Goal: Task Accomplishment & Management: Use online tool/utility

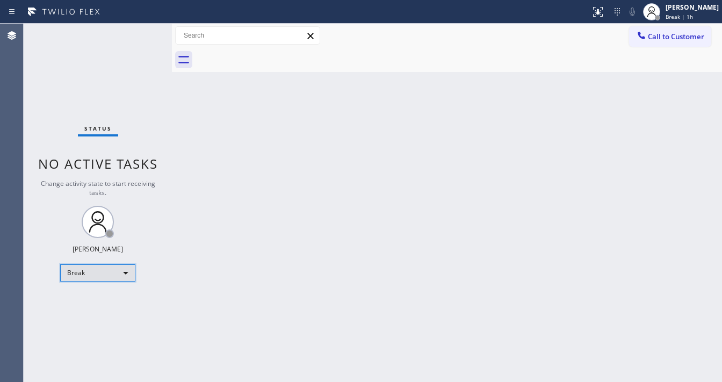
click at [97, 272] on div "Break" at bounding box center [97, 272] width 75 height 17
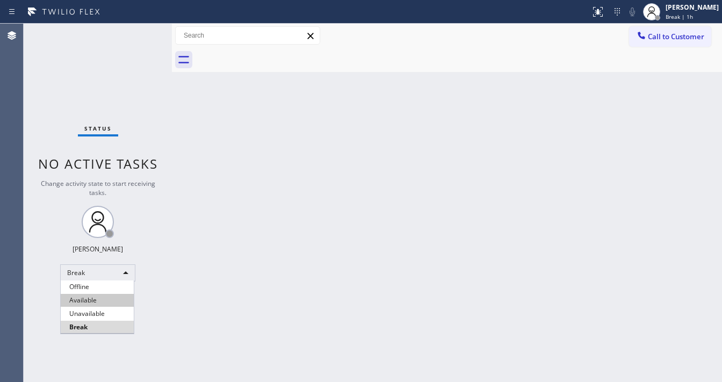
click at [82, 296] on li "Available" at bounding box center [97, 300] width 73 height 13
click at [252, 292] on div "Back to Dashboard Change Sender ID Customers Technicians Select a contact Outbo…" at bounding box center [447, 203] width 550 height 358
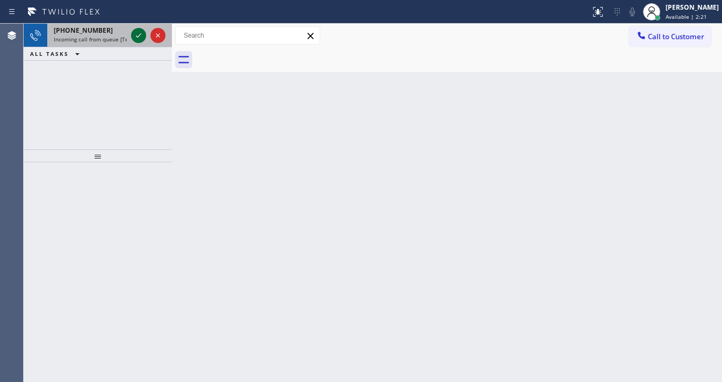
click at [141, 37] on icon at bounding box center [138, 35] width 13 height 13
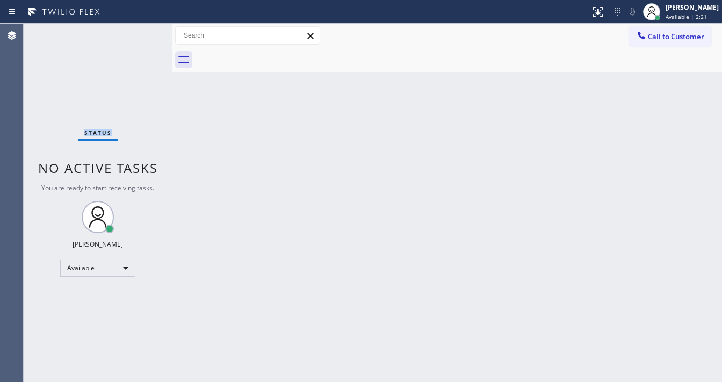
click at [140, 37] on div "Status No active tasks You are ready to start receiving tasks. [PERSON_NAME]" at bounding box center [98, 203] width 148 height 358
click at [596, 10] on div at bounding box center [598, 11] width 24 height 13
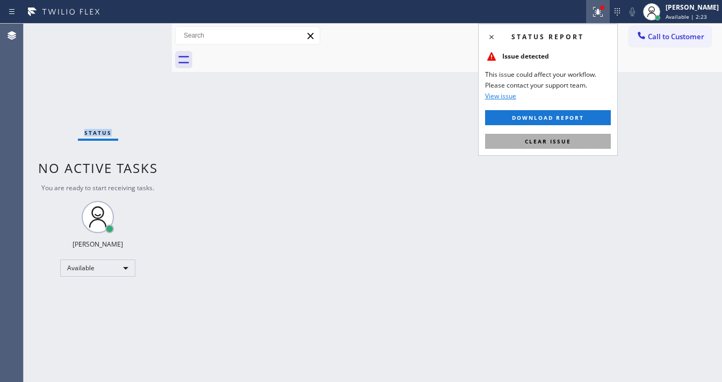
click at [568, 143] on span "Clear issue" at bounding box center [548, 141] width 46 height 8
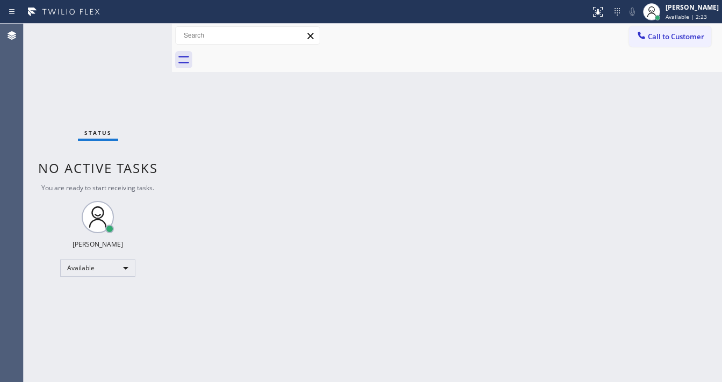
click at [351, 326] on div "Back to Dashboard Change Sender ID Customers Technicians Select a contact Outbo…" at bounding box center [447, 203] width 550 height 358
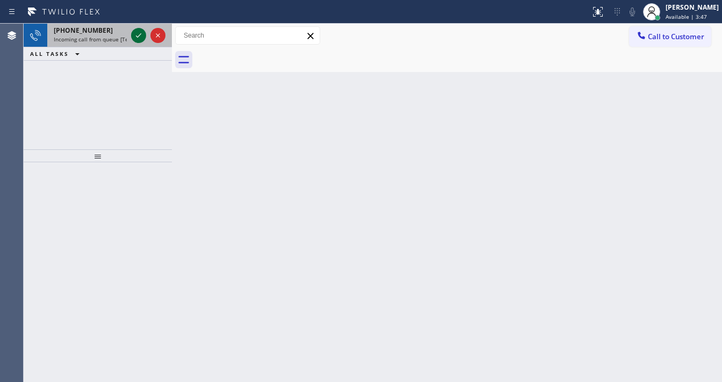
click at [131, 34] on div at bounding box center [148, 36] width 39 height 24
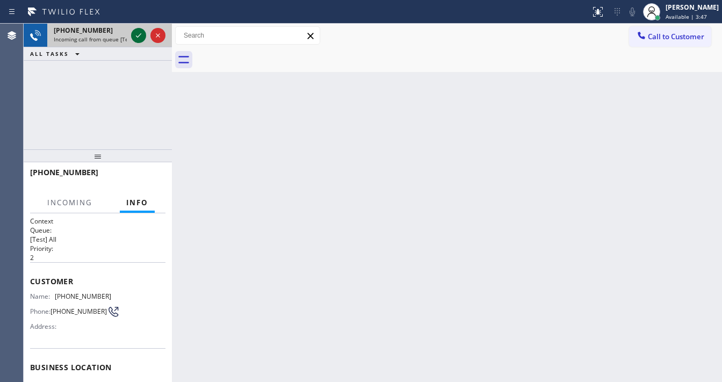
click at [133, 34] on icon at bounding box center [138, 35] width 13 height 13
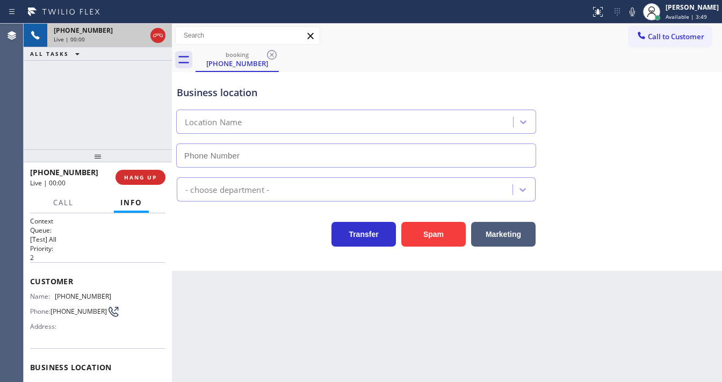
type input "[PHONE_NUMBER]"
click at [26, 112] on div "[PHONE_NUMBER] Live | 00:08 ALL TASKS ALL TASKS ACTIVE TASKS TASKS IN WRAP UP" at bounding box center [98, 87] width 148 height 126
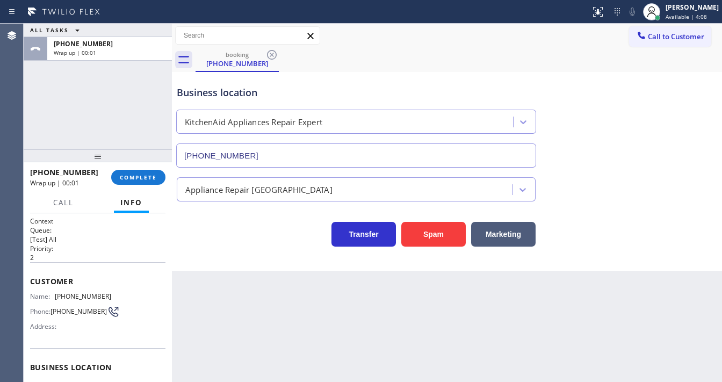
click at [26, 133] on div "ALL TASKS ALL TASKS ACTIVE TASKS TASKS IN WRAP UP [PHONE_NUMBER] Wrap up | 00:01" at bounding box center [98, 87] width 148 height 126
click at [149, 176] on span "COMPLETE" at bounding box center [138, 177] width 37 height 8
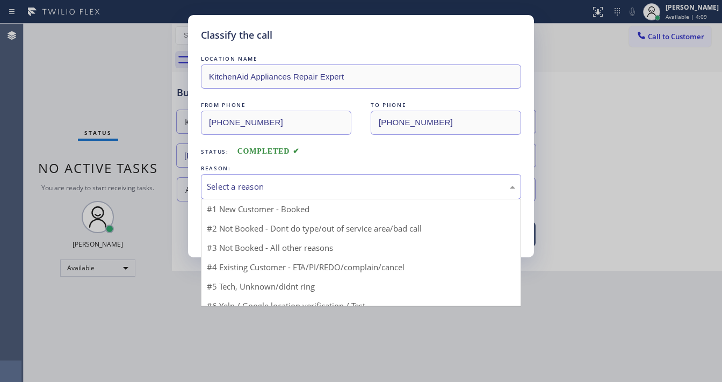
click at [244, 183] on div "Select a reason" at bounding box center [361, 186] width 308 height 12
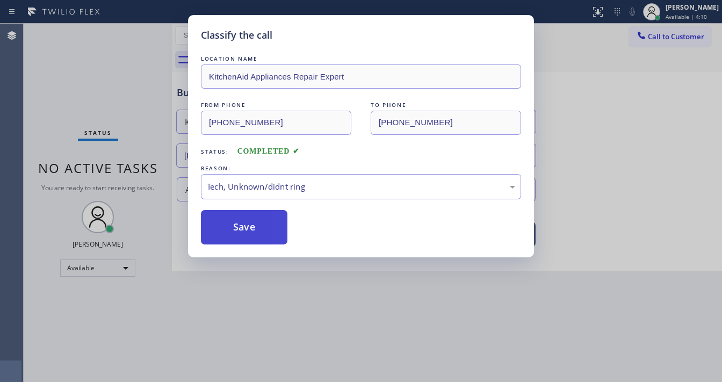
click at [253, 221] on button "Save" at bounding box center [244, 227] width 86 height 34
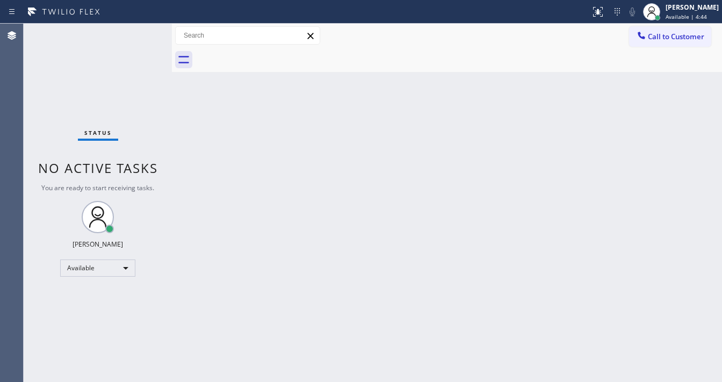
click at [159, 32] on div "Status No active tasks You are ready to start receiving tasks. [PERSON_NAME]" at bounding box center [98, 203] width 148 height 358
click at [42, 153] on div "Status No active tasks You are ready to start receiving tasks. [PERSON_NAME]" at bounding box center [98, 203] width 148 height 358
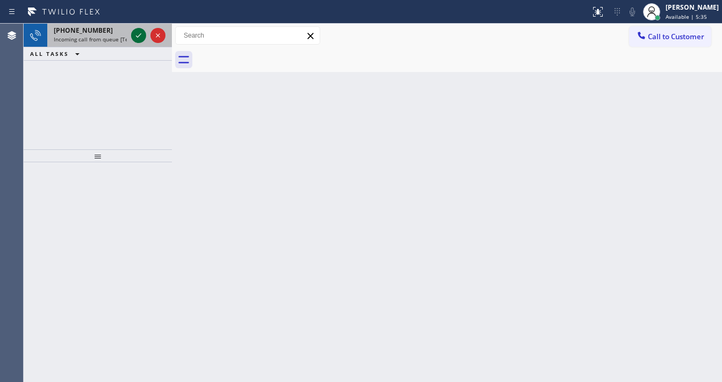
click at [136, 35] on icon at bounding box center [138, 35] width 13 height 13
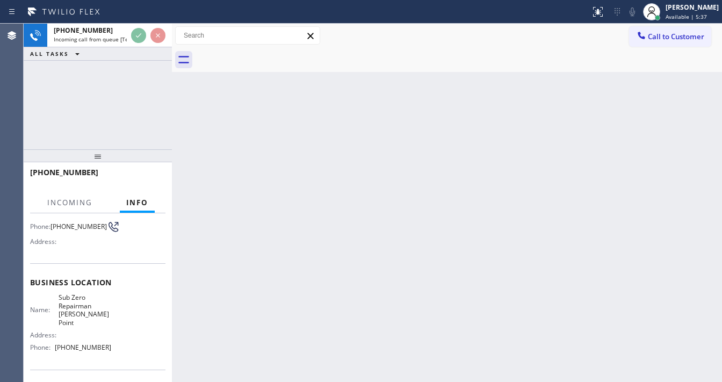
scroll to position [86, 0]
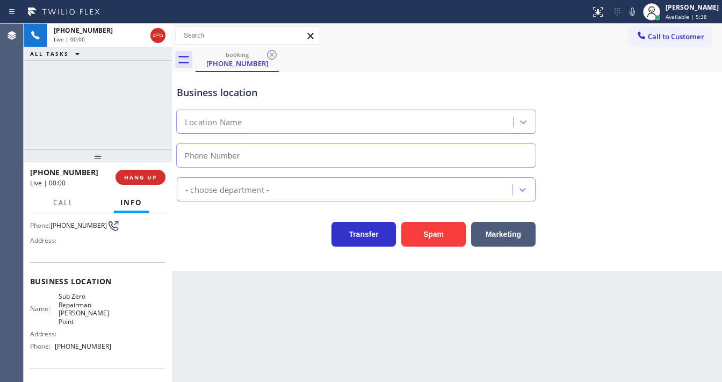
type input "[PHONE_NUMBER]"
click at [41, 149] on div at bounding box center [98, 155] width 148 height 13
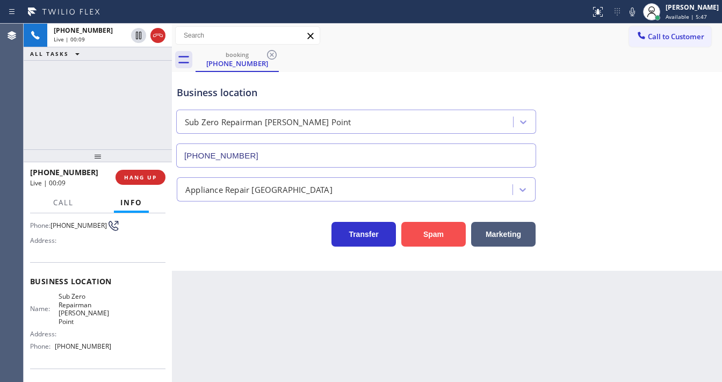
click at [424, 228] on button "Spam" at bounding box center [433, 234] width 64 height 25
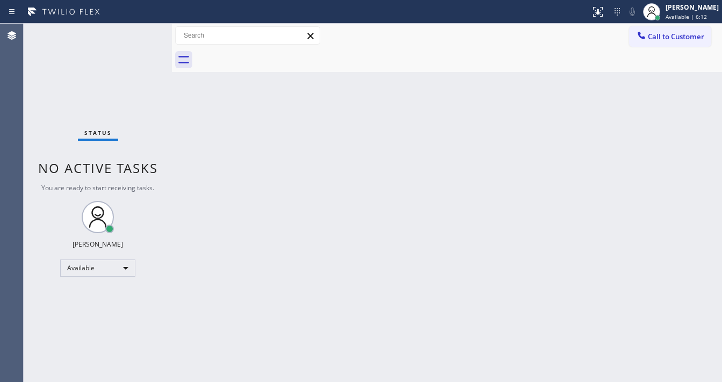
click at [137, 28] on div "Status No active tasks You are ready to start receiving tasks. [PERSON_NAME]" at bounding box center [98, 203] width 148 height 358
click at [140, 29] on div "Status No active tasks You are ready to start receiving tasks. [PERSON_NAME]" at bounding box center [98, 203] width 148 height 358
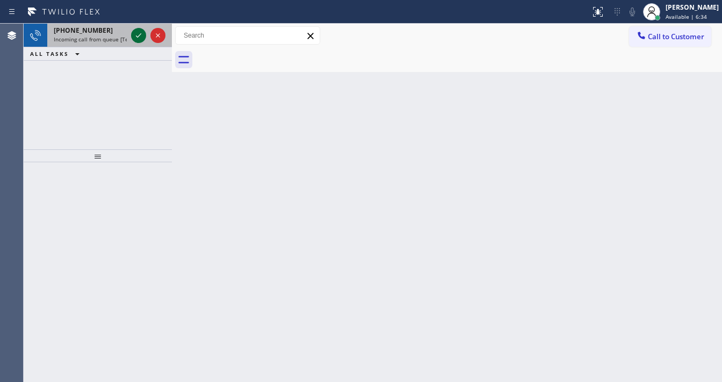
click at [140, 32] on icon at bounding box center [138, 35] width 13 height 13
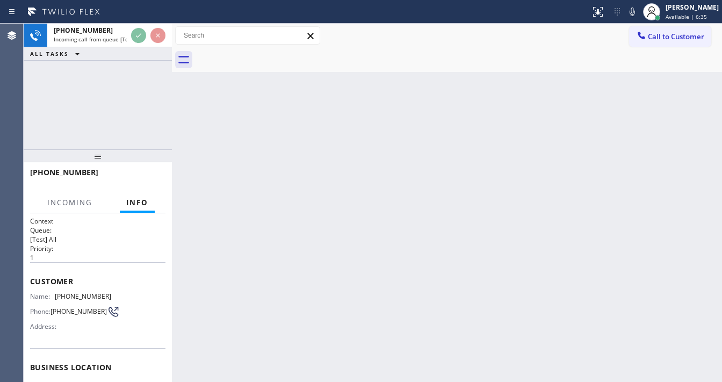
scroll to position [86, 0]
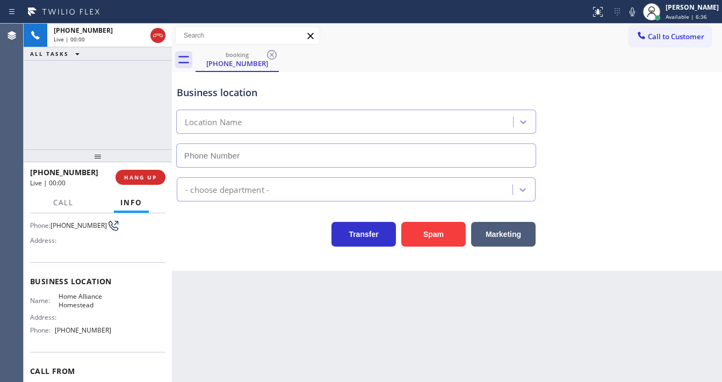
type input "[PHONE_NUMBER]"
click at [41, 126] on div "[PHONE_NUMBER] Live | 00:07 ALL TASKS ALL TASKS ACTIVE TASKS TASKS IN WRAP UP" at bounding box center [98, 87] width 148 height 126
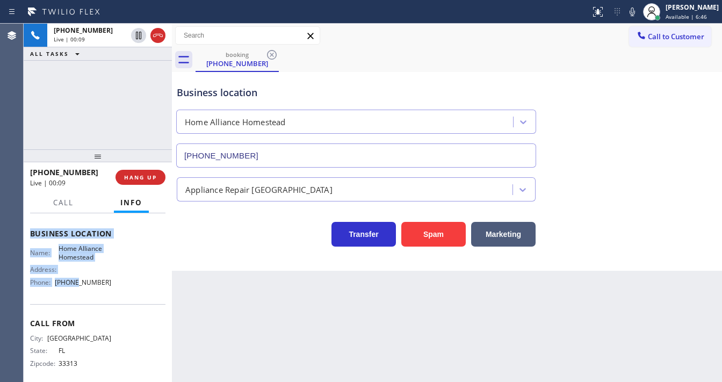
scroll to position [149, 0]
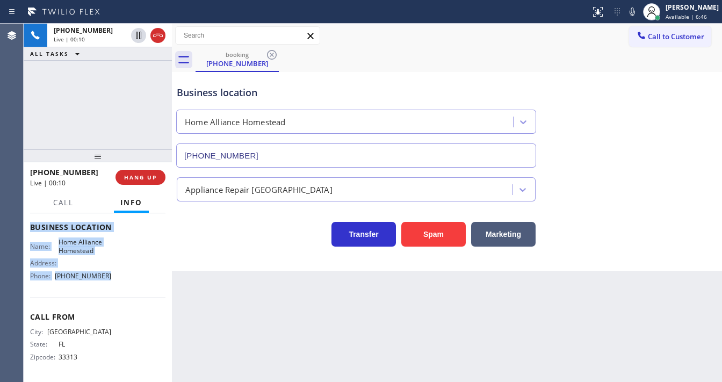
drag, startPoint x: 31, startPoint y: 237, endPoint x: 108, endPoint y: 282, distance: 89.5
click at [108, 282] on div "Context Queue: [Test] All Priority: 1 Customer Name: [PHONE_NUMBER] Phone: [PHO…" at bounding box center [98, 297] width 148 height 169
copy div "Customer Name: [PHONE_NUMBER] Phone: [PHONE_NUMBER] Address: Business location …"
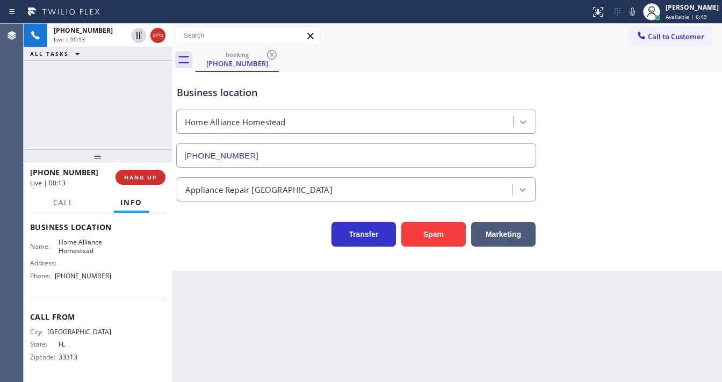
click at [127, 118] on div "[PHONE_NUMBER] Live | 00:13 ALL TASKS ALL TASKS ACTIVE TASKS TASKS IN WRAP UP" at bounding box center [98, 87] width 148 height 126
click at [121, 105] on div "[PHONE_NUMBER] Live | 01:17 ALL TASKS ALL TASKS ACTIVE TASKS TASKS IN WRAP UP" at bounding box center [98, 87] width 148 height 126
click at [371, 73] on div "Business location Home Alliance Homestead [PHONE_NUMBER]" at bounding box center [447, 118] width 545 height 97
click at [391, 55] on div "booking [PHONE_NUMBER]" at bounding box center [458, 60] width 526 height 24
click at [635, 15] on icon at bounding box center [631, 12] width 5 height 9
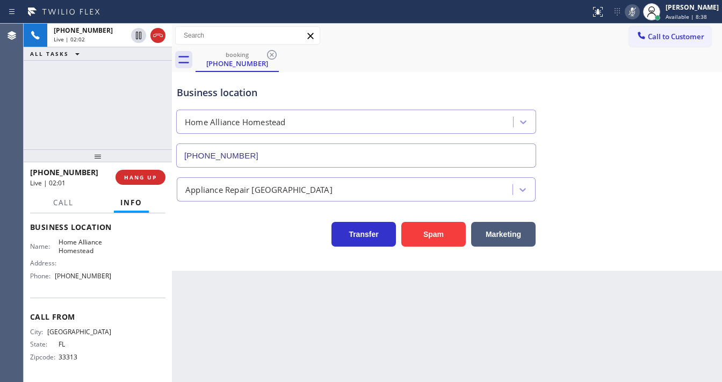
click at [638, 13] on icon at bounding box center [632, 11] width 13 height 13
click at [637, 6] on icon at bounding box center [632, 11] width 13 height 13
click at [638, 15] on icon at bounding box center [632, 11] width 13 height 13
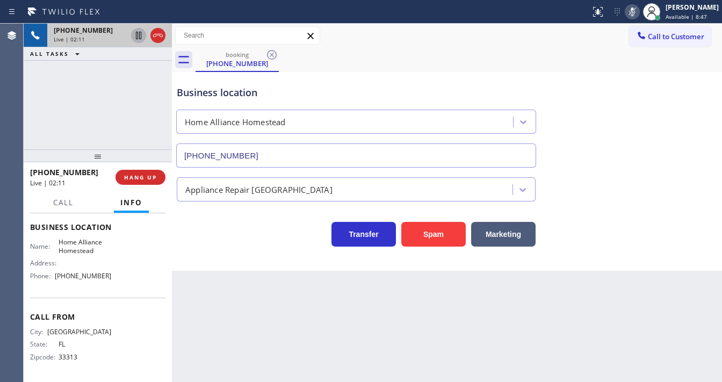
click at [137, 37] on icon at bounding box center [138, 35] width 13 height 13
click at [133, 35] on icon at bounding box center [138, 35] width 13 height 13
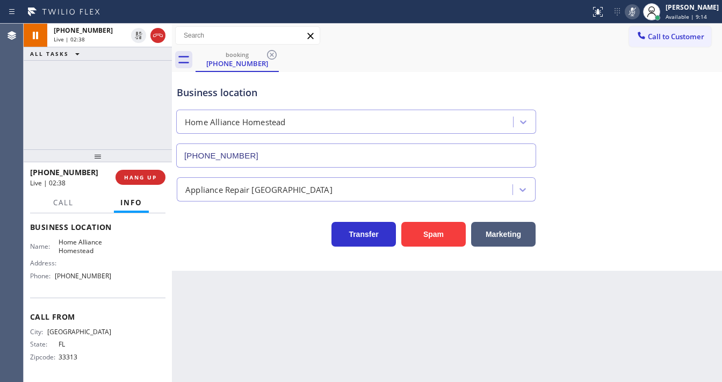
click at [636, 16] on icon at bounding box center [632, 11] width 13 height 13
click at [563, 86] on div "Business location Home Alliance Homestead [PHONE_NUMBER]" at bounding box center [447, 118] width 545 height 97
click at [57, 200] on span "Call" at bounding box center [63, 203] width 20 height 10
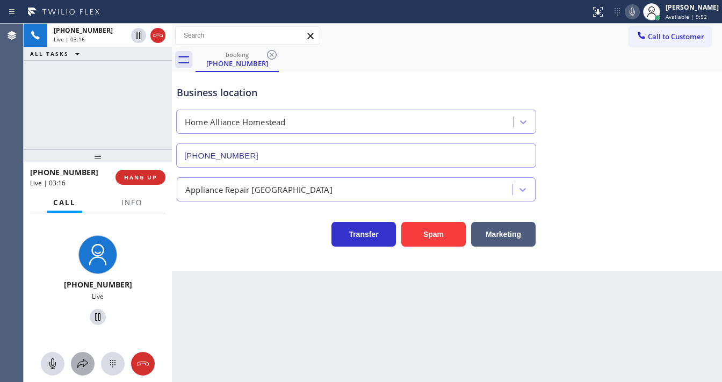
click at [84, 360] on icon at bounding box center [82, 363] width 13 height 13
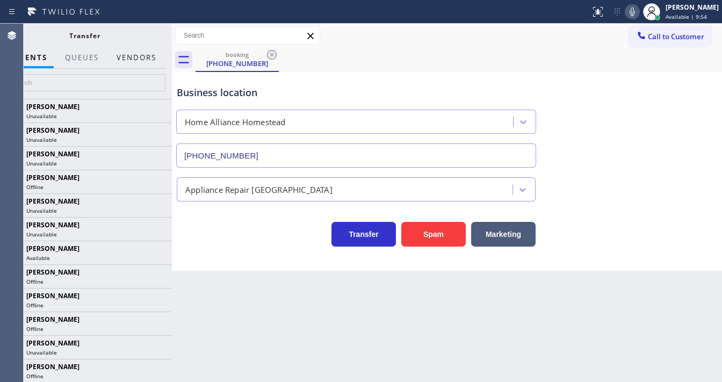
click at [125, 56] on button "Vendors" at bounding box center [136, 57] width 53 height 21
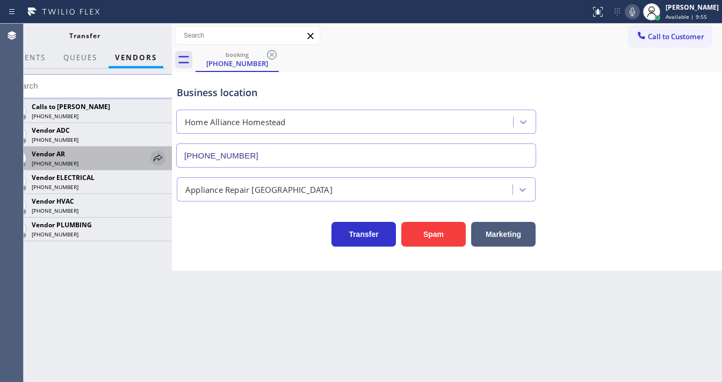
click at [161, 156] on icon at bounding box center [158, 157] width 9 height 7
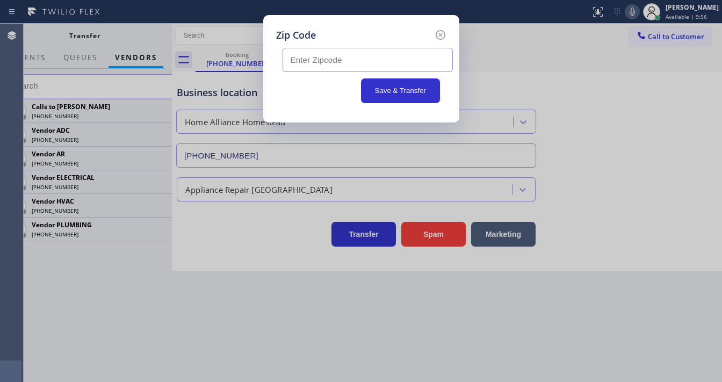
click at [365, 57] on input "text" at bounding box center [367, 60] width 170 height 24
paste input "33034"
type input "33034"
click at [384, 91] on button "Save & Transfer" at bounding box center [400, 90] width 79 height 25
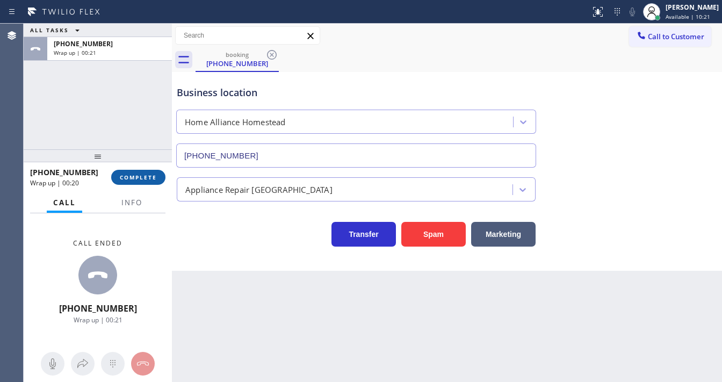
click at [146, 183] on button "COMPLETE" at bounding box center [138, 177] width 54 height 15
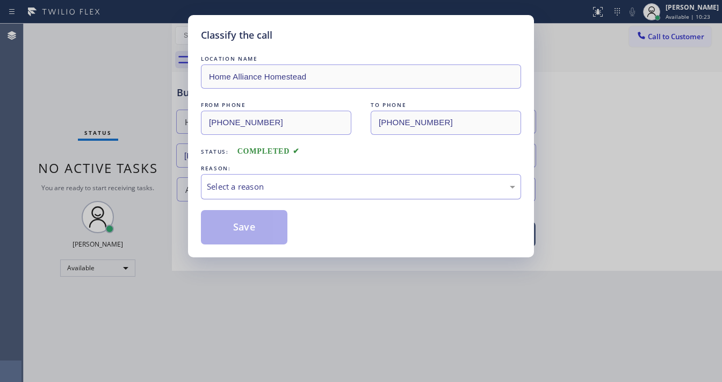
click at [259, 181] on div "Select a reason" at bounding box center [361, 186] width 308 height 12
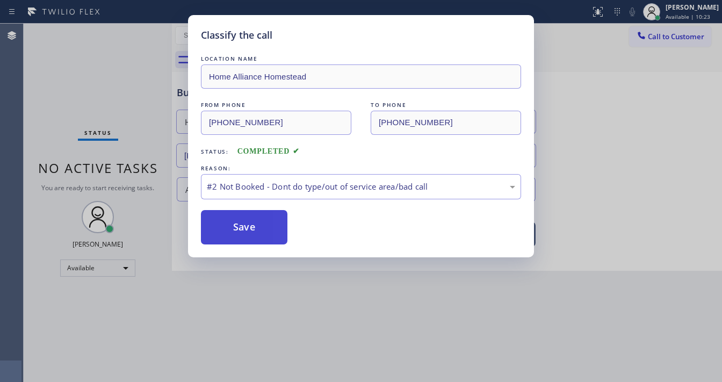
click at [243, 227] on button "Save" at bounding box center [244, 227] width 86 height 34
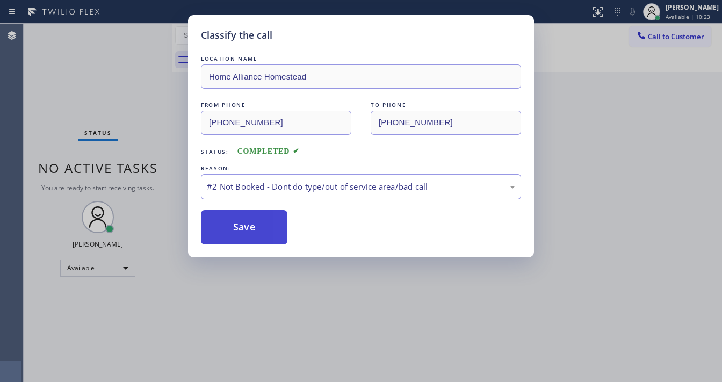
click at [243, 227] on button "Save" at bounding box center [244, 227] width 86 height 34
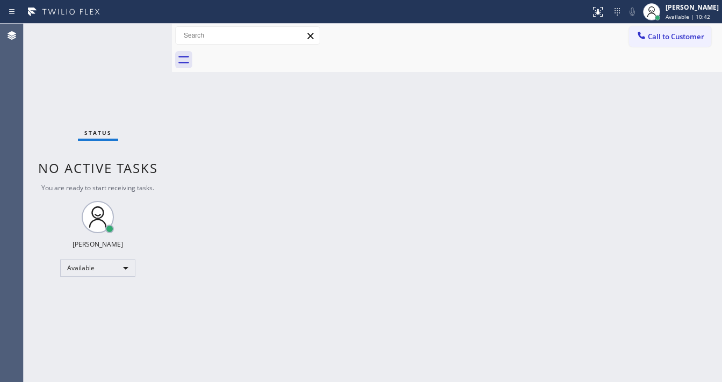
click at [30, 87] on div "Status No active tasks You are ready to start receiving tasks. [PERSON_NAME]" at bounding box center [98, 203] width 148 height 358
click at [121, 47] on div "Status No active tasks You are ready to start receiving tasks. [PERSON_NAME]" at bounding box center [98, 203] width 148 height 358
click at [312, 379] on div "Back to Dashboard Change Sender ID Customers Technicians Select a contact Outbo…" at bounding box center [447, 203] width 550 height 358
click at [146, 36] on div "Status No active tasks You are ready to start receiving tasks. [PERSON_NAME]" at bounding box center [98, 203] width 148 height 358
click at [144, 35] on div "Status No active tasks You are ready to start receiving tasks. [PERSON_NAME]" at bounding box center [98, 203] width 148 height 358
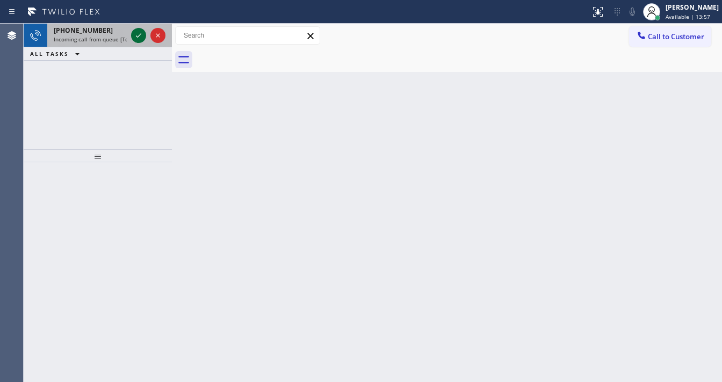
click at [136, 34] on icon at bounding box center [138, 35] width 13 height 13
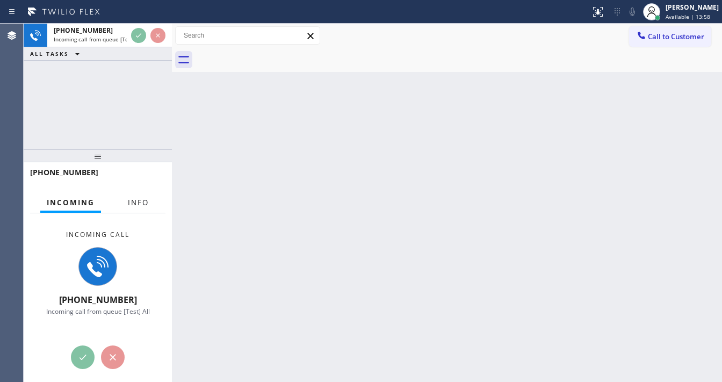
click at [131, 202] on span "Info" at bounding box center [138, 203] width 21 height 10
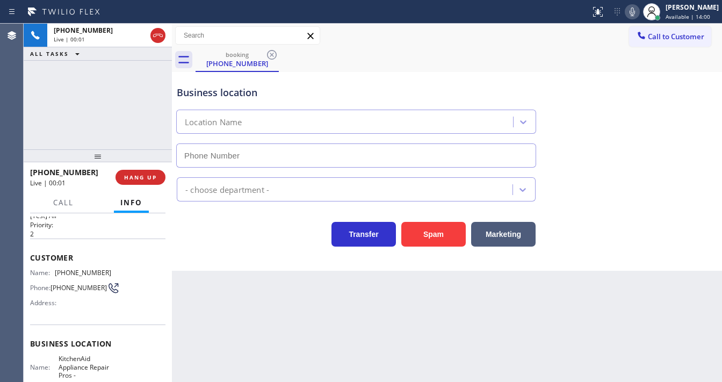
scroll to position [86, 0]
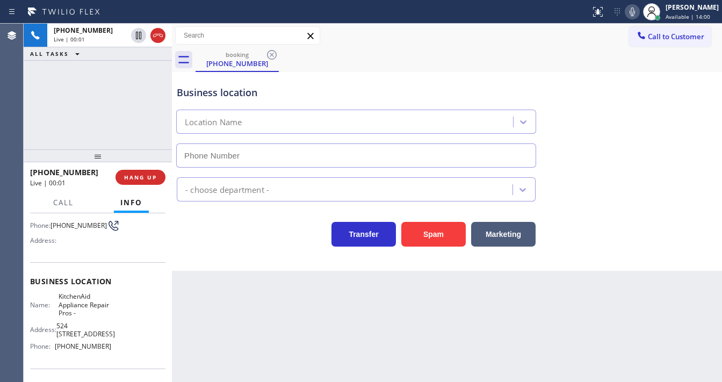
type input "[PHONE_NUMBER]"
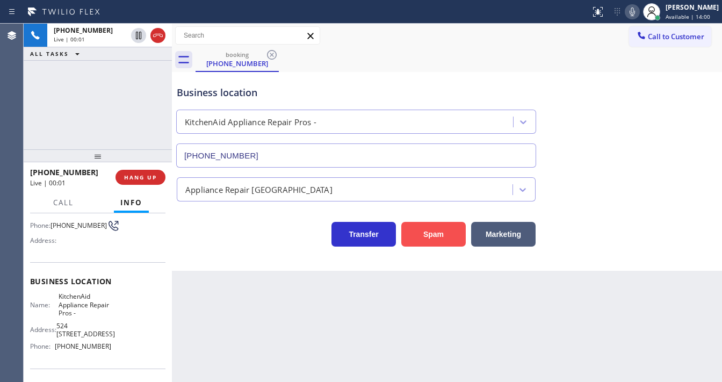
click at [415, 228] on button "Spam" at bounding box center [433, 234] width 64 height 25
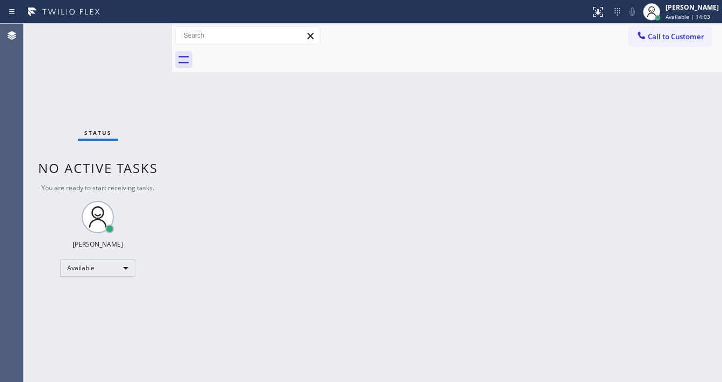
drag, startPoint x: 31, startPoint y: 86, endPoint x: 159, endPoint y: 140, distance: 138.9
click at [31, 86] on div "Status No active tasks You are ready to start receiving tasks. [PERSON_NAME]" at bounding box center [98, 203] width 148 height 358
click at [143, 32] on div "Status No active tasks You are ready to start receiving tasks. [PERSON_NAME]" at bounding box center [98, 203] width 148 height 358
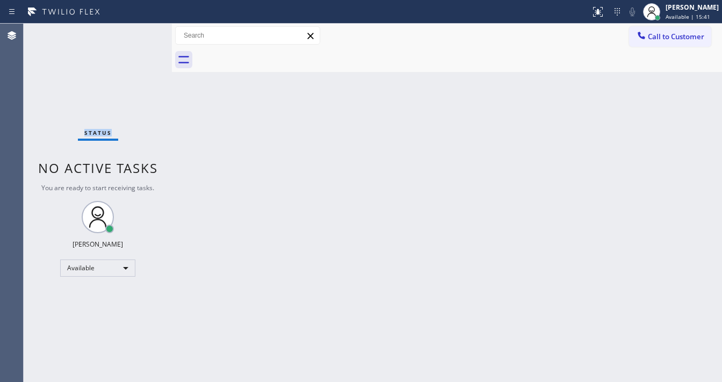
click at [143, 32] on div "Status No active tasks You are ready to start receiving tasks. [PERSON_NAME]" at bounding box center [98, 203] width 148 height 358
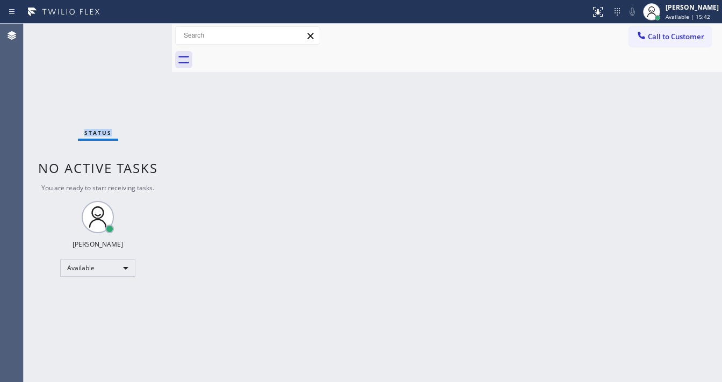
click at [143, 32] on div "Status No active tasks You are ready to start receiving tasks. [PERSON_NAME]" at bounding box center [98, 203] width 148 height 358
click at [141, 32] on div "Status No active tasks You are ready to start receiving tasks. [PERSON_NAME]" at bounding box center [98, 203] width 148 height 358
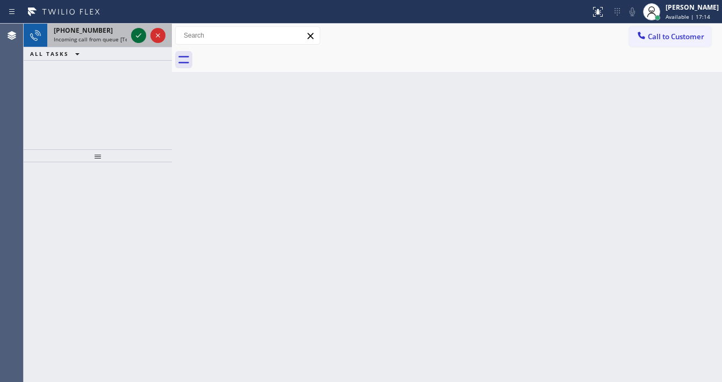
click at [135, 32] on icon at bounding box center [138, 35] width 13 height 13
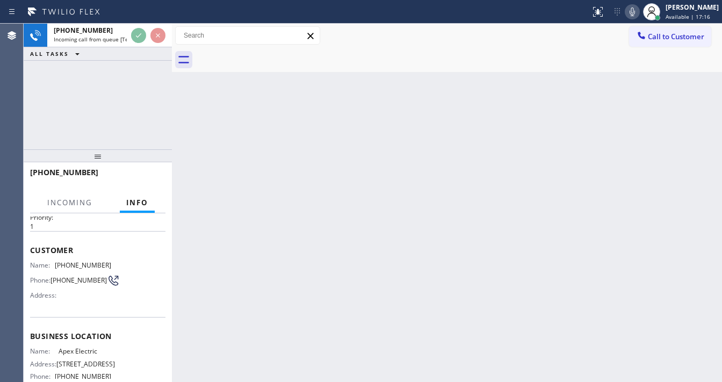
scroll to position [86, 0]
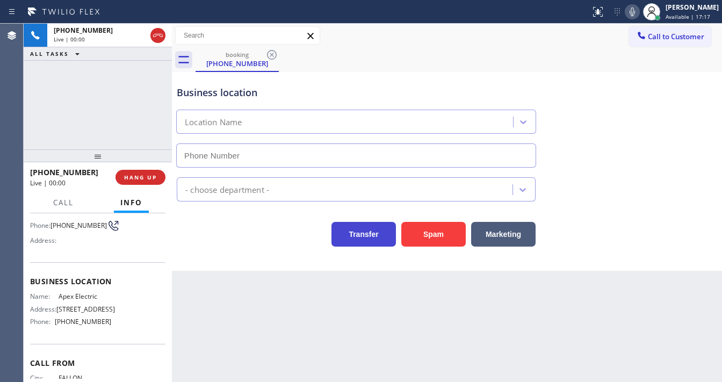
type input "[PHONE_NUMBER]"
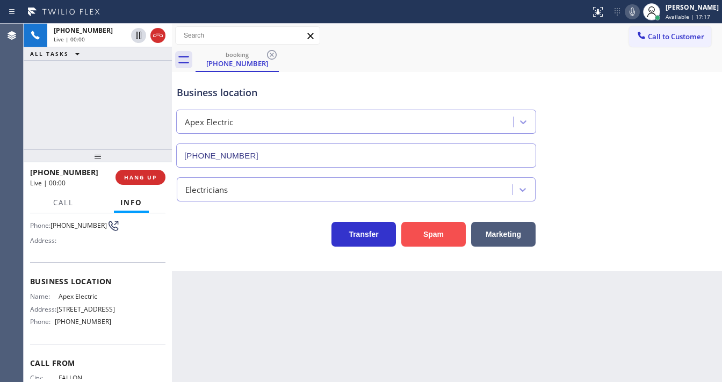
click at [436, 237] on button "Spam" at bounding box center [433, 234] width 64 height 25
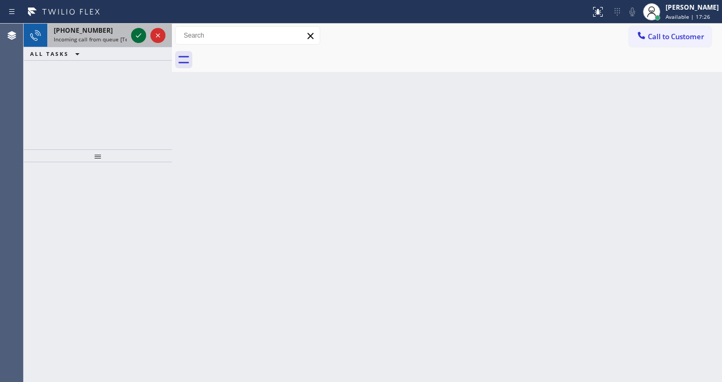
click at [135, 29] on button at bounding box center [138, 35] width 15 height 15
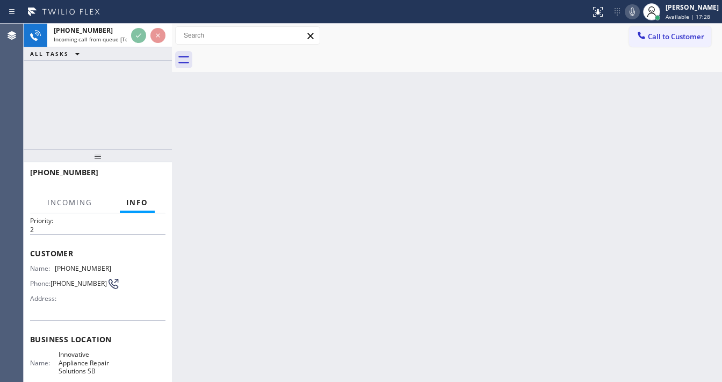
scroll to position [43, 0]
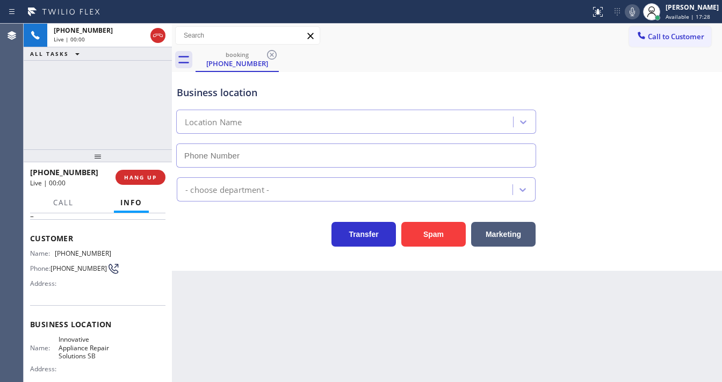
type input "[PHONE_NUMBER]"
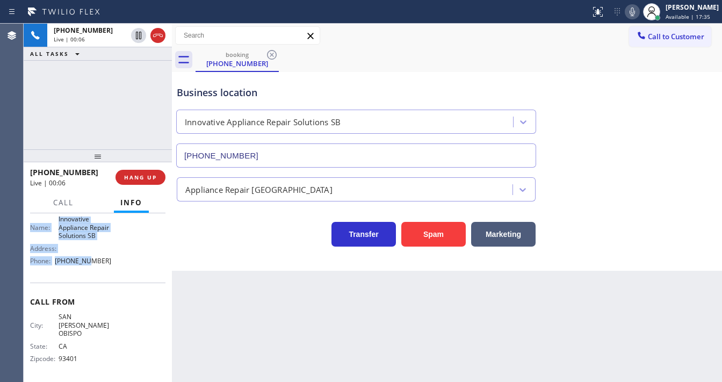
scroll to position [166, 0]
drag, startPoint x: 64, startPoint y: 264, endPoint x: 117, endPoint y: 282, distance: 55.7
click at [117, 282] on div "Context Queue: [Test] All Priority: 2 Customer Name: [PHONE_NUMBER] Phone: [PHO…" at bounding box center [97, 215] width 135 height 328
copy div "ustomer Name: [PHONE_NUMBER] Phone: [PHONE_NUMBER] Address: Business location N…"
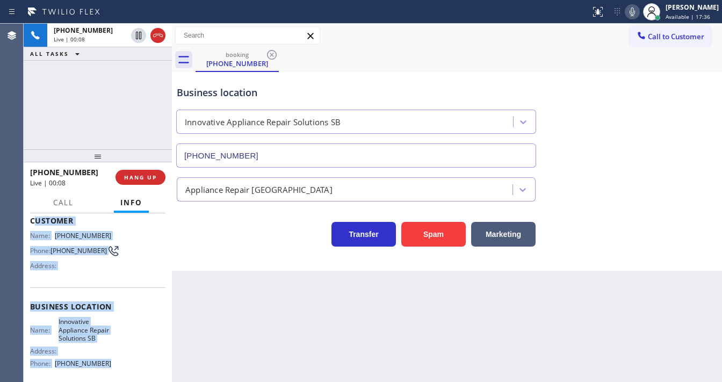
scroll to position [37, 0]
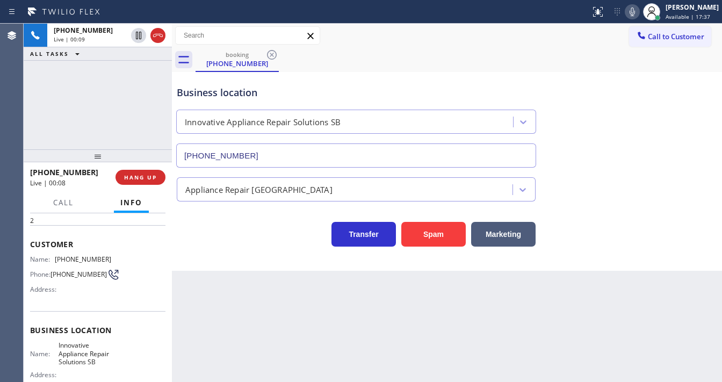
click at [99, 118] on div "[PHONE_NUMBER] Live | 00:09 ALL TASKS ALL TASKS ACTIVE TASKS TASKS IN WRAP UP" at bounding box center [98, 87] width 148 height 126
drag, startPoint x: 489, startPoint y: 34, endPoint x: 605, endPoint y: 26, distance: 116.8
click at [489, 34] on div "Call to Customer Outbound call Location Search location Your caller id phone nu…" at bounding box center [447, 35] width 550 height 19
click at [638, 12] on icon at bounding box center [632, 11] width 13 height 13
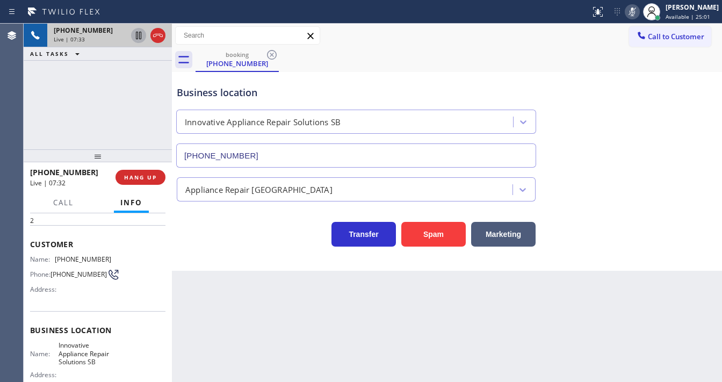
click at [139, 38] on icon at bounding box center [138, 35] width 13 height 13
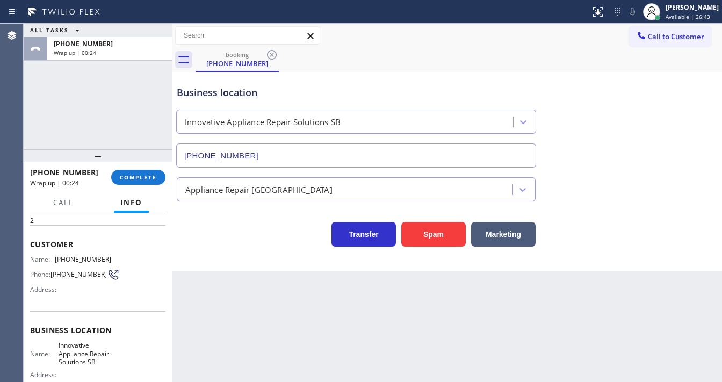
click at [75, 116] on div "ALL TASKS ALL TASKS ACTIVE TASKS TASKS IN WRAP UP [PHONE_NUMBER] Wrap up | 00:24" at bounding box center [98, 87] width 148 height 126
click at [672, 37] on span "Call to Customer" at bounding box center [676, 37] width 56 height 10
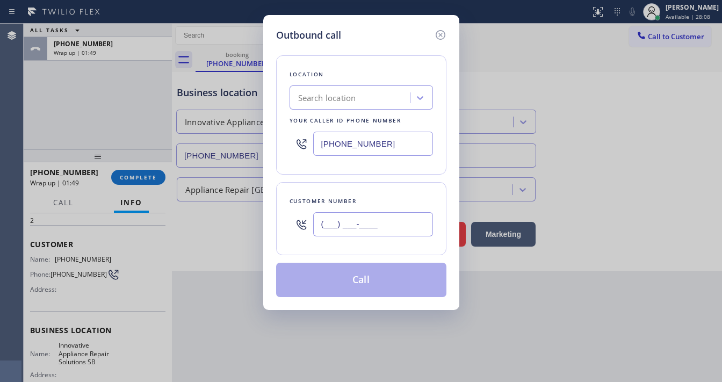
click at [354, 221] on input "(___) ___-____" at bounding box center [373, 224] width 120 height 24
paste input "805) 722-6464"
type input "[PHONE_NUMBER]"
click at [393, 156] on div "[PHONE_NUMBER]" at bounding box center [360, 143] width 143 height 35
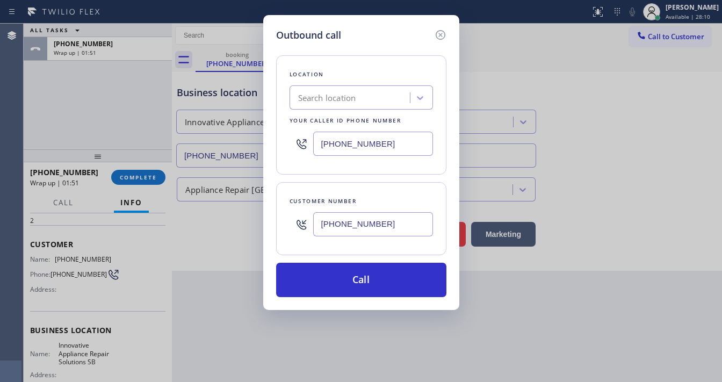
click at [354, 146] on input "[PHONE_NUMBER]" at bounding box center [373, 144] width 120 height 24
paste input "805) 261-2411"
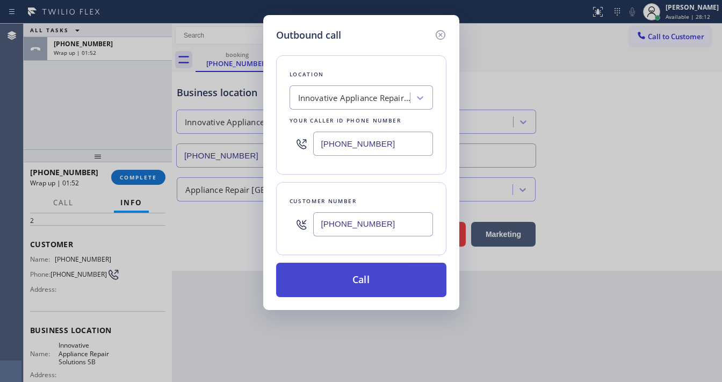
type input "[PHONE_NUMBER]"
click at [350, 278] on button "Call" at bounding box center [361, 280] width 170 height 34
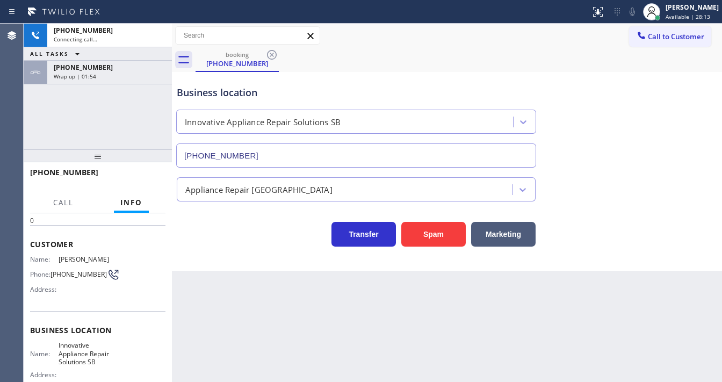
click at [104, 115] on div "[PHONE_NUMBER] Connecting call… ALL TASKS ALL TASKS ACTIVE TASKS TASKS IN WRAP …" at bounding box center [98, 87] width 148 height 126
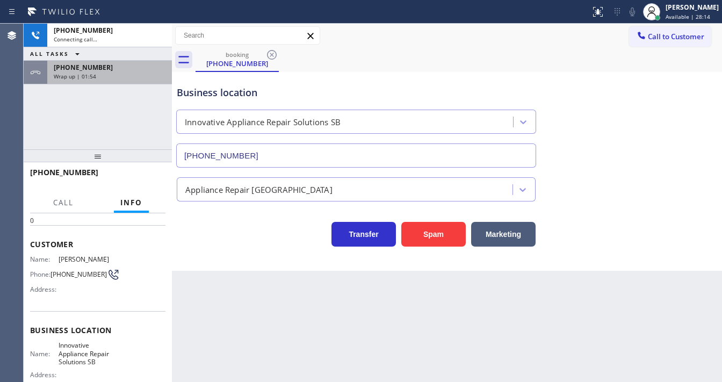
click at [119, 79] on div "Wrap up | 01:54" at bounding box center [110, 76] width 112 height 8
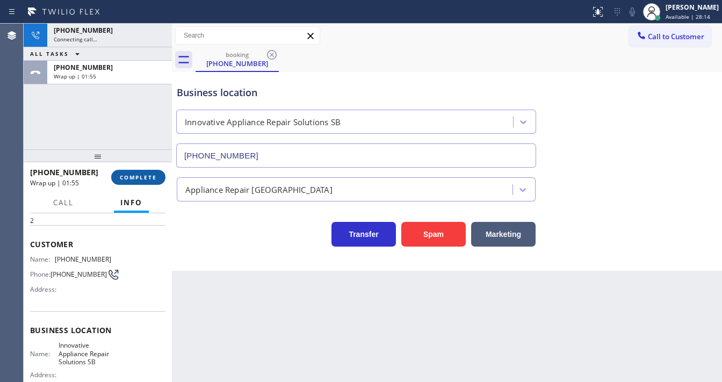
click at [145, 176] on span "COMPLETE" at bounding box center [138, 177] width 37 height 8
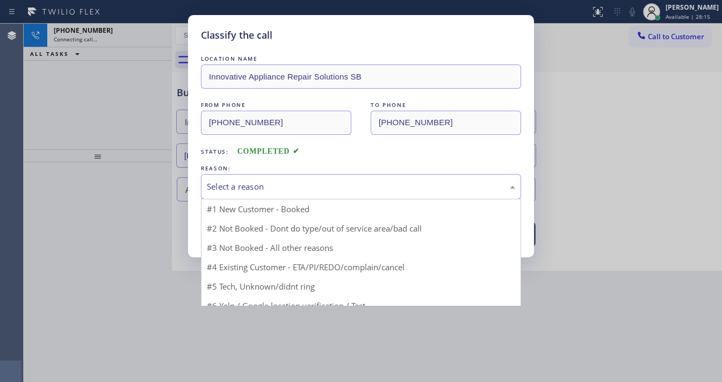
drag, startPoint x: 241, startPoint y: 189, endPoint x: 250, endPoint y: 193, distance: 9.9
click at [244, 189] on div "Select a reason" at bounding box center [361, 186] width 308 height 12
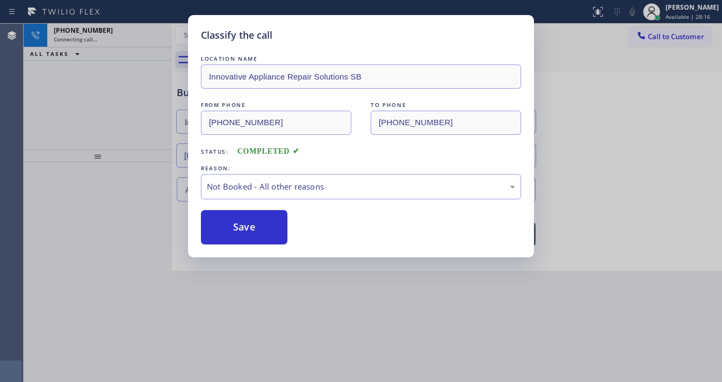
click at [245, 228] on button "Save" at bounding box center [244, 227] width 86 height 34
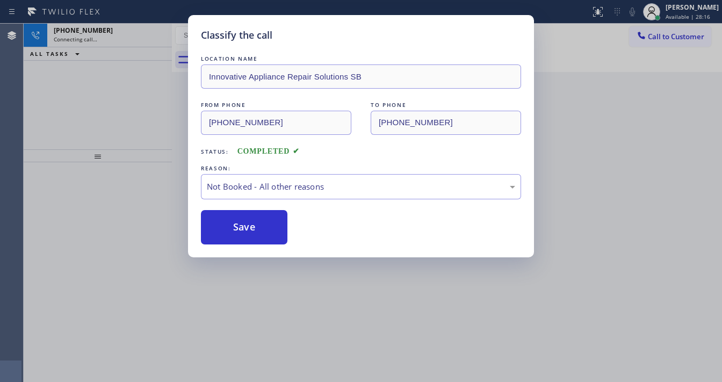
click at [245, 228] on button "Save" at bounding box center [244, 227] width 86 height 34
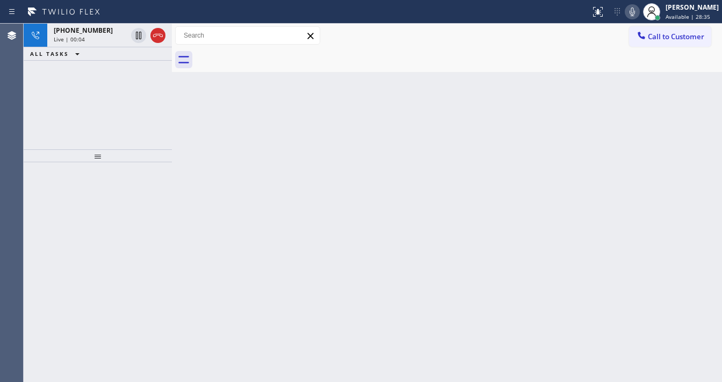
drag, startPoint x: 89, startPoint y: 107, endPoint x: 90, endPoint y: 44, distance: 62.8
click at [89, 105] on div "[PHONE_NUMBER] Live | 00:04 ALL TASKS ALL TASKS ACTIVE TASKS TASKS IN WRAP UP" at bounding box center [98, 87] width 148 height 126
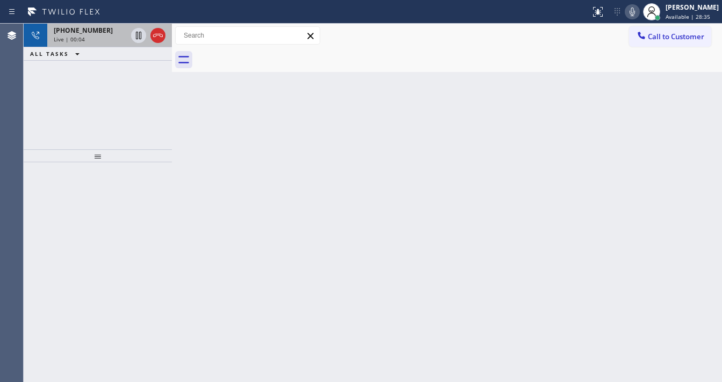
click at [87, 27] on span "[PHONE_NUMBER]" at bounding box center [83, 30] width 59 height 9
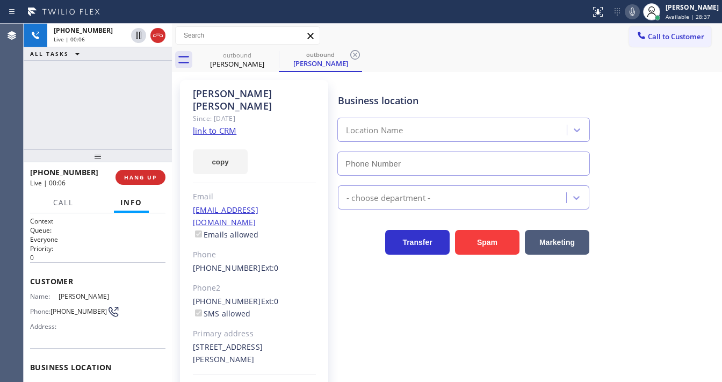
type input "[PHONE_NUMBER]"
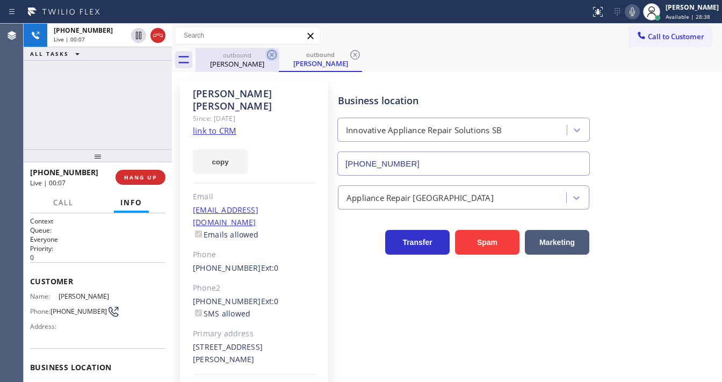
click at [274, 55] on icon at bounding box center [271, 54] width 13 height 13
drag, startPoint x: 171, startPoint y: 113, endPoint x: 135, endPoint y: 107, distance: 36.4
click at [135, 107] on div "[PHONE_NUMBER] Live | 00:13 ALL TASKS ALL TASKS ACTIVE TASKS TASKS IN WRAP UP […" at bounding box center [373, 203] width 698 height 358
click at [92, 99] on div "[PHONE_NUMBER] Live | 00:14 ALL TASKS ALL TASKS ACTIVE TASKS TASKS IN WRAP UP" at bounding box center [98, 87] width 148 height 126
click at [122, 119] on div "[PHONE_NUMBER] Live | 00:30 ALL TASKS ALL TASKS ACTIVE TASKS TASKS IN WRAP UP" at bounding box center [98, 87] width 148 height 126
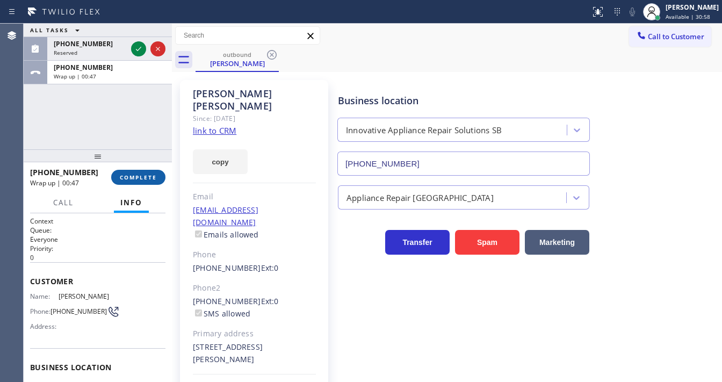
click at [146, 176] on span "COMPLETE" at bounding box center [138, 177] width 37 height 8
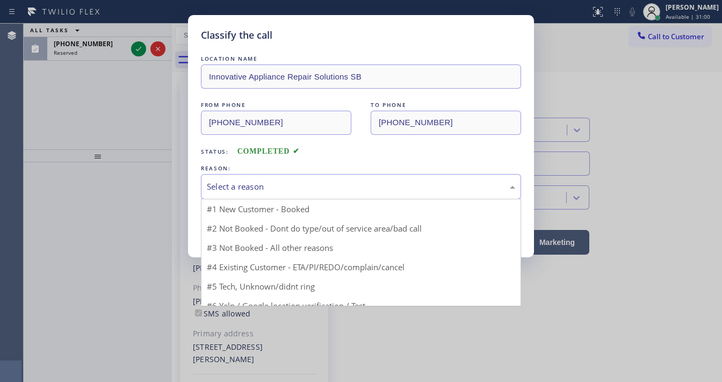
click at [239, 190] on div "Select a reason" at bounding box center [361, 186] width 308 height 12
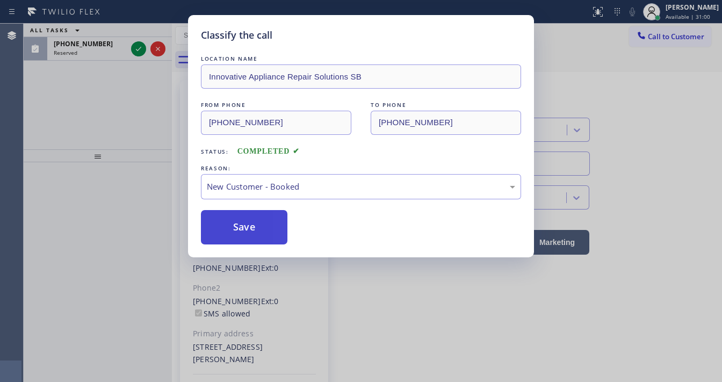
click at [240, 217] on button "Save" at bounding box center [244, 227] width 86 height 34
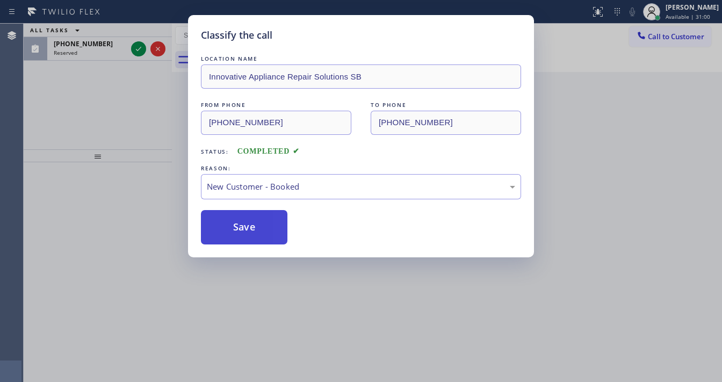
click at [239, 222] on button "Save" at bounding box center [244, 227] width 86 height 34
click at [239, 226] on button "Save" at bounding box center [244, 227] width 86 height 34
drag, startPoint x: 124, startPoint y: 136, endPoint x: 139, endPoint y: 75, distance: 63.2
click at [124, 132] on div "Classify the call LOCATION NAME Innovative Appliance Repair Solutions SB FROM P…" at bounding box center [361, 191] width 722 height 382
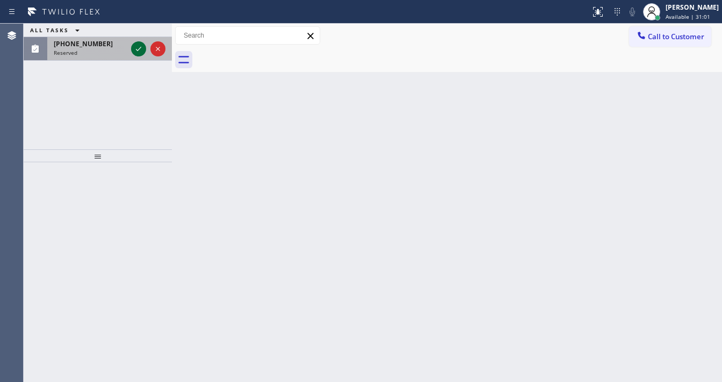
click at [141, 50] on icon at bounding box center [138, 48] width 13 height 13
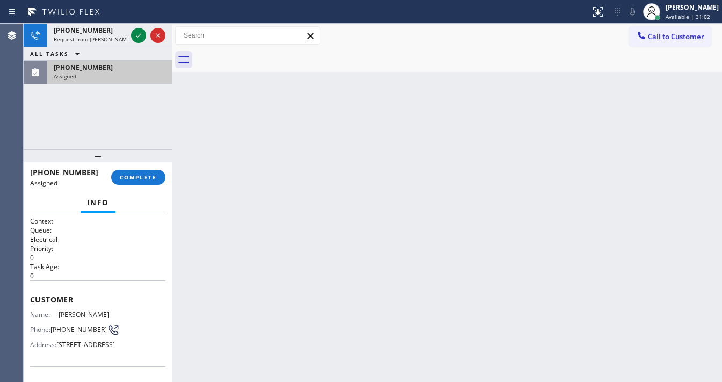
scroll to position [43, 0]
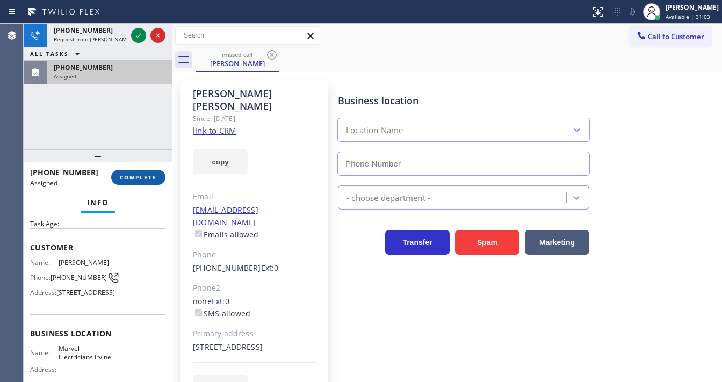
click at [140, 171] on button "COMPLETE" at bounding box center [138, 177] width 54 height 15
type input "[PHONE_NUMBER]"
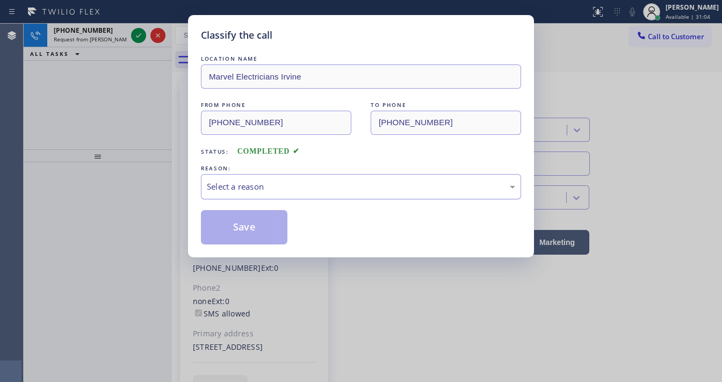
click at [252, 175] on div "Select a reason" at bounding box center [361, 186] width 320 height 25
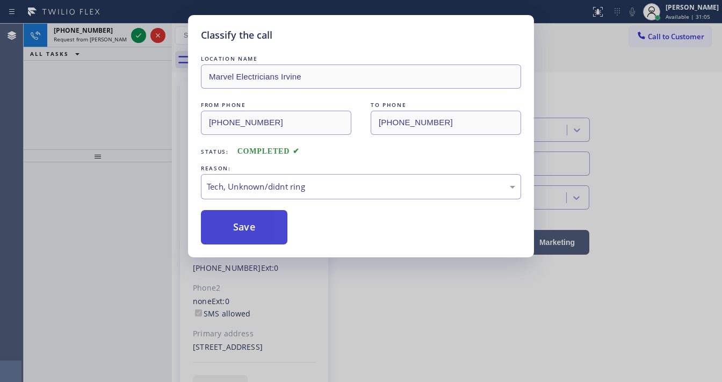
click at [251, 226] on button "Save" at bounding box center [244, 227] width 86 height 34
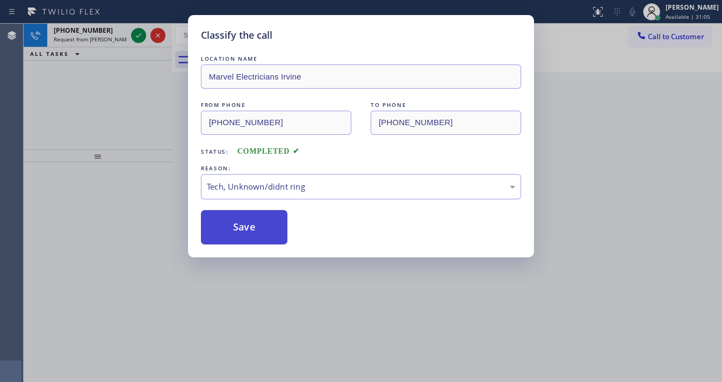
click at [251, 226] on button "Save" at bounding box center [244, 227] width 86 height 34
drag, startPoint x: 105, startPoint y: 134, endPoint x: 129, endPoint y: 60, distance: 77.9
click at [105, 129] on div "Classify the call LOCATION NAME Marvel Electricians Irvine FROM PHONE [PHONE_NU…" at bounding box center [361, 191] width 722 height 382
click at [134, 37] on div "Classify the call LOCATION NAME Viking Repair Service FROM PHONE [PHONE_NUMBER]…" at bounding box center [373, 203] width 698 height 358
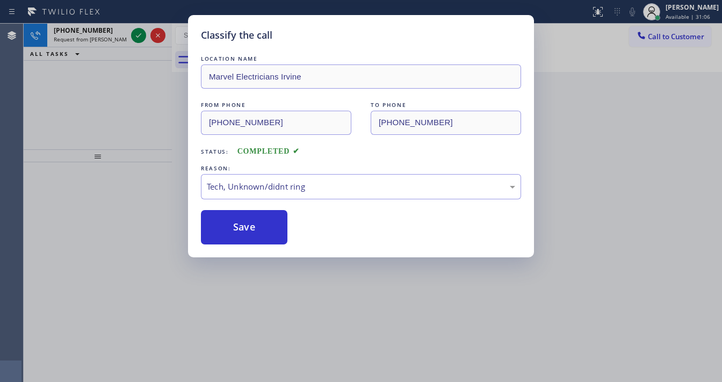
click at [134, 37] on icon at bounding box center [138, 35] width 13 height 13
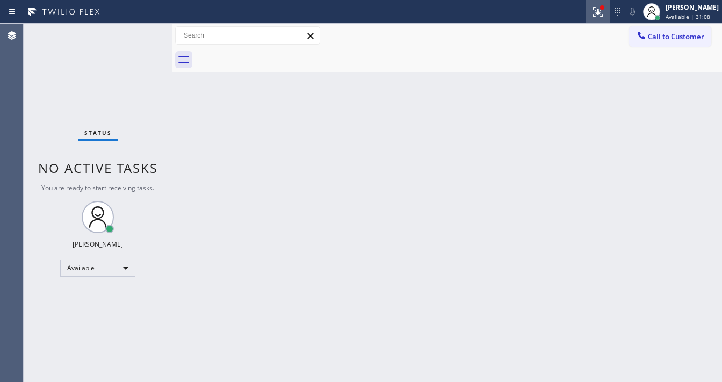
click at [603, 13] on icon at bounding box center [597, 11] width 13 height 13
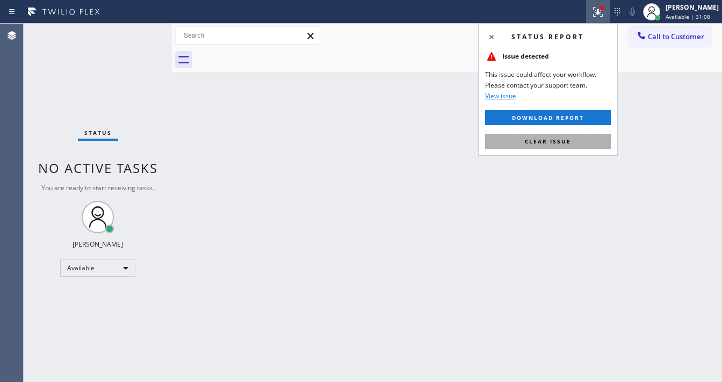
click at [539, 140] on span "Clear issue" at bounding box center [548, 141] width 46 height 8
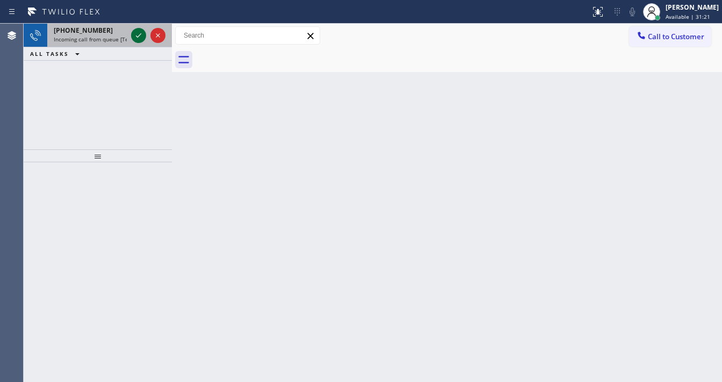
click at [138, 38] on icon at bounding box center [138, 35] width 13 height 13
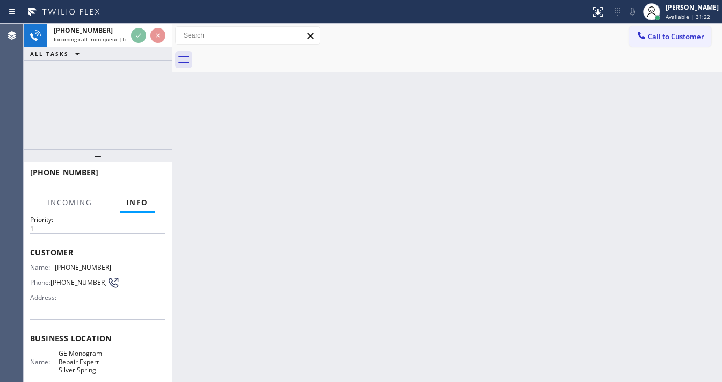
scroll to position [43, 0]
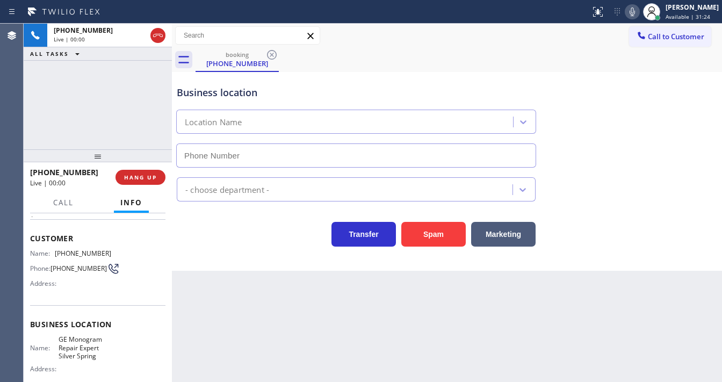
type input "[PHONE_NUMBER]"
click at [121, 88] on div "[PHONE_NUMBER] Live | 00:03 ALL TASKS ALL TASKS ACTIVE TASKS TASKS IN WRAP UP" at bounding box center [98, 87] width 148 height 126
click at [48, 251] on span "Name:" at bounding box center [42, 253] width 25 height 8
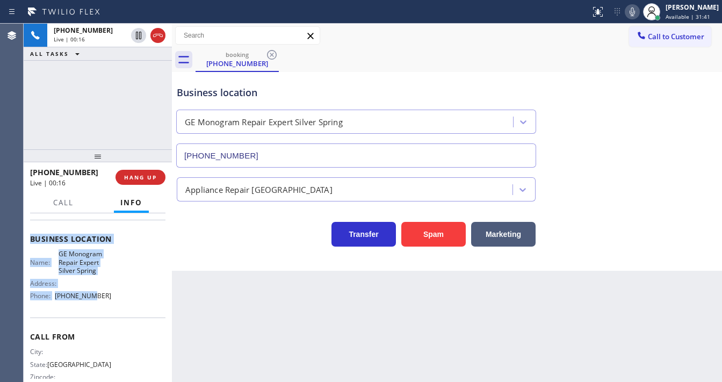
scroll to position [129, 0]
drag, startPoint x: 27, startPoint y: 234, endPoint x: 105, endPoint y: 301, distance: 102.4
click at [105, 301] on div "Context Queue: [Test] All Priority: 1 Customer Name: [PHONE_NUMBER] Phone: [PHO…" at bounding box center [98, 297] width 148 height 169
copy div "Customer Name: [PHONE_NUMBER] Phone: [PHONE_NUMBER] Address: Business location …"
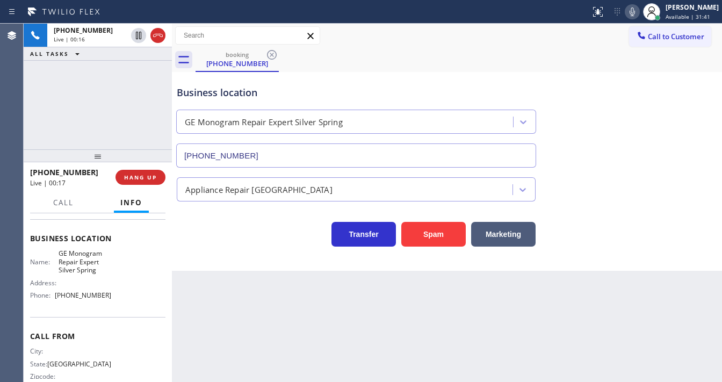
click at [99, 133] on div "[PHONE_NUMBER] Live | 00:16 ALL TASKS ALL TASKS ACTIVE TASKS TASKS IN WRAP UP" at bounding box center [98, 87] width 148 height 126
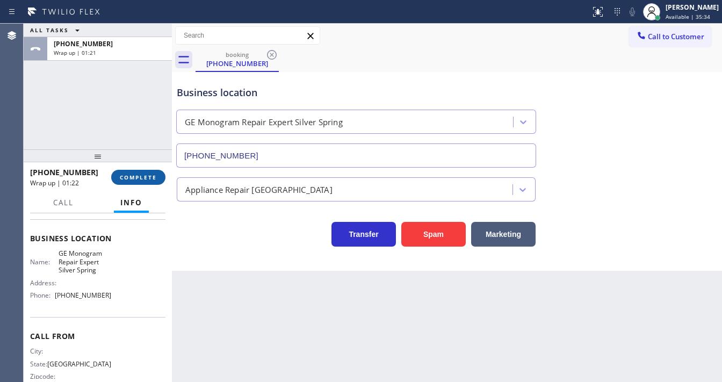
click at [137, 170] on button "COMPLETE" at bounding box center [138, 177] width 54 height 15
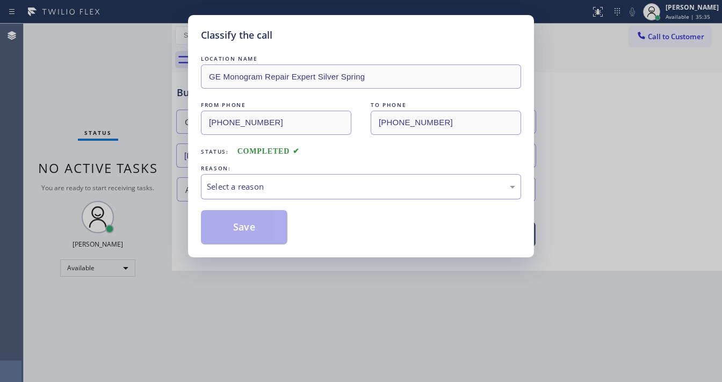
click at [253, 182] on div "Select a reason" at bounding box center [361, 186] width 308 height 12
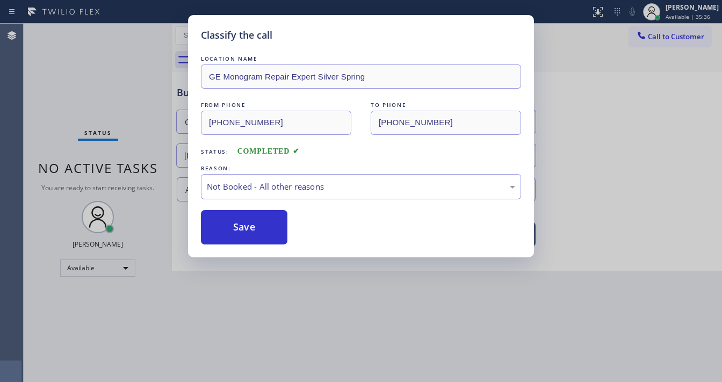
click at [249, 221] on button "Save" at bounding box center [244, 227] width 86 height 34
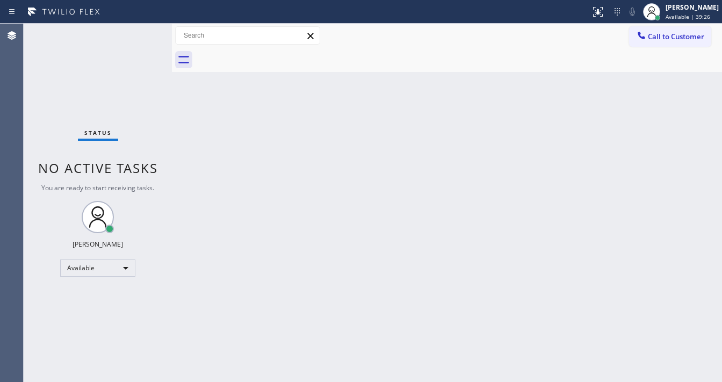
click at [288, 275] on div "Back to Dashboard Change Sender ID Customers Technicians Select a contact Outbo…" at bounding box center [447, 203] width 550 height 358
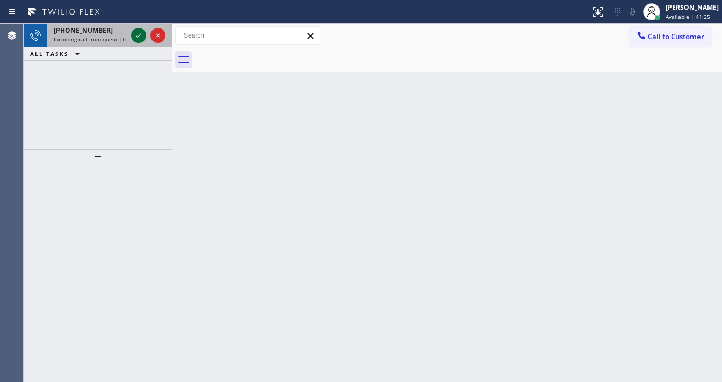
click at [129, 34] on div "[PHONE_NUMBER] Incoming call from queue [Test] All" at bounding box center [98, 36] width 148 height 24
click at [130, 34] on div at bounding box center [148, 36] width 39 height 24
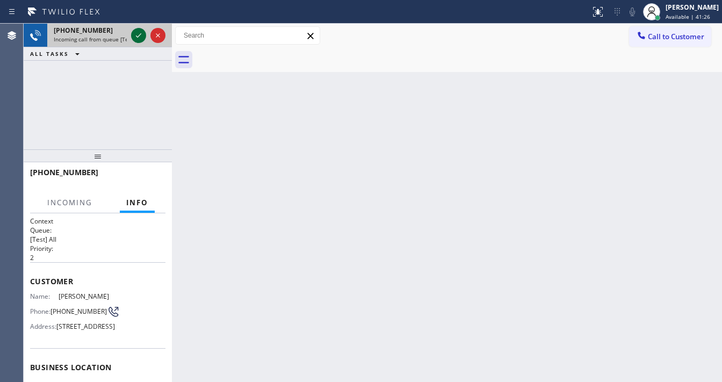
click at [133, 34] on icon at bounding box center [138, 35] width 13 height 13
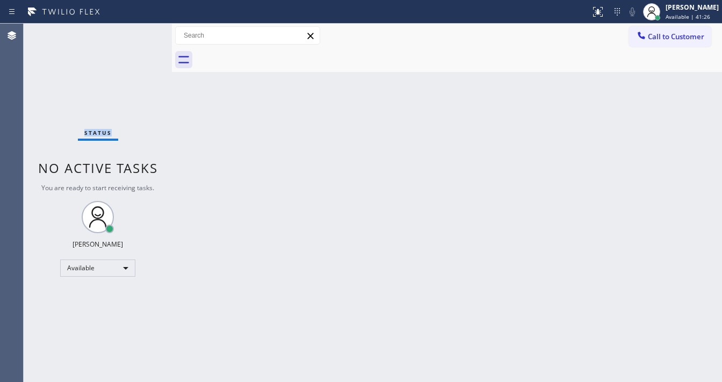
click at [134, 34] on div "Status No active tasks You are ready to start receiving tasks. [PERSON_NAME]" at bounding box center [98, 203] width 148 height 358
click at [604, 17] on icon at bounding box center [597, 11] width 13 height 13
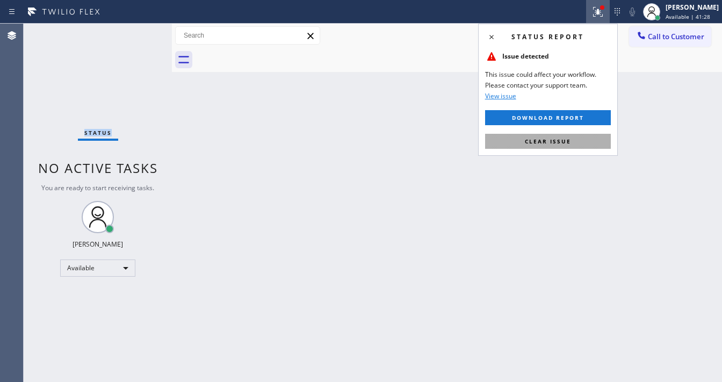
click at [570, 141] on button "Clear issue" at bounding box center [548, 141] width 126 height 15
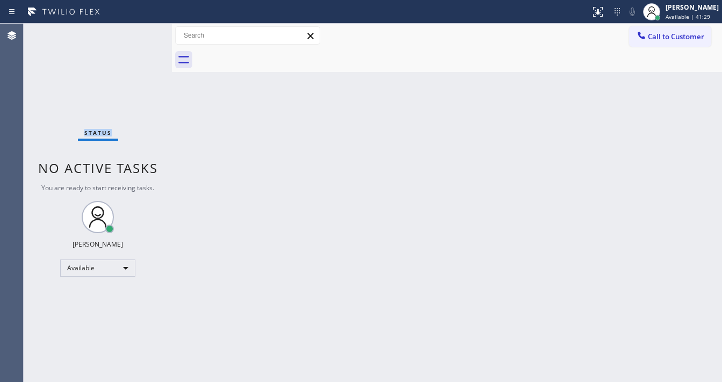
click at [45, 96] on div "Status No active tasks You are ready to start receiving tasks. [PERSON_NAME]" at bounding box center [98, 203] width 148 height 358
click at [140, 30] on div "Status No active tasks You are ready to start receiving tasks. [PERSON_NAME]" at bounding box center [98, 203] width 148 height 358
click at [140, 32] on div "Status No active tasks You are ready to start receiving tasks. [PERSON_NAME]" at bounding box center [98, 203] width 148 height 358
click at [142, 33] on div "Status No active tasks You are ready to start receiving tasks. [PERSON_NAME]" at bounding box center [98, 203] width 148 height 358
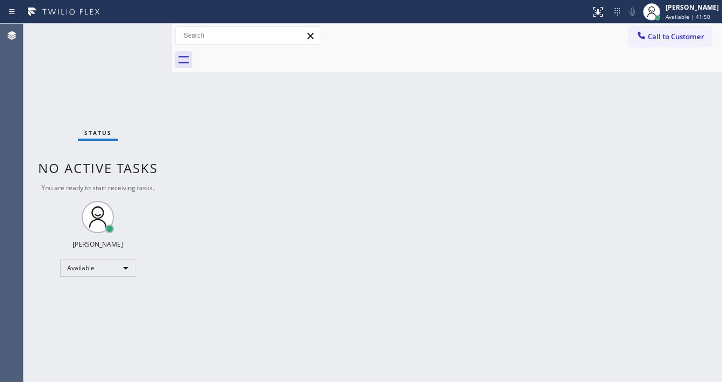
click at [140, 33] on div "Status No active tasks You are ready to start receiving tasks. [PERSON_NAME]" at bounding box center [98, 203] width 148 height 358
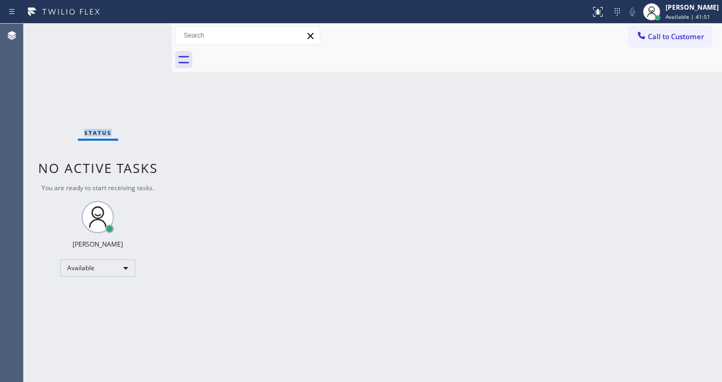
click at [140, 33] on div "Status No active tasks You are ready to start receiving tasks. [PERSON_NAME]" at bounding box center [98, 203] width 148 height 358
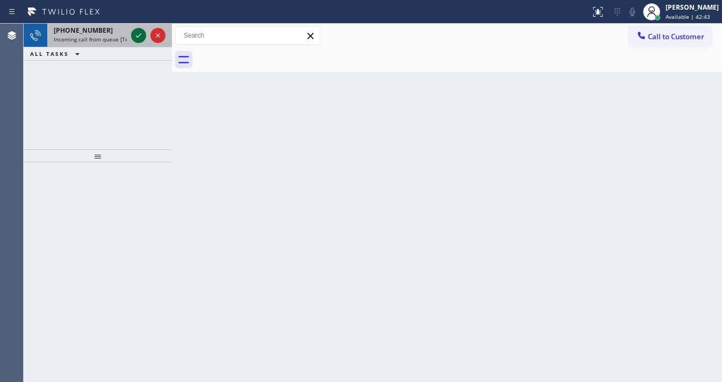
click at [140, 45] on div at bounding box center [148, 36] width 39 height 24
click at [139, 41] on div at bounding box center [148, 36] width 39 height 24
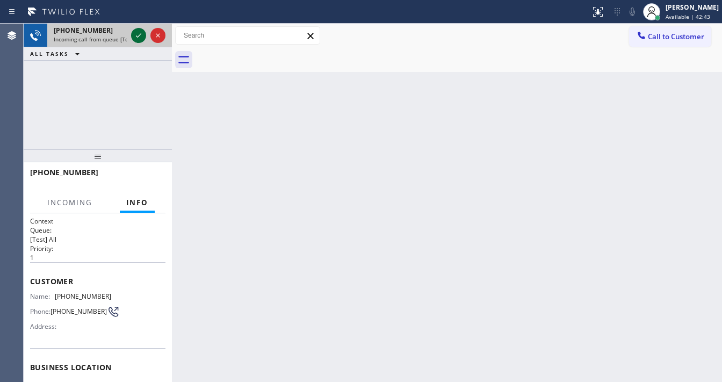
click at [139, 38] on icon at bounding box center [138, 35] width 13 height 13
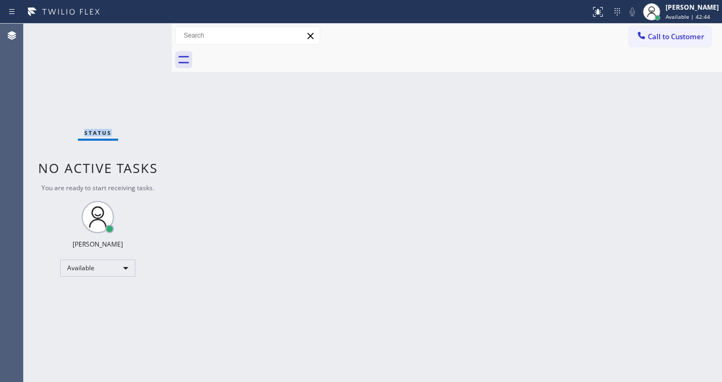
click at [139, 38] on div "Status No active tasks You are ready to start receiving tasks. [PERSON_NAME]" at bounding box center [98, 203] width 148 height 358
click at [140, 37] on div "Status No active tasks You are ready to start receiving tasks. [PERSON_NAME]" at bounding box center [98, 203] width 148 height 358
click at [597, 6] on button at bounding box center [598, 12] width 24 height 24
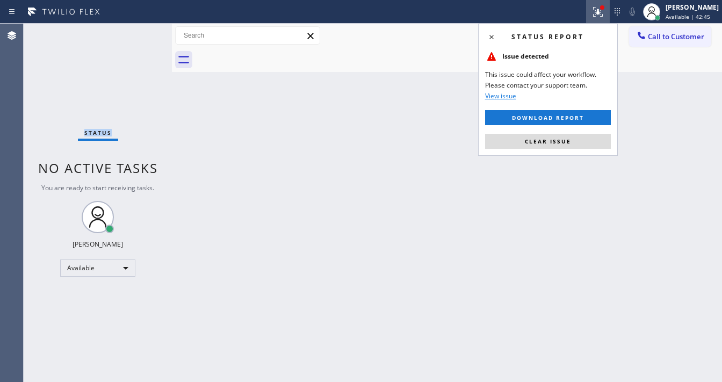
click at [574, 142] on button "Clear issue" at bounding box center [548, 141] width 126 height 15
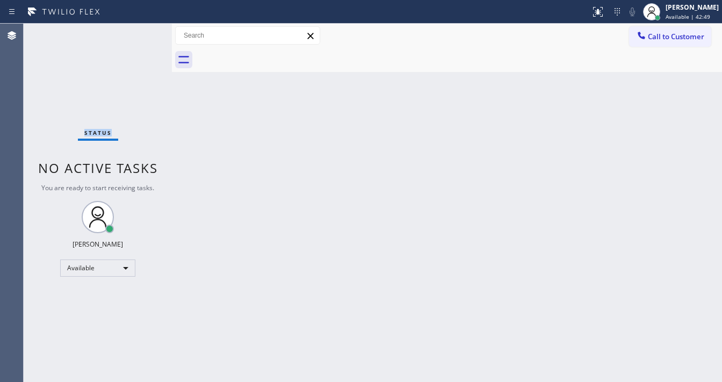
click at [144, 32] on div "Status No active tasks You are ready to start receiving tasks. [PERSON_NAME]" at bounding box center [98, 203] width 148 height 358
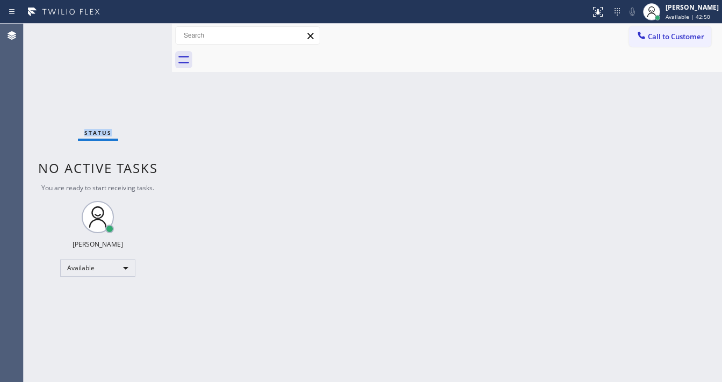
click at [144, 32] on div "Status No active tasks You are ready to start receiving tasks. [PERSON_NAME]" at bounding box center [98, 203] width 148 height 358
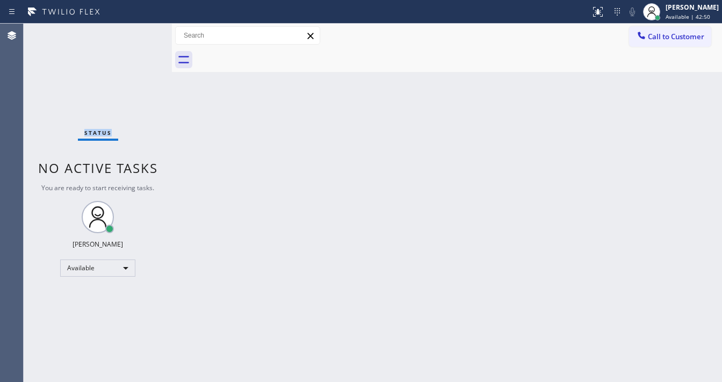
click at [144, 32] on div "Status No active tasks You are ready to start receiving tasks. [PERSON_NAME]" at bounding box center [98, 203] width 148 height 358
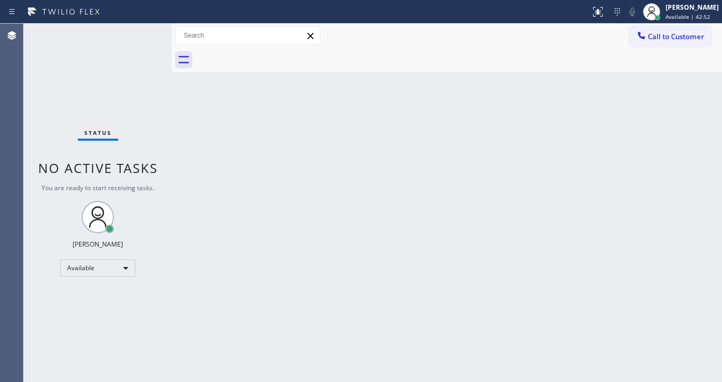
click at [144, 32] on div "Status No active tasks You are ready to start receiving tasks. [PERSON_NAME]" at bounding box center [98, 203] width 148 height 358
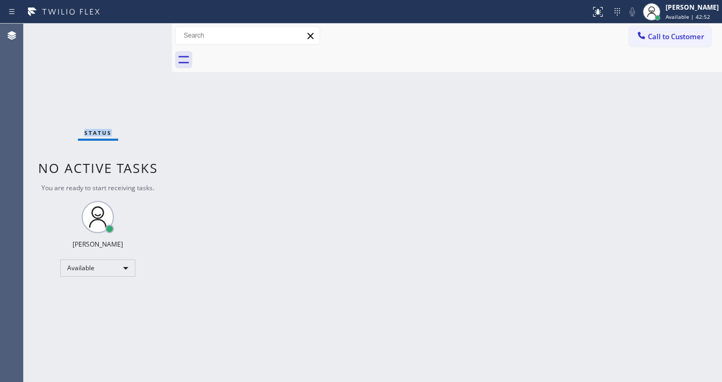
click at [144, 32] on div "Status No active tasks You are ready to start receiving tasks. [PERSON_NAME]" at bounding box center [98, 203] width 148 height 358
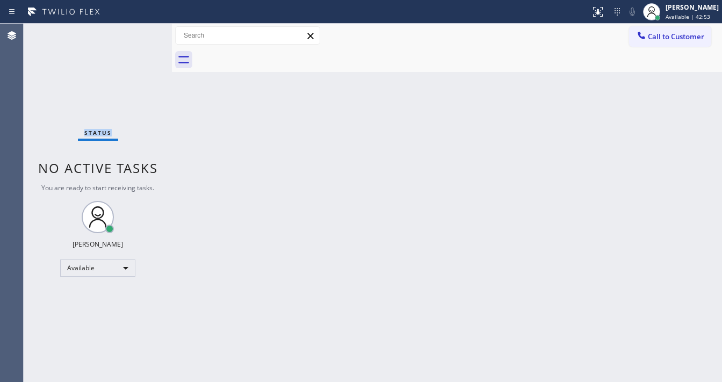
click at [144, 32] on div "Status No active tasks You are ready to start receiving tasks. [PERSON_NAME]" at bounding box center [98, 203] width 148 height 358
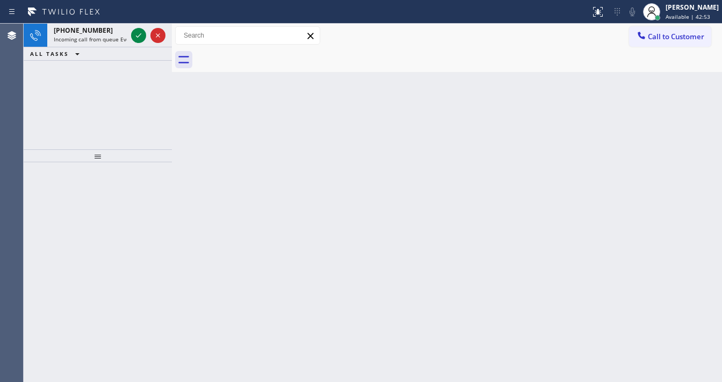
click at [144, 32] on icon at bounding box center [138, 35] width 13 height 13
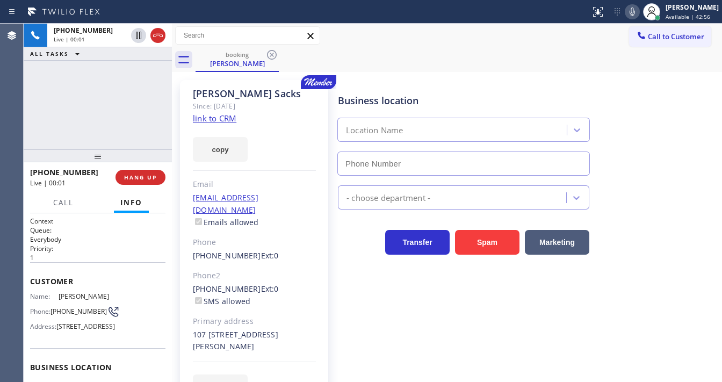
type input "[PHONE_NUMBER]"
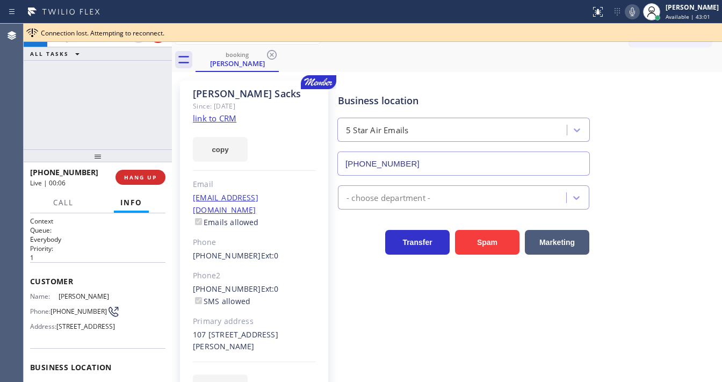
click at [221, 119] on link "link to CRM" at bounding box center [214, 118] width 43 height 11
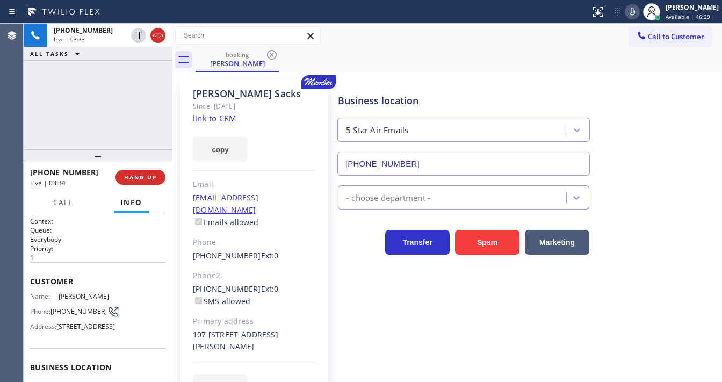
click at [366, 34] on div "Call to Customer Outbound call Location Innovative Appliance Repair Solutions S…" at bounding box center [447, 35] width 550 height 19
click at [637, 17] on icon at bounding box center [632, 11] width 13 height 13
click at [638, 12] on icon at bounding box center [632, 11] width 13 height 13
click at [569, 55] on div "booking [PERSON_NAME]" at bounding box center [458, 60] width 526 height 24
drag, startPoint x: 170, startPoint y: 105, endPoint x: 119, endPoint y: 104, distance: 51.0
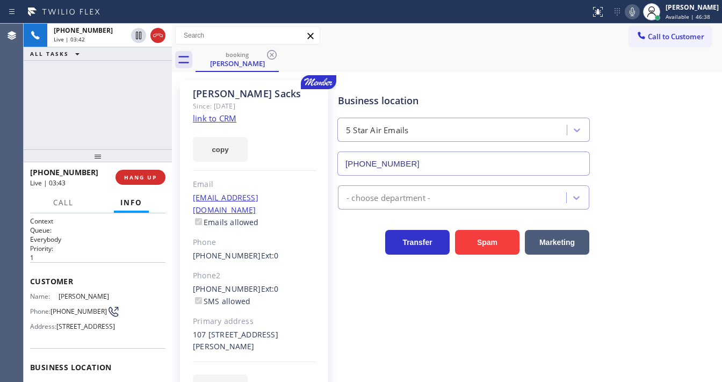
click at [119, 104] on div "[PHONE_NUMBER] Live | 03:42 ALL TASKS ALL TASKS ACTIVE TASKS TASKS IN WRAP UP […" at bounding box center [373, 203] width 698 height 358
drag, startPoint x: 64, startPoint y: 311, endPoint x: 50, endPoint y: 306, distance: 15.7
click at [50, 306] on div "Phone: [PHONE_NUMBER]" at bounding box center [70, 311] width 81 height 13
copy div "[PHONE_NUMBER]"
click at [107, 130] on div "[PHONE_NUMBER] Live | 03:45 ALL TASKS ALL TASKS ACTIVE TASKS TASKS IN WRAP UP" at bounding box center [98, 87] width 148 height 126
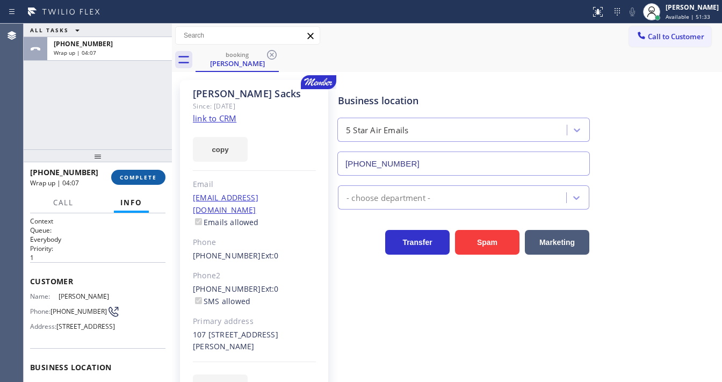
click at [146, 177] on span "COMPLETE" at bounding box center [138, 177] width 37 height 8
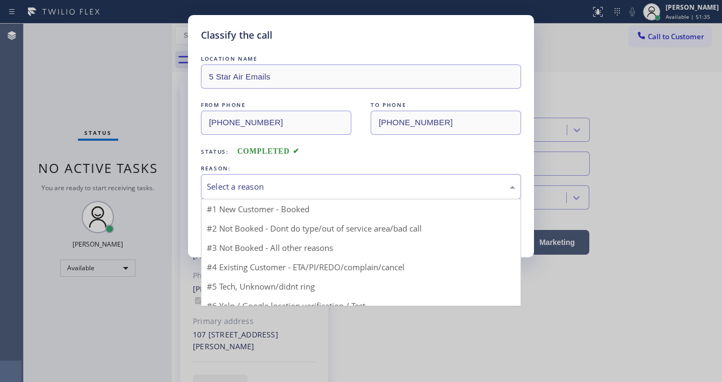
drag, startPoint x: 251, startPoint y: 185, endPoint x: 258, endPoint y: 188, distance: 7.2
click at [252, 185] on div "Select a reason" at bounding box center [361, 186] width 308 height 12
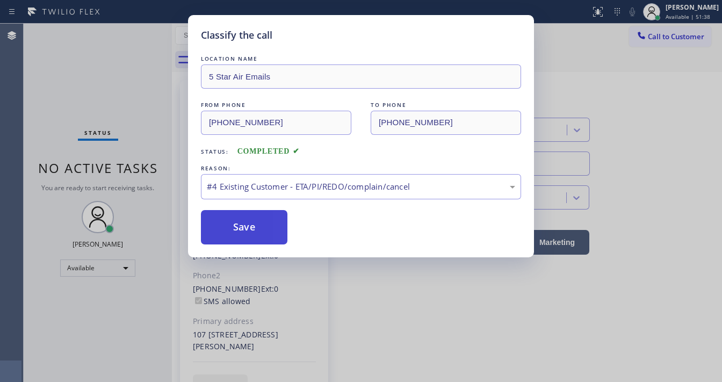
click at [258, 229] on button "Save" at bounding box center [244, 227] width 86 height 34
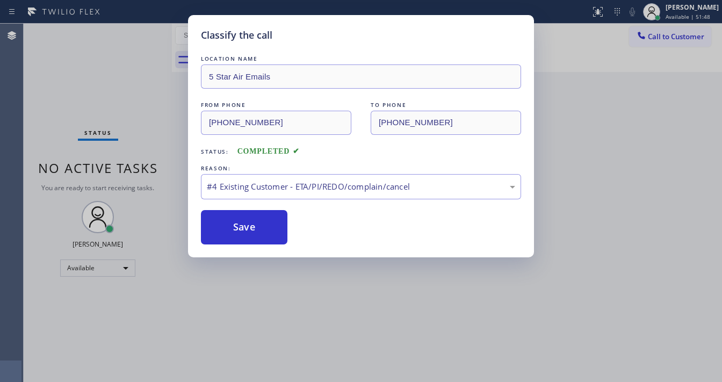
click at [253, 25] on div "Classify the call LOCATION NAME 5 Star Air Emails FROM PHONE [PHONE_NUMBER] TO …" at bounding box center [361, 136] width 346 height 242
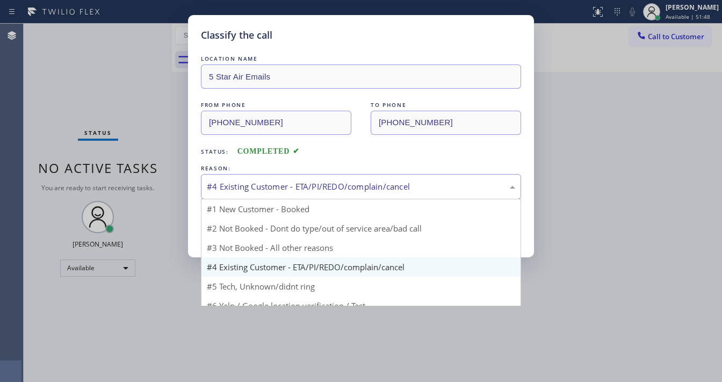
click at [239, 183] on div "#4 Existing Customer - ETA/PI/REDO/complain/cancel" at bounding box center [361, 186] width 308 height 12
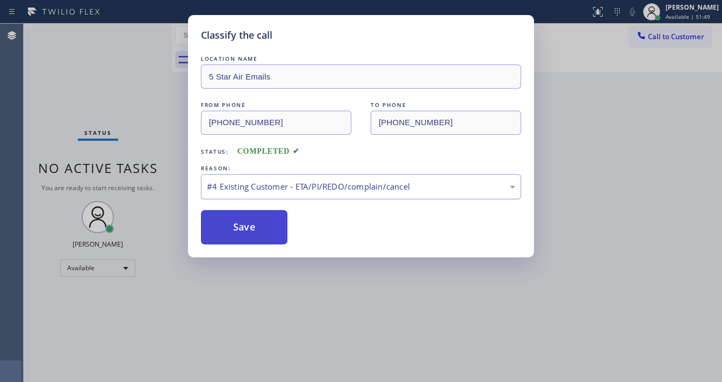
click at [244, 236] on button "Save" at bounding box center [244, 227] width 86 height 34
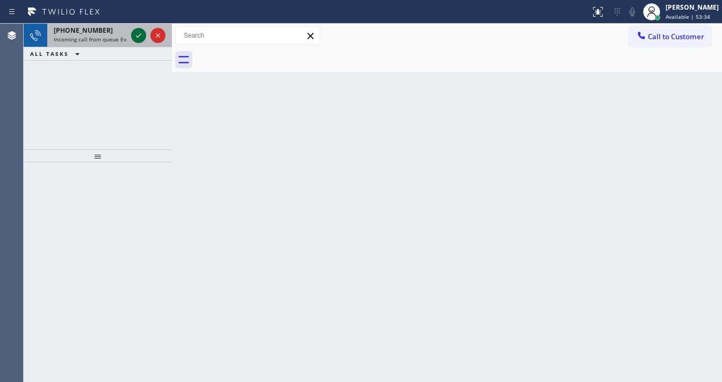
click at [136, 33] on icon at bounding box center [138, 35] width 13 height 13
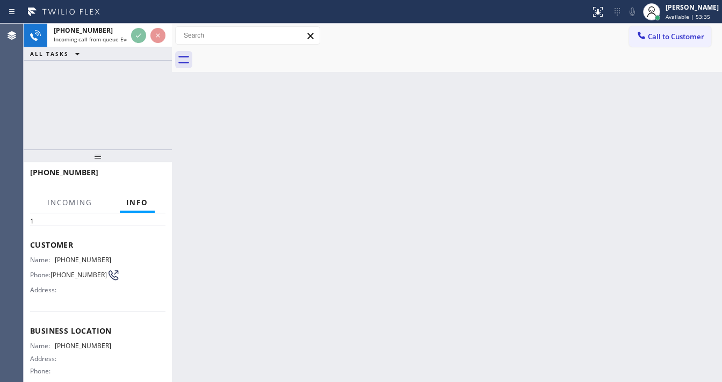
scroll to position [86, 0]
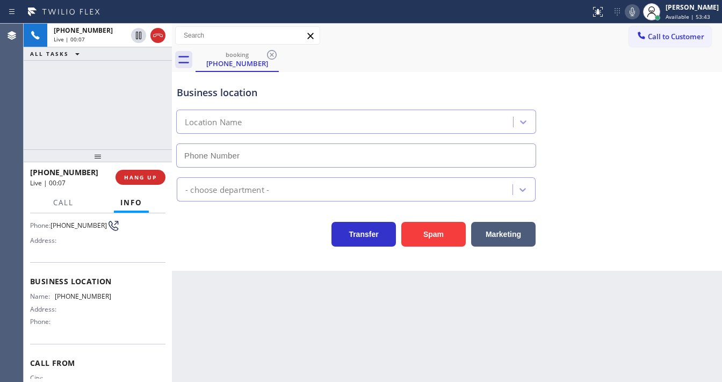
click at [34, 107] on div "[PHONE_NUMBER] Live | 00:07 ALL TASKS ALL TASKS ACTIVE TASKS TASKS IN WRAP UP" at bounding box center [98, 87] width 148 height 126
click at [429, 229] on button "Spam" at bounding box center [433, 234] width 64 height 25
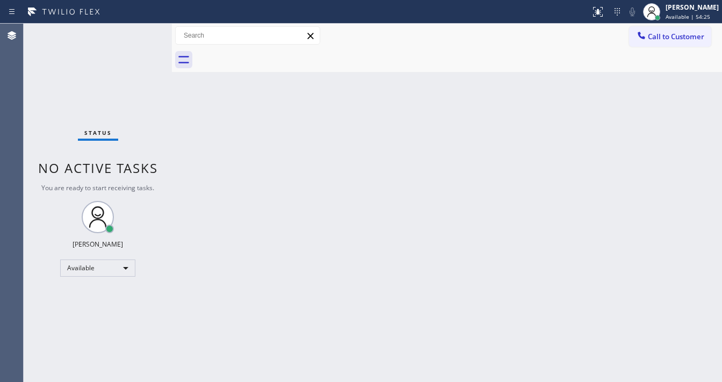
click at [39, 117] on div "Status No active tasks You are ready to start receiving tasks. [PERSON_NAME]" at bounding box center [98, 203] width 148 height 358
click at [139, 34] on div "Status No active tasks You are ready to start receiving tasks. [PERSON_NAME]" at bounding box center [98, 203] width 148 height 358
click at [139, 33] on div "Status No active tasks You are ready to start receiving tasks. [PERSON_NAME]" at bounding box center [98, 203] width 148 height 358
click at [140, 32] on div "Status No active tasks You are ready to start receiving tasks. [PERSON_NAME]" at bounding box center [98, 203] width 148 height 358
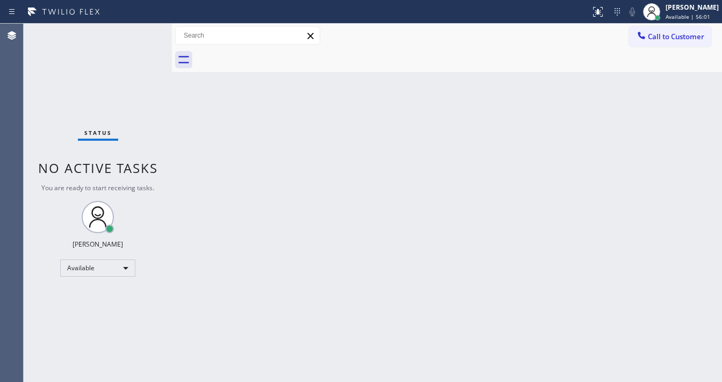
click at [140, 32] on div "Status No active tasks You are ready to start receiving tasks. [PERSON_NAME]" at bounding box center [98, 203] width 148 height 358
click at [141, 31] on div "Status No active tasks You are ready to start receiving tasks. [PERSON_NAME]" at bounding box center [98, 203] width 148 height 358
click at [141, 32] on div "Status No active tasks You are ready to start receiving tasks. [PERSON_NAME]" at bounding box center [98, 203] width 148 height 358
click at [142, 32] on div "Status No active tasks You are ready to start receiving tasks. [PERSON_NAME]" at bounding box center [98, 203] width 148 height 358
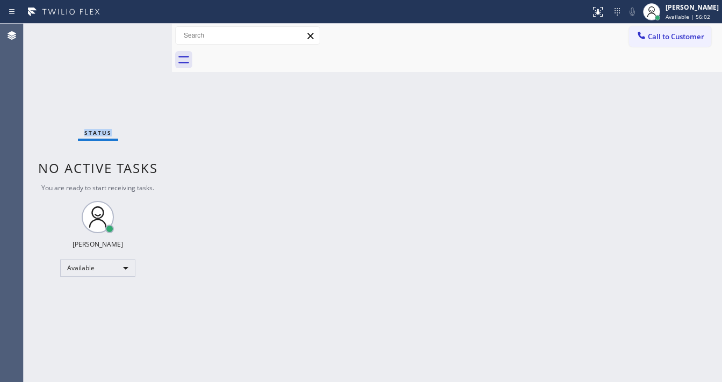
click at [142, 32] on div "Status No active tasks You are ready to start receiving tasks. [PERSON_NAME]" at bounding box center [98, 203] width 148 height 358
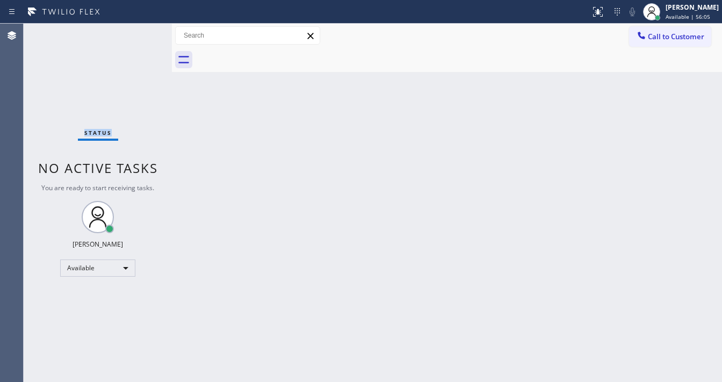
click at [142, 32] on div "Status No active tasks You are ready to start receiving tasks. [PERSON_NAME]" at bounding box center [98, 203] width 148 height 358
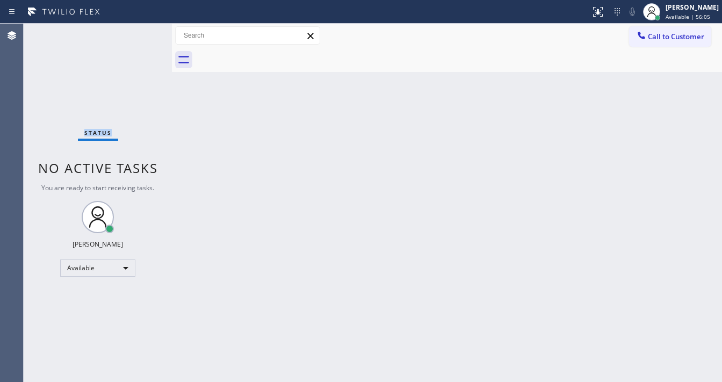
click at [142, 32] on div "Status No active tasks You are ready to start receiving tasks. [PERSON_NAME]" at bounding box center [98, 203] width 148 height 358
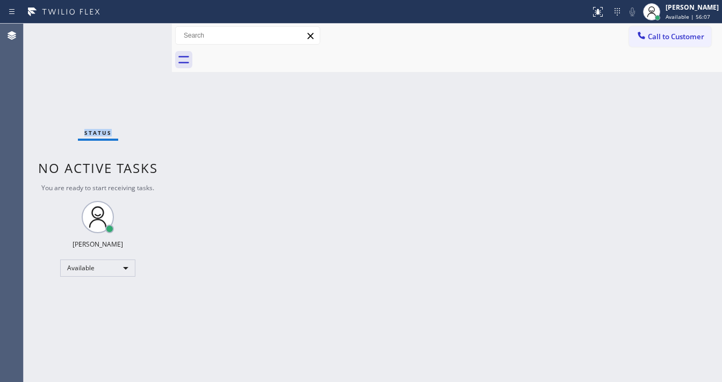
click at [142, 32] on div "Status No active tasks You are ready to start receiving tasks. [PERSON_NAME]" at bounding box center [98, 203] width 148 height 358
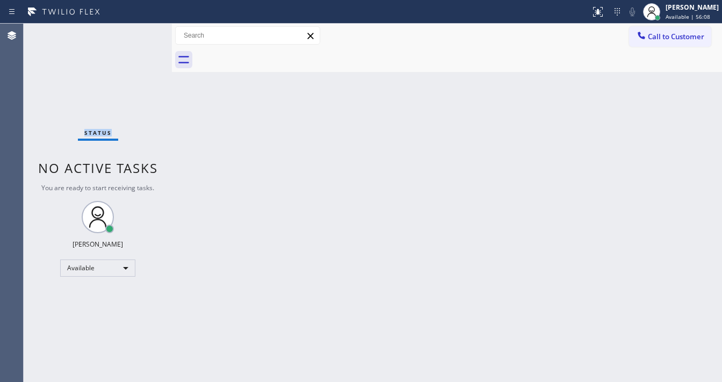
click at [142, 32] on div "Status No active tasks You are ready to start receiving tasks. [PERSON_NAME]" at bounding box center [98, 203] width 148 height 358
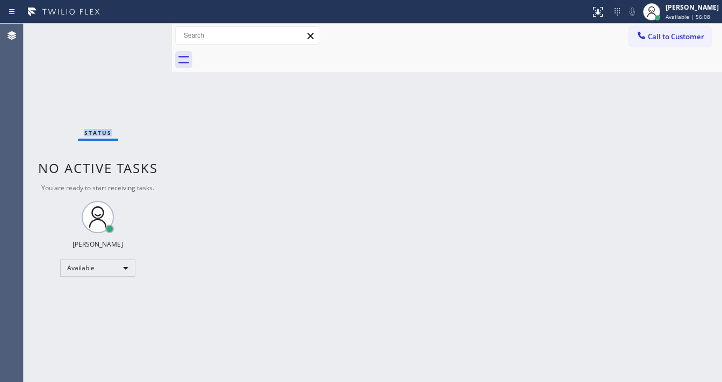
click at [142, 32] on div "Status No active tasks You are ready to start receiving tasks. [PERSON_NAME]" at bounding box center [98, 203] width 148 height 358
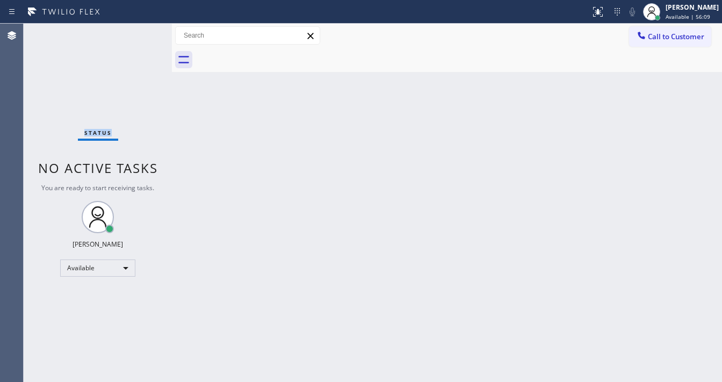
click at [142, 32] on div "Status No active tasks You are ready to start receiving tasks. [PERSON_NAME]" at bounding box center [98, 203] width 148 height 358
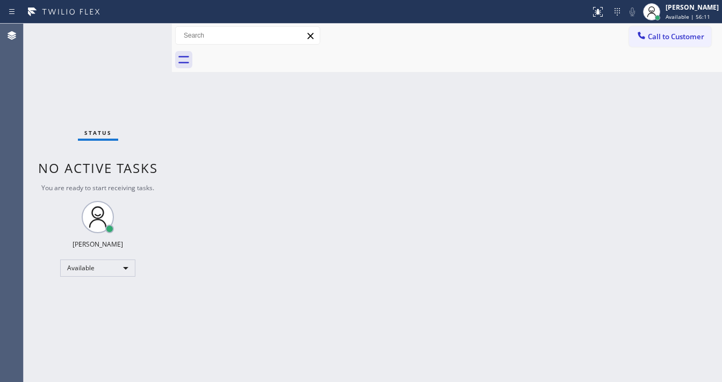
click at [142, 32] on div "Status No active tasks You are ready to start receiving tasks. [PERSON_NAME]" at bounding box center [98, 203] width 148 height 358
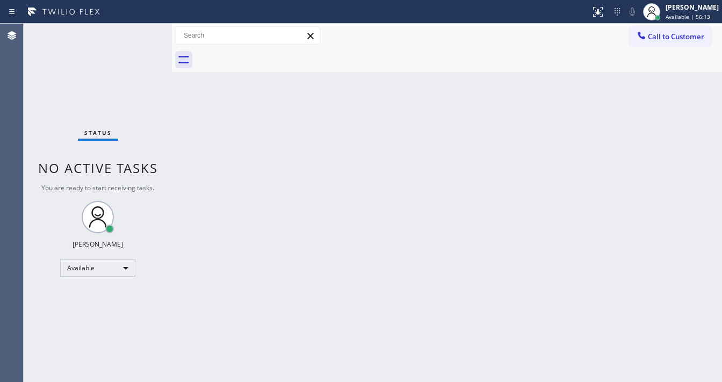
click at [142, 32] on div "Status No active tasks You are ready to start receiving tasks. [PERSON_NAME]" at bounding box center [98, 203] width 148 height 358
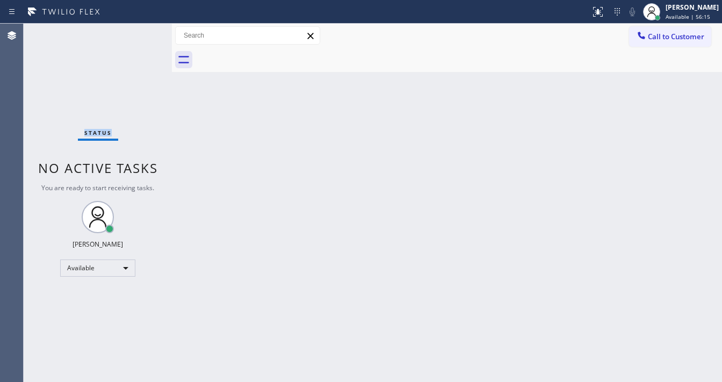
click at [142, 32] on div "Status No active tasks You are ready to start receiving tasks. [PERSON_NAME]" at bounding box center [98, 203] width 148 height 358
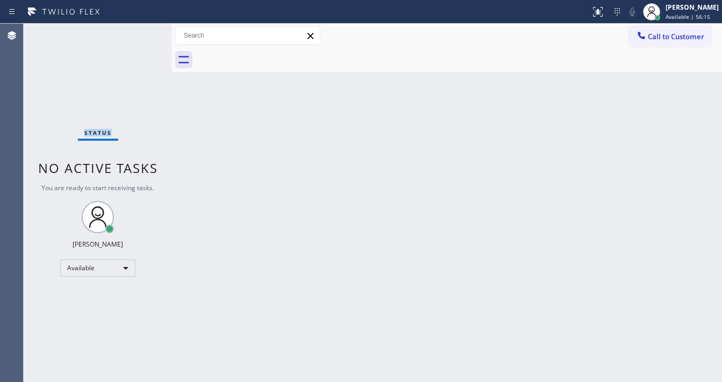
click at [142, 32] on div "Status No active tasks You are ready to start receiving tasks. [PERSON_NAME]" at bounding box center [98, 203] width 148 height 358
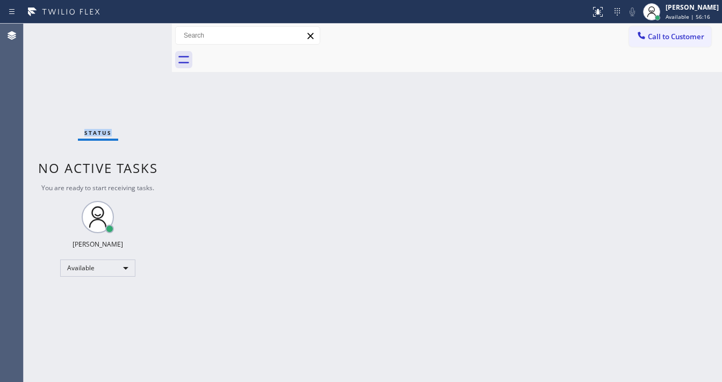
click at [142, 32] on div "Status No active tasks You are ready to start receiving tasks. [PERSON_NAME]" at bounding box center [98, 203] width 148 height 358
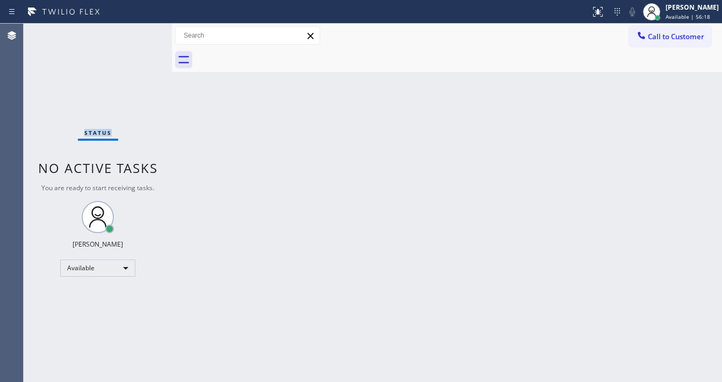
click at [142, 32] on div "Status No active tasks You are ready to start receiving tasks. [PERSON_NAME]" at bounding box center [98, 203] width 148 height 358
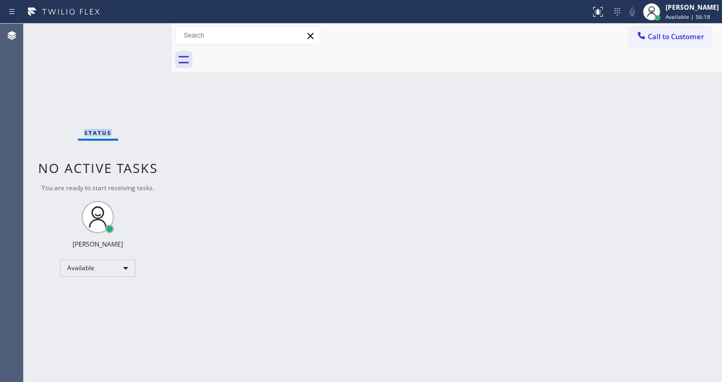
click at [142, 32] on div "Status No active tasks You are ready to start receiving tasks. [PERSON_NAME]" at bounding box center [98, 203] width 148 height 358
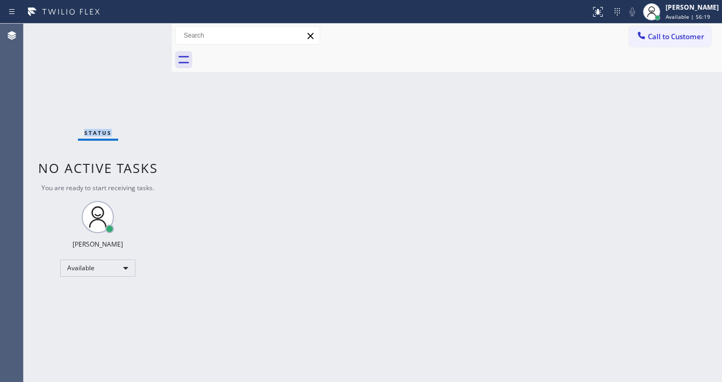
click at [142, 32] on div "Status No active tasks You are ready to start receiving tasks. [PERSON_NAME]" at bounding box center [98, 203] width 148 height 358
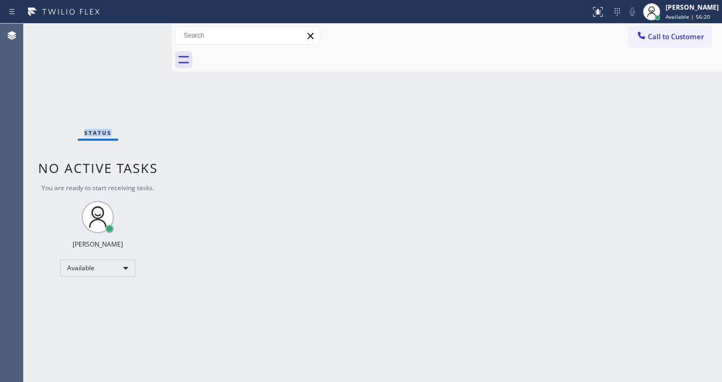
click at [142, 32] on div "Status No active tasks You are ready to start receiving tasks. [PERSON_NAME]" at bounding box center [98, 203] width 148 height 358
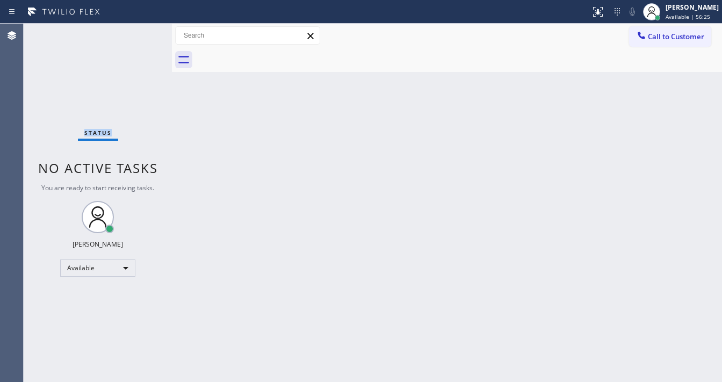
click at [142, 32] on div "Status No active tasks You are ready to start receiving tasks. [PERSON_NAME]" at bounding box center [98, 203] width 148 height 358
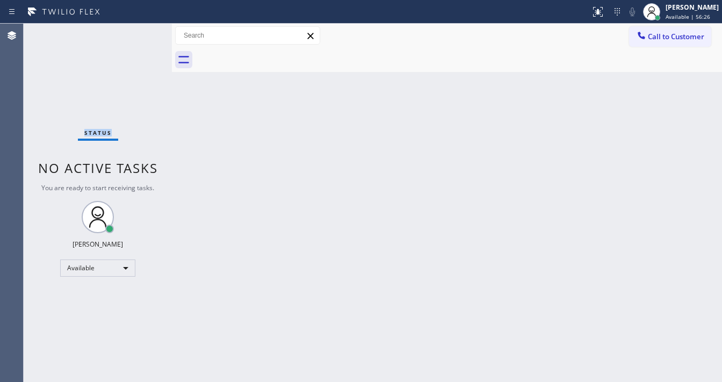
click at [142, 32] on div "Status No active tasks You are ready to start receiving tasks. [PERSON_NAME]" at bounding box center [98, 203] width 148 height 358
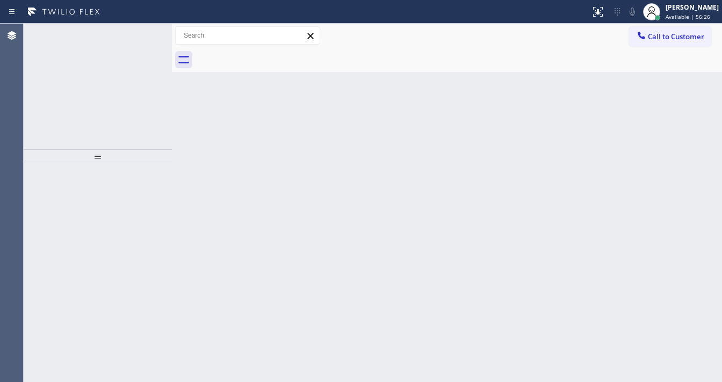
click at [142, 32] on icon at bounding box center [138, 35] width 13 height 13
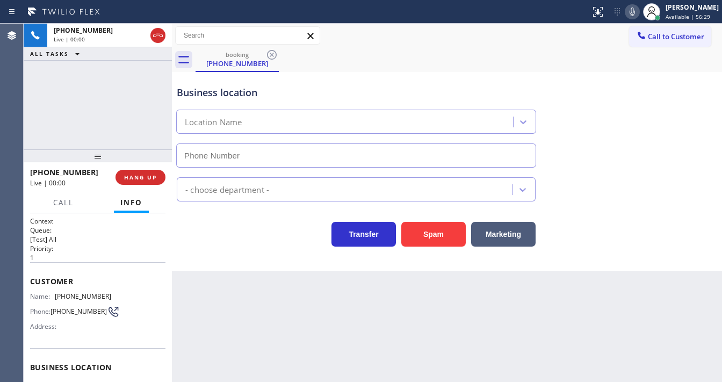
type input "[PHONE_NUMBER]"
click at [37, 120] on div "[PHONE_NUMBER] Live | 00:09 ALL TASKS ALL TASKS ACTIVE TASKS TASKS IN WRAP UP" at bounding box center [98, 87] width 148 height 126
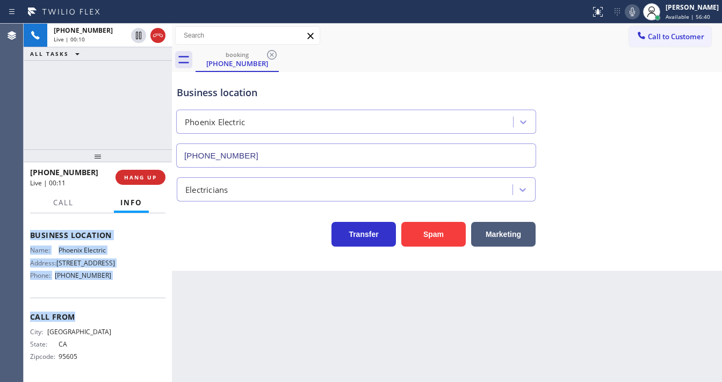
scroll to position [166, 0]
drag, startPoint x: 28, startPoint y: 275, endPoint x: 114, endPoint y: 279, distance: 85.5
click at [114, 279] on div "Context Queue: [Test] All Priority: 1 Customer Name: [PHONE_NUMBER] Phone: [PHO…" at bounding box center [98, 297] width 148 height 169
copy div "Customer Name: [PHONE_NUMBER] Phone: [PHONE_NUMBER] Address: Business location …"
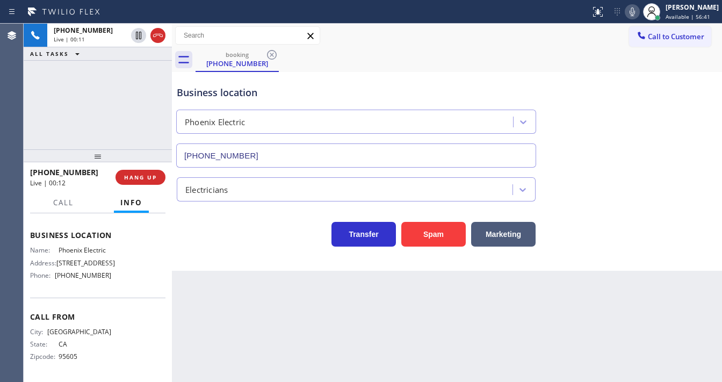
click at [103, 101] on div "[PHONE_NUMBER] Live | 00:11 ALL TASKS ALL TASKS ACTIVE TASKS TASKS IN WRAP UP" at bounding box center [98, 87] width 148 height 126
click at [89, 133] on div "[PHONE_NUMBER] Live | 00:16 ALL TASKS ALL TASKS ACTIVE TASKS TASKS IN WRAP UP" at bounding box center [98, 87] width 148 height 126
click at [79, 90] on div "[PHONE_NUMBER] Live | 01:35 ALL TASKS ALL TASKS ACTIVE TASKS TASKS IN WRAP UP" at bounding box center [98, 87] width 148 height 126
drag, startPoint x: 538, startPoint y: 38, endPoint x: 585, endPoint y: 31, distance: 47.8
click at [538, 38] on div "Call to Customer Outbound call Location Search location Your caller id phone nu…" at bounding box center [447, 35] width 550 height 19
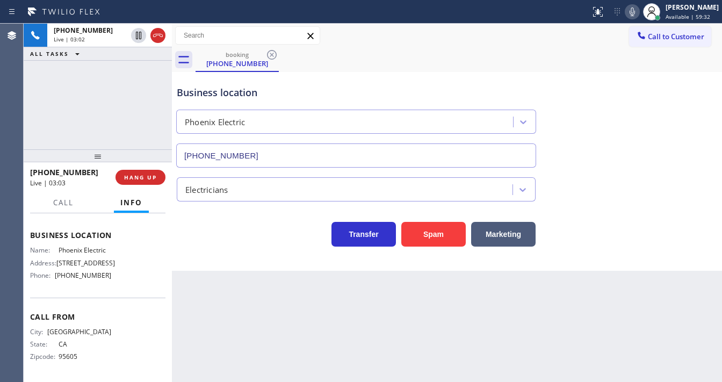
click at [636, 14] on icon at bounding box center [632, 11] width 13 height 13
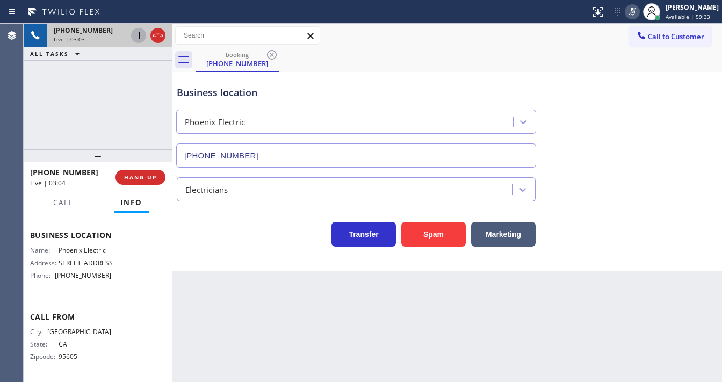
click at [136, 35] on icon at bounding box center [138, 35] width 13 height 13
click at [136, 40] on icon at bounding box center [138, 35] width 13 height 13
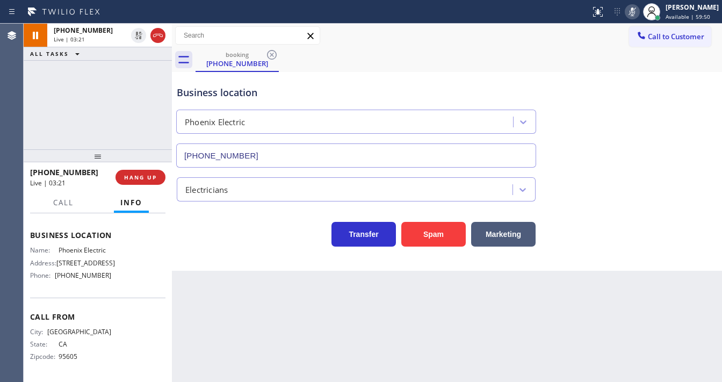
click at [638, 17] on icon at bounding box center [632, 11] width 13 height 13
click at [144, 90] on div "[PHONE_NUMBER] Live | 03:22 ALL TASKS ALL TASKS ACTIVE TASKS TASKS IN WRAP UP" at bounding box center [98, 87] width 148 height 126
click at [146, 110] on div "[PHONE_NUMBER] Live | 03:23 ALL TASKS ALL TASKS ACTIVE TASKS TASKS IN WRAP UP" at bounding box center [98, 87] width 148 height 126
click at [129, 112] on div "[PHONE_NUMBER] Live | 03:25 ALL TASKS ALL TASKS ACTIVE TASKS TASKS IN WRAP UP" at bounding box center [98, 87] width 148 height 126
click at [64, 203] on span "Call" at bounding box center [63, 203] width 20 height 10
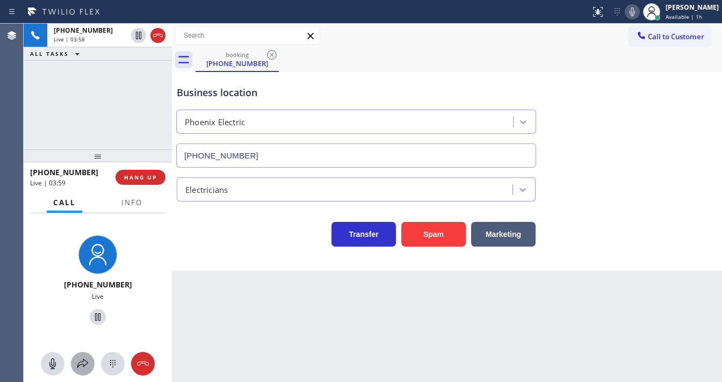
click at [84, 367] on icon at bounding box center [82, 363] width 13 height 13
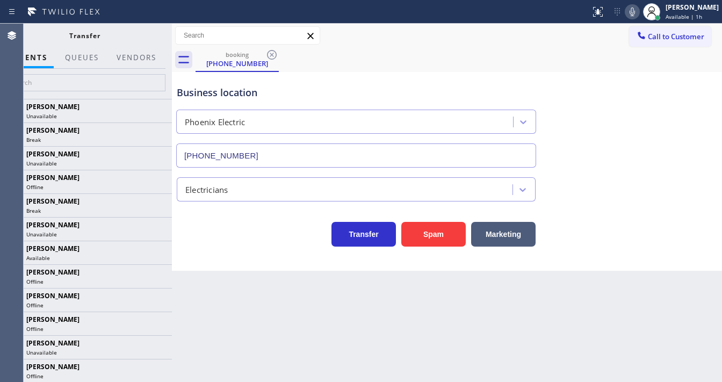
click at [131, 67] on div at bounding box center [136, 67] width 53 height 2
click at [132, 62] on button "Vendors" at bounding box center [136, 57] width 53 height 21
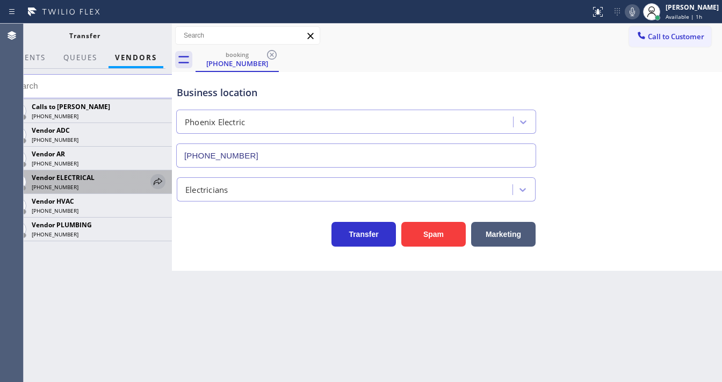
click at [159, 185] on icon at bounding box center [157, 181] width 13 height 13
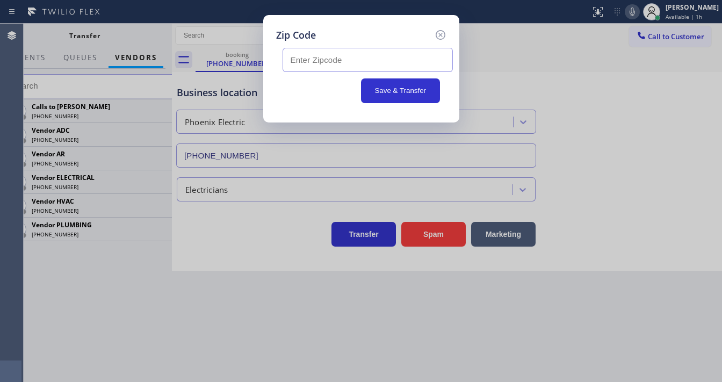
click at [309, 69] on input "text" at bounding box center [367, 60] width 170 height 24
paste input "98038"
type input "98038"
click at [314, 86] on div "Save & Transfer" at bounding box center [360, 90] width 157 height 25
click at [388, 90] on button "Save & Transfer" at bounding box center [400, 90] width 79 height 25
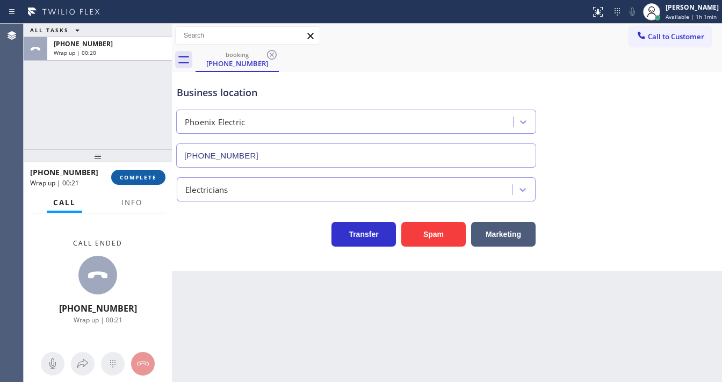
click at [132, 173] on span "COMPLETE" at bounding box center [138, 177] width 37 height 8
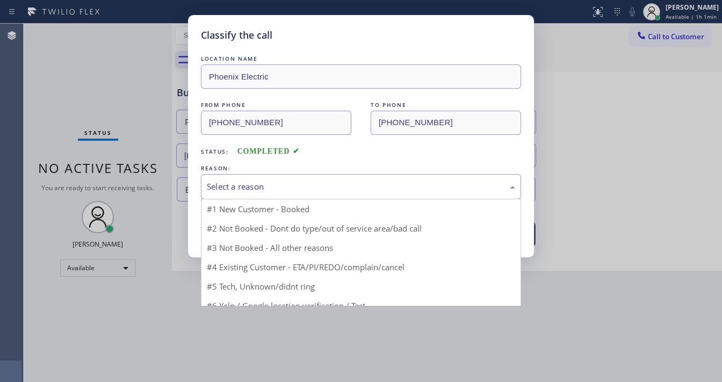
click at [222, 185] on div "Select a reason" at bounding box center [361, 186] width 308 height 12
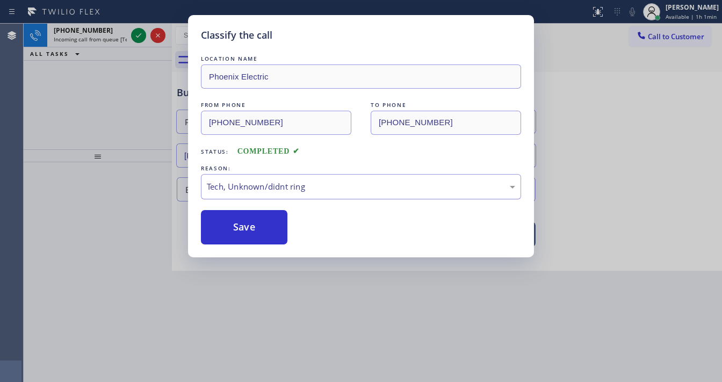
click at [242, 188] on div "Tech, Unknown/didnt ring" at bounding box center [361, 186] width 308 height 12
click at [232, 219] on button "Save" at bounding box center [244, 227] width 86 height 34
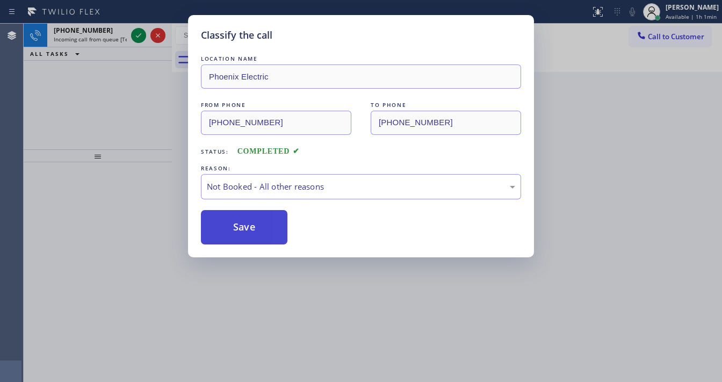
click at [232, 219] on button "Save" at bounding box center [244, 227] width 86 height 34
click at [230, 211] on button "Save" at bounding box center [244, 227] width 86 height 34
click at [135, 39] on div "Classify the call LOCATION NAME Viking Repair Service FROM PHONE [PHONE_NUMBER]…" at bounding box center [373, 203] width 698 height 358
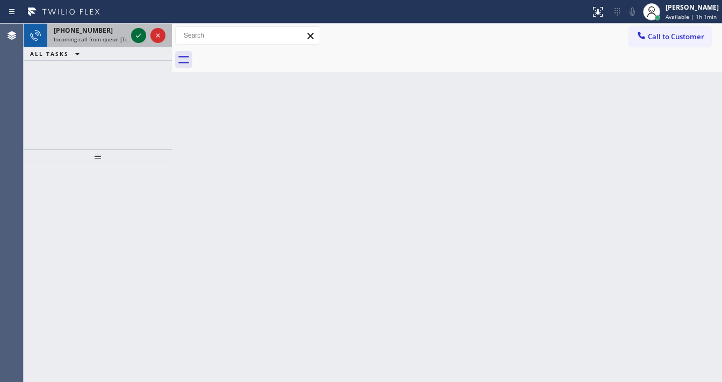
click at [135, 39] on icon at bounding box center [138, 35] width 13 height 13
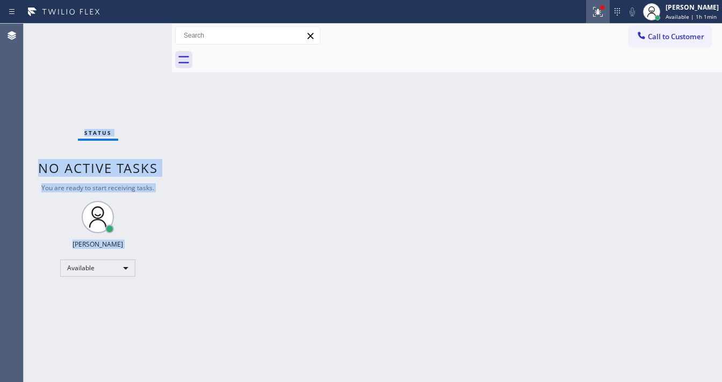
click at [599, 11] on icon at bounding box center [596, 11] width 6 height 8
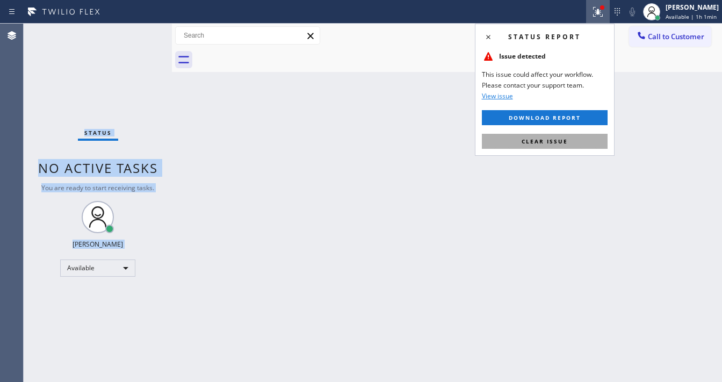
click at [535, 143] on span "Clear issue" at bounding box center [544, 141] width 46 height 8
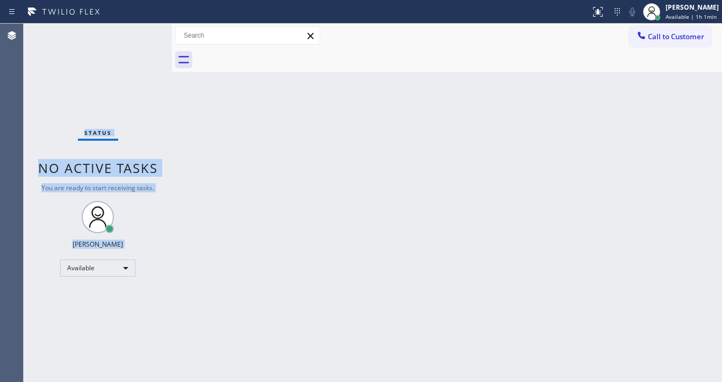
click at [103, 96] on div "Status No active tasks You are ready to start receiving tasks. [PERSON_NAME]" at bounding box center [98, 203] width 148 height 358
click at [142, 35] on div "Status No active tasks You are ready to start receiving tasks. [PERSON_NAME]" at bounding box center [98, 203] width 148 height 358
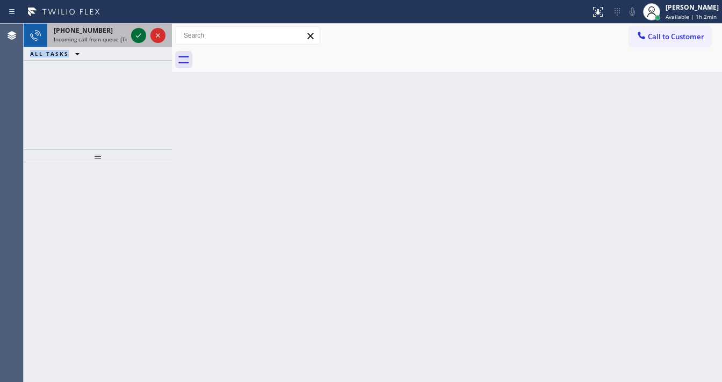
click at [132, 37] on icon at bounding box center [138, 35] width 13 height 13
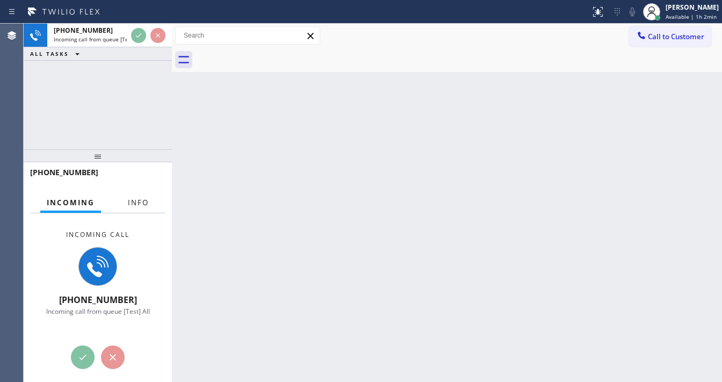
click at [134, 203] on span "Info" at bounding box center [138, 203] width 21 height 10
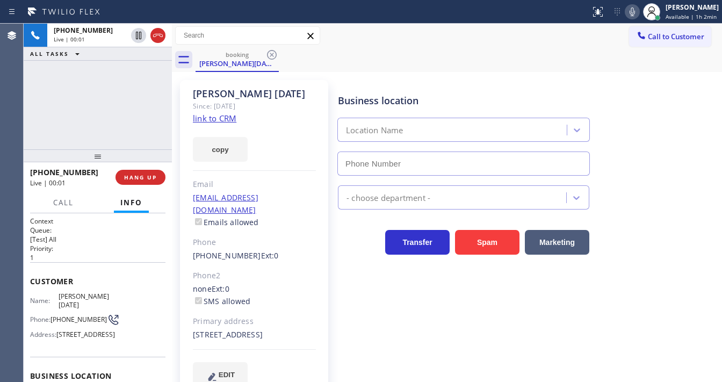
type input "[PHONE_NUMBER]"
click at [223, 118] on link "link to CRM" at bounding box center [214, 118] width 43 height 11
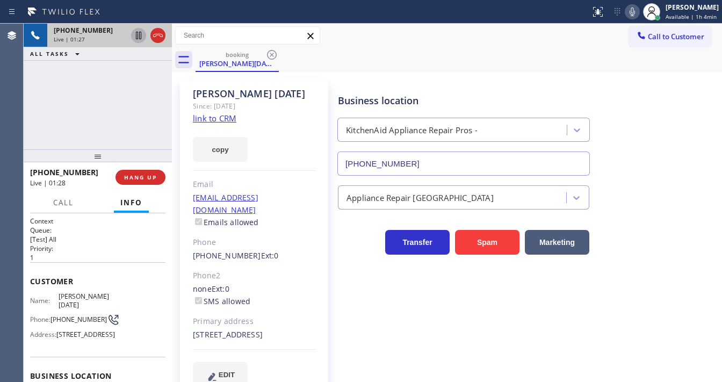
click at [141, 37] on icon at bounding box center [138, 35] width 13 height 13
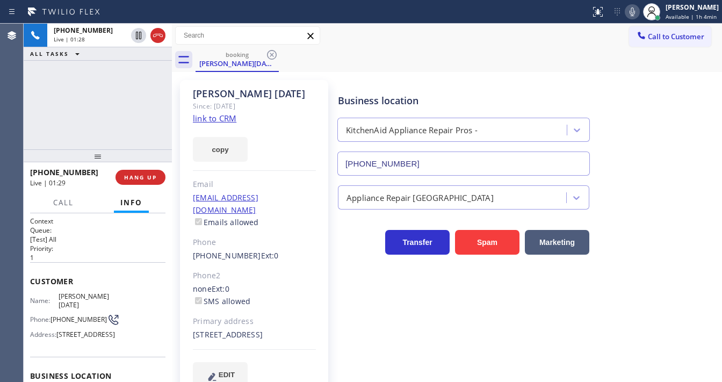
click at [632, 13] on icon at bounding box center [632, 11] width 13 height 13
click at [129, 105] on div "[PHONE_NUMBER] Live | 01:29 ALL TASKS ALL TASKS ACTIVE TASKS TASKS IN WRAP UP" at bounding box center [98, 87] width 148 height 126
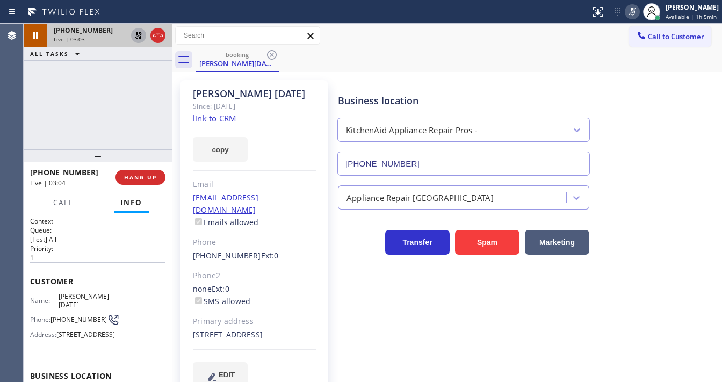
click at [137, 34] on icon at bounding box center [139, 36] width 8 height 8
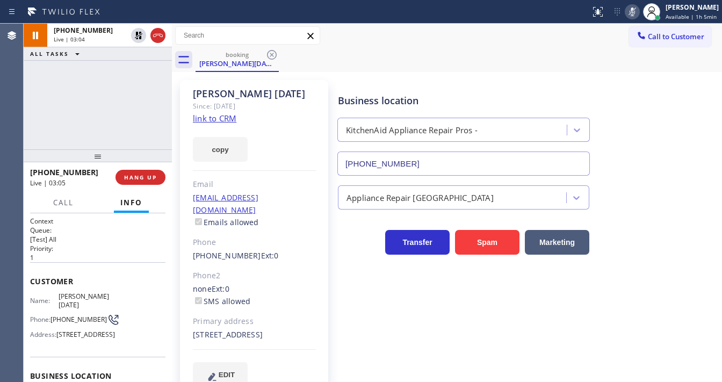
click at [635, 11] on icon at bounding box center [632, 11] width 13 height 13
click at [109, 95] on div "[PHONE_NUMBER] Live | 03:05 ALL TASKS ALL TASKS ACTIVE TASKS TASKS IN WRAP UP" at bounding box center [98, 87] width 148 height 126
click at [28, 115] on div "[PHONE_NUMBER] Live | 03:25 ALL TASKS ALL TASKS ACTIVE TASKS TASKS IN WRAP UP" at bounding box center [98, 87] width 148 height 126
click at [41, 122] on div "[PHONE_NUMBER] Live | 04:00 ALL TASKS ALL TASKS ACTIVE TASKS TASKS IN WRAP UP" at bounding box center [98, 87] width 148 height 126
click at [634, 11] on icon at bounding box center [632, 11] width 13 height 13
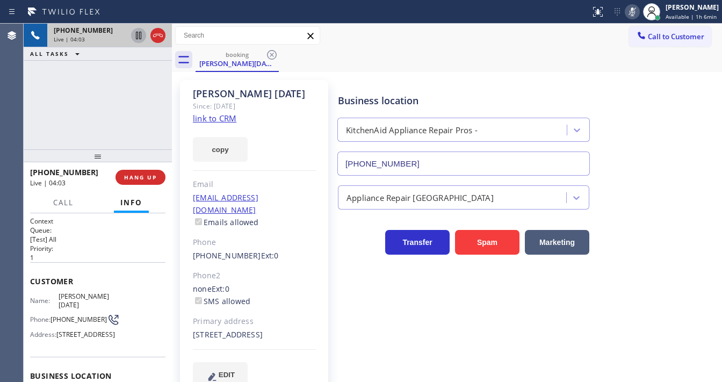
click at [139, 37] on icon at bounding box center [138, 35] width 13 height 13
click at [36, 122] on div "[PHONE_NUMBER] Live | 05:47 ALL TASKS ALL TASKS ACTIVE TASKS TASKS IN WRAP UP" at bounding box center [98, 87] width 148 height 126
click at [136, 37] on icon at bounding box center [139, 36] width 8 height 8
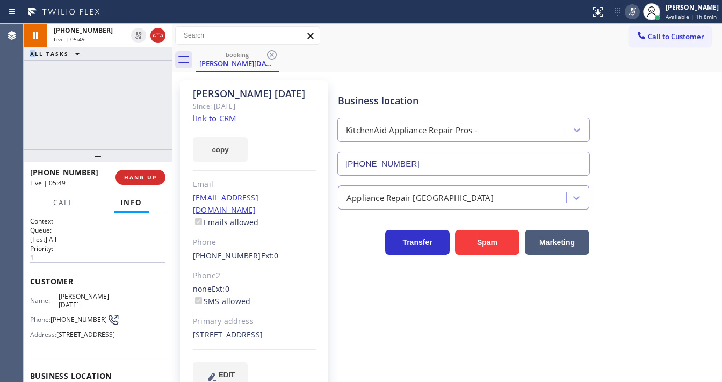
click at [635, 14] on icon at bounding box center [631, 12] width 5 height 9
click at [107, 129] on div "[PHONE_NUMBER] Live | 05:50 ALL TASKS ALL TASKS ACTIVE TASKS TASKS IN WRAP UP" at bounding box center [98, 87] width 148 height 126
click at [27, 124] on div "[PHONE_NUMBER] Live | 06:30 ALL TASKS ALL TASKS ACTIVE TASKS TASKS IN WRAP UP" at bounding box center [98, 87] width 148 height 126
click at [39, 121] on div "[PHONE_NUMBER] Live | 06:35 ALL TASKS ALL TASKS ACTIVE TASKS TASKS IN WRAP UP" at bounding box center [98, 87] width 148 height 126
click at [71, 204] on span "Call" at bounding box center [63, 203] width 20 height 10
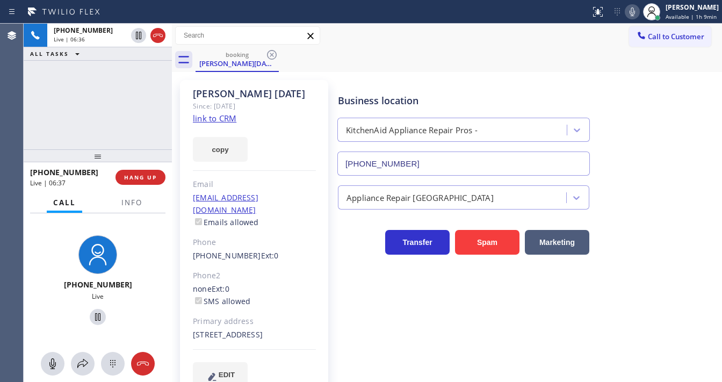
click at [61, 205] on span "Call" at bounding box center [64, 203] width 23 height 10
click at [131, 205] on span "Info" at bounding box center [131, 203] width 21 height 10
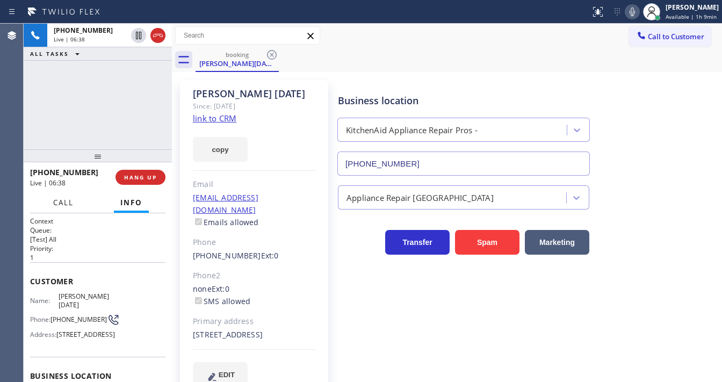
click at [63, 205] on span "Call" at bounding box center [63, 203] width 20 height 10
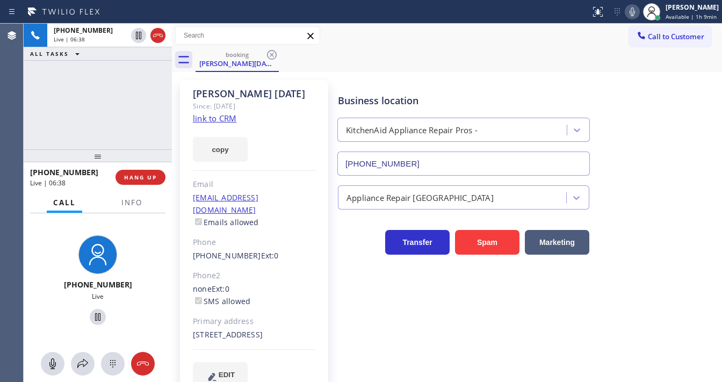
click at [107, 102] on div "[PHONE_NUMBER] Live | 06:38 ALL TASKS ALL TASKS ACTIVE TASKS TASKS IN WRAP UP" at bounding box center [98, 87] width 148 height 126
click at [161, 174] on button "HANG UP" at bounding box center [140, 177] width 50 height 15
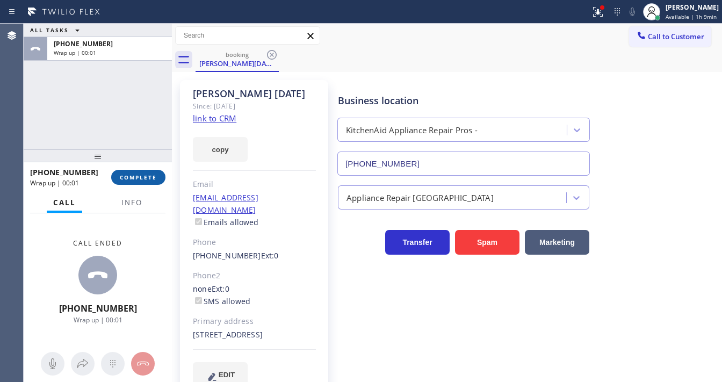
click at [153, 176] on span "COMPLETE" at bounding box center [138, 177] width 37 height 8
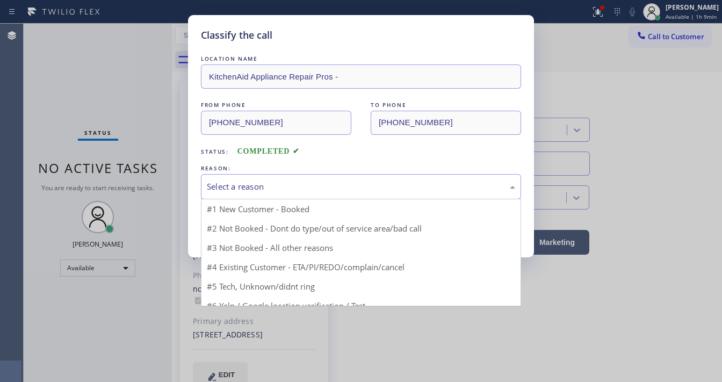
click at [267, 188] on div "Select a reason" at bounding box center [361, 186] width 308 height 12
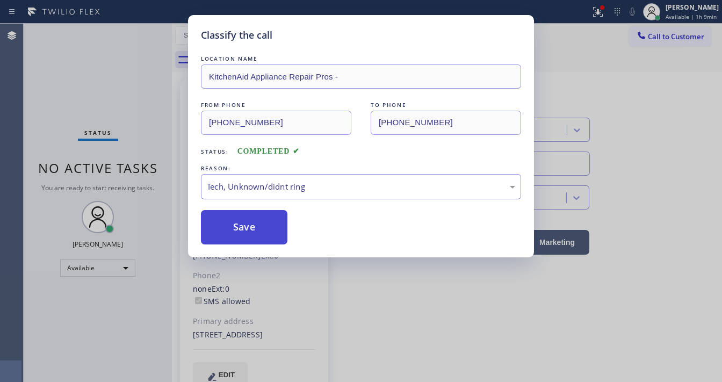
click at [246, 225] on button "Save" at bounding box center [244, 227] width 86 height 34
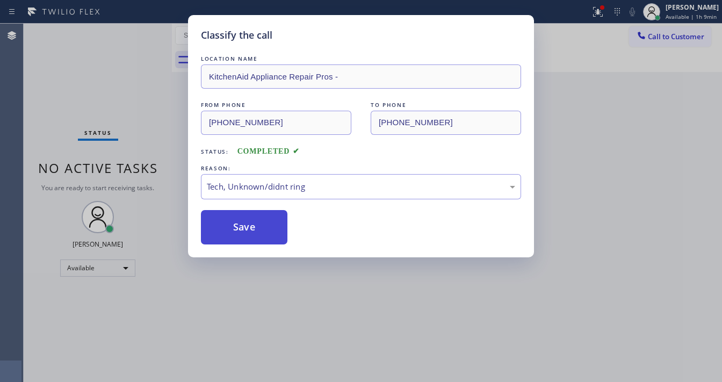
click at [246, 225] on button "Save" at bounding box center [244, 227] width 86 height 34
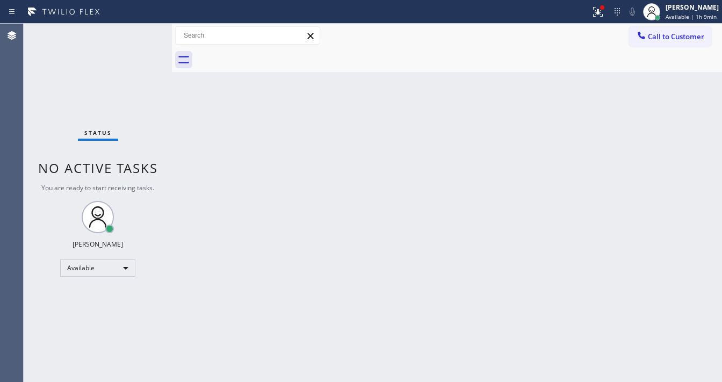
click at [598, 25] on div "Call to Customer Outbound call Location Search location Your caller id phone nu…" at bounding box center [447, 36] width 550 height 24
click at [597, 26] on div "Call to Customer Outbound call Location Search location Your caller id phone nu…" at bounding box center [447, 36] width 550 height 24
drag, startPoint x: 603, startPoint y: 11, endPoint x: 560, endPoint y: 134, distance: 130.8
click at [603, 12] on g at bounding box center [598, 12] width 10 height 10
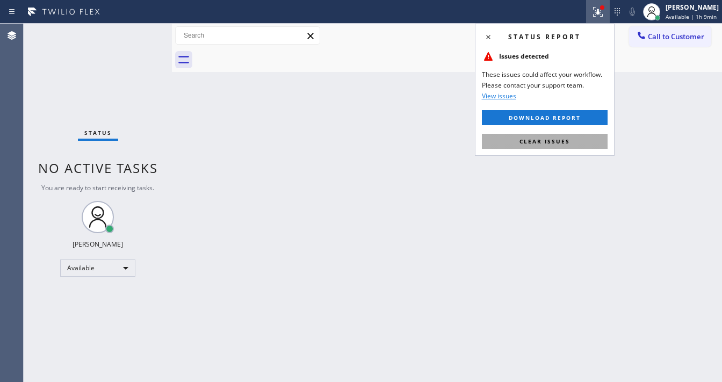
click at [550, 147] on button "Clear issues" at bounding box center [545, 141] width 126 height 15
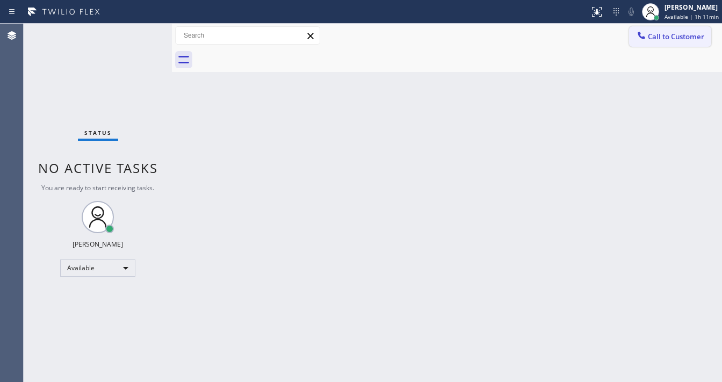
click at [657, 33] on span "Call to Customer" at bounding box center [676, 37] width 56 height 10
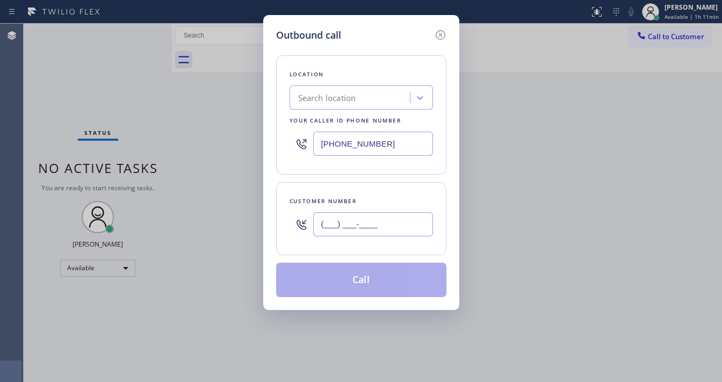
click at [339, 227] on input "(___) ___-____" at bounding box center [373, 224] width 120 height 24
paste input "917) 683-1688"
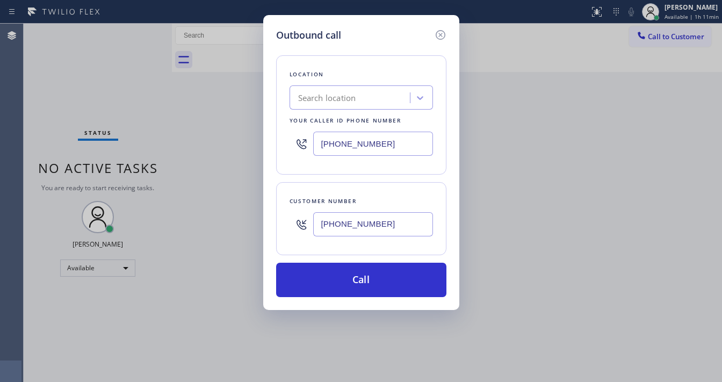
type input "[PHONE_NUMBER]"
click at [339, 141] on input "[PHONE_NUMBER]" at bounding box center [373, 144] width 120 height 24
paste input "855) 213-931"
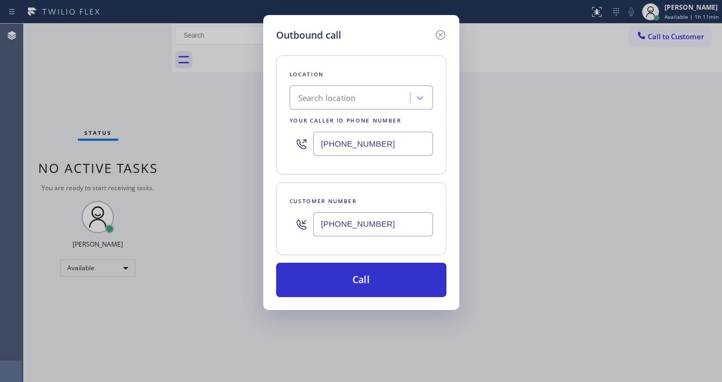
type input "[PHONE_NUMBER]"
click at [334, 188] on div "Customer number [PHONE_NUMBER]" at bounding box center [361, 218] width 170 height 73
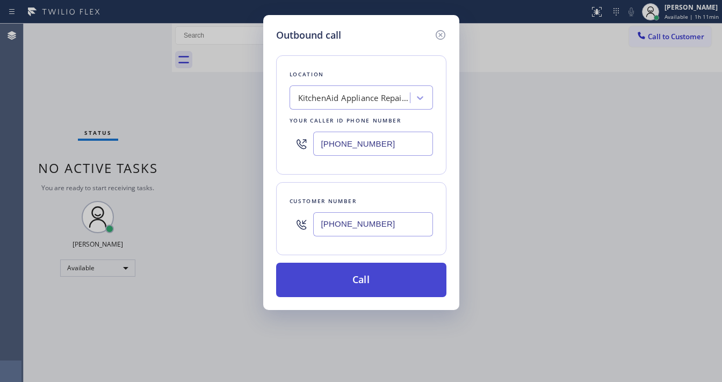
click at [372, 275] on button "Call" at bounding box center [361, 280] width 170 height 34
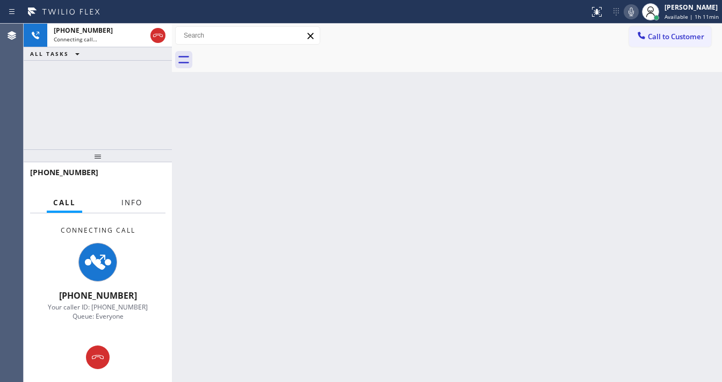
click at [127, 200] on span "Info" at bounding box center [131, 203] width 21 height 10
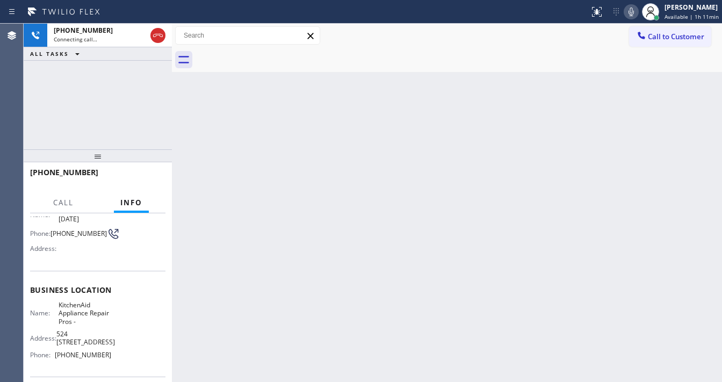
scroll to position [43, 0]
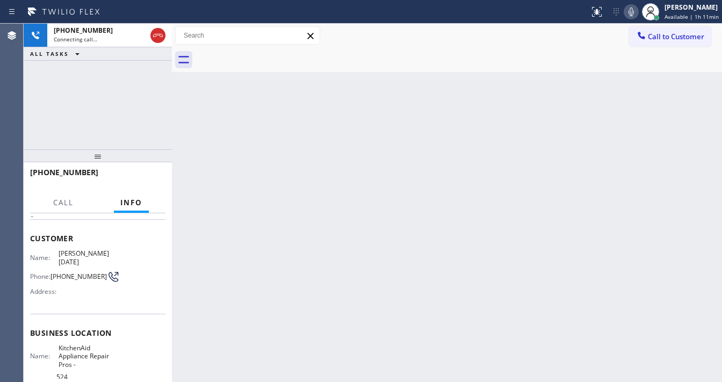
click at [122, 112] on div "[PHONE_NUMBER] Connecting call… ALL TASKS ALL TASKS ACTIVE TASKS TASKS IN WRAP …" at bounding box center [98, 87] width 148 height 126
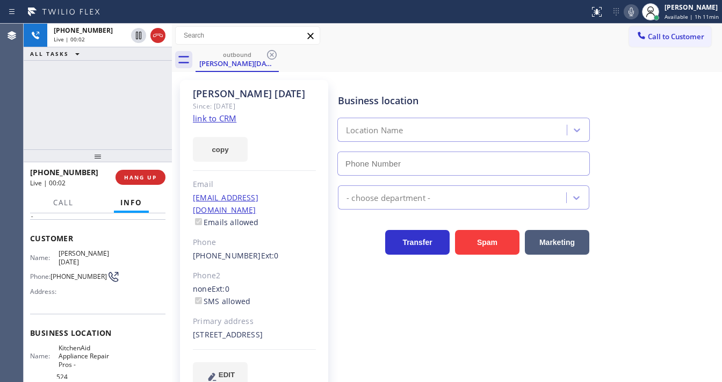
type input "[PHONE_NUMBER]"
drag, startPoint x: 172, startPoint y: 116, endPoint x: 157, endPoint y: 116, distance: 15.0
click at [157, 116] on div "[PHONE_NUMBER] Live | 00:19 ALL TASKS ALL TASKS ACTIVE TASKS TASKS IN WRAP UP […" at bounding box center [373, 203] width 698 height 358
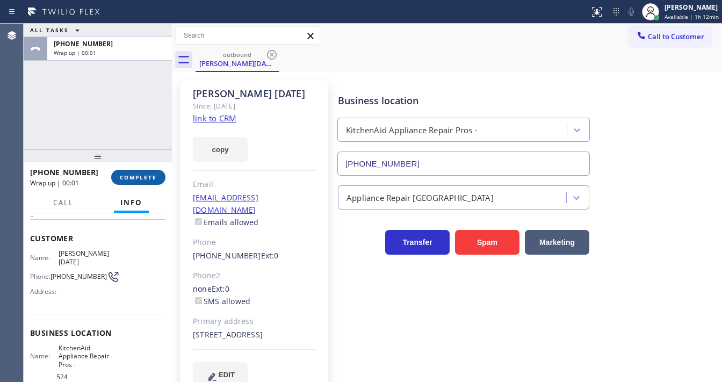
click at [147, 180] on span "COMPLETE" at bounding box center [138, 177] width 37 height 8
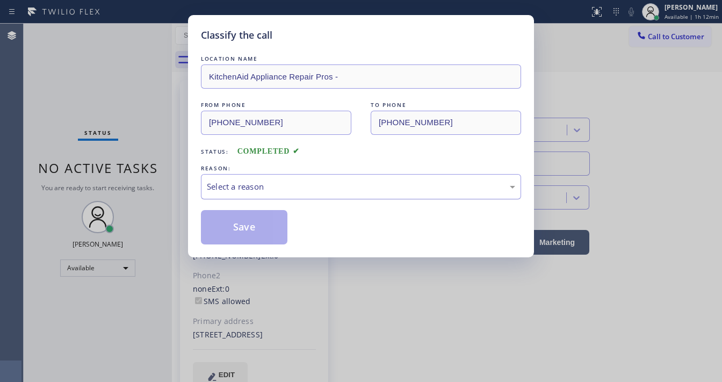
click at [309, 192] on div "Select a reason" at bounding box center [361, 186] width 320 height 25
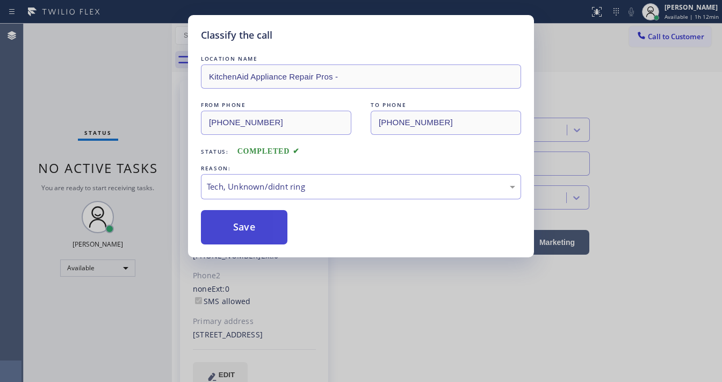
click at [256, 220] on button "Save" at bounding box center [244, 227] width 86 height 34
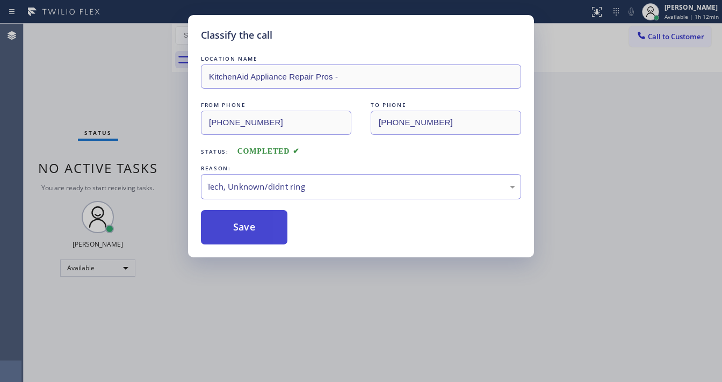
click at [256, 220] on button "Save" at bounding box center [244, 227] width 86 height 34
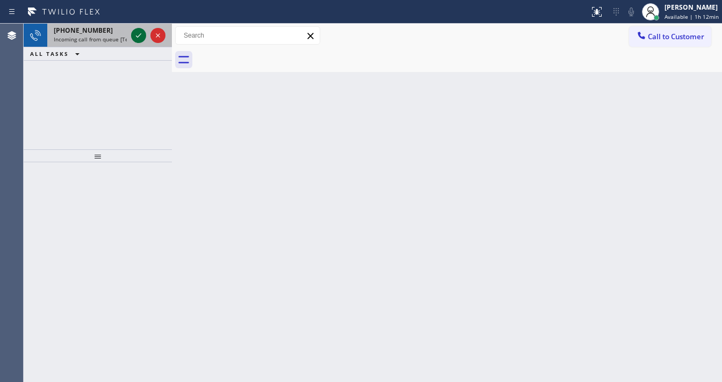
click at [137, 35] on icon at bounding box center [138, 35] width 13 height 13
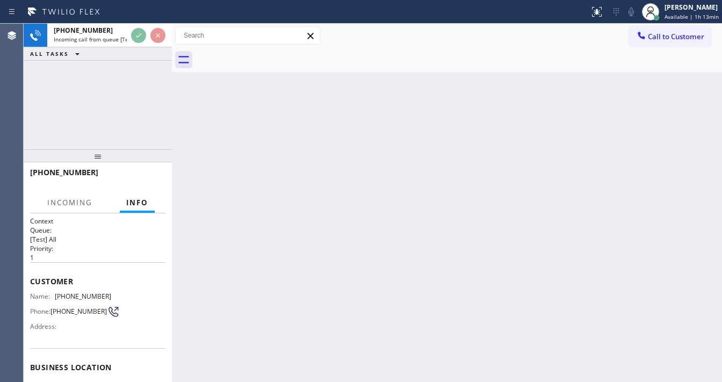
scroll to position [43, 0]
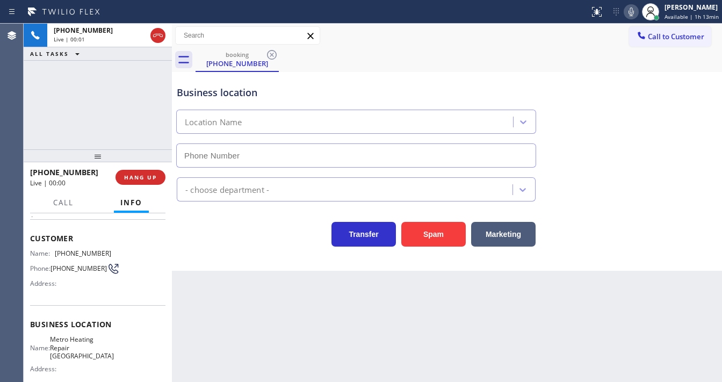
type input "[PHONE_NUMBER]"
click at [24, 105] on div "[PHONE_NUMBER] Live | 00:14 ALL TASKS ALL TASKS ACTIVE TASKS TASKS IN WRAP UP" at bounding box center [98, 87] width 148 height 126
click at [34, 121] on div "[PHONE_NUMBER] Live | 00:19 ALL TASKS ALL TASKS ACTIVE TASKS TASKS IN WRAP UP" at bounding box center [98, 87] width 148 height 126
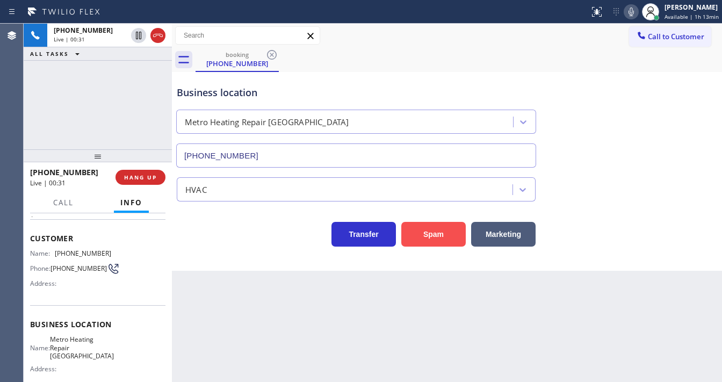
click at [422, 234] on button "Spam" at bounding box center [433, 234] width 64 height 25
click at [420, 234] on button "Spam" at bounding box center [433, 234] width 64 height 25
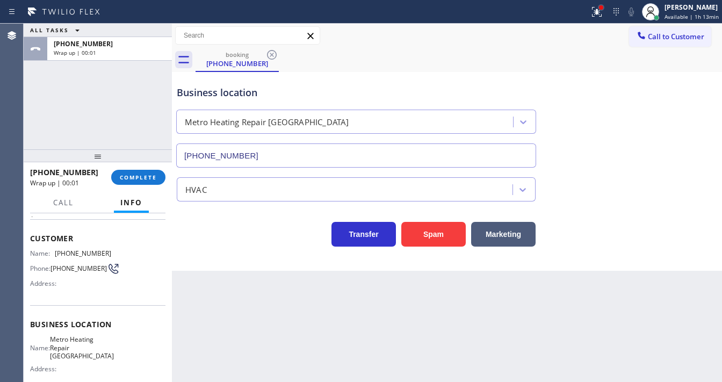
click at [600, 6] on div at bounding box center [601, 7] width 6 height 6
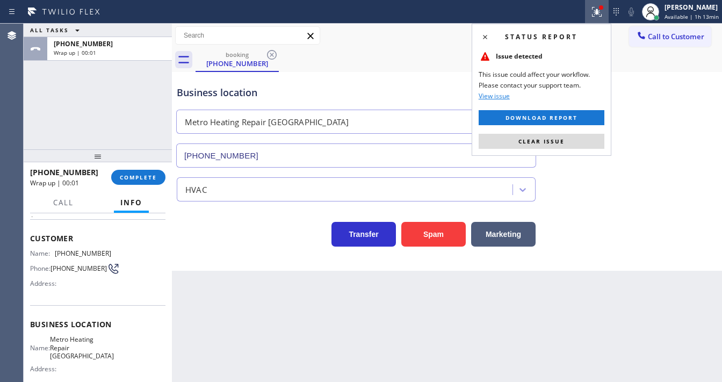
click at [566, 143] on button "Clear issue" at bounding box center [541, 141] width 126 height 15
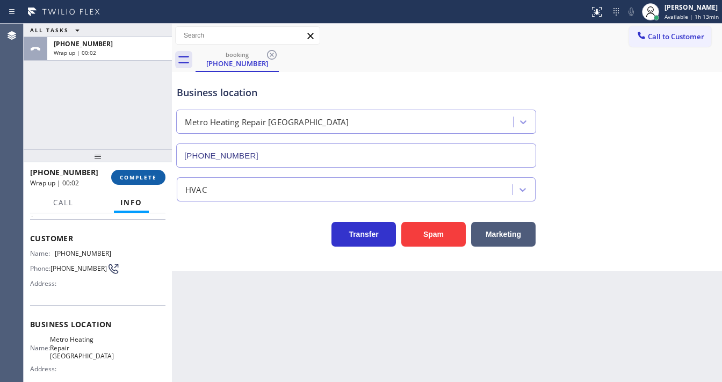
click at [163, 180] on button "COMPLETE" at bounding box center [138, 177] width 54 height 15
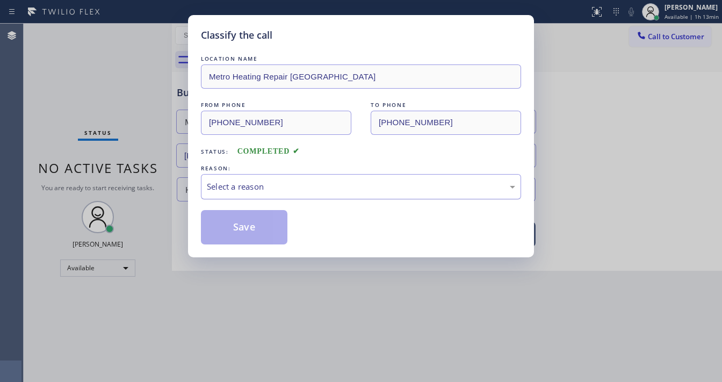
click at [278, 185] on div "Select a reason" at bounding box center [361, 186] width 308 height 12
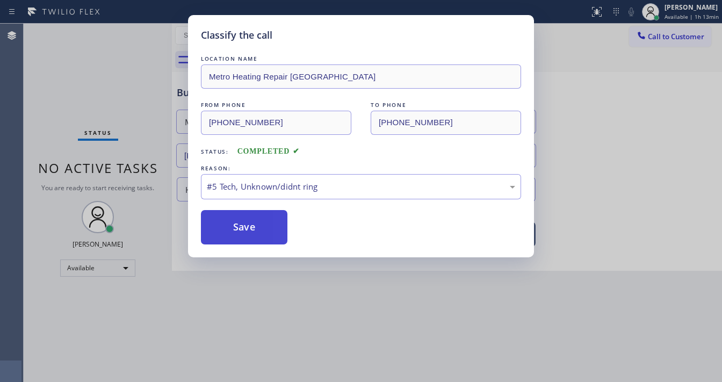
click at [260, 234] on button "Save" at bounding box center [244, 227] width 86 height 34
click at [261, 234] on button "Save" at bounding box center [244, 227] width 86 height 34
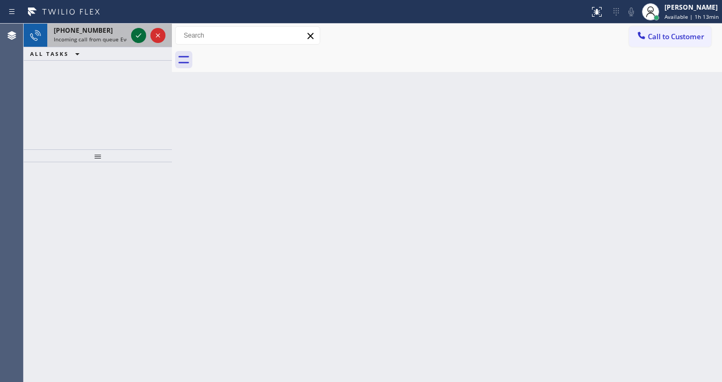
click at [142, 38] on icon at bounding box center [138, 35] width 13 height 13
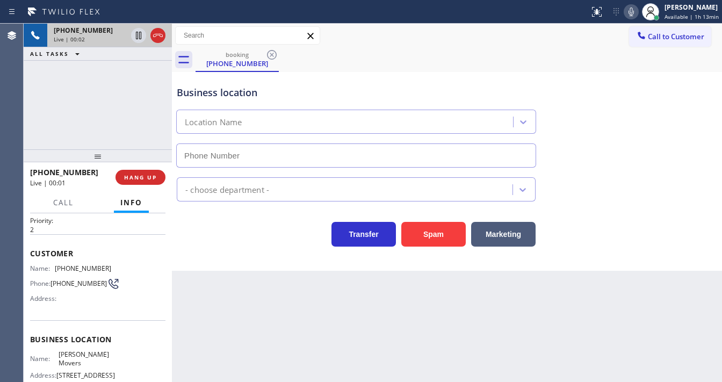
scroll to position [43, 0]
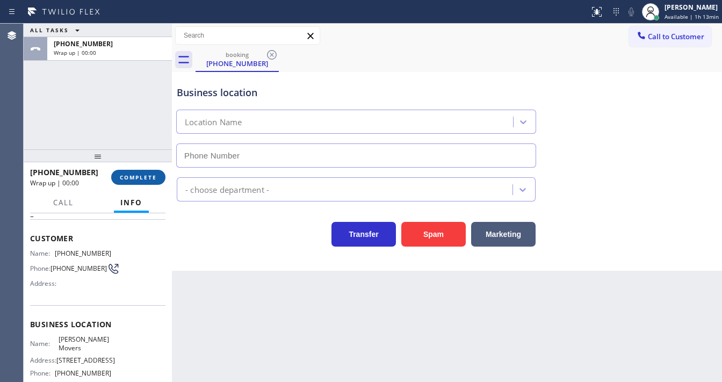
click at [151, 172] on button "COMPLETE" at bounding box center [138, 177] width 54 height 15
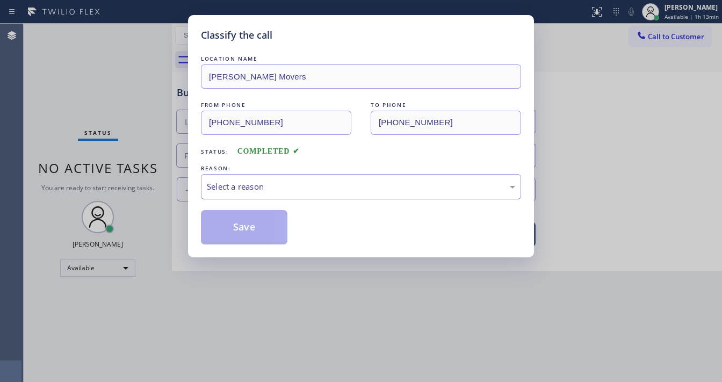
drag, startPoint x: 220, startPoint y: 178, endPoint x: 228, endPoint y: 193, distance: 17.1
click at [220, 178] on div "Select a reason" at bounding box center [361, 186] width 320 height 25
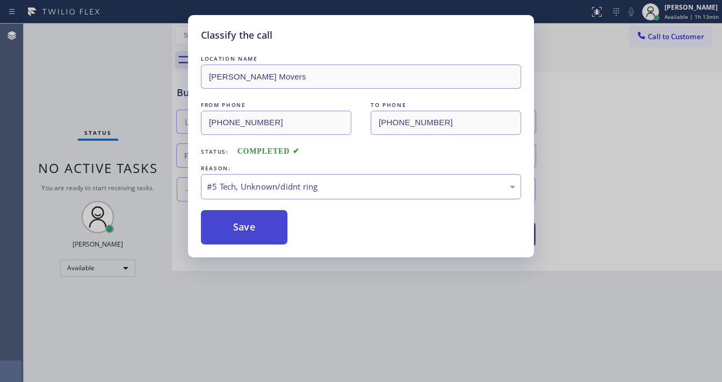
click at [241, 228] on button "Save" at bounding box center [244, 227] width 86 height 34
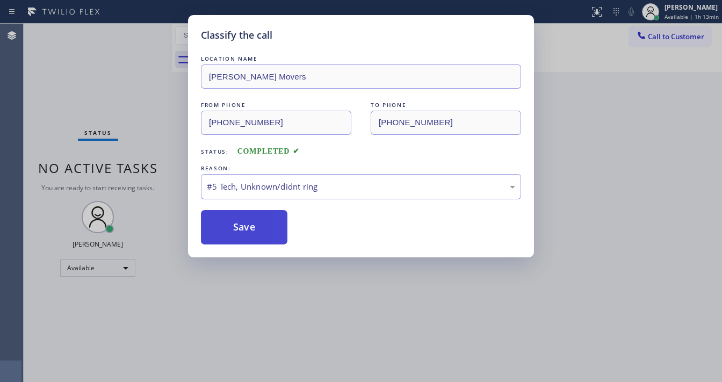
click at [241, 228] on button "Save" at bounding box center [244, 227] width 86 height 34
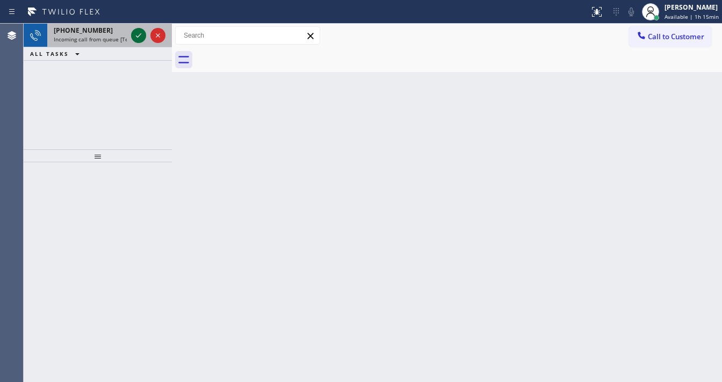
click at [142, 33] on icon at bounding box center [138, 35] width 13 height 13
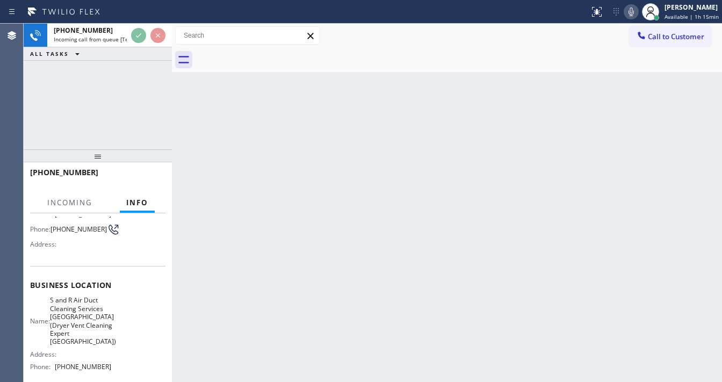
scroll to position [86, 0]
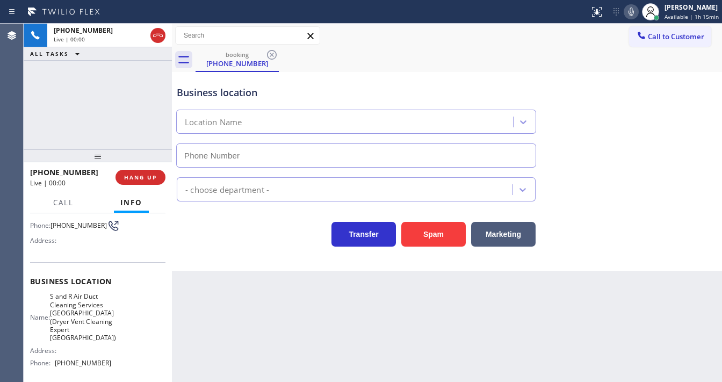
type input "[PHONE_NUMBER]"
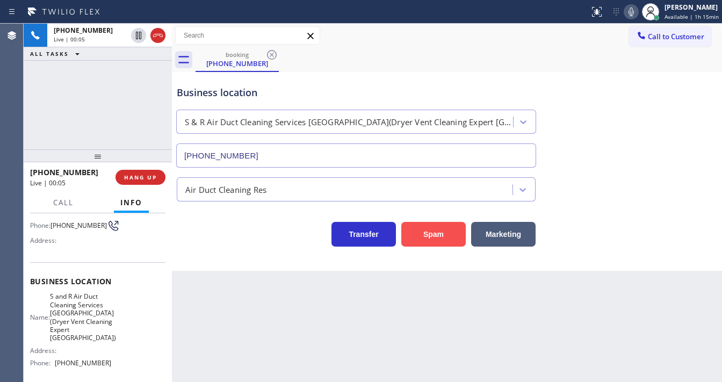
click at [454, 243] on button "Spam" at bounding box center [433, 234] width 64 height 25
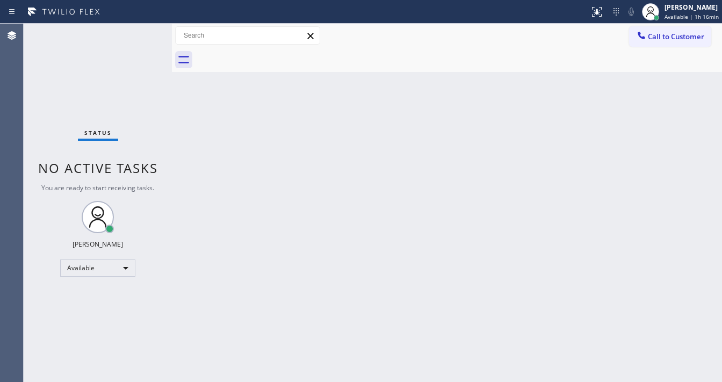
click at [137, 37] on div "Status No active tasks You are ready to start receiving tasks. [PERSON_NAME]" at bounding box center [98, 203] width 148 height 358
click at [144, 27] on div "Status No active tasks You are ready to start receiving tasks. [PERSON_NAME]" at bounding box center [98, 203] width 148 height 358
click at [37, 138] on div "Status No active tasks You are ready to start receiving tasks. [PERSON_NAME]" at bounding box center [98, 203] width 148 height 358
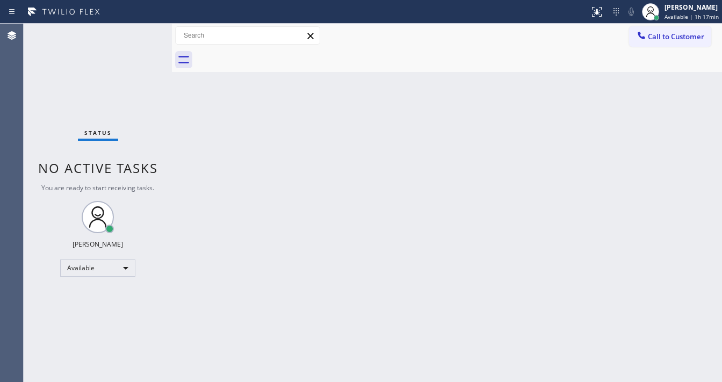
click at [143, 27] on div "Status No active tasks You are ready to start receiving tasks. [PERSON_NAME]" at bounding box center [98, 203] width 148 height 358
click at [142, 28] on div "Status No active tasks You are ready to start receiving tasks. [PERSON_NAME]" at bounding box center [98, 203] width 148 height 358
click at [139, 30] on div "Status No active tasks You are ready to start receiving tasks. [PERSON_NAME]" at bounding box center [98, 203] width 148 height 358
click at [140, 30] on div "Status No active tasks You are ready to start receiving tasks. [PERSON_NAME]" at bounding box center [98, 203] width 148 height 358
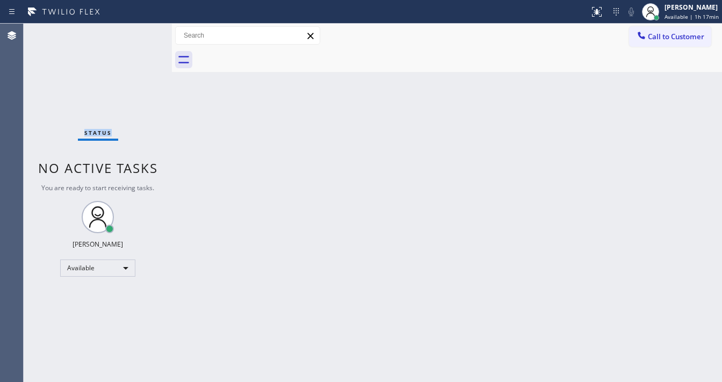
click at [140, 31] on div "Status No active tasks You are ready to start receiving tasks. [PERSON_NAME]" at bounding box center [98, 203] width 148 height 358
click at [141, 31] on div "Status No active tasks You are ready to start receiving tasks. [PERSON_NAME]" at bounding box center [98, 203] width 148 height 358
click at [143, 32] on div "Status No active tasks You are ready to start receiving tasks. [PERSON_NAME]" at bounding box center [98, 203] width 148 height 358
click at [144, 33] on div "Status No active tasks You are ready to start receiving tasks. [PERSON_NAME]" at bounding box center [98, 203] width 148 height 358
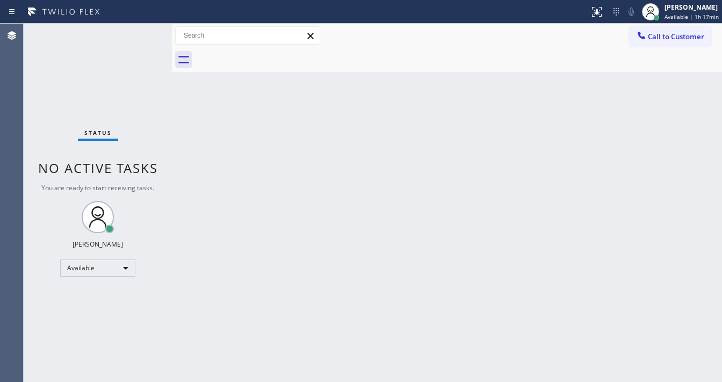
click at [144, 33] on div "Status No active tasks You are ready to start receiving tasks. [PERSON_NAME]" at bounding box center [98, 203] width 148 height 358
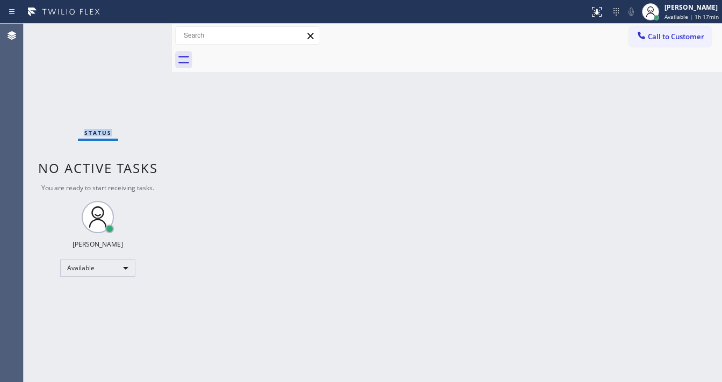
click at [144, 33] on div "Status No active tasks You are ready to start receiving tasks. [PERSON_NAME]" at bounding box center [98, 203] width 148 height 358
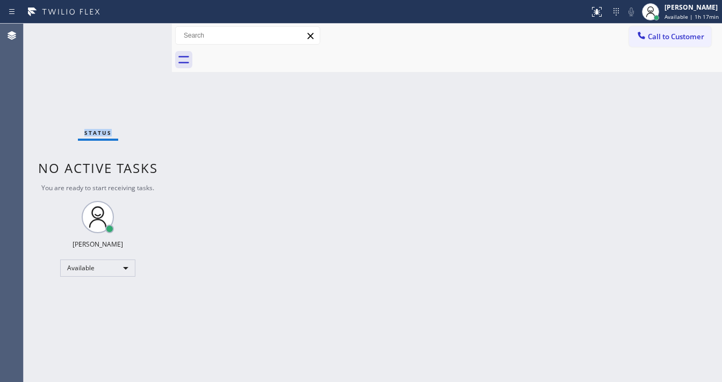
click at [144, 33] on div "Status No active tasks You are ready to start receiving tasks. [PERSON_NAME]" at bounding box center [98, 203] width 148 height 358
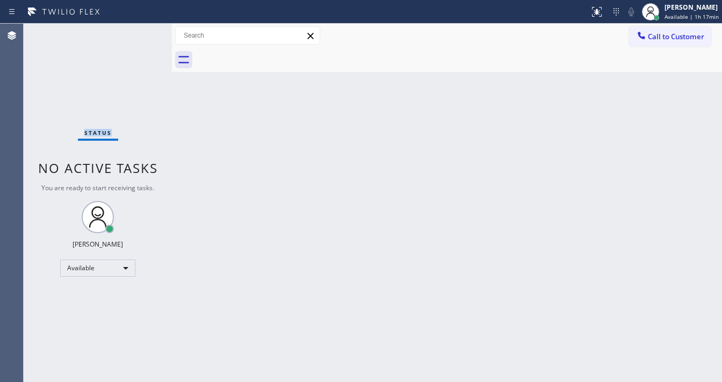
click at [144, 33] on div "Status No active tasks You are ready to start receiving tasks. [PERSON_NAME]" at bounding box center [98, 203] width 148 height 358
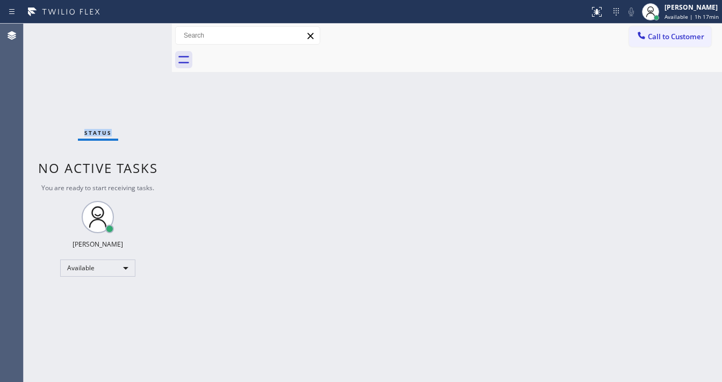
click at [144, 33] on div "Status No active tasks You are ready to start receiving tasks. [PERSON_NAME]" at bounding box center [98, 203] width 148 height 358
click at [148, 28] on div "Status No active tasks You are ready to start receiving tasks. [PERSON_NAME]" at bounding box center [98, 203] width 148 height 358
click at [144, 27] on div "Status No active tasks You are ready to start receiving tasks. [PERSON_NAME]" at bounding box center [98, 203] width 148 height 358
click at [144, 29] on div "Status No active tasks You are ready to start receiving tasks. [PERSON_NAME]" at bounding box center [98, 203] width 148 height 358
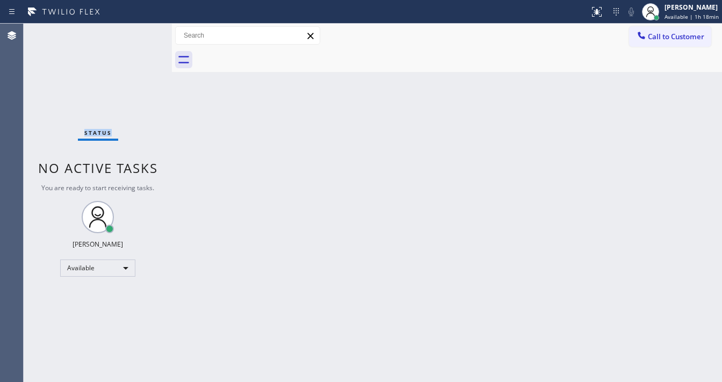
click at [144, 29] on div "Status No active tasks You are ready to start receiving tasks. [PERSON_NAME]" at bounding box center [98, 203] width 148 height 358
click at [145, 30] on div "Status No active tasks You are ready to start receiving tasks. [PERSON_NAME]" at bounding box center [98, 203] width 148 height 358
click at [145, 31] on div "Status No active tasks You are ready to start receiving tasks. [PERSON_NAME]" at bounding box center [98, 203] width 148 height 358
click at [144, 31] on div "Status No active tasks You are ready to start receiving tasks. [PERSON_NAME]" at bounding box center [98, 203] width 148 height 358
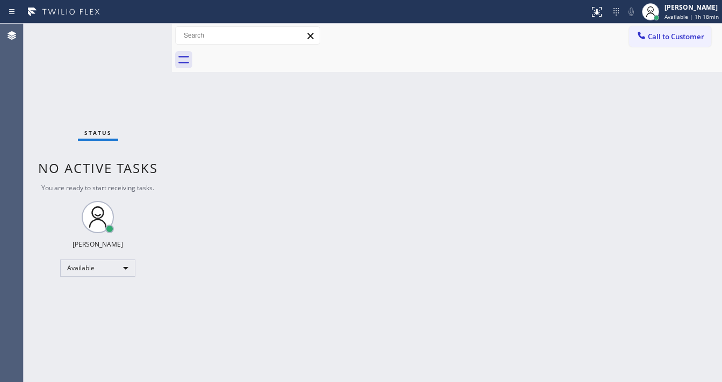
click at [144, 31] on div "Status No active tasks You are ready to start receiving tasks. [PERSON_NAME]" at bounding box center [98, 203] width 148 height 358
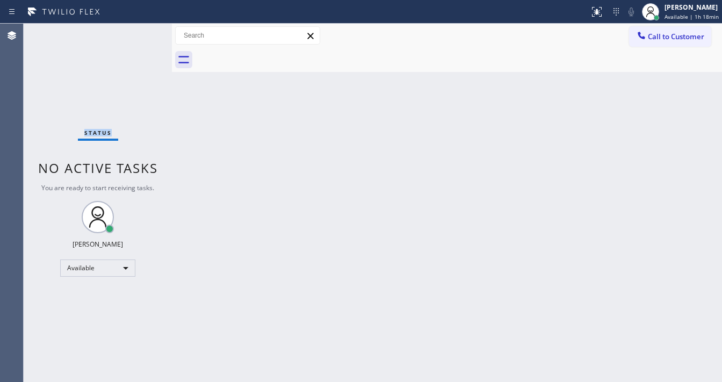
click at [144, 31] on div "Status No active tasks You are ready to start receiving tasks. [PERSON_NAME]" at bounding box center [98, 203] width 148 height 358
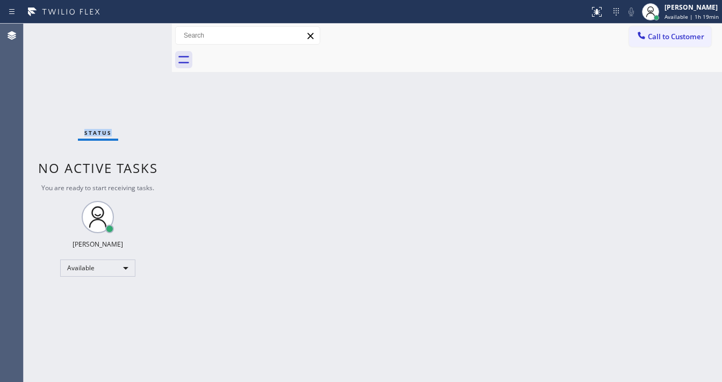
click at [144, 31] on div "Status No active tasks You are ready to start receiving tasks. [PERSON_NAME]" at bounding box center [98, 203] width 148 height 358
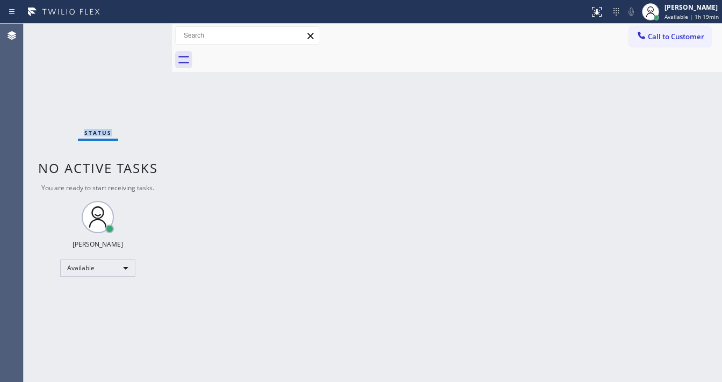
click at [144, 31] on div "Status No active tasks You are ready to start receiving tasks. [PERSON_NAME]" at bounding box center [98, 203] width 148 height 358
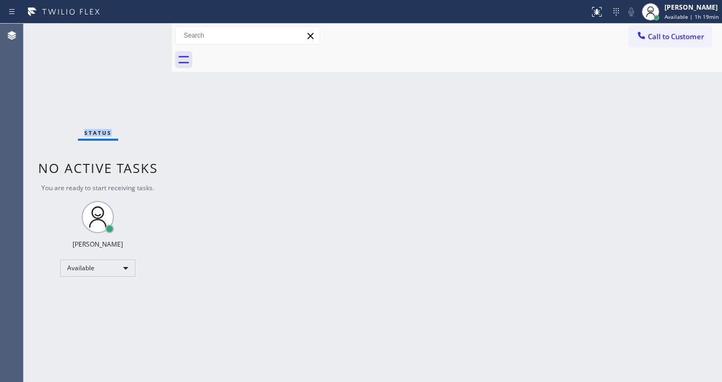
click at [144, 31] on div "Status No active tasks You are ready to start receiving tasks. [PERSON_NAME]" at bounding box center [98, 203] width 148 height 358
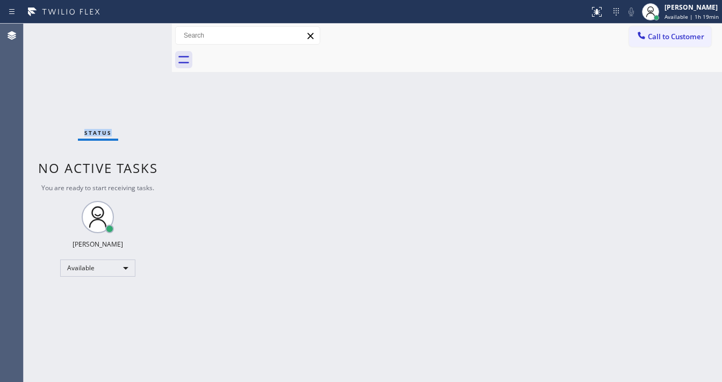
click at [144, 31] on div "Status No active tasks You are ready to start receiving tasks. [PERSON_NAME]" at bounding box center [98, 203] width 148 height 358
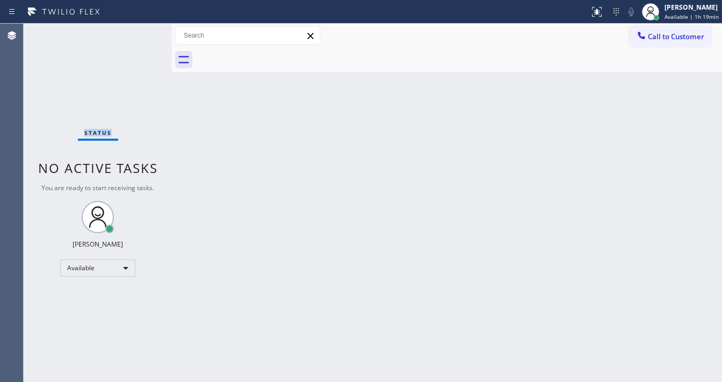
click at [144, 31] on div "Status No active tasks You are ready to start receiving tasks. [PERSON_NAME]" at bounding box center [98, 203] width 148 height 358
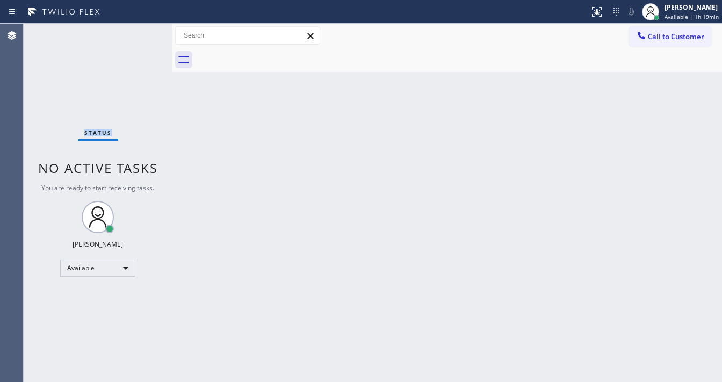
click at [144, 31] on div "Status No active tasks You are ready to start receiving tasks. [PERSON_NAME]" at bounding box center [98, 203] width 148 height 358
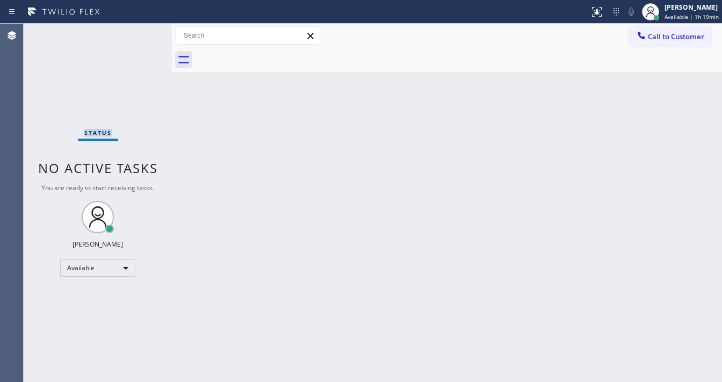
click at [144, 31] on div "Status No active tasks You are ready to start receiving tasks. [PERSON_NAME]" at bounding box center [98, 203] width 148 height 358
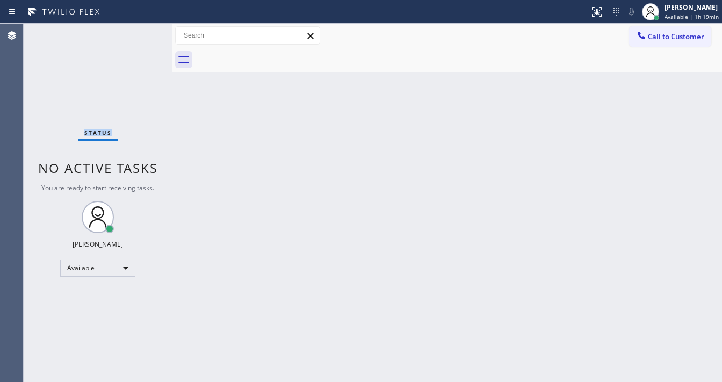
click at [144, 31] on div "Status No active tasks You are ready to start receiving tasks. [PERSON_NAME]" at bounding box center [98, 203] width 148 height 358
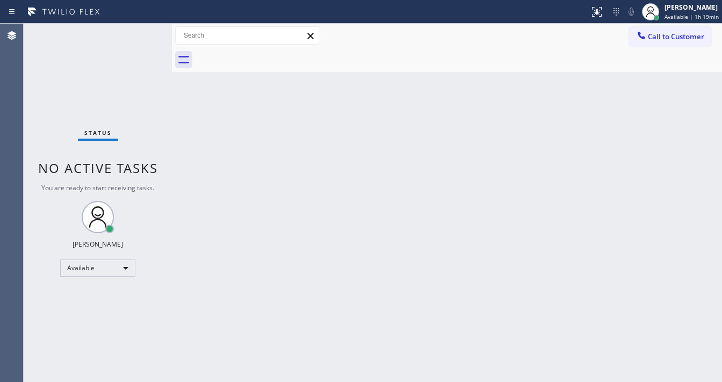
click at [144, 31] on div "Status No active tasks You are ready to start receiving tasks. [PERSON_NAME]" at bounding box center [98, 203] width 148 height 358
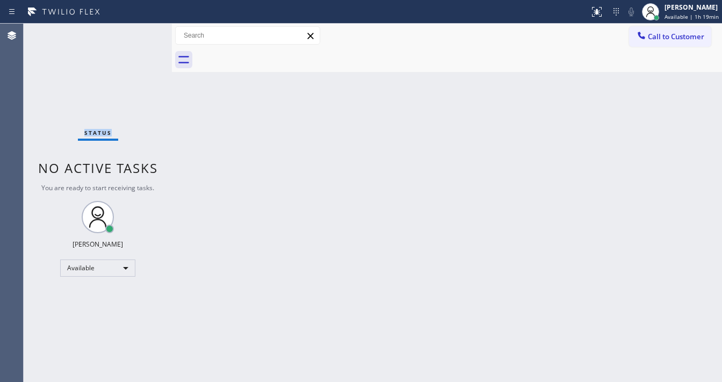
click at [144, 31] on div "Status No active tasks You are ready to start receiving tasks. [PERSON_NAME]" at bounding box center [98, 203] width 148 height 358
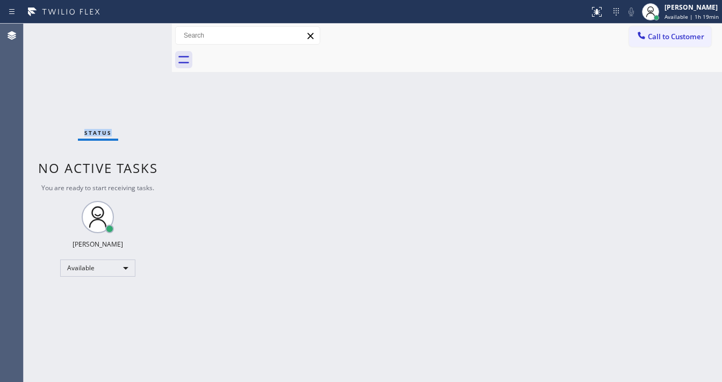
click at [144, 31] on div "Status No active tasks You are ready to start receiving tasks. [PERSON_NAME]" at bounding box center [98, 203] width 148 height 358
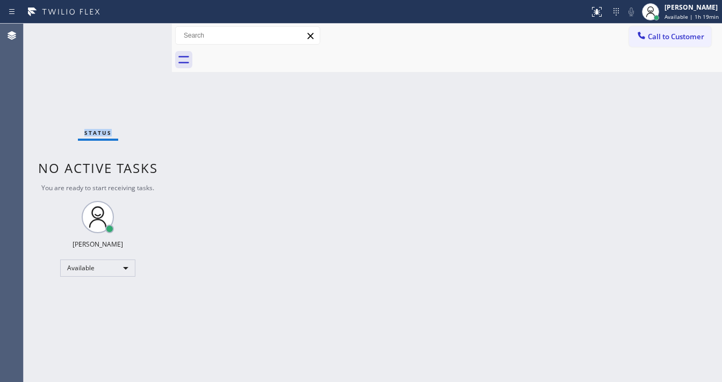
click at [144, 31] on div "Status No active tasks You are ready to start receiving tasks. [PERSON_NAME]" at bounding box center [98, 203] width 148 height 358
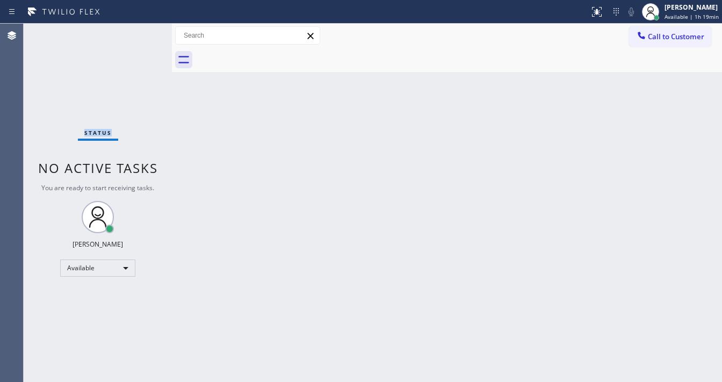
click at [144, 31] on div "Status No active tasks You are ready to start receiving tasks. [PERSON_NAME]" at bounding box center [98, 203] width 148 height 358
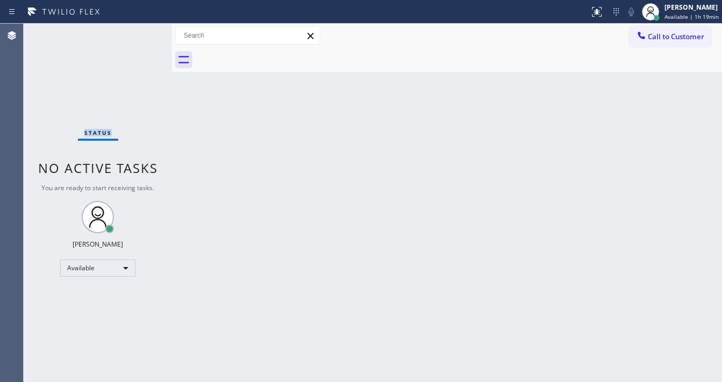
click at [144, 31] on div "Status No active tasks You are ready to start receiving tasks. [PERSON_NAME]" at bounding box center [98, 203] width 148 height 358
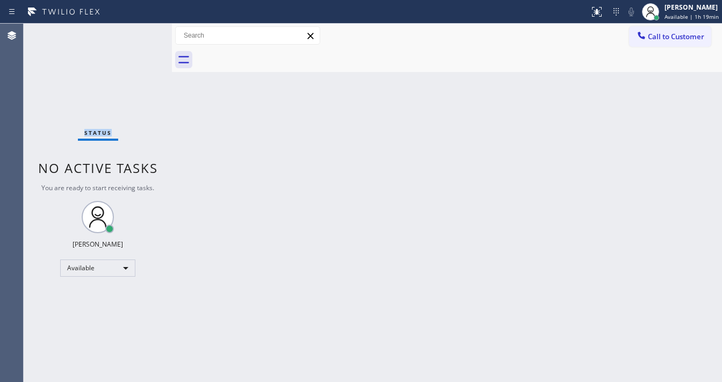
click at [144, 31] on div "Status No active tasks You are ready to start receiving tasks. [PERSON_NAME]" at bounding box center [98, 203] width 148 height 358
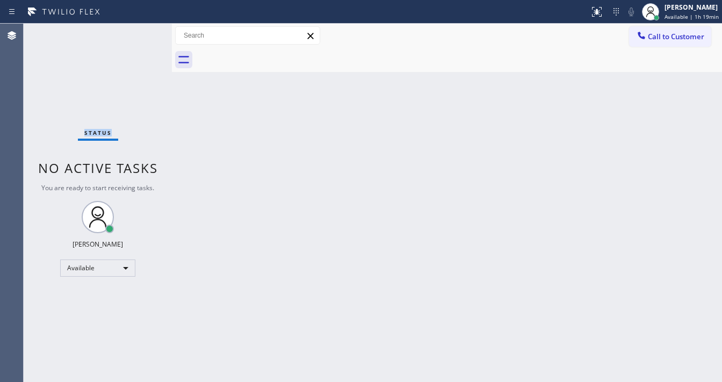
click at [144, 31] on div "Status No active tasks You are ready to start receiving tasks. [PERSON_NAME]" at bounding box center [98, 203] width 148 height 358
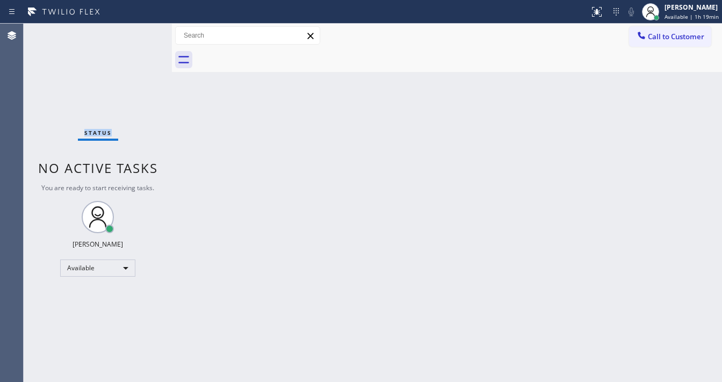
click at [144, 31] on div "Status No active tasks You are ready to start receiving tasks. [PERSON_NAME]" at bounding box center [98, 203] width 148 height 358
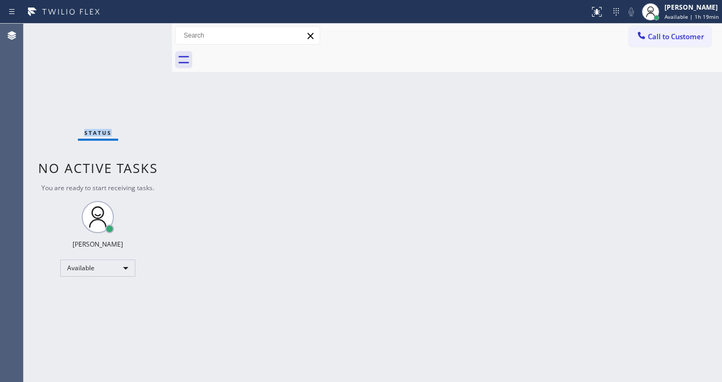
click at [144, 31] on div "Status No active tasks You are ready to start receiving tasks. [PERSON_NAME]" at bounding box center [98, 203] width 148 height 358
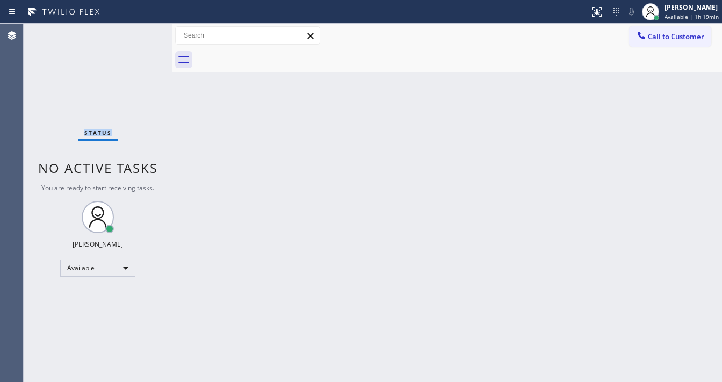
click at [144, 31] on div "Status No active tasks You are ready to start receiving tasks. [PERSON_NAME]" at bounding box center [98, 203] width 148 height 358
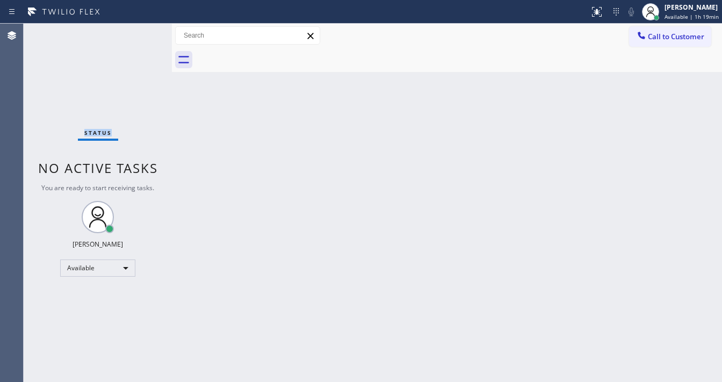
click at [144, 31] on div "Status No active tasks You are ready to start receiving tasks. [PERSON_NAME]" at bounding box center [98, 203] width 148 height 358
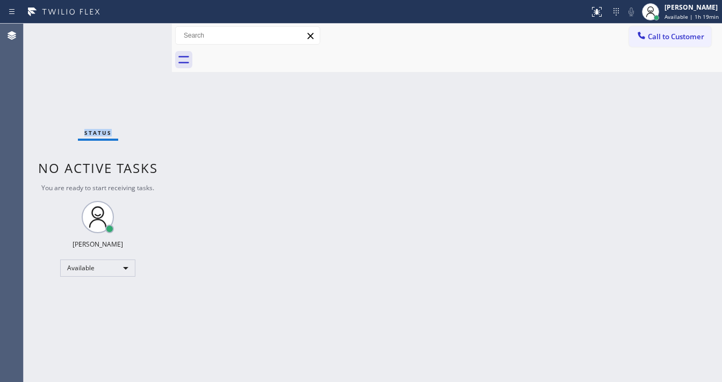
click at [144, 31] on div "Status No active tasks You are ready to start receiving tasks. [PERSON_NAME]" at bounding box center [98, 203] width 148 height 358
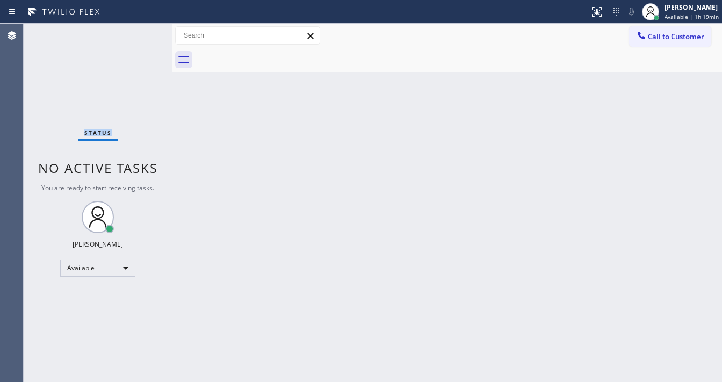
click at [144, 31] on div "Status No active tasks You are ready to start receiving tasks. [PERSON_NAME]" at bounding box center [98, 203] width 148 height 358
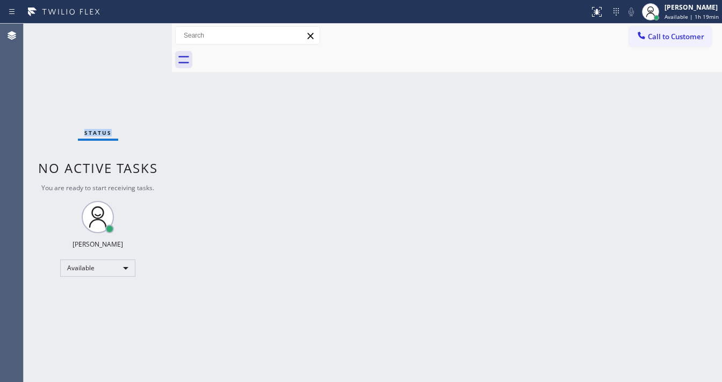
click at [144, 31] on div "Status No active tasks You are ready to start receiving tasks. [PERSON_NAME]" at bounding box center [98, 203] width 148 height 358
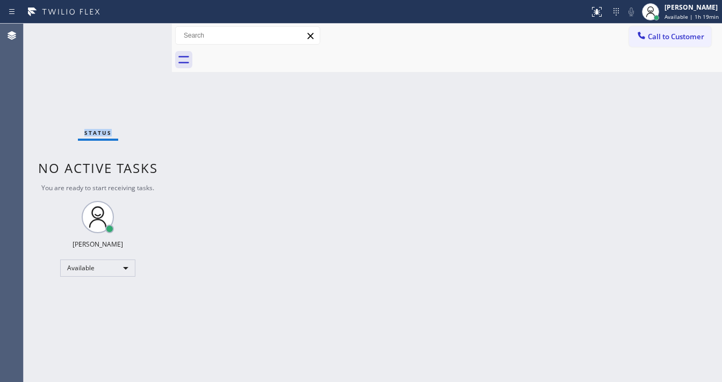
click at [144, 31] on div "Status No active tasks You are ready to start receiving tasks. [PERSON_NAME]" at bounding box center [98, 203] width 148 height 358
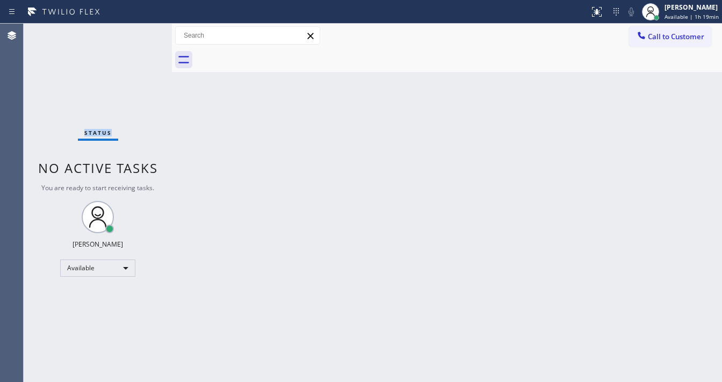
click at [144, 31] on div "Status No active tasks You are ready to start receiving tasks. [PERSON_NAME]" at bounding box center [98, 203] width 148 height 358
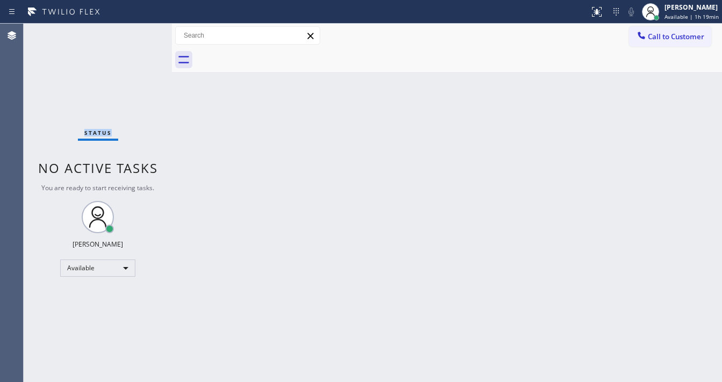
click at [144, 31] on div "Status No active tasks You are ready to start receiving tasks. [PERSON_NAME]" at bounding box center [98, 203] width 148 height 358
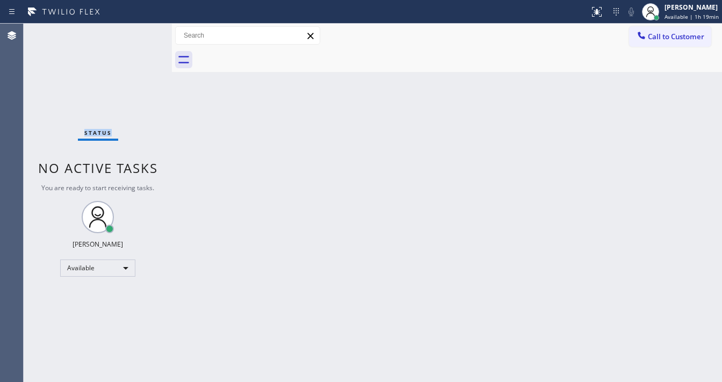
click at [144, 31] on div "Status No active tasks You are ready to start receiving tasks. [PERSON_NAME]" at bounding box center [98, 203] width 148 height 358
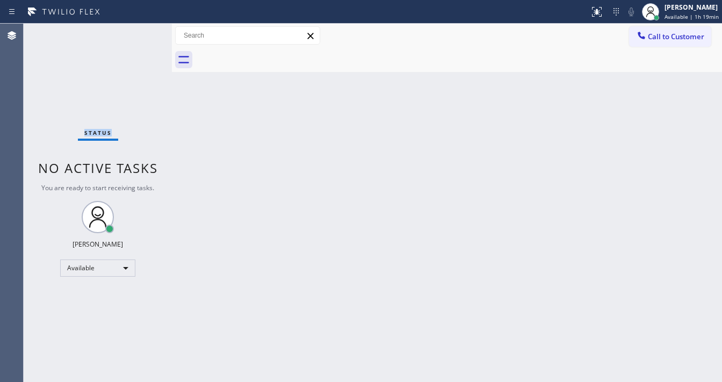
click at [144, 31] on div "Status No active tasks You are ready to start receiving tasks. [PERSON_NAME]" at bounding box center [98, 203] width 148 height 358
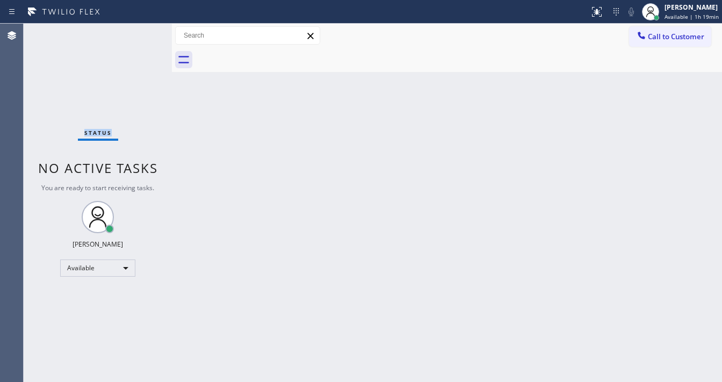
click at [144, 31] on div "Status No active tasks You are ready to start receiving tasks. [PERSON_NAME]" at bounding box center [98, 203] width 148 height 358
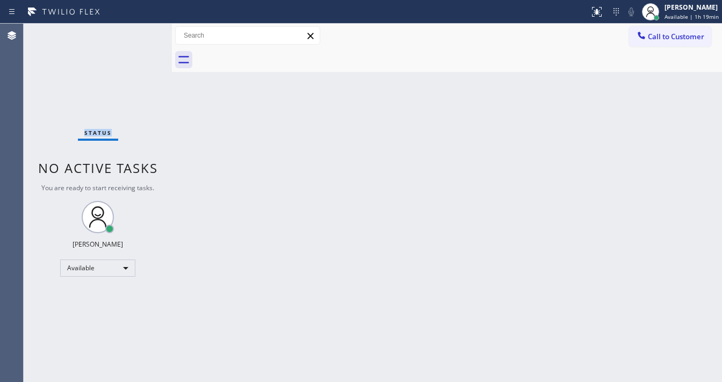
click at [144, 31] on div "Status No active tasks You are ready to start receiving tasks. [PERSON_NAME]" at bounding box center [98, 203] width 148 height 358
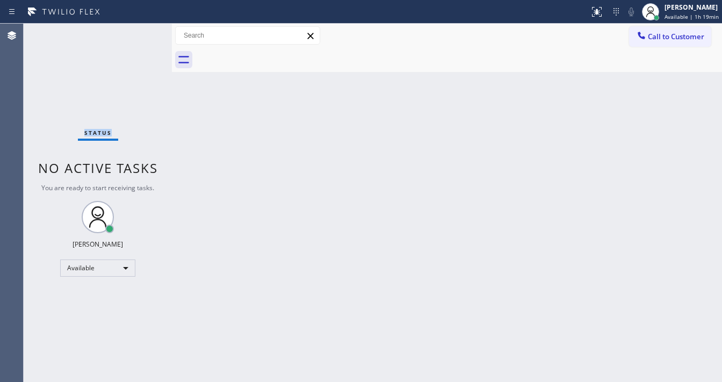
click at [144, 31] on div "Status No active tasks You are ready to start receiving tasks. [PERSON_NAME]" at bounding box center [98, 203] width 148 height 358
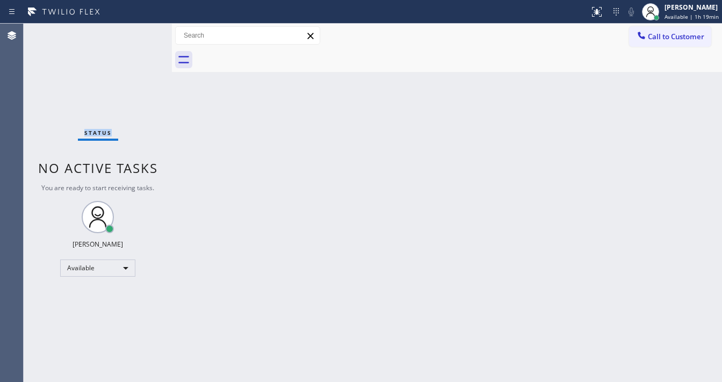
click at [144, 31] on div "Status No active tasks You are ready to start receiving tasks. [PERSON_NAME]" at bounding box center [98, 203] width 148 height 358
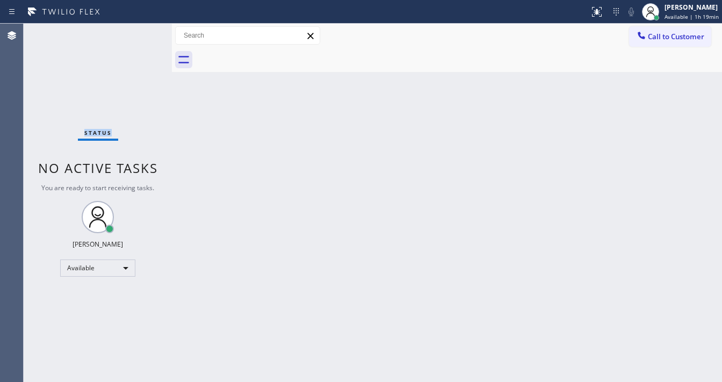
click at [144, 31] on div "Status No active tasks You are ready to start receiving tasks. [PERSON_NAME]" at bounding box center [98, 203] width 148 height 358
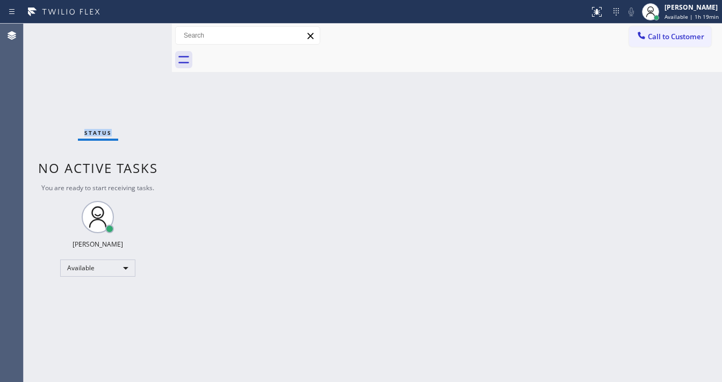
click at [144, 31] on div "Status No active tasks You are ready to start receiving tasks. [PERSON_NAME]" at bounding box center [98, 203] width 148 height 358
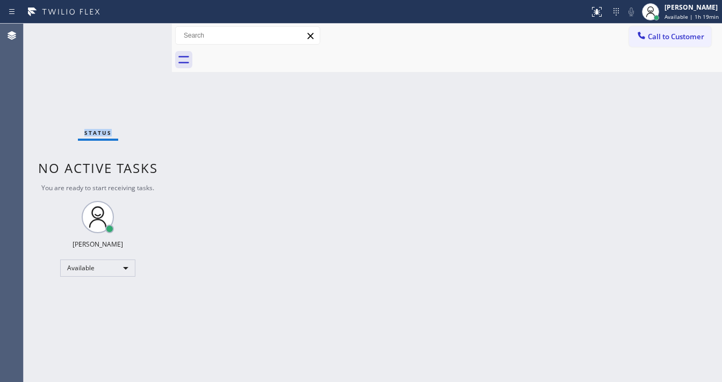
click at [144, 31] on div "Status No active tasks You are ready to start receiving tasks. [PERSON_NAME]" at bounding box center [98, 203] width 148 height 358
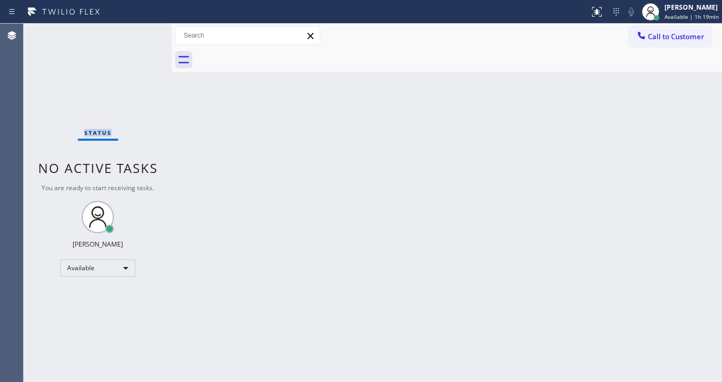
click at [144, 31] on div "Status No active tasks You are ready to start receiving tasks. [PERSON_NAME]" at bounding box center [98, 203] width 148 height 358
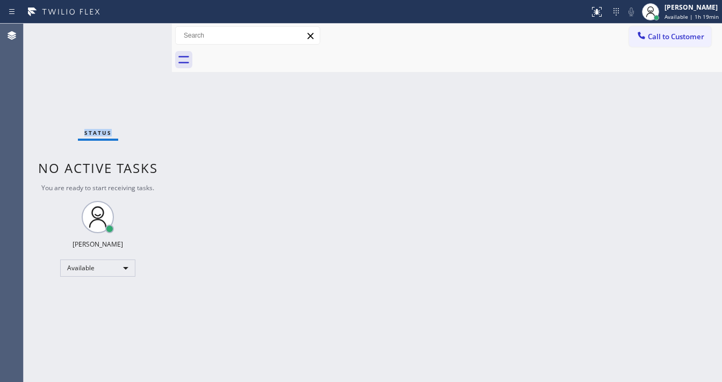
click at [144, 31] on div "Status No active tasks You are ready to start receiving tasks. [PERSON_NAME]" at bounding box center [98, 203] width 148 height 358
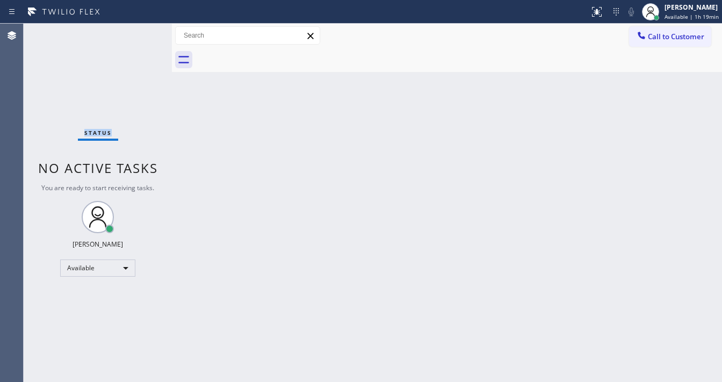
click at [144, 31] on div "Status No active tasks You are ready to start receiving tasks. [PERSON_NAME]" at bounding box center [98, 203] width 148 height 358
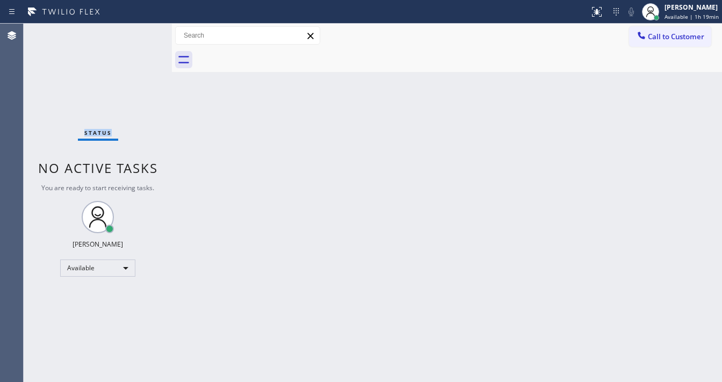
click at [144, 31] on div "Status No active tasks You are ready to start receiving tasks. [PERSON_NAME]" at bounding box center [98, 203] width 148 height 358
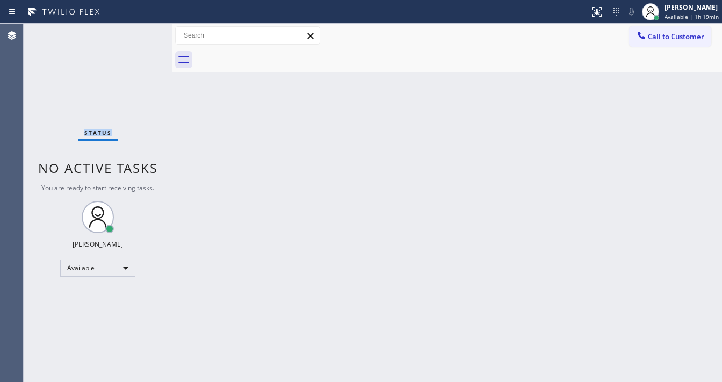
click at [144, 31] on div "Status No active tasks You are ready to start receiving tasks. [PERSON_NAME]" at bounding box center [98, 203] width 148 height 358
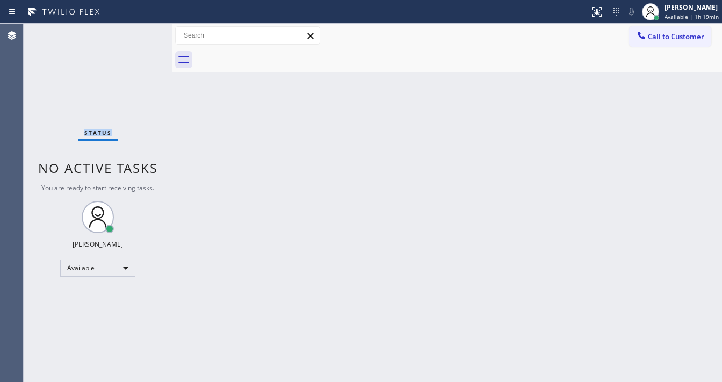
click at [144, 31] on div "Status No active tasks You are ready to start receiving tasks. [PERSON_NAME]" at bounding box center [98, 203] width 148 height 358
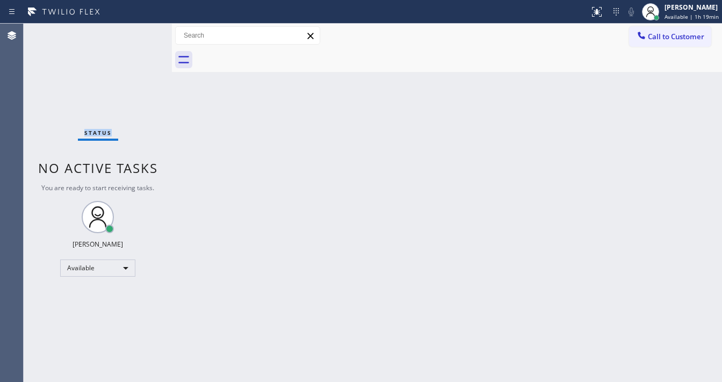
click at [144, 31] on div "Status No active tasks You are ready to start receiving tasks. [PERSON_NAME]" at bounding box center [98, 203] width 148 height 358
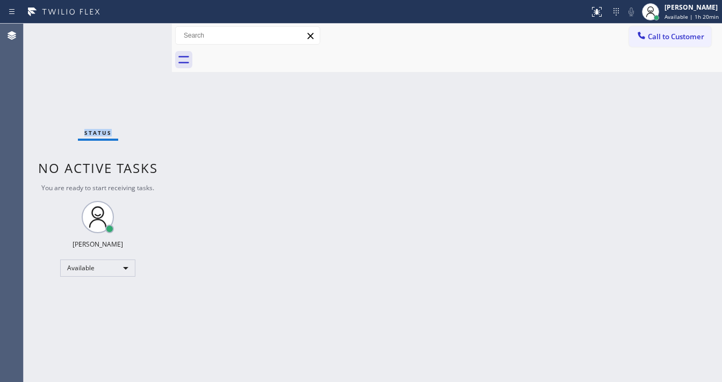
click at [144, 31] on div "Status No active tasks You are ready to start receiving tasks. [PERSON_NAME]" at bounding box center [98, 203] width 148 height 358
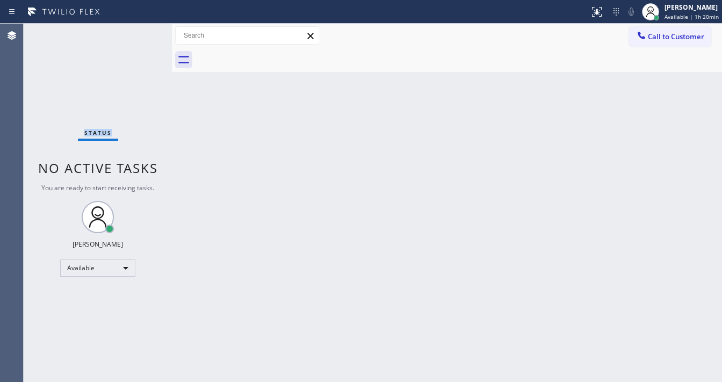
click at [144, 31] on div "Status No active tasks You are ready to start receiving tasks. [PERSON_NAME]" at bounding box center [98, 203] width 148 height 358
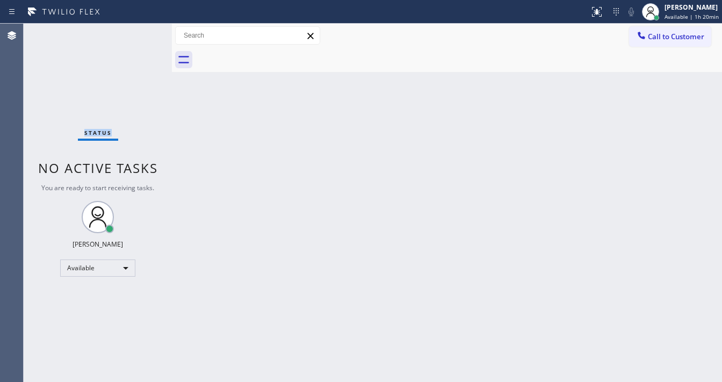
click at [144, 31] on div "Status No active tasks You are ready to start receiving tasks. [PERSON_NAME]" at bounding box center [98, 203] width 148 height 358
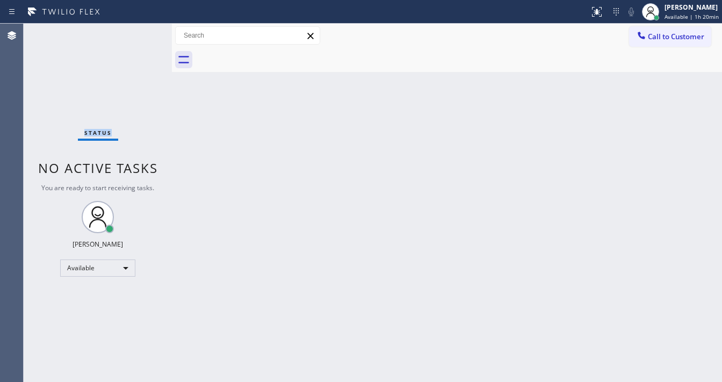
click at [144, 31] on div "Status No active tasks You are ready to start receiving tasks. [PERSON_NAME]" at bounding box center [98, 203] width 148 height 358
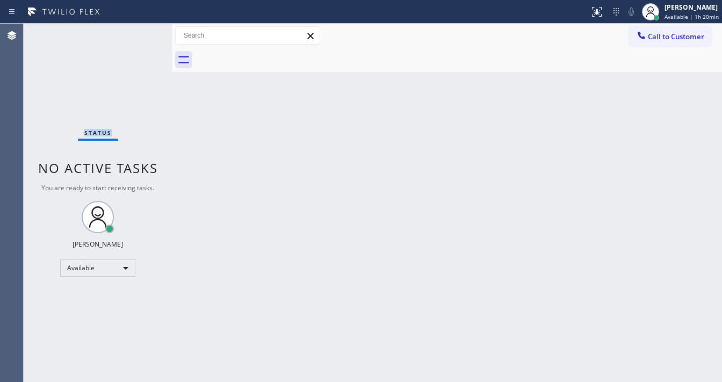
click at [144, 31] on div "Status No active tasks You are ready to start receiving tasks. [PERSON_NAME]" at bounding box center [98, 203] width 148 height 358
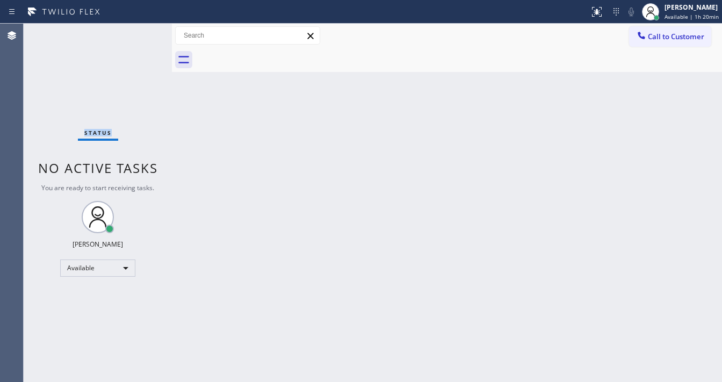
click at [144, 31] on div "Status No active tasks You are ready to start receiving tasks. [PERSON_NAME]" at bounding box center [98, 203] width 148 height 358
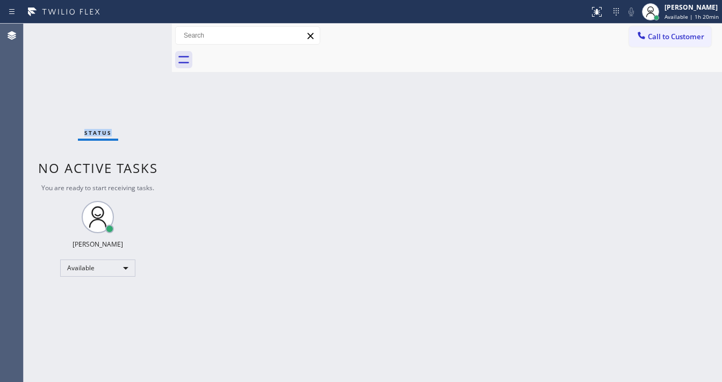
click at [144, 31] on div "Status No active tasks You are ready to start receiving tasks. [PERSON_NAME]" at bounding box center [98, 203] width 148 height 358
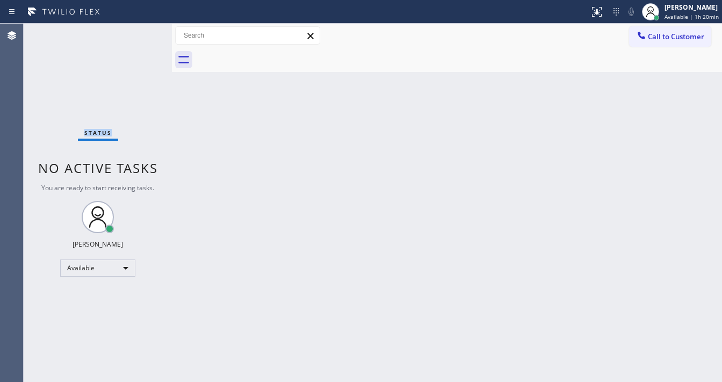
click at [144, 31] on div "Status No active tasks You are ready to start receiving tasks. [PERSON_NAME]" at bounding box center [98, 203] width 148 height 358
click at [304, 380] on div "Back to Dashboard Change Sender ID Customers Technicians Select a contact Outbo…" at bounding box center [447, 203] width 550 height 358
click at [316, 381] on html "Status report No issues detected If you experience an issue, please download th…" at bounding box center [361, 191] width 722 height 382
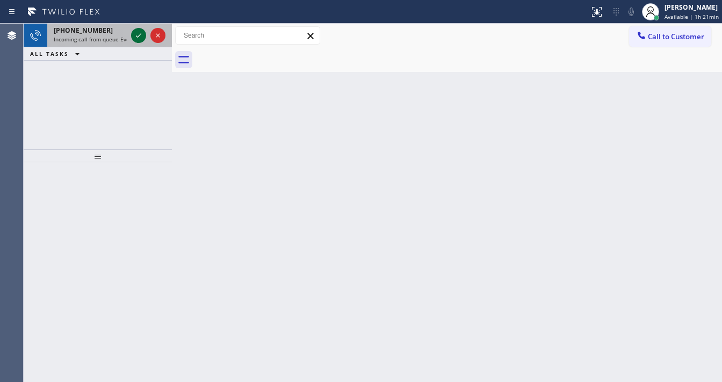
click at [137, 33] on icon at bounding box center [138, 35] width 13 height 13
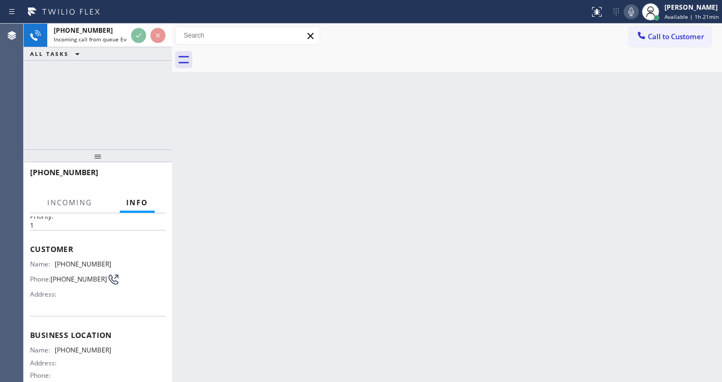
scroll to position [86, 0]
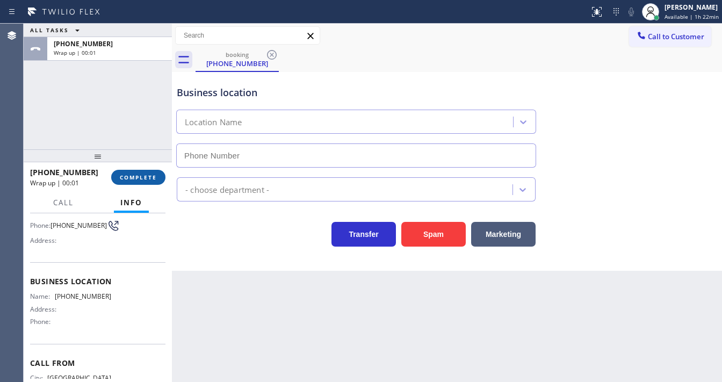
click at [148, 176] on span "COMPLETE" at bounding box center [138, 177] width 37 height 8
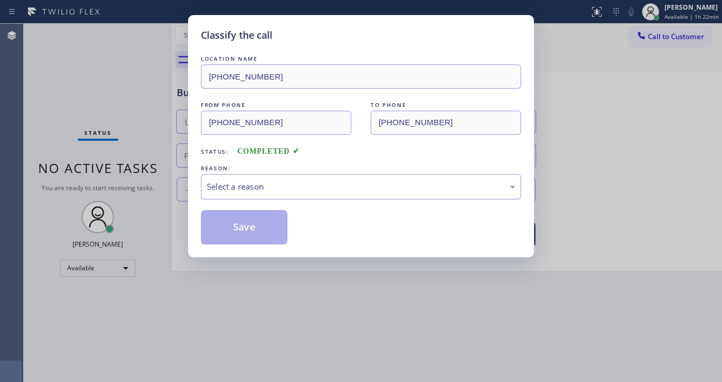
click at [234, 188] on div "Select a reason" at bounding box center [361, 186] width 308 height 12
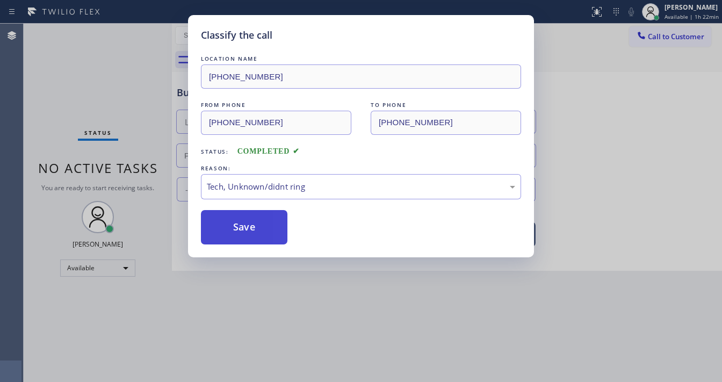
click at [253, 228] on button "Save" at bounding box center [244, 227] width 86 height 34
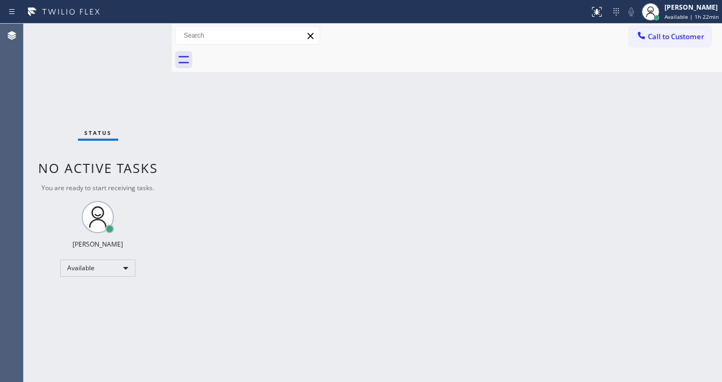
click at [142, 31] on div "Status No active tasks You are ready to start receiving tasks. [PERSON_NAME]" at bounding box center [98, 203] width 148 height 358
click at [142, 32] on div "Status No active tasks You are ready to start receiving tasks. [PERSON_NAME]" at bounding box center [98, 203] width 148 height 358
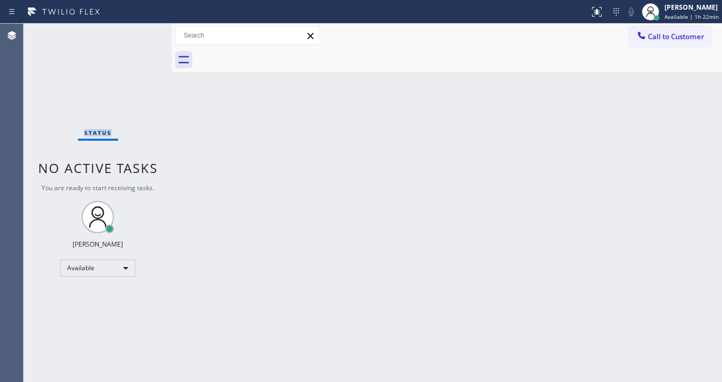
click at [142, 32] on div "Status No active tasks You are ready to start receiving tasks. [PERSON_NAME]" at bounding box center [98, 203] width 148 height 358
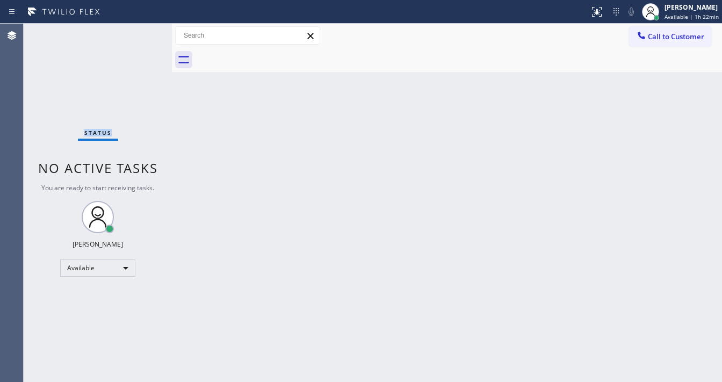
click at [142, 32] on div "Status No active tasks You are ready to start receiving tasks. [PERSON_NAME]" at bounding box center [98, 203] width 148 height 358
click at [142, 31] on div "Status No active tasks You are ready to start receiving tasks. [PERSON_NAME]" at bounding box center [98, 203] width 148 height 358
click at [143, 31] on div "Status No active tasks You are ready to start receiving tasks. [PERSON_NAME]" at bounding box center [98, 203] width 148 height 358
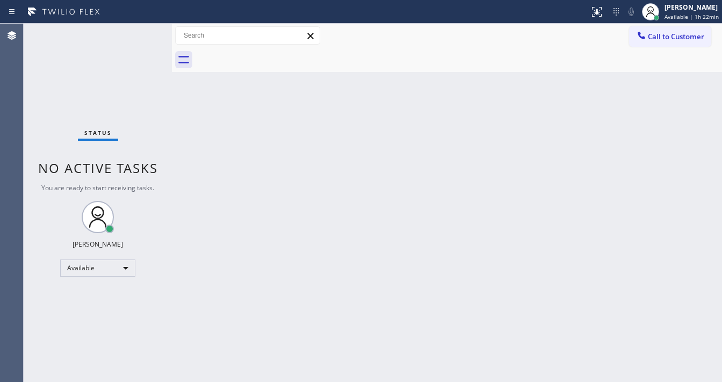
click at [143, 31] on div "Status No active tasks You are ready to start receiving tasks. [PERSON_NAME]" at bounding box center [98, 203] width 148 height 358
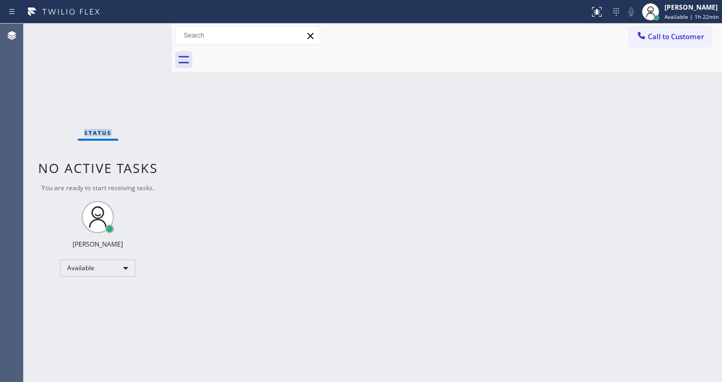
click at [143, 31] on div "Status No active tasks You are ready to start receiving tasks. [PERSON_NAME]" at bounding box center [98, 203] width 148 height 358
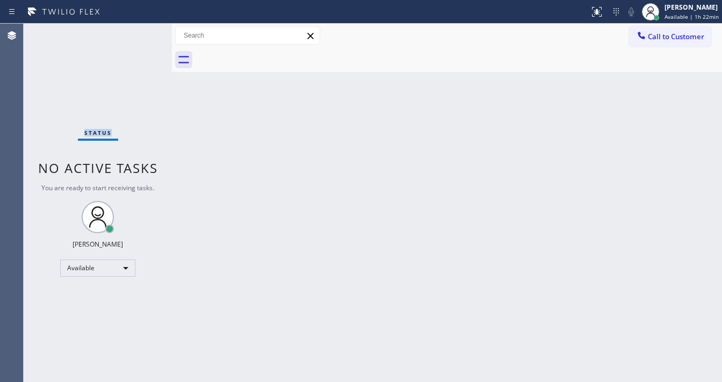
click at [143, 31] on div "Status No active tasks You are ready to start receiving tasks. [PERSON_NAME]" at bounding box center [98, 203] width 148 height 358
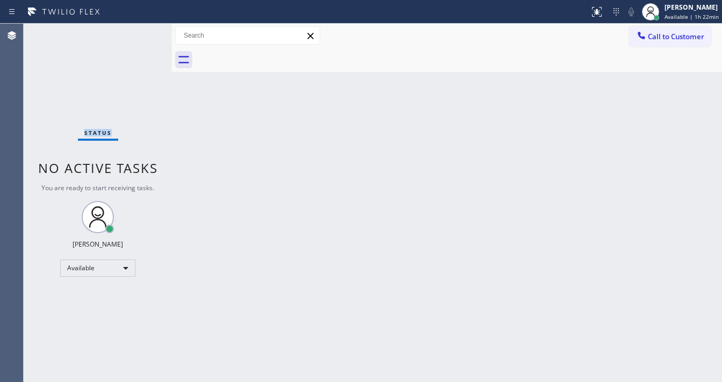
click at [143, 31] on div "Status No active tasks You are ready to start receiving tasks. [PERSON_NAME]" at bounding box center [98, 203] width 148 height 358
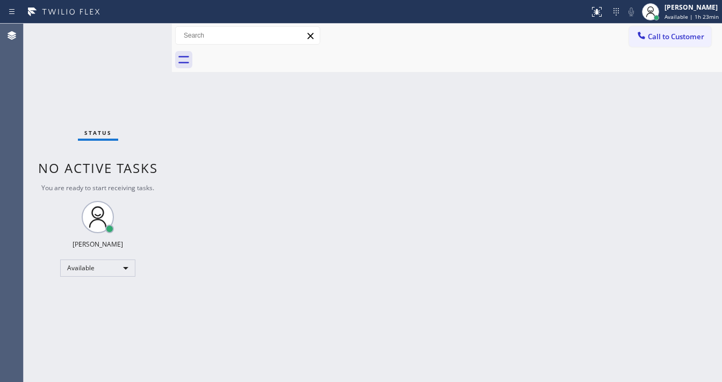
click at [143, 31] on div "Status No active tasks You are ready to start receiving tasks. [PERSON_NAME]" at bounding box center [98, 203] width 148 height 358
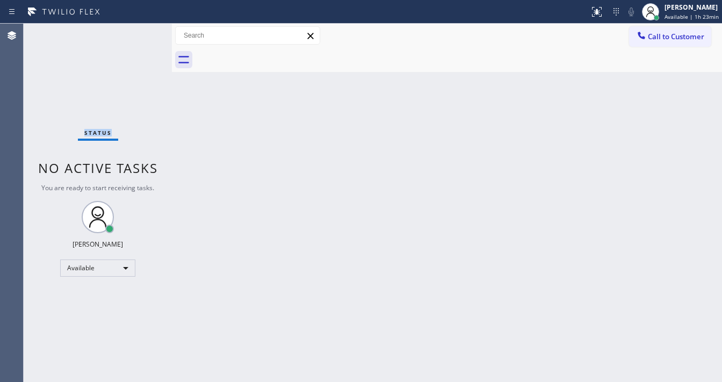
click at [143, 31] on div "Status No active tasks You are ready to start receiving tasks. [PERSON_NAME]" at bounding box center [98, 203] width 148 height 358
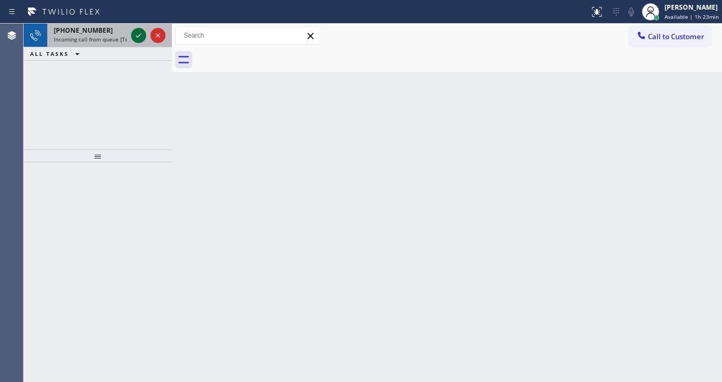
click at [143, 31] on icon at bounding box center [138, 35] width 13 height 13
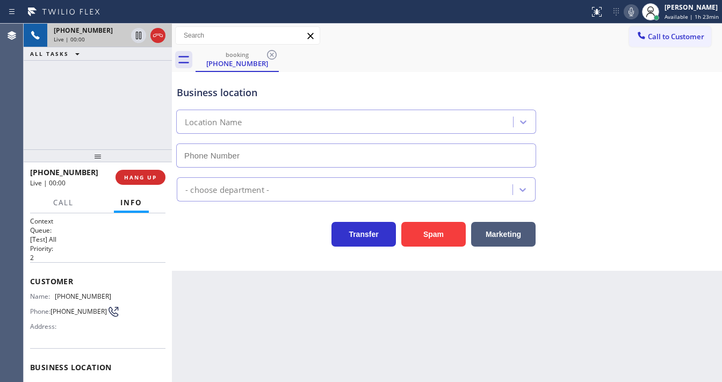
type input "[PHONE_NUMBER]"
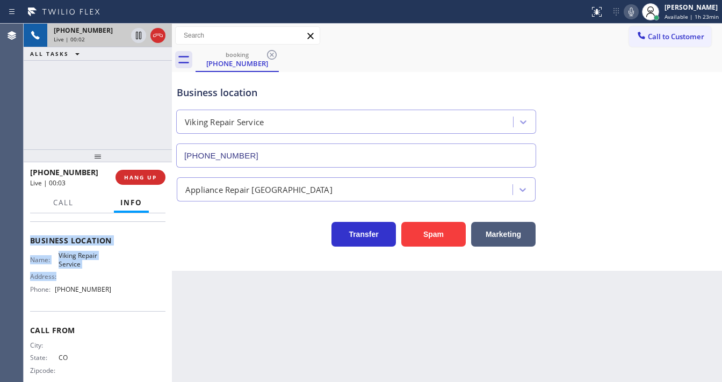
scroll to position [129, 0]
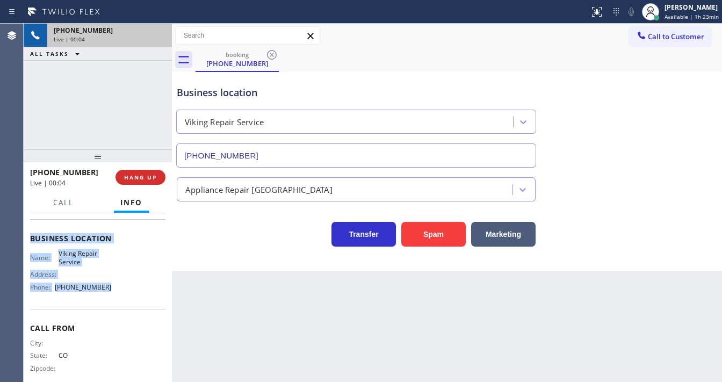
drag, startPoint x: 41, startPoint y: 286, endPoint x: 107, endPoint y: 285, distance: 66.6
click at [107, 285] on div "Context Queue: [Test] All Priority: 2 Customer Name: [PHONE_NUMBER] Phone: [PHO…" at bounding box center [97, 239] width 135 height 302
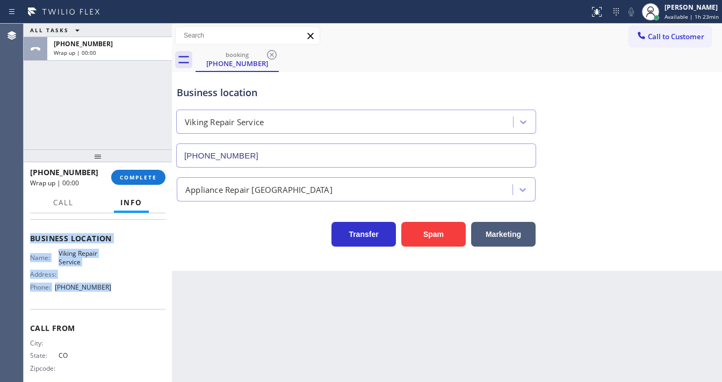
copy div "Customer Name: [PHONE_NUMBER] Phone: [PHONE_NUMBER] Address: Business location …"
click at [139, 178] on span "COMPLETE" at bounding box center [138, 177] width 37 height 8
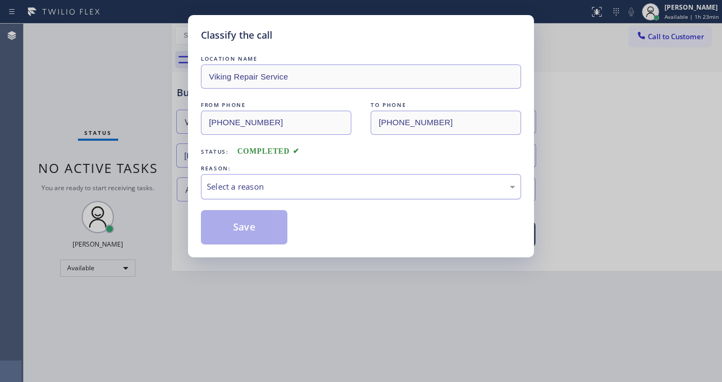
click at [249, 180] on div "Select a reason" at bounding box center [361, 186] width 308 height 12
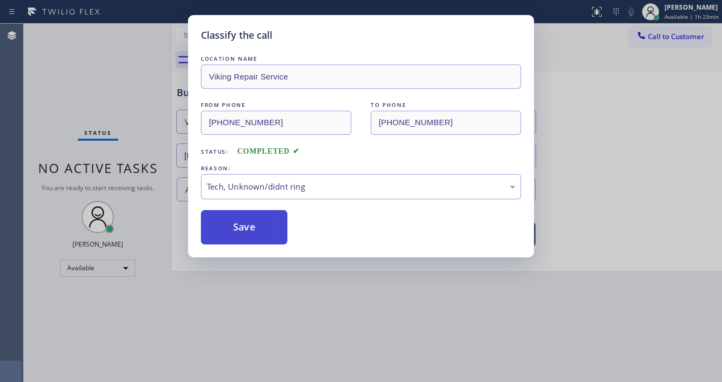
click at [250, 231] on button "Save" at bounding box center [244, 227] width 86 height 34
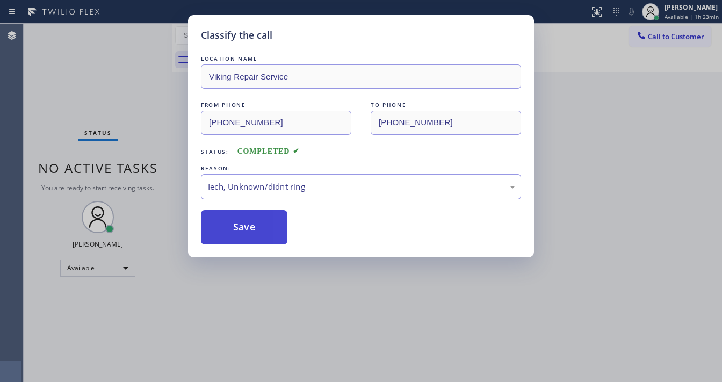
click at [250, 231] on button "Save" at bounding box center [244, 227] width 86 height 34
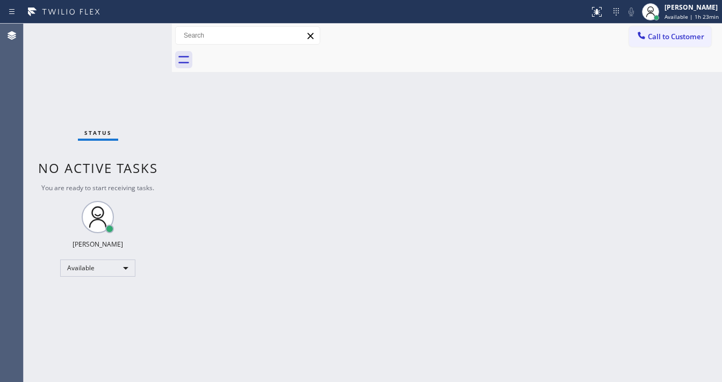
click at [143, 31] on div "Status No active tasks You are ready to start receiving tasks. [PERSON_NAME]" at bounding box center [98, 203] width 148 height 358
click at [144, 32] on div "Status No active tasks You are ready to start receiving tasks. [PERSON_NAME]" at bounding box center [98, 203] width 148 height 358
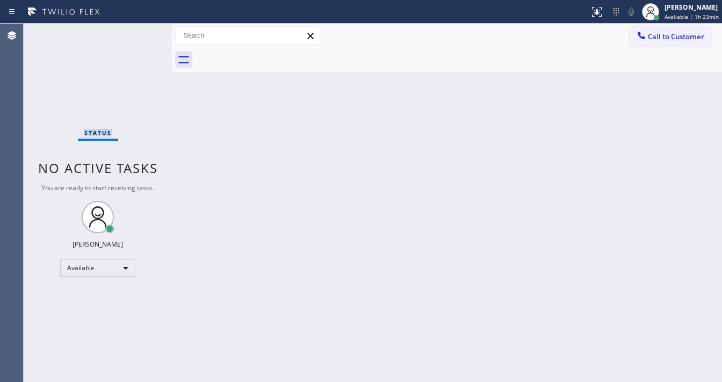
click at [144, 32] on div "Status No active tasks You are ready to start receiving tasks. [PERSON_NAME]" at bounding box center [98, 203] width 148 height 358
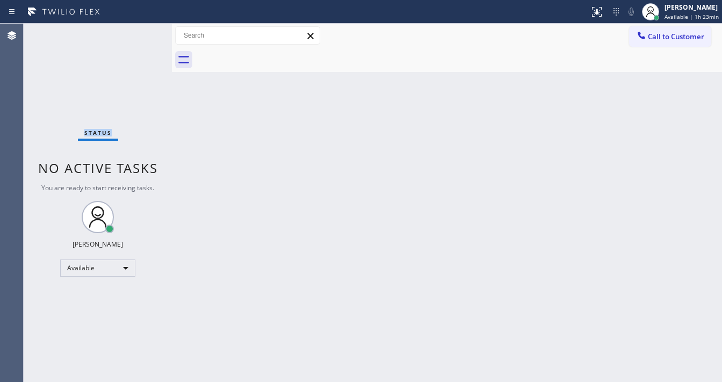
click at [144, 32] on div "Status No active tasks You are ready to start receiving tasks. [PERSON_NAME]" at bounding box center [98, 203] width 148 height 358
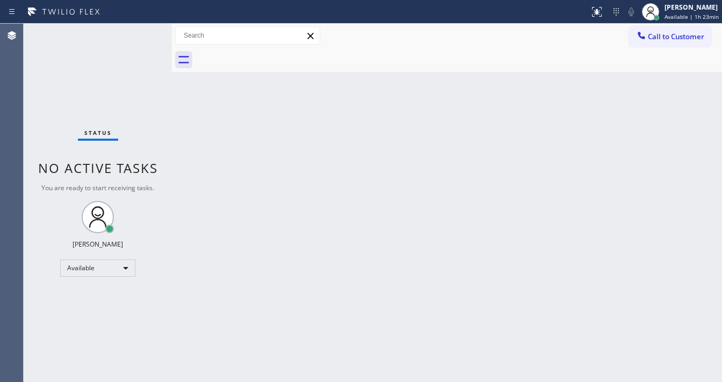
click at [144, 32] on div "Status No active tasks You are ready to start receiving tasks. [PERSON_NAME]" at bounding box center [98, 203] width 148 height 358
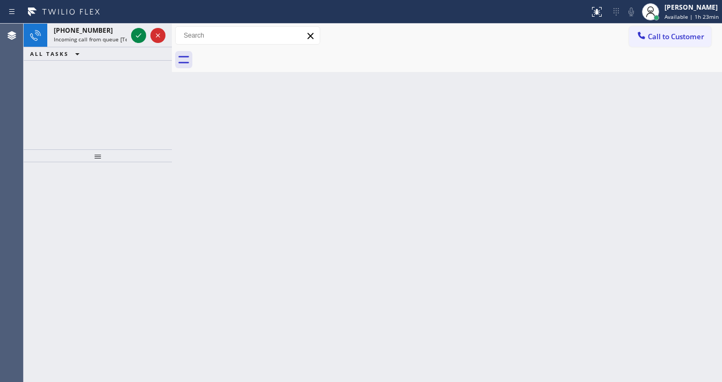
click at [144, 32] on icon at bounding box center [138, 35] width 13 height 13
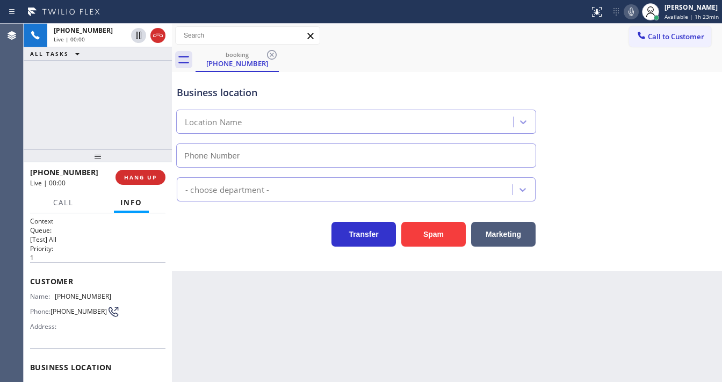
type input "[PHONE_NUMBER]"
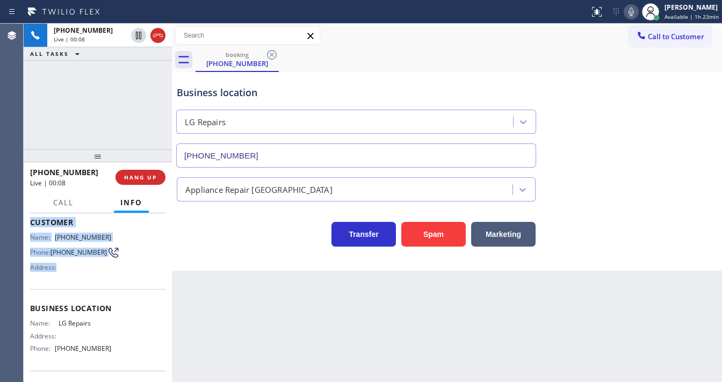
scroll to position [86, 0]
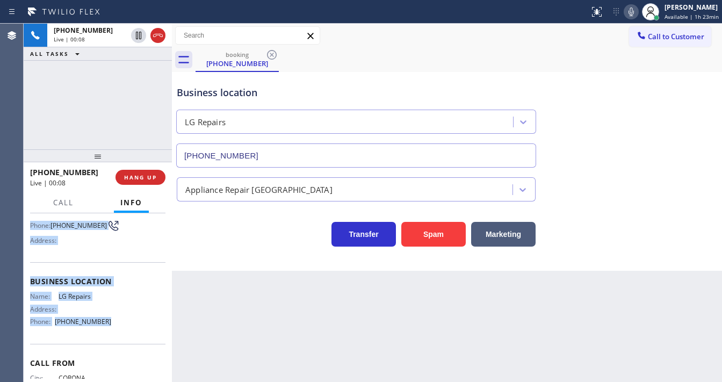
drag, startPoint x: 30, startPoint y: 278, endPoint x: 107, endPoint y: 326, distance: 90.9
click at [107, 326] on div "Context Queue: [Test] All Priority: 1 Customer Name: [PHONE_NUMBER] Phone: [PHO…" at bounding box center [97, 277] width 135 height 294
copy div "Customer Name: [PHONE_NUMBER] Phone: [PHONE_NUMBER] Address: Business location …"
click at [130, 250] on div "Customer Name: [PHONE_NUMBER] Phone: [PHONE_NUMBER] Address:" at bounding box center [97, 219] width 135 height 86
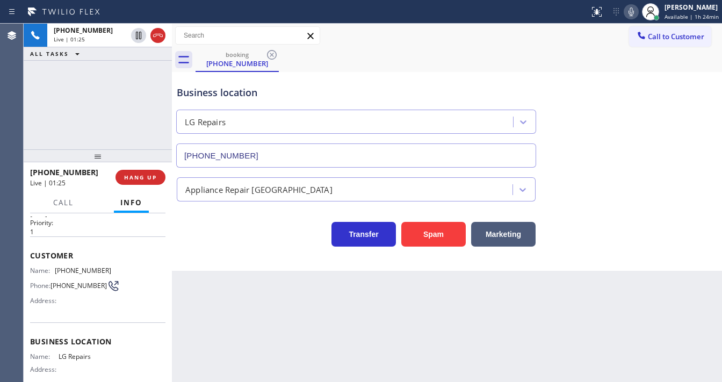
scroll to position [24, 0]
click at [253, 92] on div "Business location" at bounding box center [356, 92] width 359 height 14
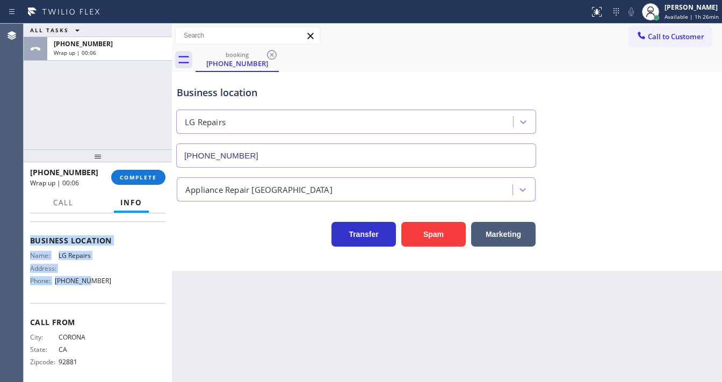
scroll to position [133, 0]
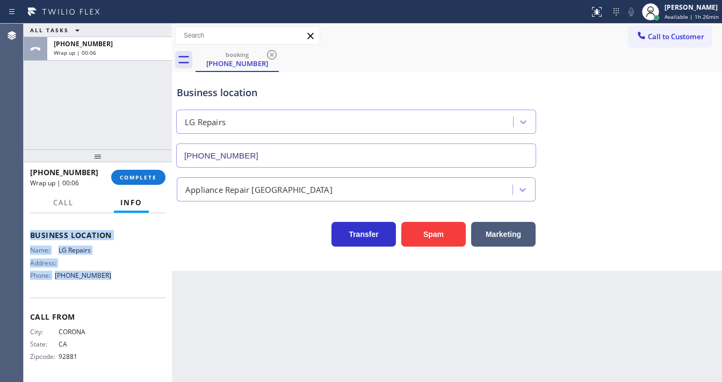
drag, startPoint x: 39, startPoint y: 263, endPoint x: 114, endPoint y: 282, distance: 78.0
click at [114, 282] on div "Context Queue: [Test] All Priority: 1 Customer Name: [PHONE_NUMBER] Phone: [PHO…" at bounding box center [97, 231] width 135 height 294
copy div "Customer Name: [PHONE_NUMBER] Phone: [PHONE_NUMBER] Address: Business location …"
click at [141, 172] on button "COMPLETE" at bounding box center [138, 177] width 54 height 15
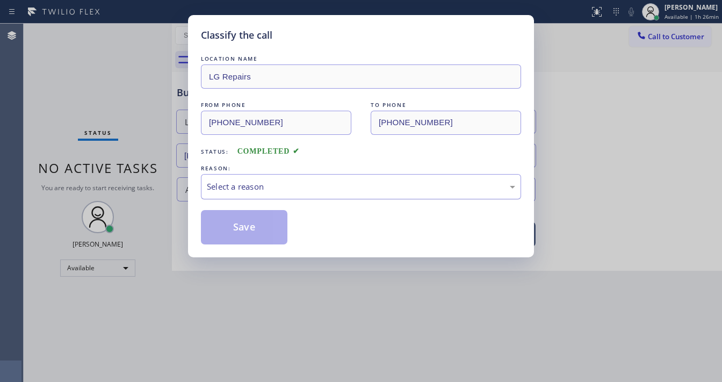
click at [290, 186] on div "Select a reason" at bounding box center [361, 186] width 308 height 12
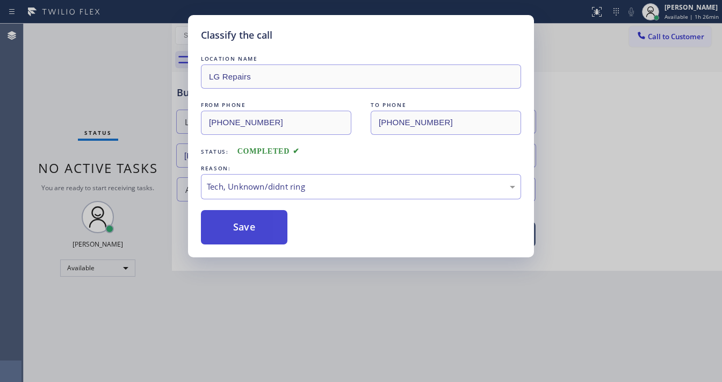
click at [245, 233] on button "Save" at bounding box center [244, 227] width 86 height 34
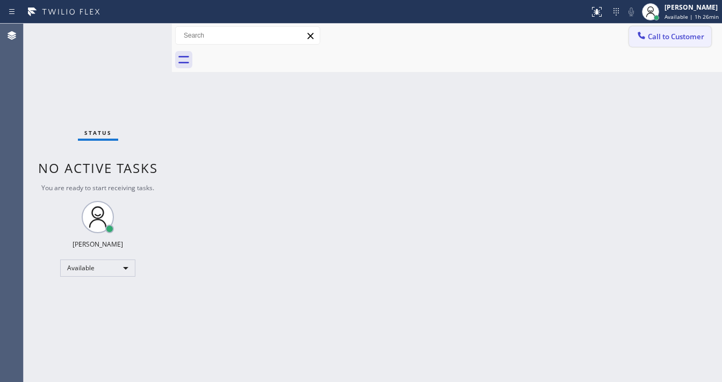
click at [658, 46] on button "Call to Customer" at bounding box center [670, 36] width 82 height 20
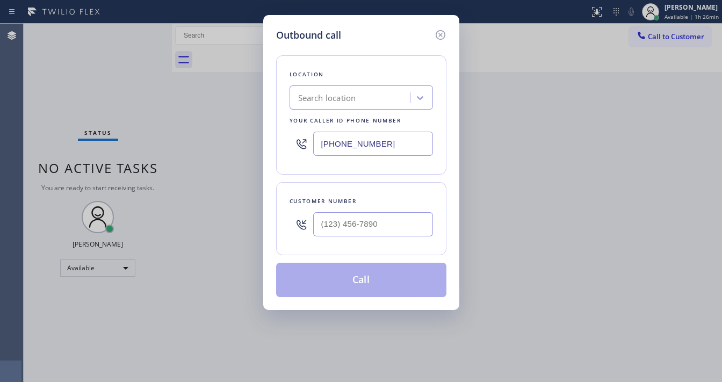
drag, startPoint x: 657, startPoint y: 39, endPoint x: 363, endPoint y: 201, distance: 336.0
click at [657, 39] on div "Outbound call Location Search location Your caller id phone number [PHONE_NUMBE…" at bounding box center [361, 191] width 722 height 382
click at [369, 218] on input "(___) ___-____" at bounding box center [373, 224] width 120 height 24
paste input "951) 532-9476"
type input "[PHONE_NUMBER]"
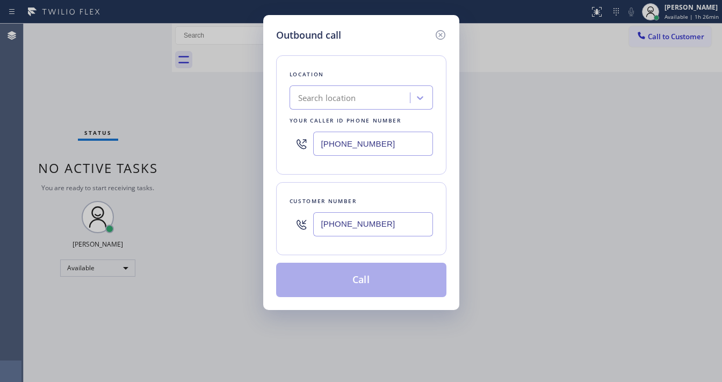
click at [394, 150] on input "[PHONE_NUMBER]" at bounding box center [373, 144] width 120 height 24
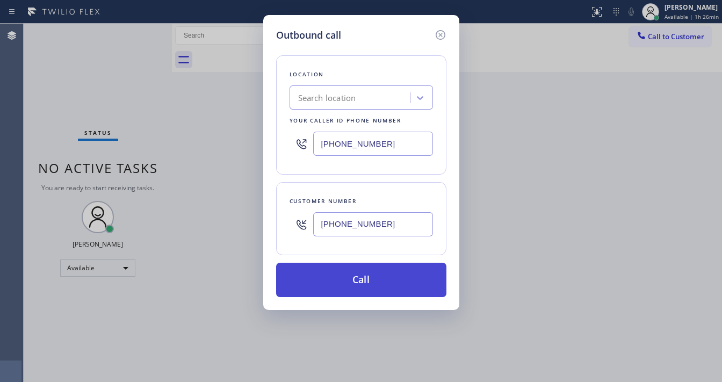
paste input "877) 748-5179"
type input "[PHONE_NUMBER]"
click at [368, 279] on button "Call" at bounding box center [361, 280] width 170 height 34
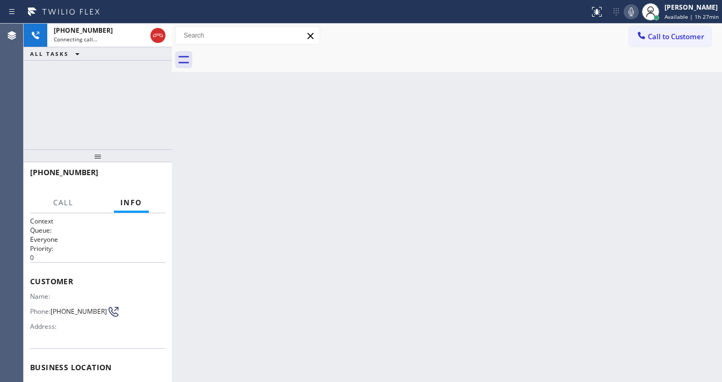
click at [97, 104] on div "[PHONE_NUMBER] Connecting call… ALL TASKS ALL TASKS ACTIVE TASKS TASKS IN WRAP …" at bounding box center [98, 87] width 148 height 126
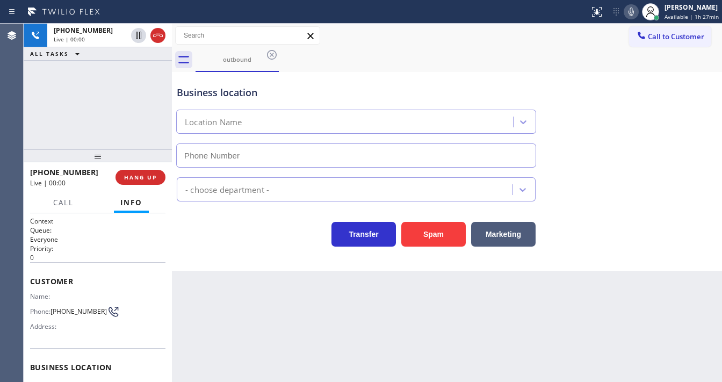
type input "[PHONE_NUMBER]"
click at [74, 111] on div "[PHONE_NUMBER] Live | 00:25 ALL TASKS ALL TASKS ACTIVE TASKS TASKS IN WRAP UP" at bounding box center [98, 87] width 148 height 126
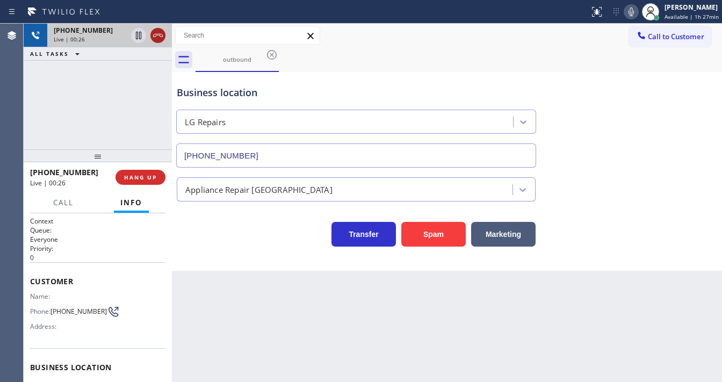
click at [161, 36] on icon at bounding box center [157, 35] width 13 height 13
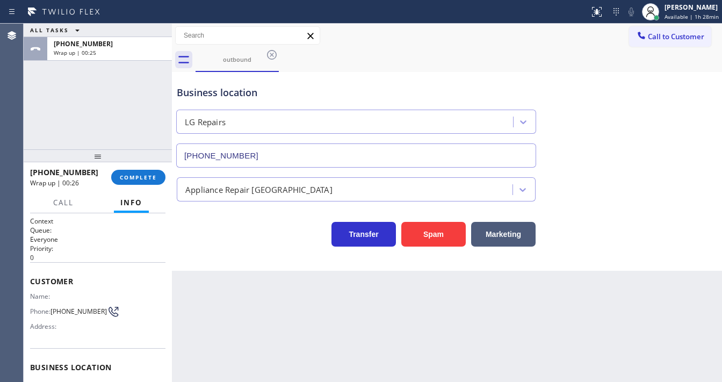
click at [34, 141] on div "ALL TASKS ALL TASKS ACTIVE TASKS TASKS IN WRAP UP [PHONE_NUMBER] Wrap up | 00:25" at bounding box center [98, 87] width 148 height 126
click at [134, 172] on button "COMPLETE" at bounding box center [138, 177] width 54 height 15
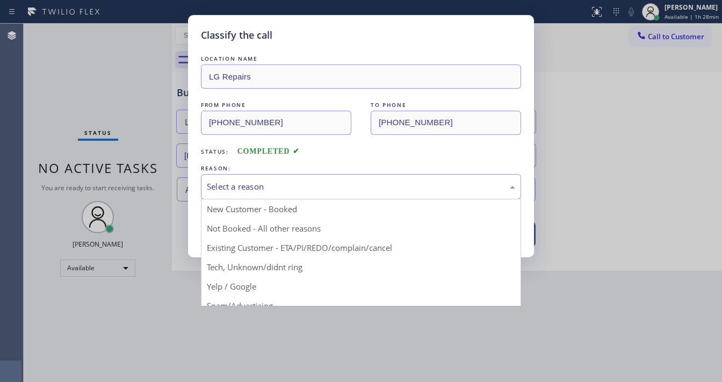
click at [265, 192] on div "Select a reason" at bounding box center [361, 186] width 320 height 25
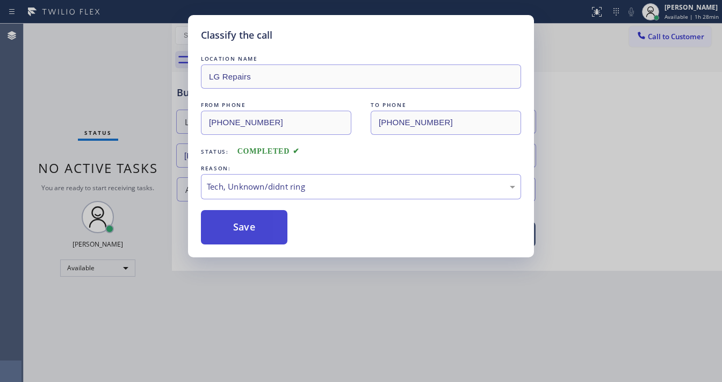
click at [258, 232] on button "Save" at bounding box center [244, 227] width 86 height 34
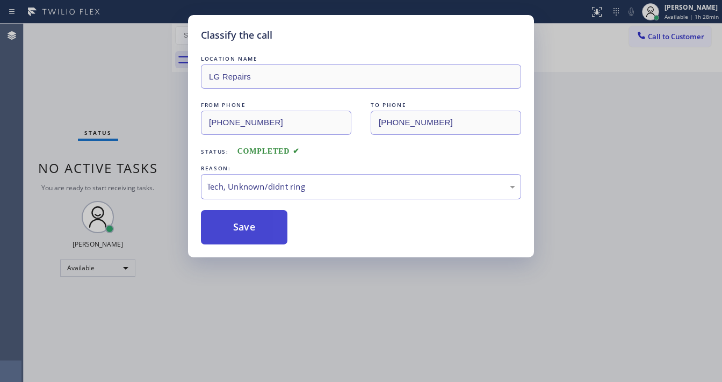
click at [258, 231] on button "Save" at bounding box center [244, 227] width 86 height 34
click at [259, 230] on button "Save" at bounding box center [244, 227] width 86 height 34
click at [690, 94] on div "Classify the call LOCATION NAME Viking Repair Service FROM PHONE [PHONE_NUMBER]…" at bounding box center [373, 203] width 698 height 358
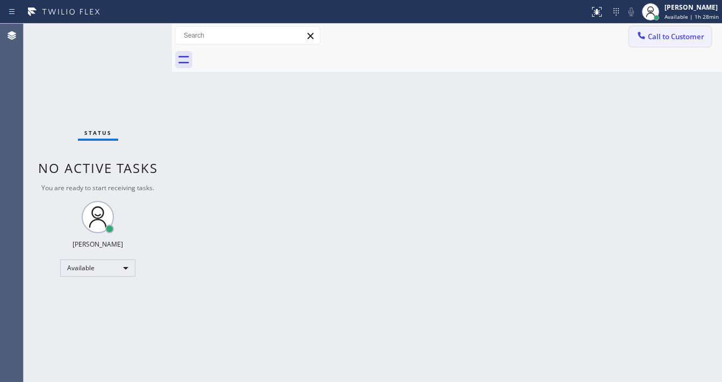
click at [662, 42] on button "Call to Customer" at bounding box center [670, 36] width 82 height 20
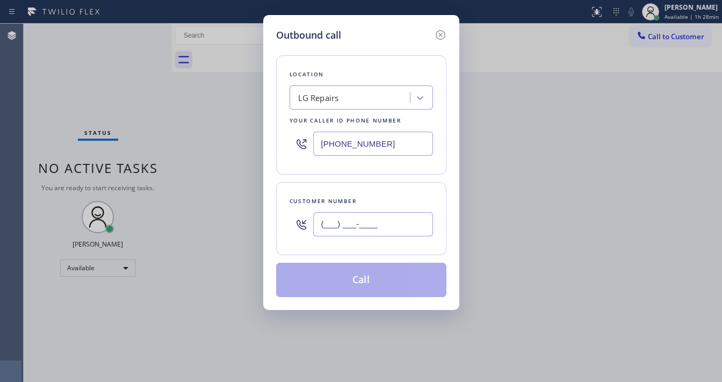
click at [357, 230] on input "(___) ___-____" at bounding box center [373, 224] width 120 height 24
paste input "951) 532-9476"
click at [370, 189] on div "Customer number [PHONE_NUMBER]" at bounding box center [361, 218] width 170 height 73
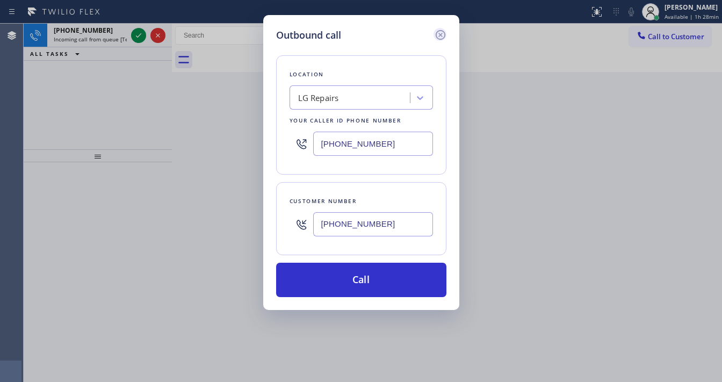
click at [436, 33] on icon at bounding box center [440, 35] width 10 height 10
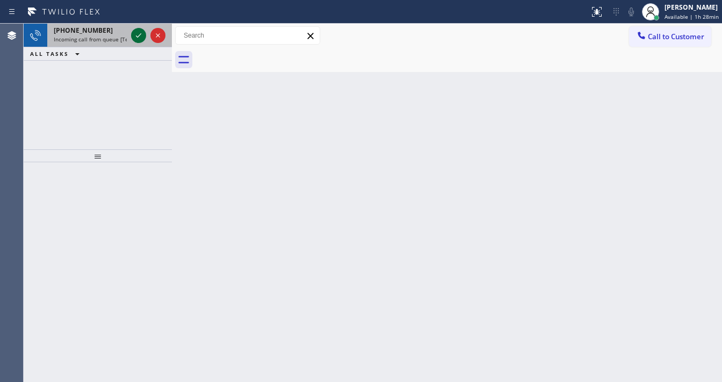
click at [139, 34] on icon at bounding box center [138, 35] width 13 height 13
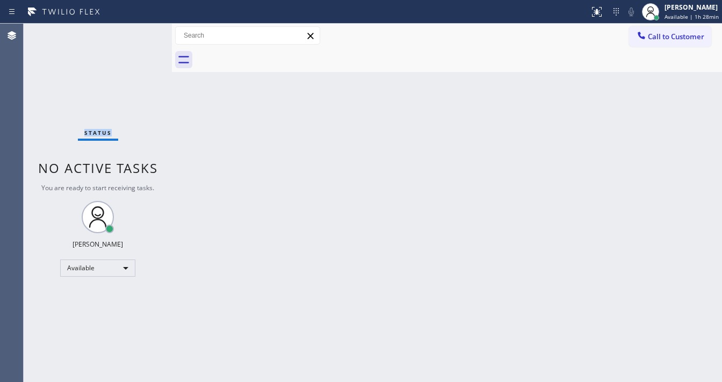
click at [139, 34] on div "Status No active tasks You are ready to start receiving tasks. [PERSON_NAME]" at bounding box center [98, 203] width 148 height 358
click at [600, 16] on icon at bounding box center [596, 11] width 13 height 13
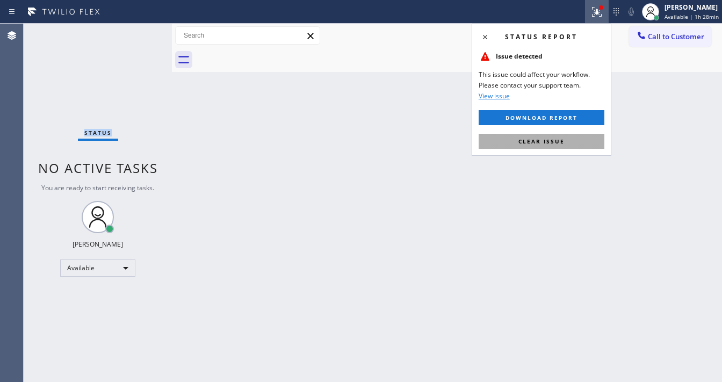
click at [561, 142] on span "Clear issue" at bounding box center [541, 141] width 46 height 8
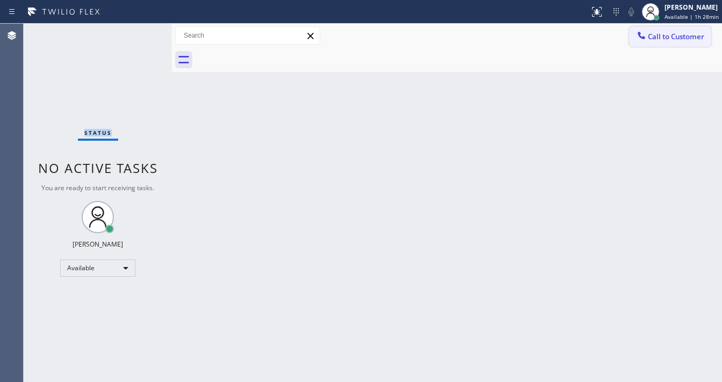
click at [658, 41] on button "Call to Customer" at bounding box center [670, 36] width 82 height 20
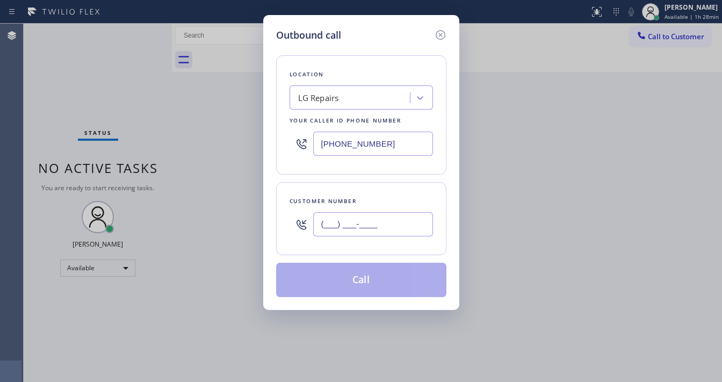
click at [354, 217] on input "(___) ___-____" at bounding box center [373, 224] width 120 height 24
paste input "951) 532-9476"
type input "[PHONE_NUMBER]"
click at [368, 180] on div "Location LG Repairs Your caller id phone number [PHONE_NUMBER] Customer number …" at bounding box center [361, 169] width 170 height 255
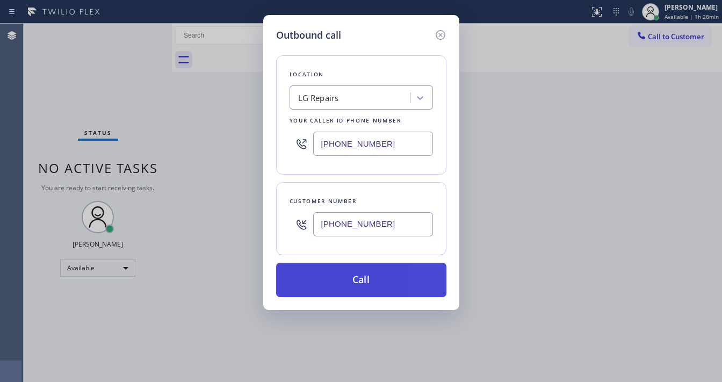
drag, startPoint x: 62, startPoint y: 322, endPoint x: 321, endPoint y: 268, distance: 264.9
click at [105, 310] on div "Outbound call Location LG Repairs Your caller id phone number [PHONE_NUMBER] Cu…" at bounding box center [361, 191] width 722 height 382
click at [385, 269] on button "Call" at bounding box center [361, 280] width 170 height 34
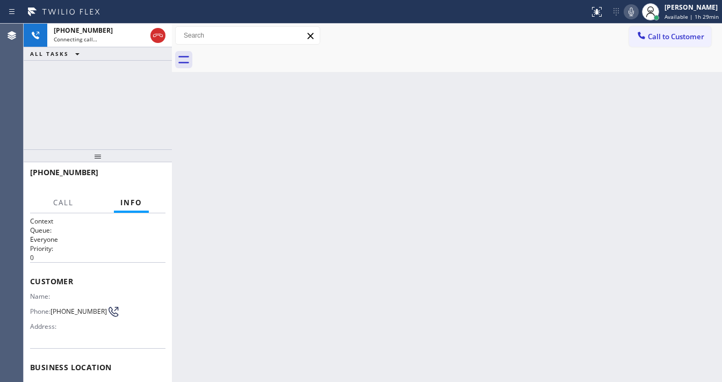
click at [636, 16] on icon at bounding box center [631, 11] width 13 height 13
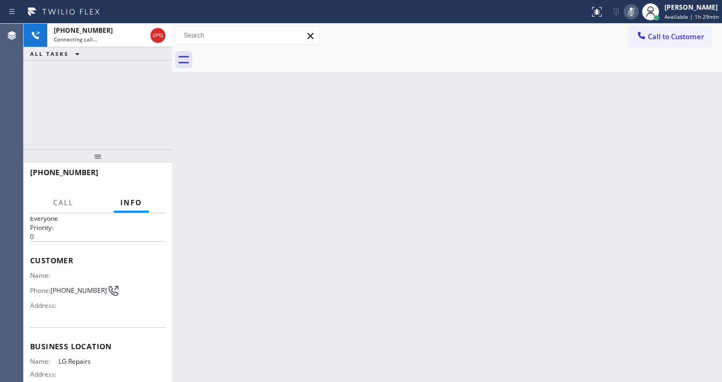
scroll to position [25, 0]
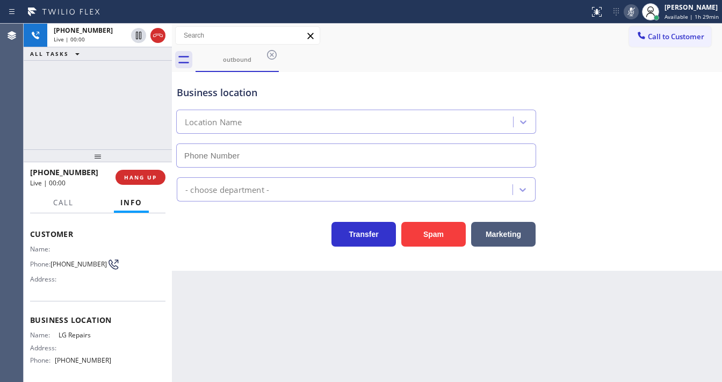
type input "[PHONE_NUMBER]"
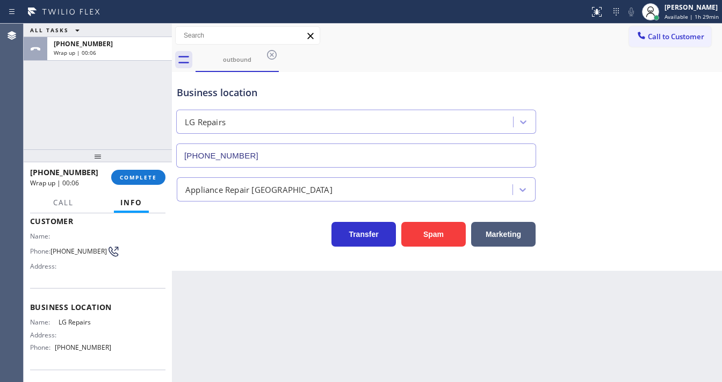
scroll to position [47, 0]
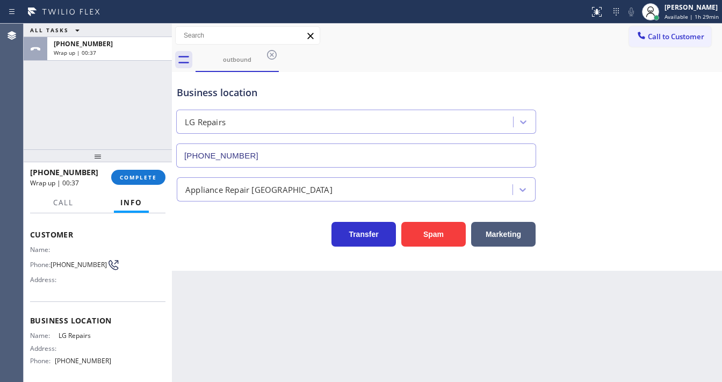
click at [105, 116] on div "ALL TASKS ALL TASKS ACTIVE TASKS TASKS IN WRAP UP [PHONE_NUMBER] Wrap up | 00:37" at bounding box center [98, 87] width 148 height 126
click at [135, 179] on span "COMPLETE" at bounding box center [138, 177] width 37 height 8
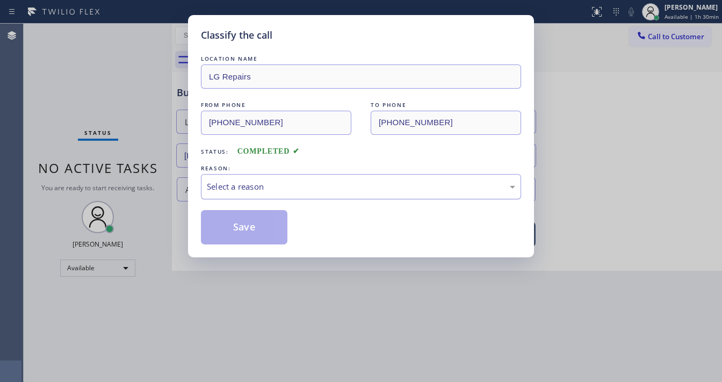
click at [246, 183] on div "Select a reason" at bounding box center [361, 186] width 308 height 12
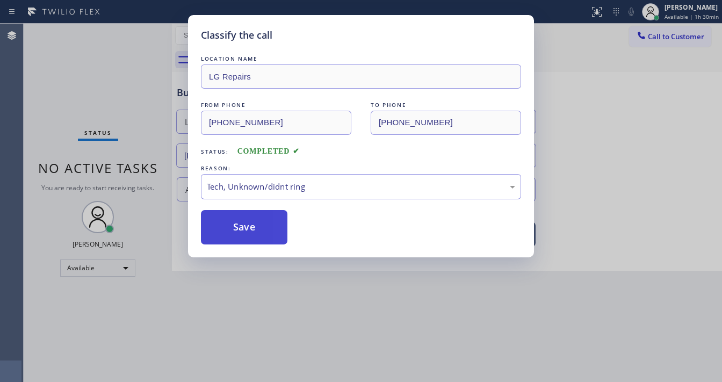
click at [259, 222] on button "Save" at bounding box center [244, 227] width 86 height 34
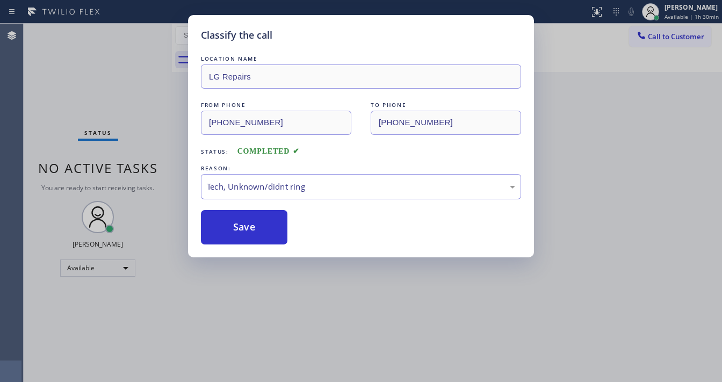
click at [155, 100] on div "Classify the call LOCATION NAME Viking Repair Service FROM PHONE [PHONE_NUMBER]…" at bounding box center [373, 203] width 698 height 358
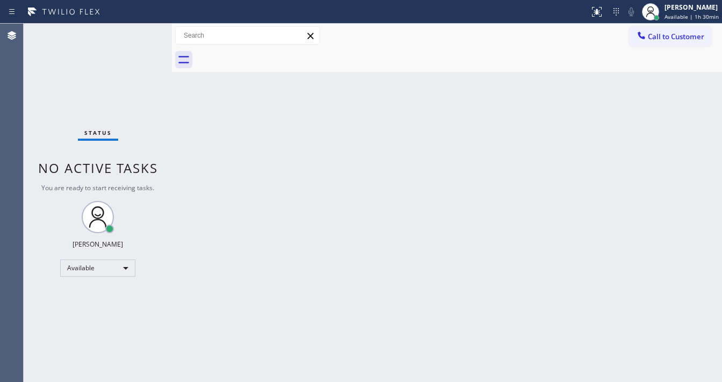
click at [34, 192] on div "Status No active tasks You are ready to start receiving tasks. [PERSON_NAME]" at bounding box center [98, 203] width 148 height 358
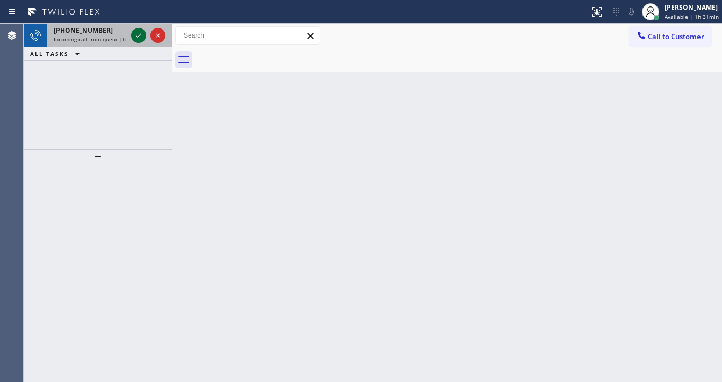
click at [134, 31] on icon at bounding box center [138, 35] width 13 height 13
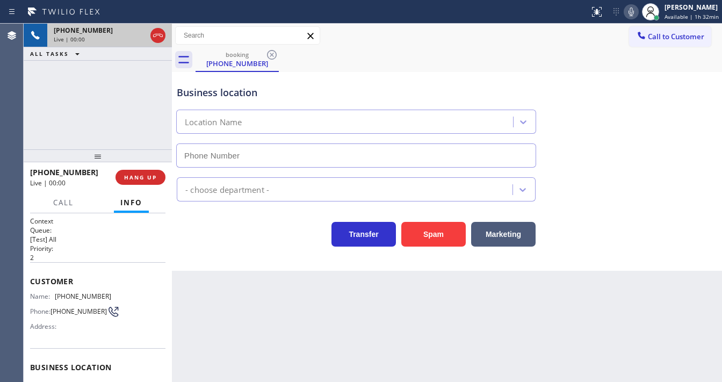
type input "[PHONE_NUMBER]"
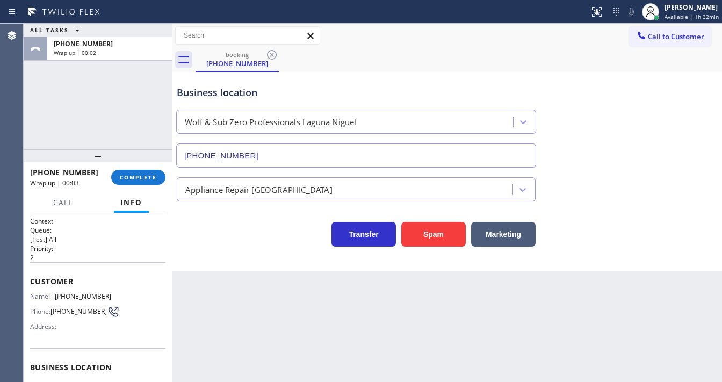
click at [90, 136] on div "ALL TASKS ALL TASKS ACTIVE TASKS TASKS IN WRAP UP [PHONE_NUMBER] Wrap up | 00:02" at bounding box center [98, 87] width 148 height 126
click at [141, 182] on button "COMPLETE" at bounding box center [138, 177] width 54 height 15
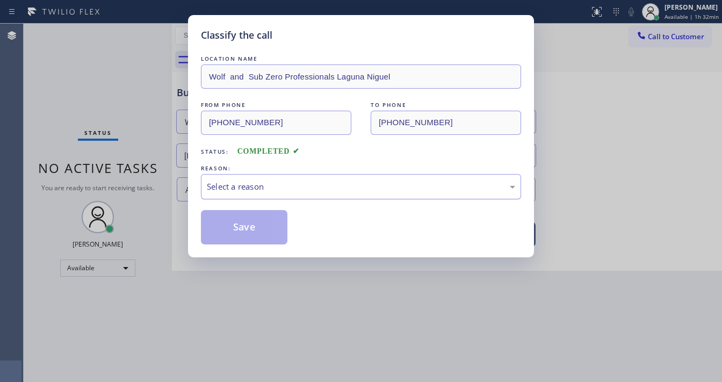
click at [234, 187] on div "Select a reason" at bounding box center [361, 186] width 308 height 12
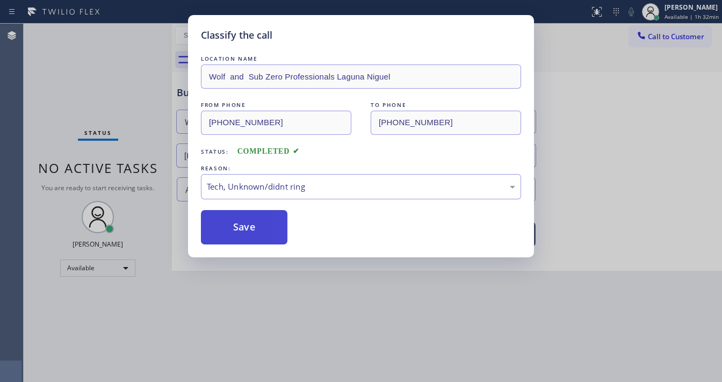
click at [245, 227] on button "Save" at bounding box center [244, 227] width 86 height 34
click at [246, 226] on button "Save" at bounding box center [244, 227] width 86 height 34
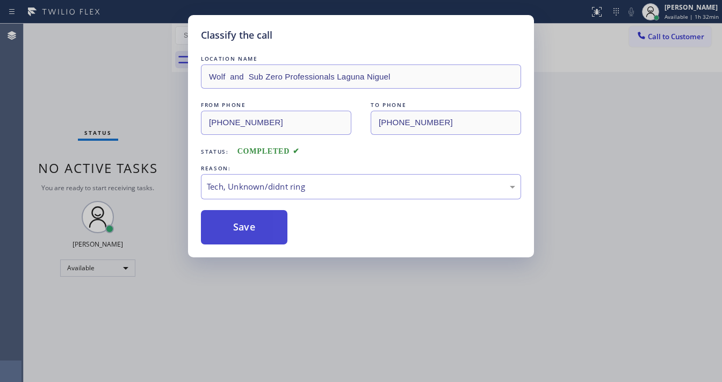
click at [246, 226] on button "Save" at bounding box center [244, 227] width 86 height 34
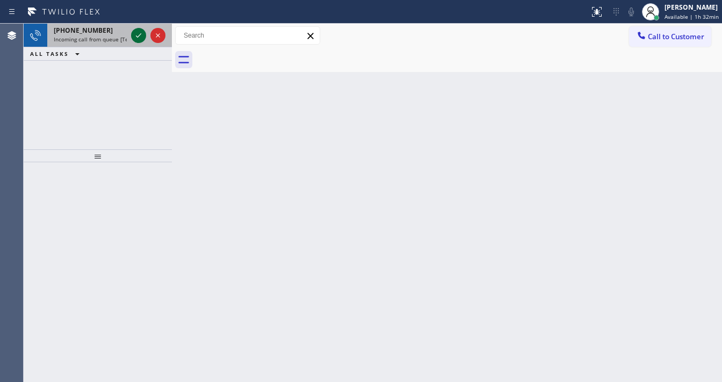
click at [133, 33] on icon at bounding box center [138, 35] width 13 height 13
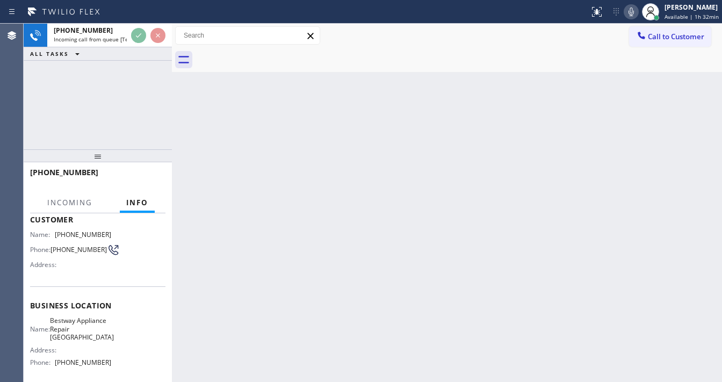
scroll to position [86, 0]
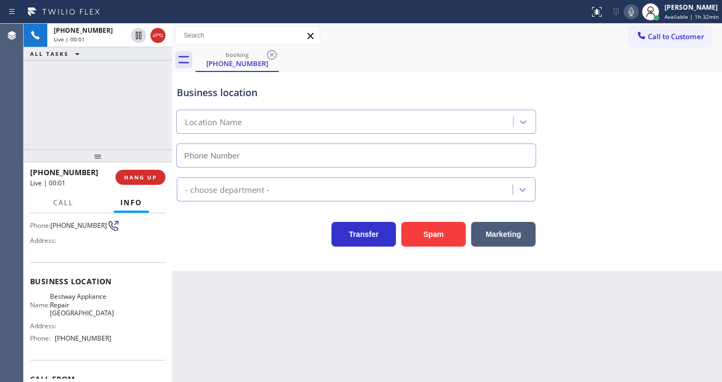
type input "[PHONE_NUMBER]"
click at [113, 130] on div "[PHONE_NUMBER] Live | 00:03 ALL TASKS ALL TASKS ACTIVE TASKS TASKS IN WRAP UP" at bounding box center [98, 87] width 148 height 126
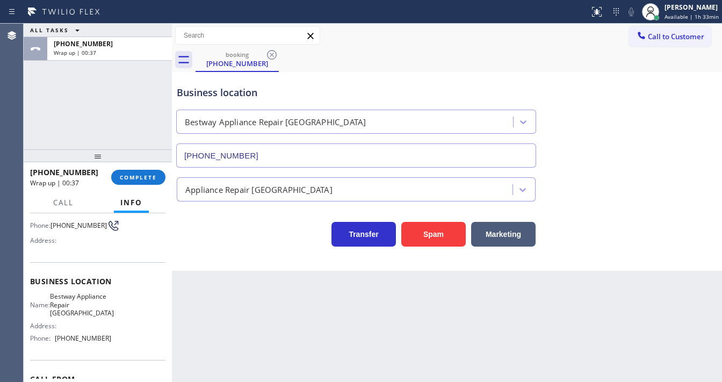
click at [92, 124] on div "ALL TASKS ALL TASKS ACTIVE TASKS TASKS IN WRAP UP [PHONE_NUMBER] Wrap up | 00:37" at bounding box center [98, 87] width 148 height 126
click at [142, 169] on div "[PHONE_NUMBER] Wrap up | 01:27 COMPLETE" at bounding box center [97, 177] width 135 height 28
click at [146, 176] on span "COMPLETE" at bounding box center [138, 177] width 37 height 8
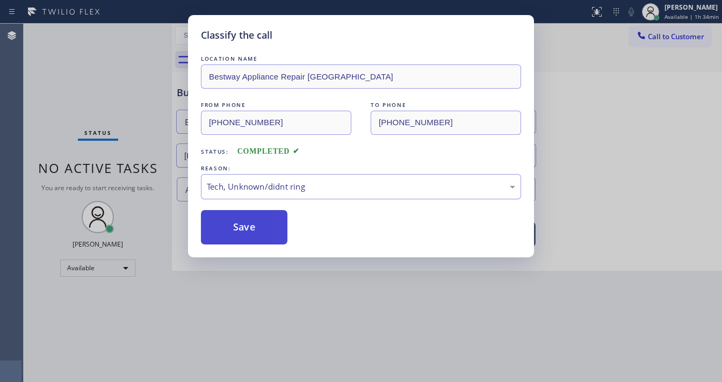
click at [249, 213] on button "Save" at bounding box center [244, 227] width 86 height 34
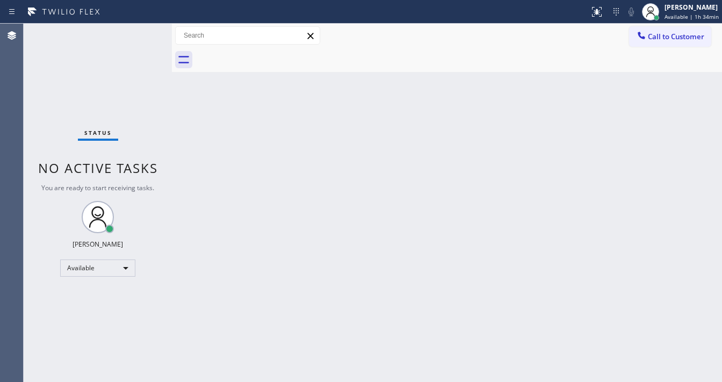
click at [132, 34] on div "Status No active tasks You are ready to start receiving tasks. [PERSON_NAME]" at bounding box center [98, 203] width 148 height 358
click at [135, 34] on div "Status No active tasks You are ready to start receiving tasks. [PERSON_NAME]" at bounding box center [98, 203] width 148 height 358
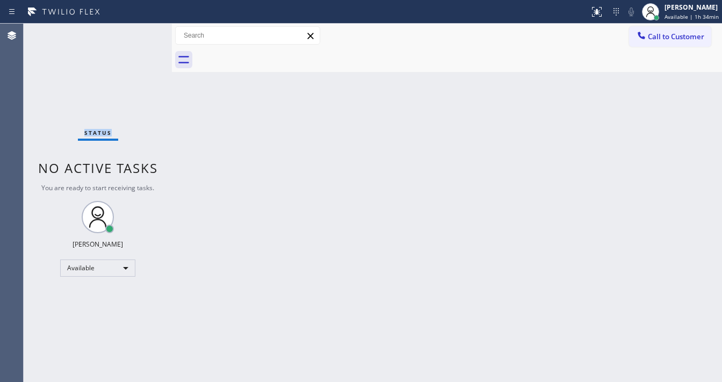
click at [137, 35] on div "Status No active tasks You are ready to start receiving tasks. [PERSON_NAME]" at bounding box center [98, 203] width 148 height 358
click at [21, 116] on div "Agent Desktop" at bounding box center [11, 203] width 23 height 358
click at [107, 139] on div "Status" at bounding box center [98, 135] width 40 height 12
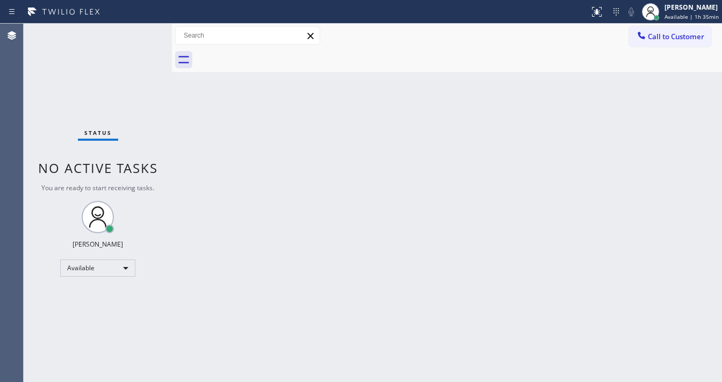
click at [137, 35] on div "Status No active tasks You are ready to start receiving tasks. [PERSON_NAME]" at bounding box center [98, 203] width 148 height 358
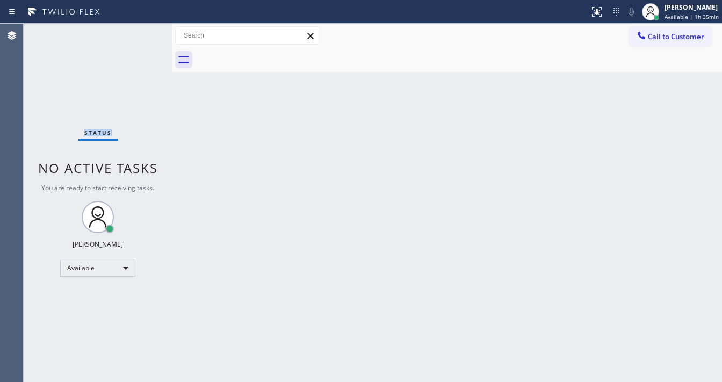
click at [139, 38] on div "Status No active tasks You are ready to start receiving tasks. [PERSON_NAME]" at bounding box center [98, 203] width 148 height 358
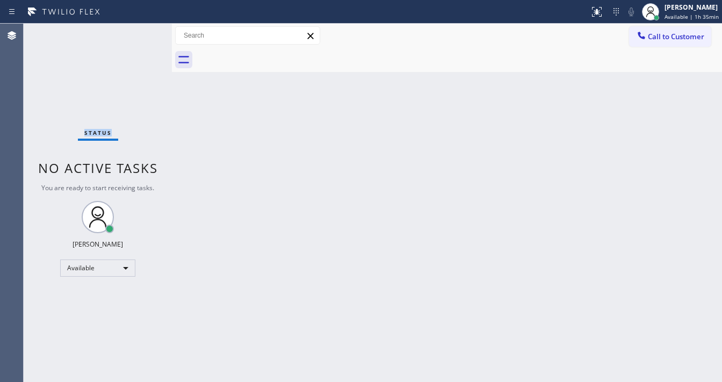
click at [139, 38] on div "Status No active tasks You are ready to start receiving tasks. [PERSON_NAME]" at bounding box center [98, 203] width 148 height 358
click at [144, 30] on div "Status No active tasks You are ready to start receiving tasks. [PERSON_NAME]" at bounding box center [98, 203] width 148 height 358
click at [144, 31] on div "Status No active tasks You are ready to start receiving tasks. [PERSON_NAME]" at bounding box center [98, 203] width 148 height 358
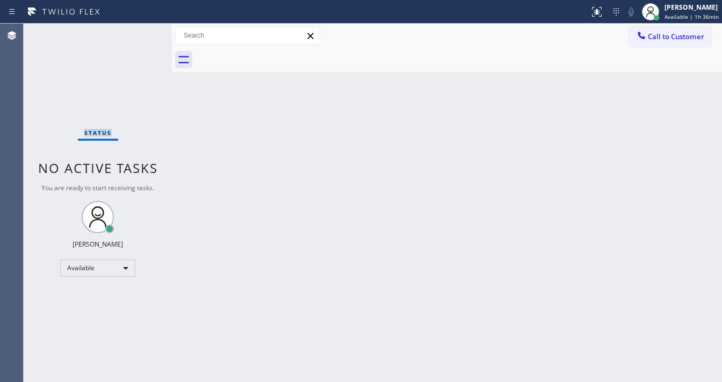
click at [144, 31] on div "Status No active tasks You are ready to start receiving tasks. [PERSON_NAME]" at bounding box center [98, 203] width 148 height 358
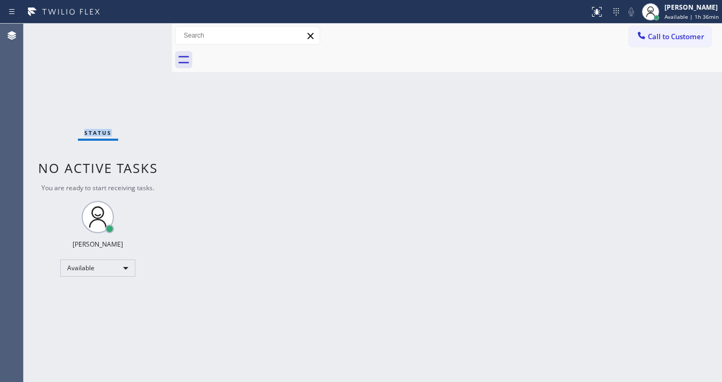
click at [144, 31] on div "Status No active tasks You are ready to start receiving tasks. [PERSON_NAME]" at bounding box center [98, 203] width 148 height 358
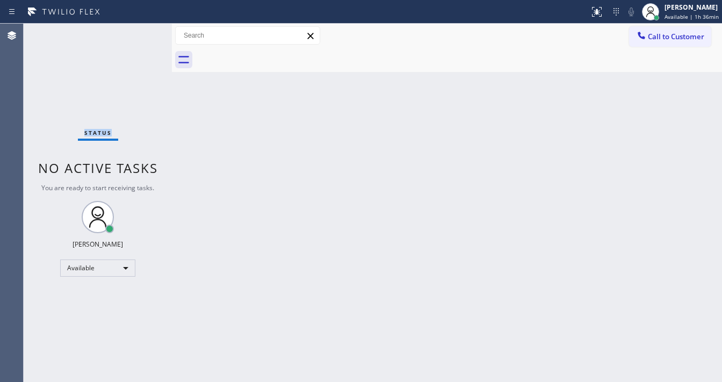
click at [144, 31] on div "Status No active tasks You are ready to start receiving tasks. [PERSON_NAME]" at bounding box center [98, 203] width 148 height 358
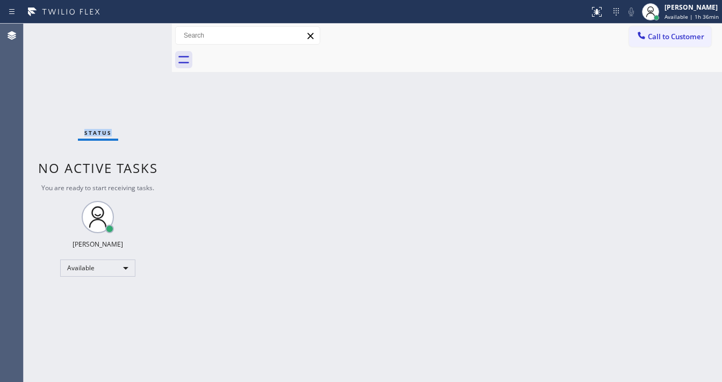
click at [144, 31] on div "Status No active tasks You are ready to start receiving tasks. [PERSON_NAME]" at bounding box center [98, 203] width 148 height 358
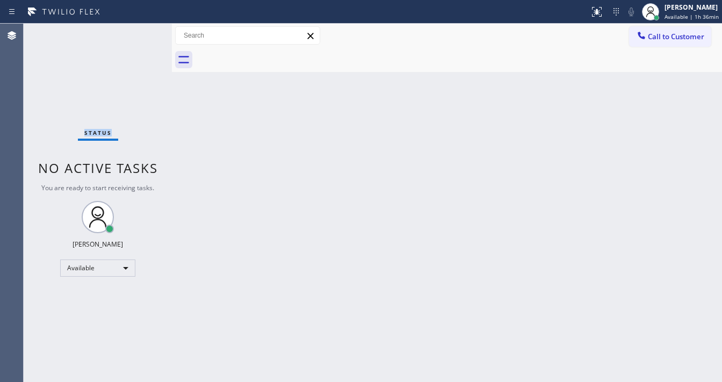
click at [144, 31] on div "Status No active tasks You are ready to start receiving tasks. [PERSON_NAME]" at bounding box center [98, 203] width 148 height 358
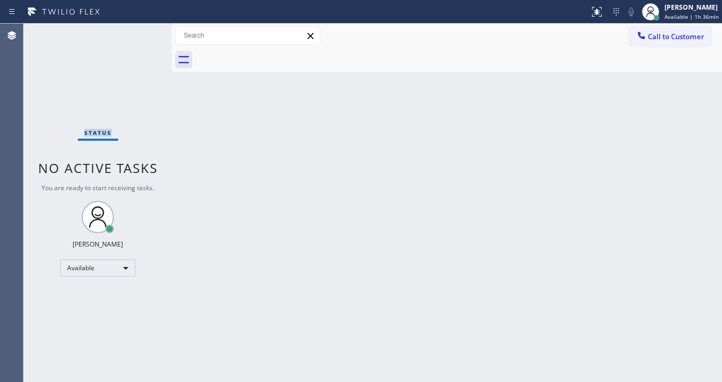
click at [144, 31] on div "Status No active tasks You are ready to start receiving tasks. [PERSON_NAME]" at bounding box center [98, 203] width 148 height 358
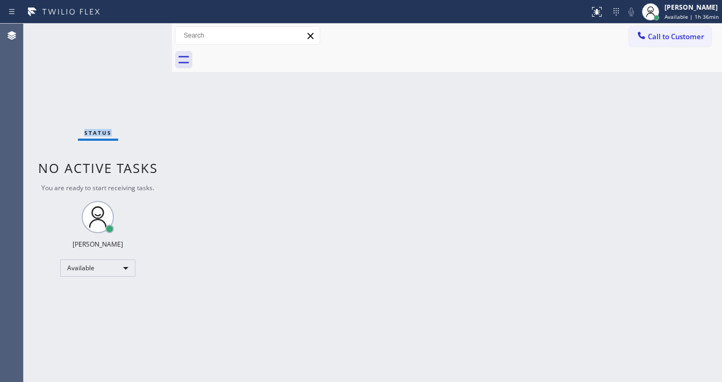
click at [144, 31] on div "Status No active tasks You are ready to start receiving tasks. [PERSON_NAME]" at bounding box center [98, 203] width 148 height 358
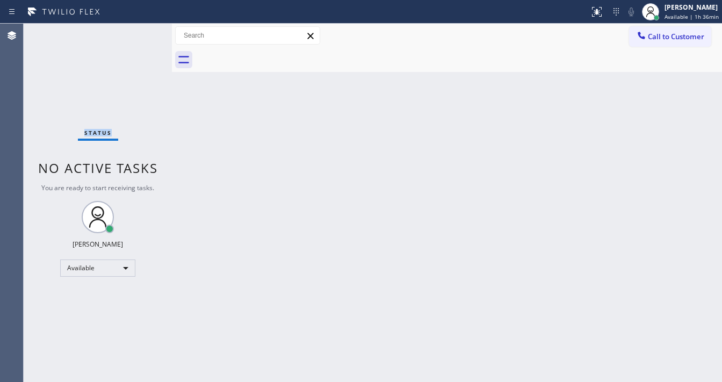
click at [144, 31] on div "Status No active tasks You are ready to start receiving tasks. [PERSON_NAME]" at bounding box center [98, 203] width 148 height 358
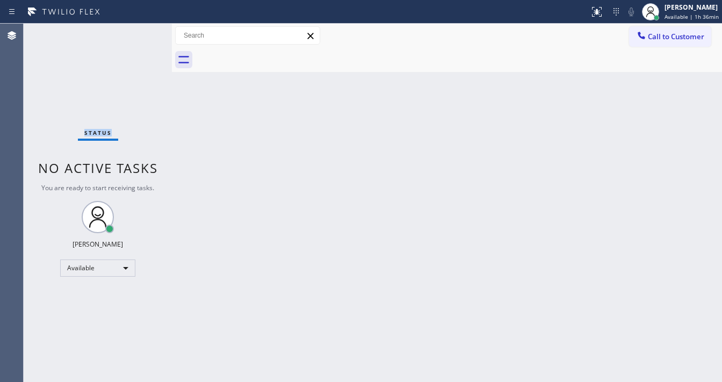
click at [144, 31] on div "Status No active tasks You are ready to start receiving tasks. [PERSON_NAME]" at bounding box center [98, 203] width 148 height 358
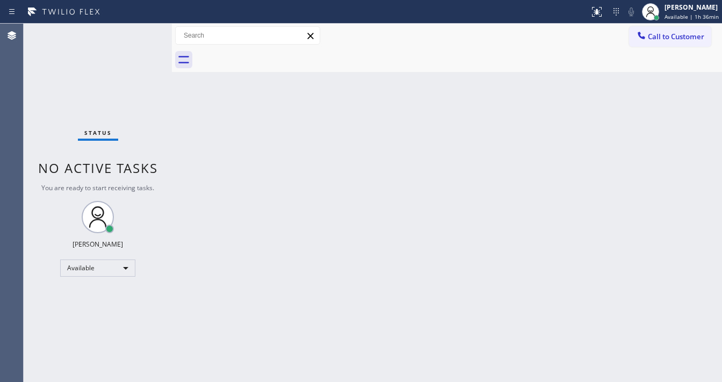
click at [144, 31] on div "Status No active tasks You are ready to start receiving tasks. [PERSON_NAME]" at bounding box center [98, 203] width 148 height 358
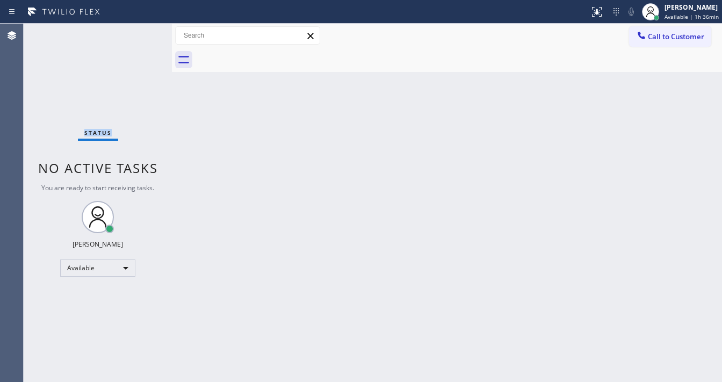
click at [144, 31] on div "Status No active tasks You are ready to start receiving tasks. [PERSON_NAME]" at bounding box center [98, 203] width 148 height 358
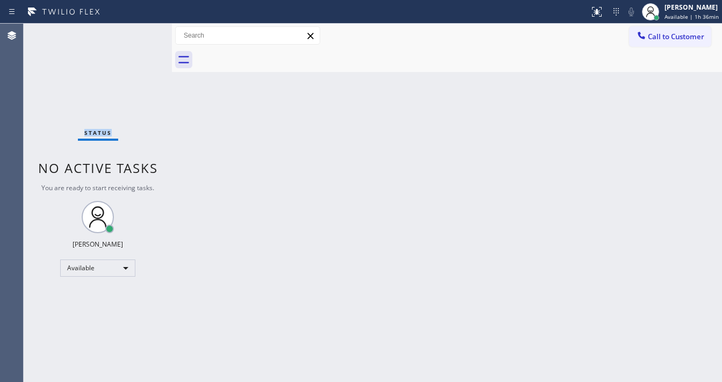
click at [144, 31] on div "Status No active tasks You are ready to start receiving tasks. [PERSON_NAME]" at bounding box center [98, 203] width 148 height 358
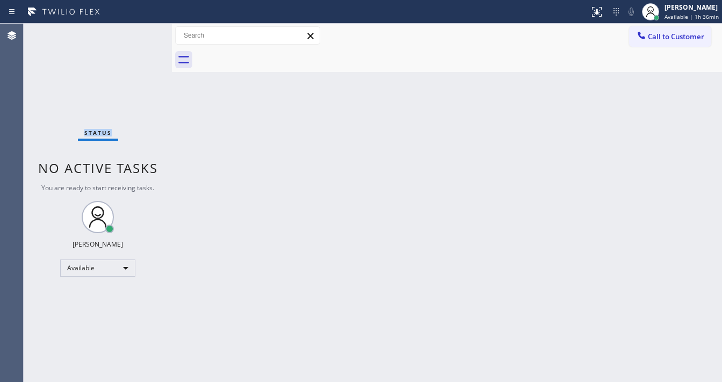
click at [144, 31] on div "Status No active tasks You are ready to start receiving tasks. [PERSON_NAME]" at bounding box center [98, 203] width 148 height 358
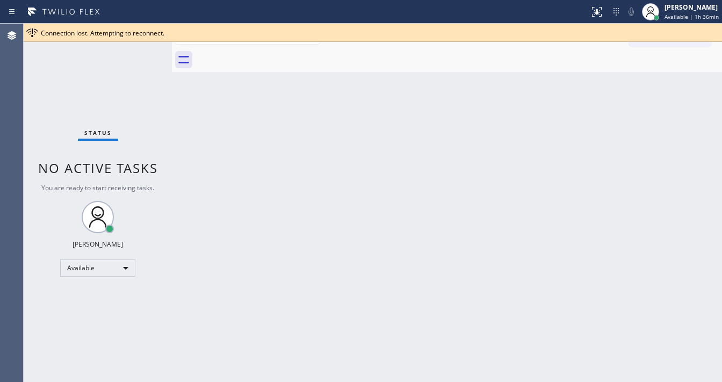
click at [144, 31] on span "Connection lost. Attempting to reconnect." at bounding box center [103, 32] width 124 height 9
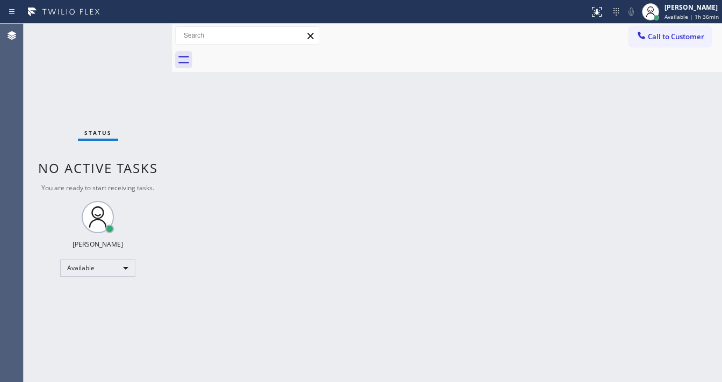
click at [144, 31] on div "Status No active tasks You are ready to start receiving tasks. [PERSON_NAME]" at bounding box center [98, 203] width 148 height 358
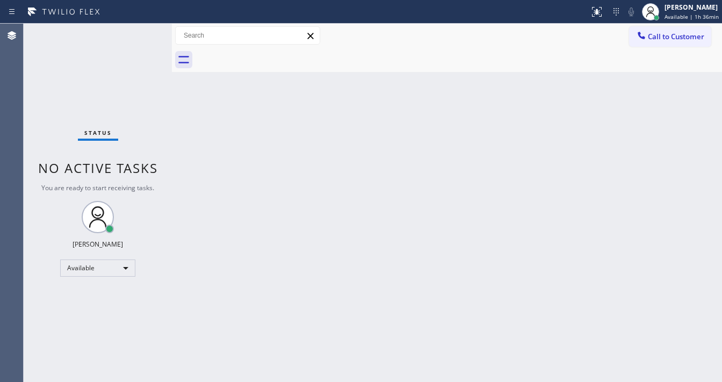
click at [144, 31] on div "Status No active tasks You are ready to start receiving tasks. [PERSON_NAME]" at bounding box center [98, 203] width 148 height 358
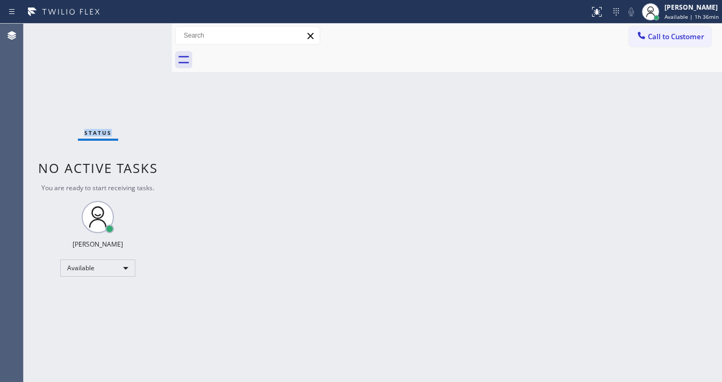
click at [144, 31] on div "Status No active tasks You are ready to start receiving tasks. [PERSON_NAME]" at bounding box center [98, 203] width 148 height 358
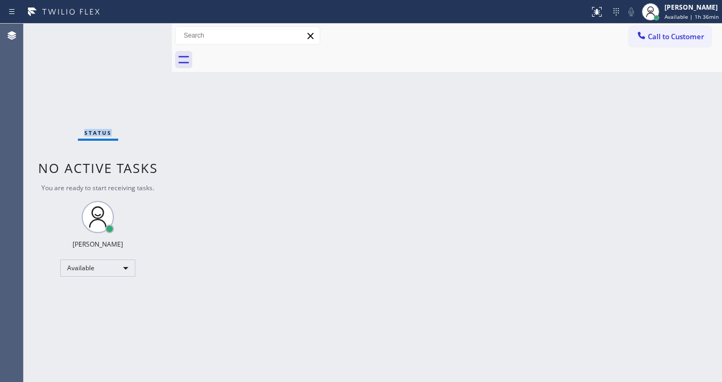
click at [144, 31] on div "Status No active tasks You are ready to start receiving tasks. [PERSON_NAME]" at bounding box center [98, 203] width 148 height 358
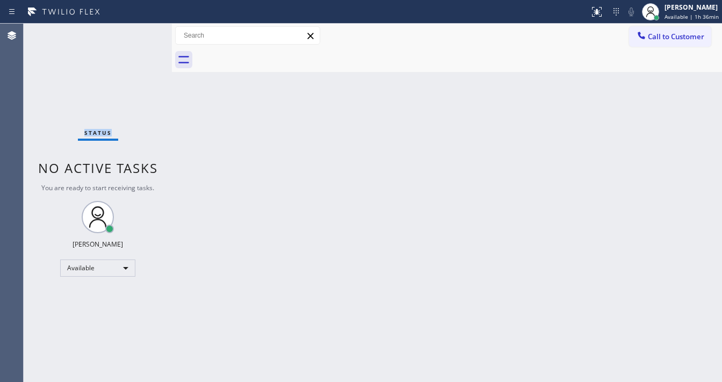
click at [144, 31] on div "Status No active tasks You are ready to start receiving tasks. [PERSON_NAME]" at bounding box center [98, 203] width 148 height 358
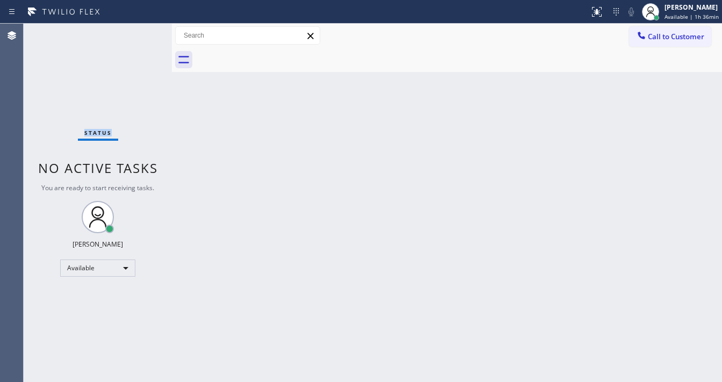
click at [144, 31] on div "Status No active tasks You are ready to start receiving tasks. [PERSON_NAME]" at bounding box center [98, 203] width 148 height 358
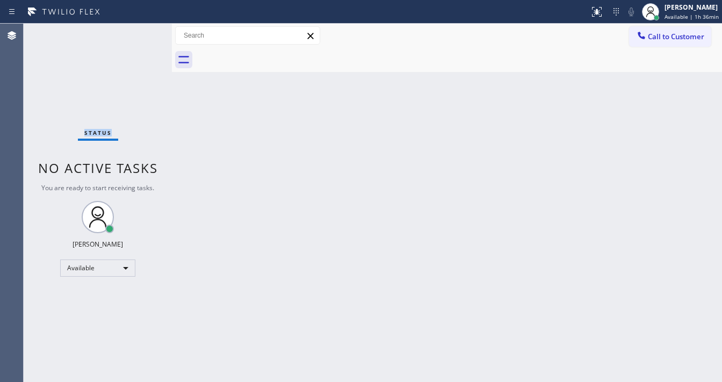
click at [144, 31] on div "Status No active tasks You are ready to start receiving tasks. [PERSON_NAME]" at bounding box center [98, 203] width 148 height 358
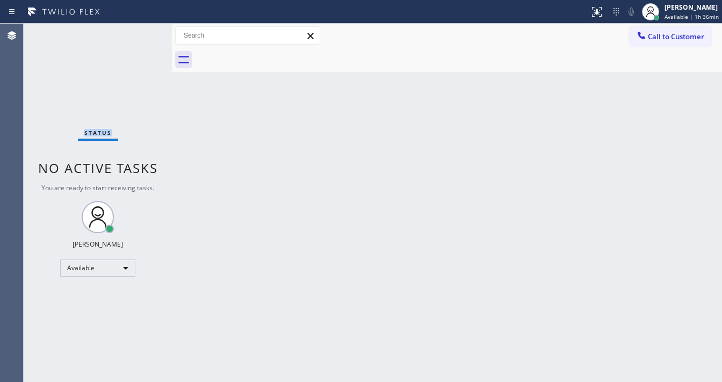
click at [144, 31] on div "Status No active tasks You are ready to start receiving tasks. [PERSON_NAME]" at bounding box center [98, 203] width 148 height 358
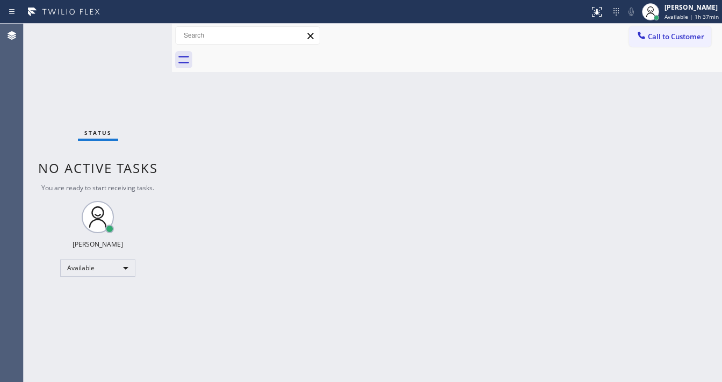
click at [144, 31] on div "Status No active tasks You are ready to start receiving tasks. [PERSON_NAME]" at bounding box center [98, 203] width 148 height 358
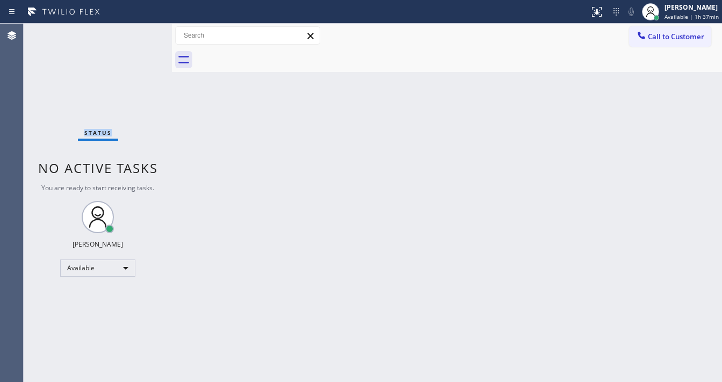
click at [144, 31] on div "Status No active tasks You are ready to start receiving tasks. [PERSON_NAME]" at bounding box center [98, 203] width 148 height 358
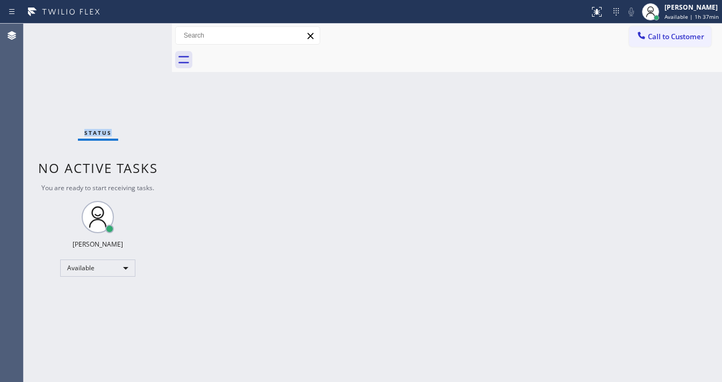
click at [144, 31] on div "Status No active tasks You are ready to start receiving tasks. [PERSON_NAME]" at bounding box center [98, 203] width 148 height 358
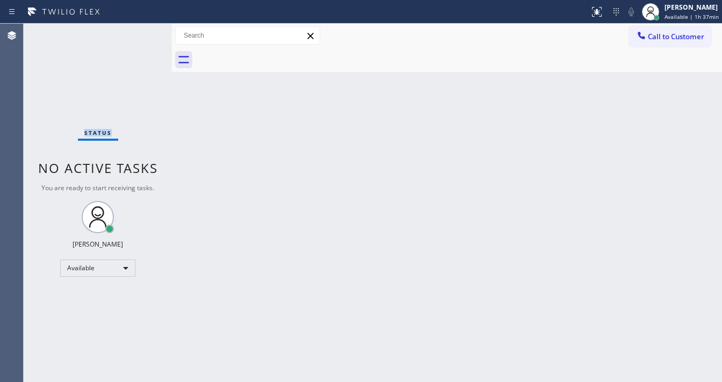
click at [144, 31] on div "Status No active tasks You are ready to start receiving tasks. [PERSON_NAME]" at bounding box center [98, 203] width 148 height 358
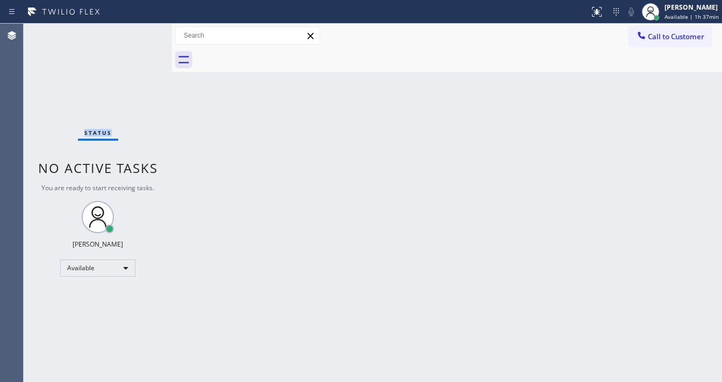
click at [144, 31] on div "Status No active tasks You are ready to start receiving tasks. [PERSON_NAME]" at bounding box center [98, 203] width 148 height 358
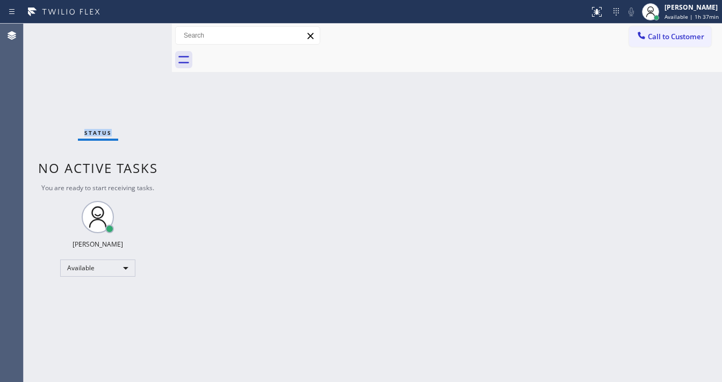
click at [144, 31] on div "Status No active tasks You are ready to start receiving tasks. [PERSON_NAME]" at bounding box center [98, 203] width 148 height 358
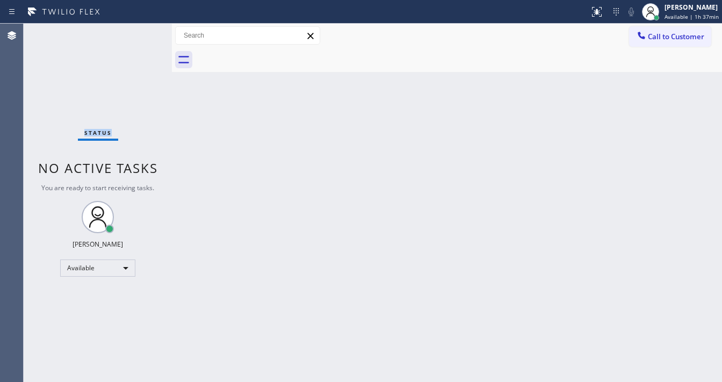
click at [144, 31] on div "Status No active tasks You are ready to start receiving tasks. [PERSON_NAME]" at bounding box center [98, 203] width 148 height 358
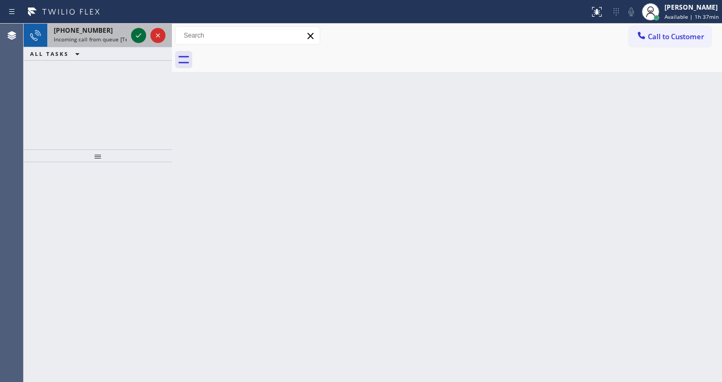
click at [137, 41] on icon at bounding box center [138, 35] width 13 height 13
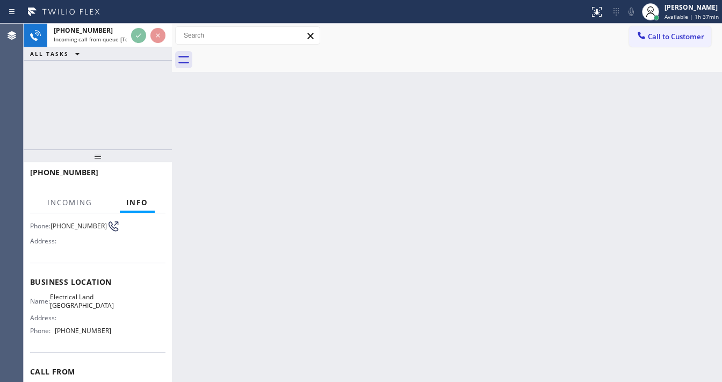
scroll to position [86, 0]
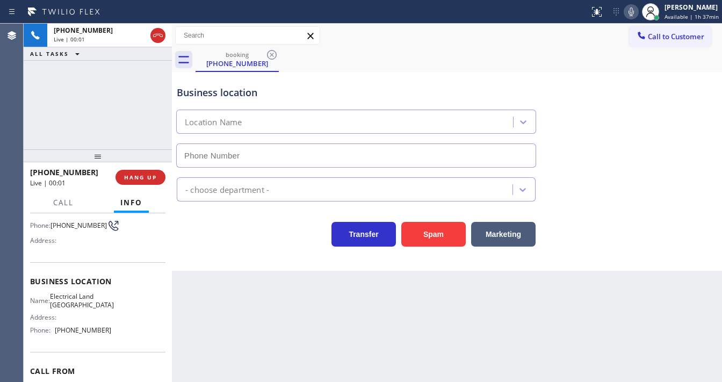
type input "[PHONE_NUMBER]"
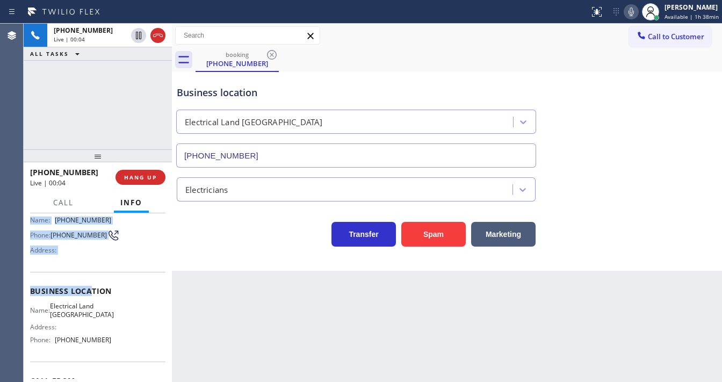
scroll to position [129, 0]
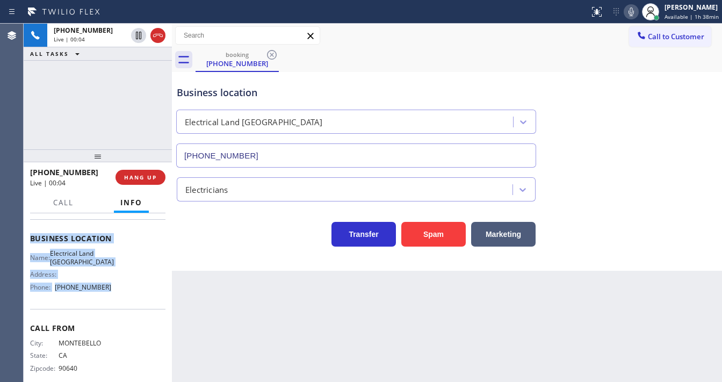
drag, startPoint x: 28, startPoint y: 235, endPoint x: 117, endPoint y: 292, distance: 105.6
click at [117, 293] on div "Context Queue: [Test] All Priority: 2 Customer Name: [PHONE_NUMBER] Phone: [PHO…" at bounding box center [98, 297] width 148 height 169
copy div "Customer Name: [PHONE_NUMBER] Phone: [PHONE_NUMBER] Address: Business location …"
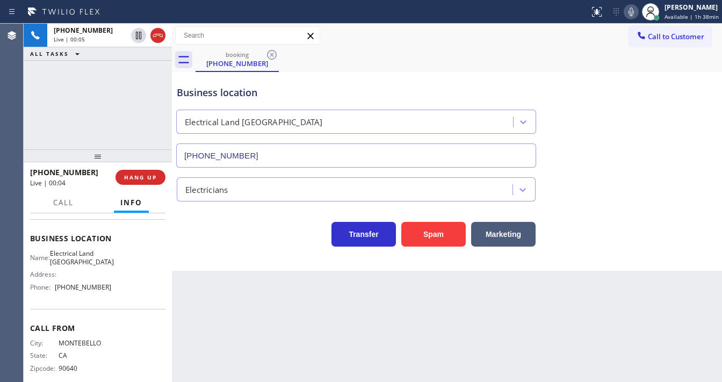
click at [105, 134] on div "[PHONE_NUMBER] Live | 00:05 ALL TASKS ALL TASKS ACTIVE TASKS TASKS IN WRAP UP" at bounding box center [98, 87] width 148 height 126
click at [92, 133] on div "[PHONE_NUMBER] Live | 00:09 ALL TASKS ALL TASKS ACTIVE TASKS TASKS IN WRAP UP" at bounding box center [98, 87] width 148 height 126
click at [32, 122] on div "[PHONE_NUMBER] Live | 00:20 ALL TASKS ALL TASKS ACTIVE TASKS TASKS IN WRAP UP" at bounding box center [98, 87] width 148 height 126
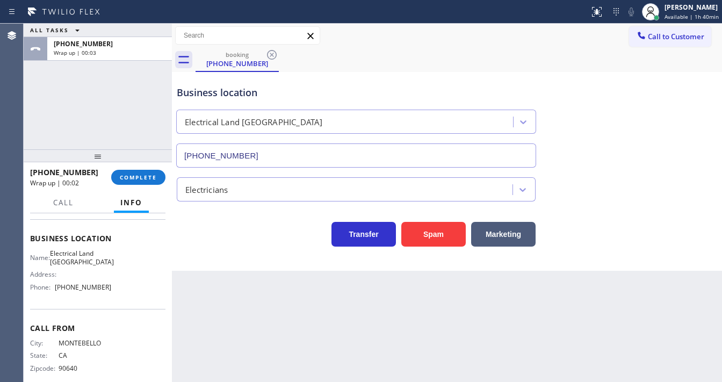
click at [678, 37] on span "Call to Customer" at bounding box center [676, 37] width 56 height 10
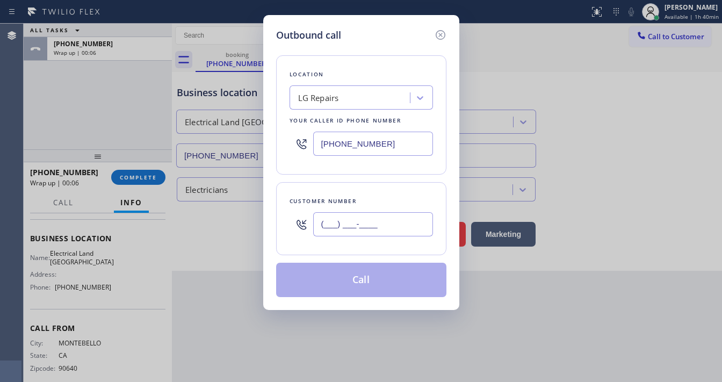
click at [379, 222] on input "(___) ___-____" at bounding box center [373, 224] width 120 height 24
paste input "323) 271-6212"
type input "[PHONE_NUMBER]"
click at [389, 148] on input "[PHONE_NUMBER]" at bounding box center [373, 144] width 120 height 24
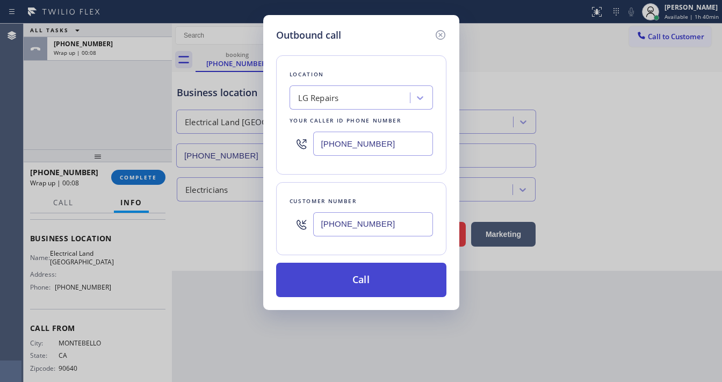
paste input "323) 900-0745"
type input "[PHONE_NUMBER]"
click at [366, 285] on button "Call" at bounding box center [361, 280] width 170 height 34
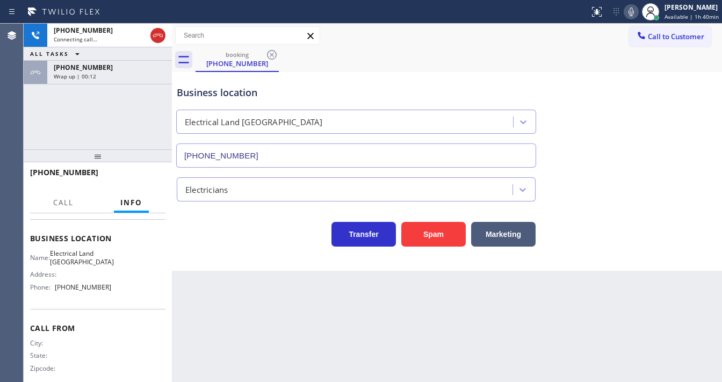
drag, startPoint x: 84, startPoint y: 108, endPoint x: 103, endPoint y: 91, distance: 26.2
click at [84, 108] on div "[PHONE_NUMBER] Connecting call… ALL TASKS ALL TASKS ACTIVE TASKS TASKS IN WRAP …" at bounding box center [98, 87] width 148 height 126
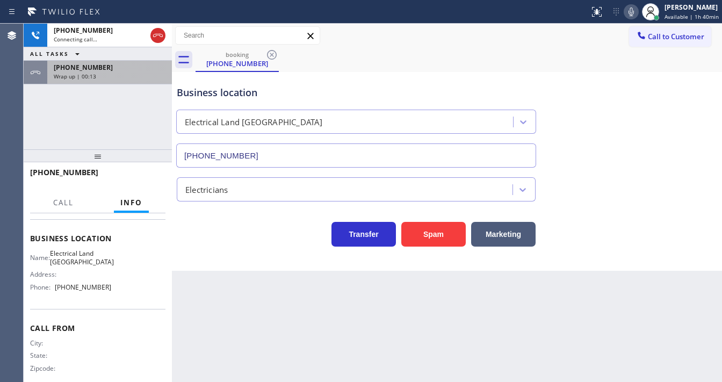
click at [125, 72] on div "Wrap up | 00:13" at bounding box center [110, 76] width 112 height 8
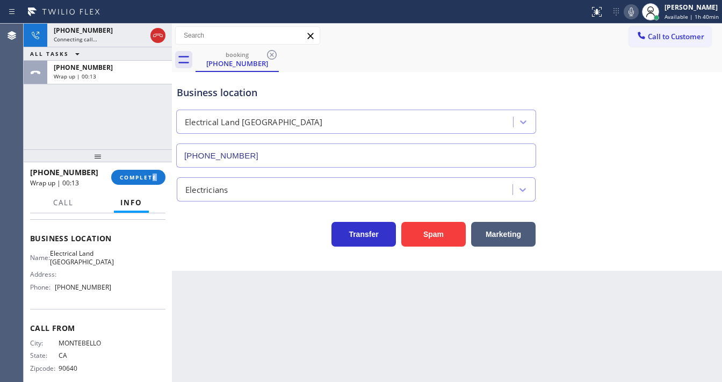
click at [154, 186] on div "[PHONE_NUMBER] Wrap up | 00:13 COMPLETE" at bounding box center [97, 177] width 135 height 28
click at [154, 182] on button "COMPLETE" at bounding box center [138, 177] width 54 height 15
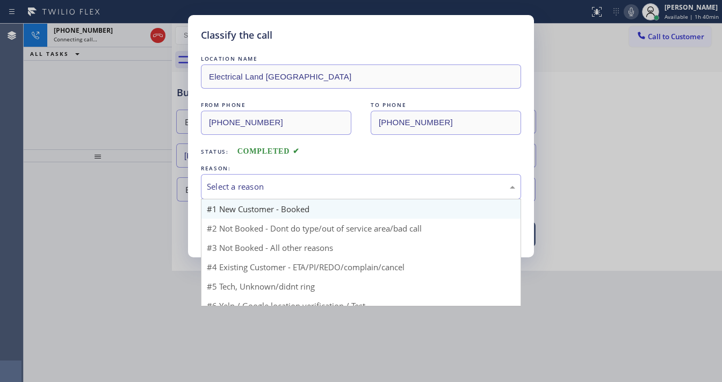
drag, startPoint x: 231, startPoint y: 191, endPoint x: 236, endPoint y: 200, distance: 10.3
click at [232, 191] on div "Select a reason" at bounding box center [361, 186] width 308 height 12
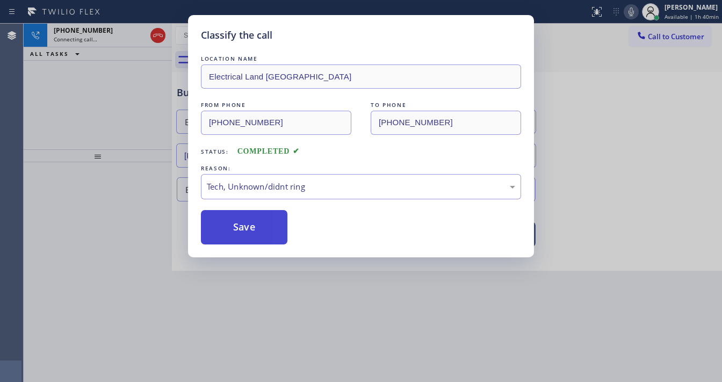
click at [243, 223] on button "Save" at bounding box center [244, 227] width 86 height 34
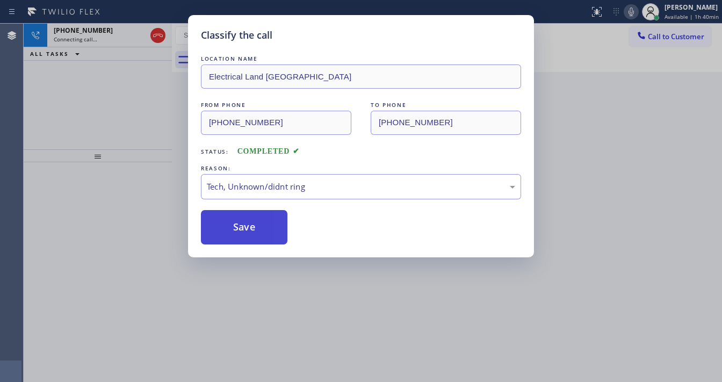
click at [243, 223] on button "Save" at bounding box center [244, 227] width 86 height 34
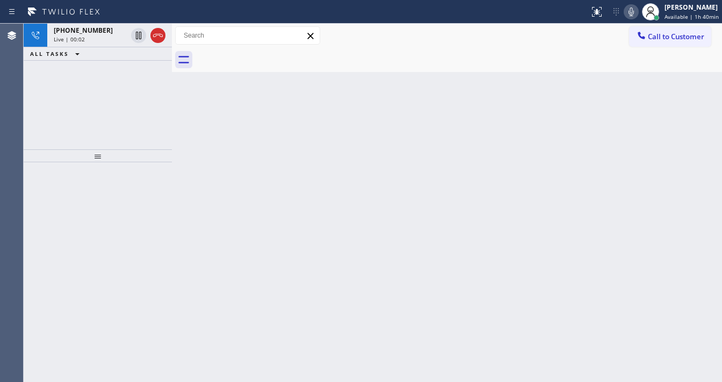
click at [101, 122] on div "[PHONE_NUMBER] Live | 00:02 ALL TASKS ALL TASKS ACTIVE TASKS TASKS IN WRAP UP" at bounding box center [98, 87] width 148 height 126
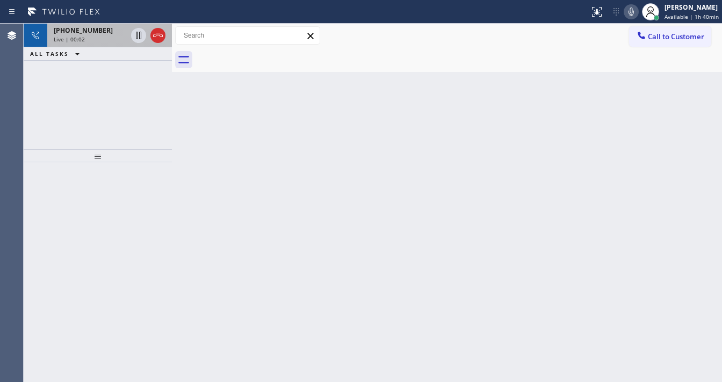
click at [91, 31] on span "[PHONE_NUMBER]" at bounding box center [83, 30] width 59 height 9
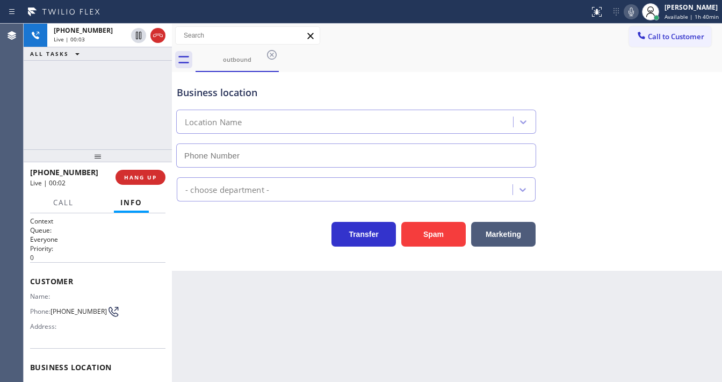
type input "[PHONE_NUMBER]"
drag, startPoint x: 649, startPoint y: 108, endPoint x: 650, endPoint y: 113, distance: 5.4
click at [650, 112] on div "Business location Electrical Land [GEOGRAPHIC_DATA] [PHONE_NUMBER]" at bounding box center [447, 118] width 545 height 97
click at [94, 116] on div "[PHONE_NUMBER] Live | 00:43 ALL TASKS ALL TASKS ACTIVE TASKS TASKS IN WRAP UP" at bounding box center [98, 87] width 148 height 126
click at [635, 186] on div "Electricians" at bounding box center [447, 187] width 545 height 28
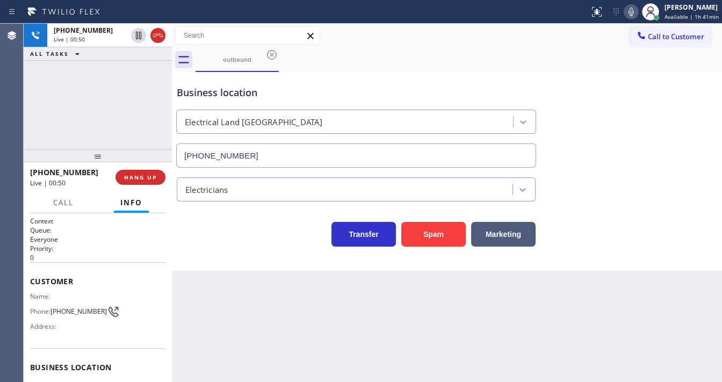
click at [633, 120] on div "Business location Electrical Land [GEOGRAPHIC_DATA] [PHONE_NUMBER]" at bounding box center [447, 118] width 545 height 97
click at [669, 42] on button "Call to Customer" at bounding box center [670, 36] width 82 height 20
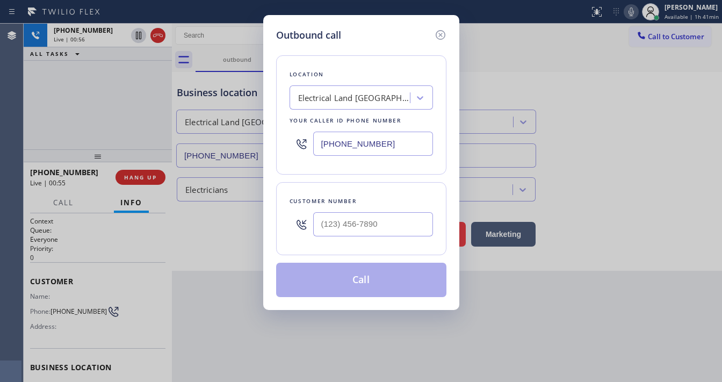
type input "(___) ___-____"
click at [364, 225] on input "(___) ___-____" at bounding box center [373, 224] width 120 height 24
type input "(___) ___-____"
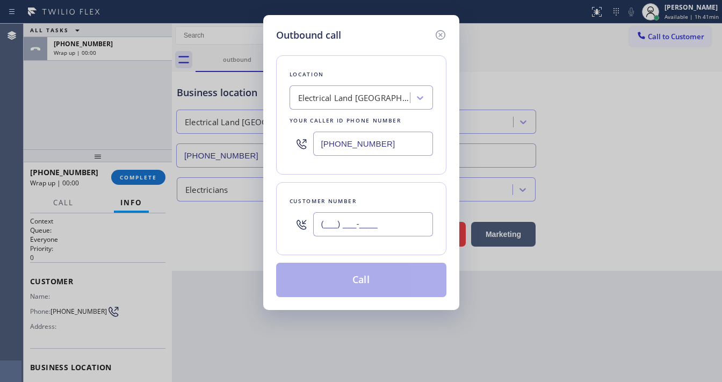
click at [348, 223] on input "(___) ___-____" at bounding box center [373, 224] width 120 height 24
paste input "323) 907-9392"
type input "[PHONE_NUMBER]"
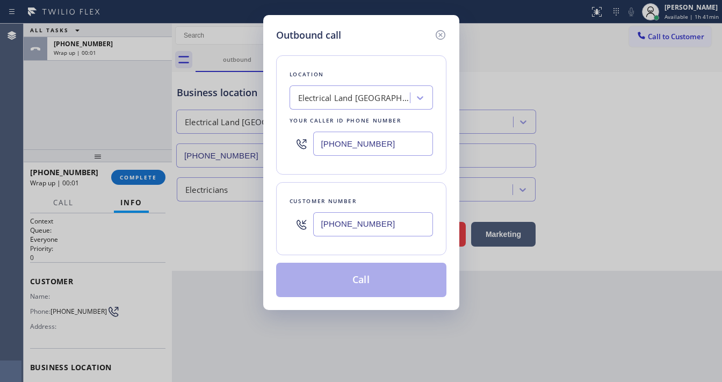
click at [367, 179] on div "Location Electrical Land [GEOGRAPHIC_DATA] Your caller id phone number [PHONE_N…" at bounding box center [361, 169] width 170 height 255
click at [369, 140] on input "[PHONE_NUMBER]" at bounding box center [373, 144] width 120 height 24
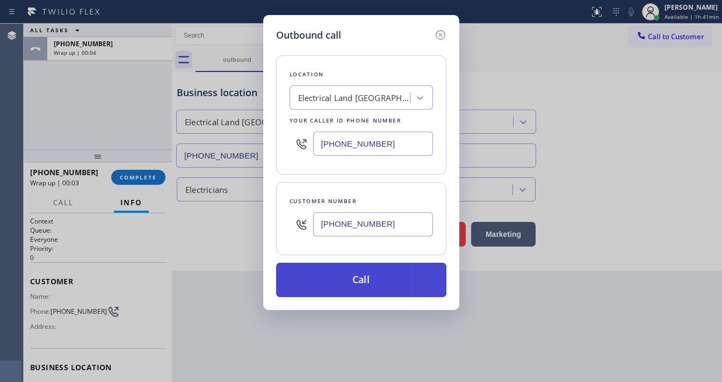
paste input "text"
type input "[PHONE_NUMBER]"
click at [369, 277] on button "Call" at bounding box center [361, 280] width 170 height 34
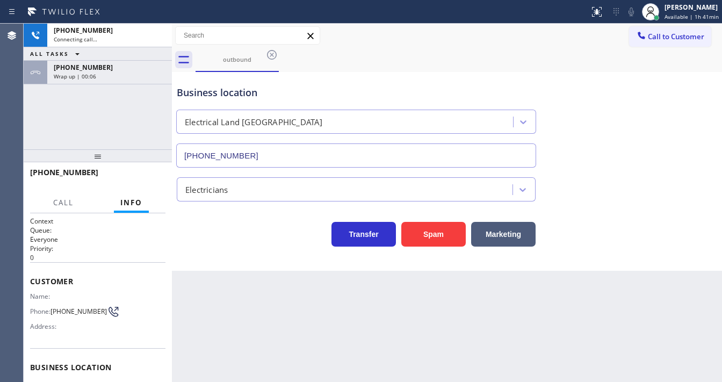
click at [134, 114] on div "[PHONE_NUMBER] Connecting call… ALL TASKS ALL TASKS ACTIVE TASKS TASKS IN WRAP …" at bounding box center [98, 87] width 148 height 126
click at [132, 85] on div "[PHONE_NUMBER] Connecting call… ALL TASKS ALL TASKS ACTIVE TASKS TASKS IN WRAP …" at bounding box center [98, 87] width 148 height 126
click at [132, 79] on div "[PHONE_NUMBER] Wrap up | 00:07" at bounding box center [107, 73] width 120 height 24
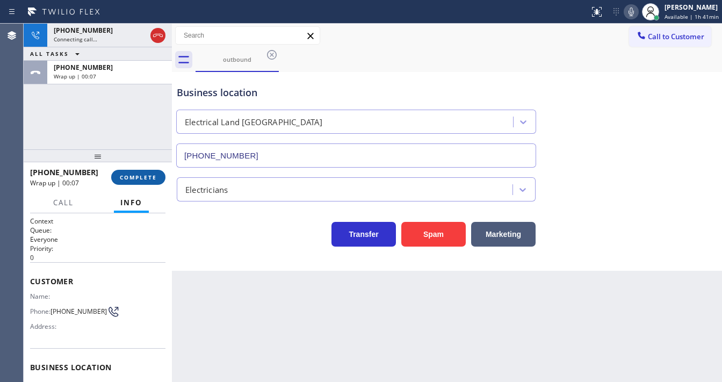
drag, startPoint x: 140, startPoint y: 183, endPoint x: 140, endPoint y: 175, distance: 8.1
click at [140, 178] on button "COMPLETE" at bounding box center [138, 177] width 54 height 15
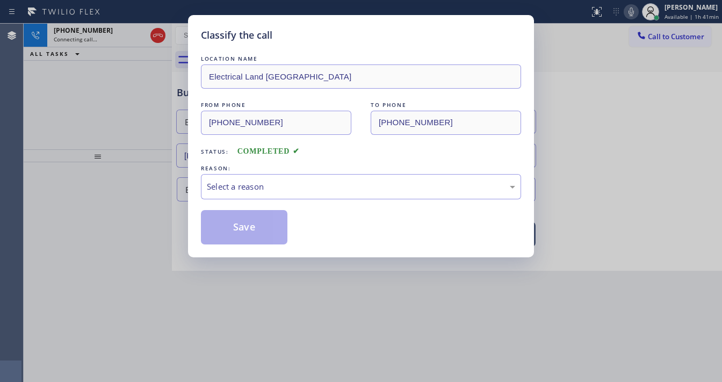
click at [222, 159] on div "LOCATION NAME Electrical Land [GEOGRAPHIC_DATA] FROM PHONE [PHONE_NUMBER] TO PH…" at bounding box center [361, 148] width 320 height 191
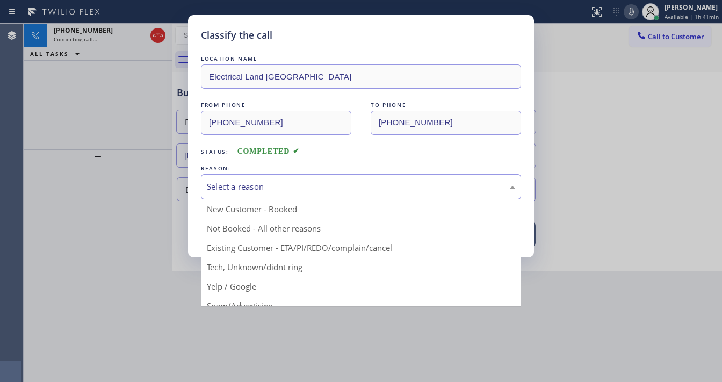
click at [226, 180] on div "Select a reason" at bounding box center [361, 186] width 308 height 12
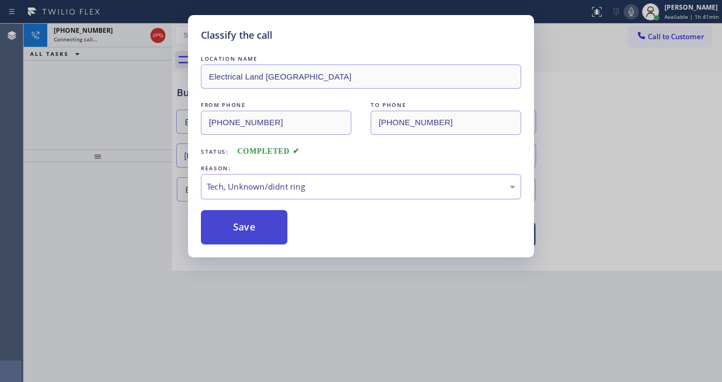
click at [256, 236] on button "Save" at bounding box center [244, 227] width 86 height 34
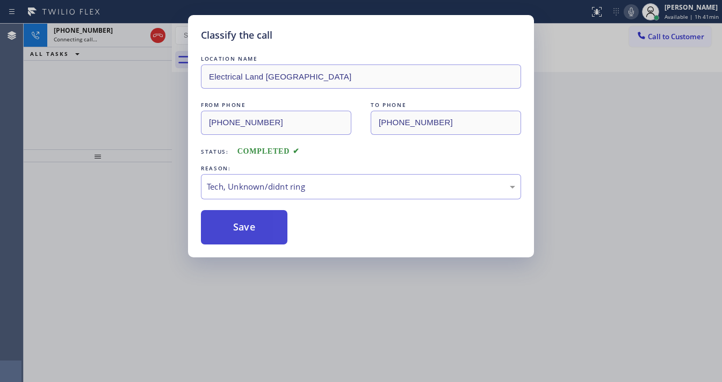
click at [256, 236] on button "Save" at bounding box center [244, 227] width 86 height 34
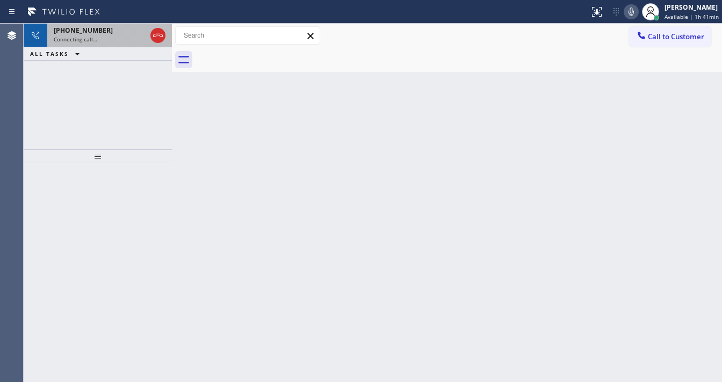
click at [103, 45] on div "[PHONE_NUMBER] Connecting call…" at bounding box center [97, 36] width 101 height 24
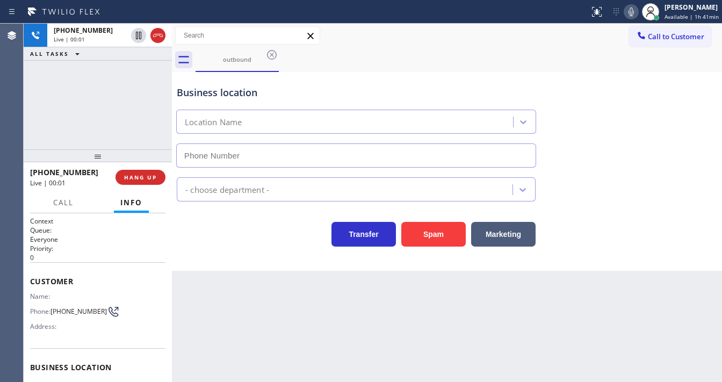
type input "[PHONE_NUMBER]"
click at [147, 173] on span "HANG UP" at bounding box center [140, 177] width 33 height 8
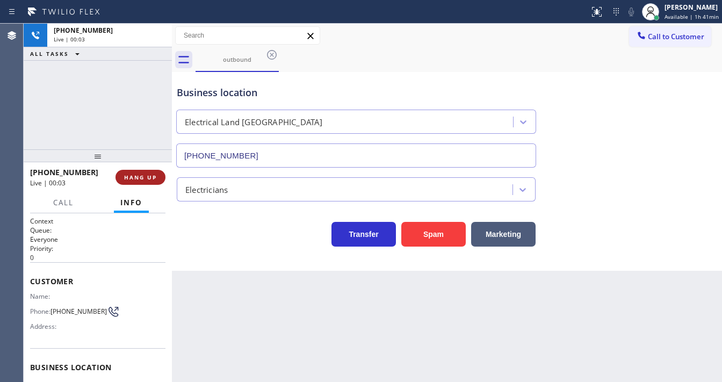
click at [148, 176] on span "HANG UP" at bounding box center [140, 177] width 33 height 8
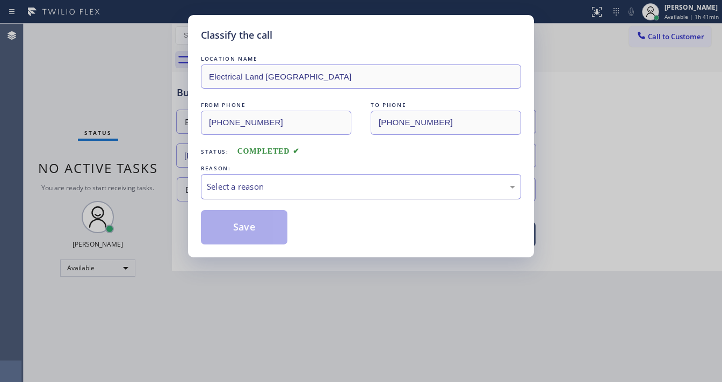
click at [249, 180] on div "Select a reason" at bounding box center [361, 186] width 308 height 12
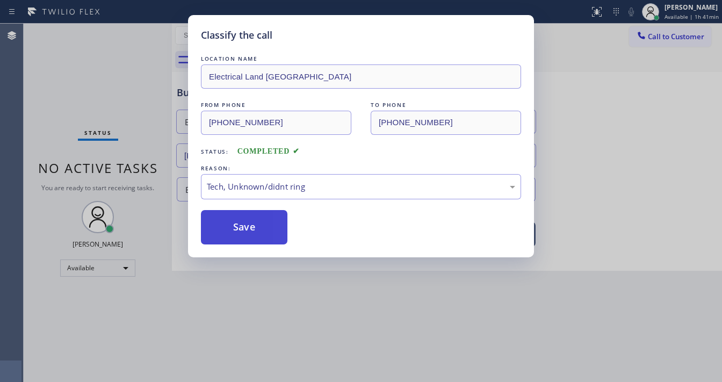
click at [251, 223] on button "Save" at bounding box center [244, 227] width 86 height 34
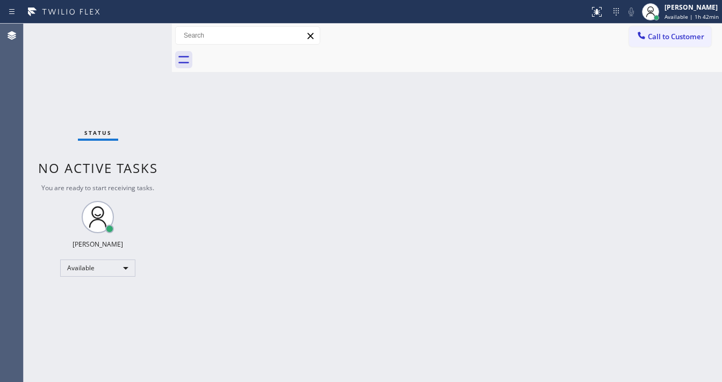
drag, startPoint x: 103, startPoint y: 24, endPoint x: 109, endPoint y: 24, distance: 6.4
click at [103, 24] on div "Status No active tasks You are ready to start receiving tasks. [PERSON_NAME]" at bounding box center [98, 203] width 148 height 358
drag, startPoint x: 137, startPoint y: 24, endPoint x: 143, endPoint y: 31, distance: 8.4
click at [137, 24] on div "Status No active tasks You are ready to start receiving tasks. [PERSON_NAME]" at bounding box center [98, 203] width 148 height 358
click at [144, 32] on div "Status No active tasks You are ready to start receiving tasks. [PERSON_NAME]" at bounding box center [98, 203] width 148 height 358
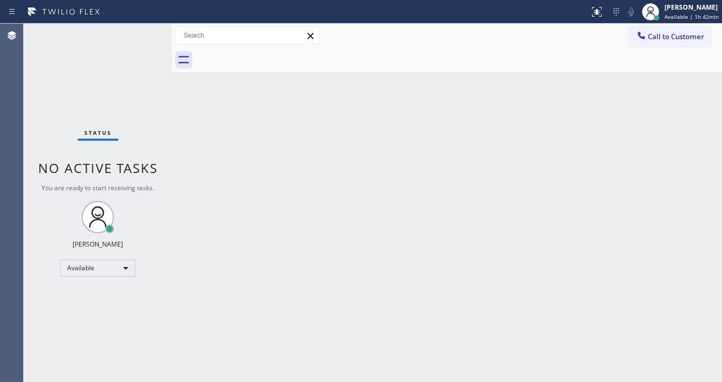
click at [144, 32] on div "Status No active tasks You are ready to start receiving tasks. [PERSON_NAME]" at bounding box center [98, 203] width 148 height 358
click at [98, 39] on div "Status No active tasks You are ready to start receiving tasks. [PERSON_NAME]" at bounding box center [98, 203] width 148 height 358
click at [709, 120] on div "Back to Dashboard Change Sender ID Customers Technicians Select a contact Outbo…" at bounding box center [447, 203] width 550 height 358
drag, startPoint x: 679, startPoint y: 36, endPoint x: 558, endPoint y: 48, distance: 121.9
click at [679, 35] on span "Call to Customer" at bounding box center [676, 37] width 56 height 10
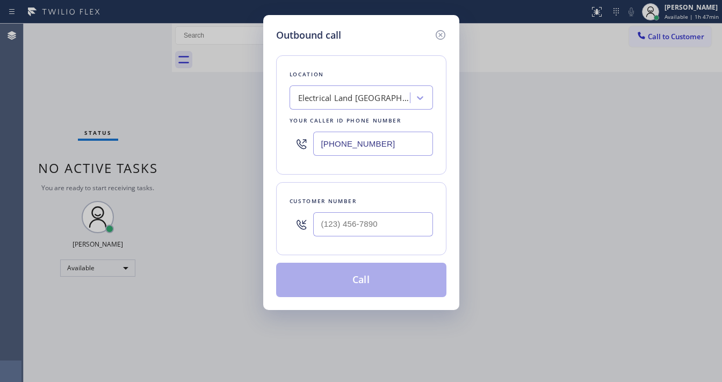
type input "(___) ___-____"
click at [350, 226] on input "(___) ___-____" at bounding box center [373, 224] width 120 height 24
paste input "323) 271-6212"
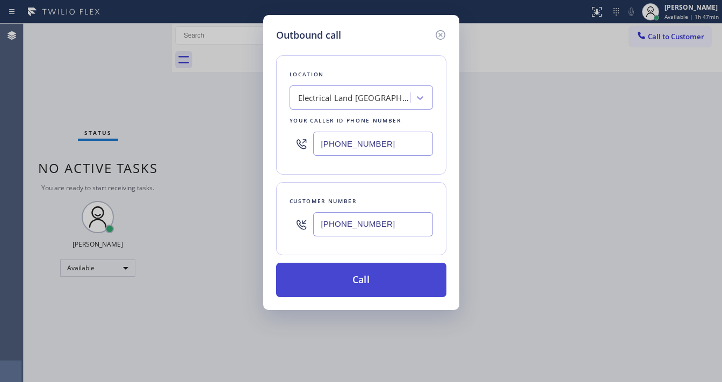
type input "[PHONE_NUMBER]"
click at [357, 275] on button "Call" at bounding box center [361, 280] width 170 height 34
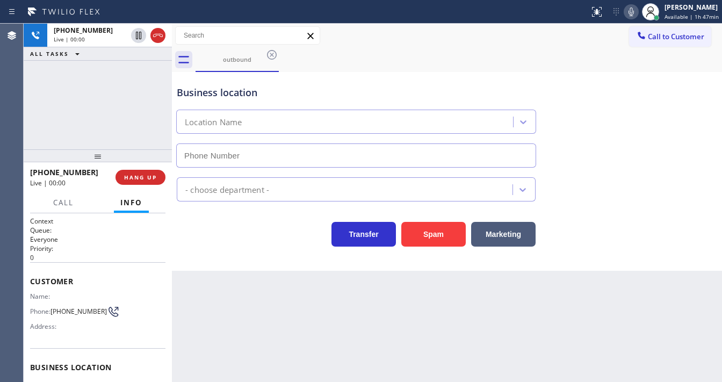
type input "[PHONE_NUMBER]"
click at [100, 121] on div "[PHONE_NUMBER] Live | 00:32 ALL TASKS ALL TASKS ACTIVE TASKS TASKS IN WRAP UP" at bounding box center [98, 87] width 148 height 126
click at [651, 33] on span "Call to Customer" at bounding box center [676, 37] width 56 height 10
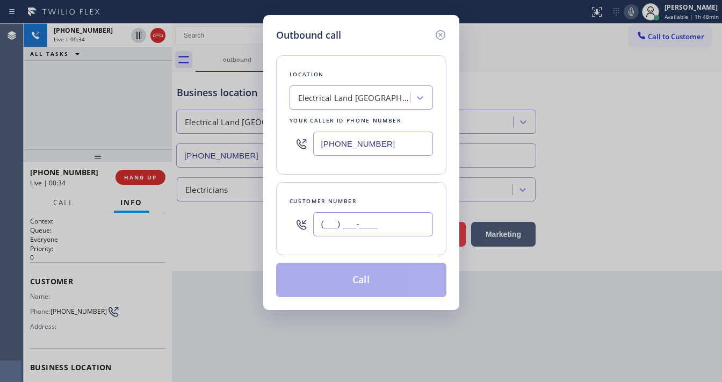
click at [345, 221] on input "(___) ___-____" at bounding box center [373, 224] width 120 height 24
paste input "323) 907-9392"
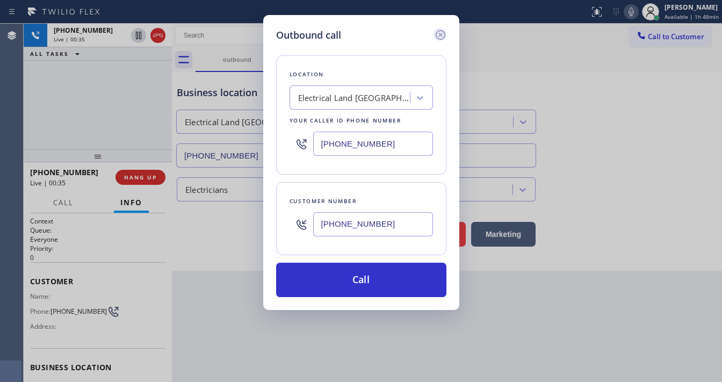
click at [438, 35] on icon at bounding box center [440, 34] width 13 height 13
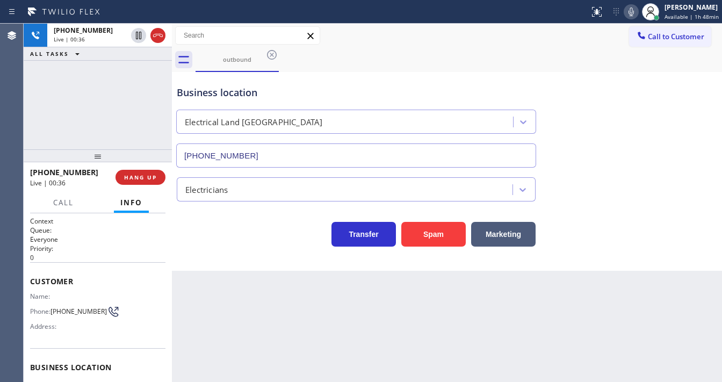
click at [106, 131] on div "[PHONE_NUMBER] Live | 00:36 ALL TASKS ALL TASKS ACTIVE TASKS TASKS IN WRAP UP" at bounding box center [98, 87] width 148 height 126
click at [104, 130] on div "[PHONE_NUMBER] Live | 00:37 ALL TASKS ALL TASKS ACTIVE TASKS TASKS IN WRAP UP" at bounding box center [98, 87] width 148 height 126
click at [79, 127] on div "[PHONE_NUMBER] Live | 00:39 ALL TASKS ALL TASKS ACTIVE TASKS TASKS IN WRAP UP" at bounding box center [98, 87] width 148 height 126
click at [143, 174] on span "HANG UP" at bounding box center [140, 177] width 33 height 8
click at [666, 34] on span "Call to Customer" at bounding box center [676, 37] width 56 height 10
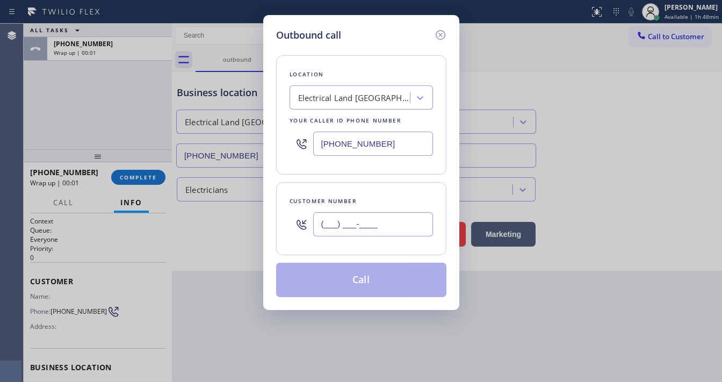
click at [357, 219] on input "(___) ___-____" at bounding box center [373, 224] width 120 height 24
paste input "323) 907-9392"
type input "[PHONE_NUMBER]"
drag, startPoint x: 369, startPoint y: 184, endPoint x: 389, endPoint y: 217, distance: 38.5
click at [370, 183] on div "Customer number [PHONE_NUMBER]" at bounding box center [361, 218] width 170 height 73
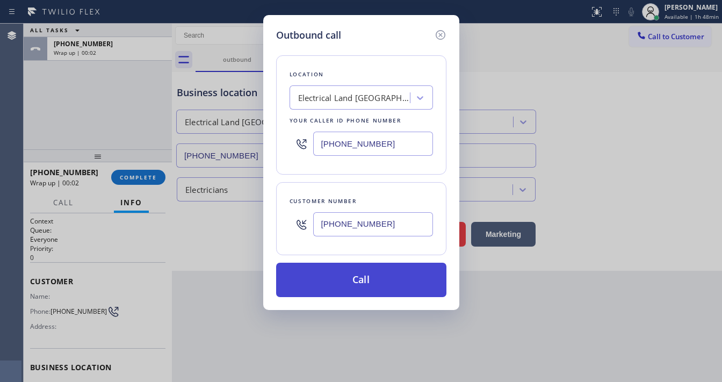
click at [363, 275] on button "Call" at bounding box center [361, 280] width 170 height 34
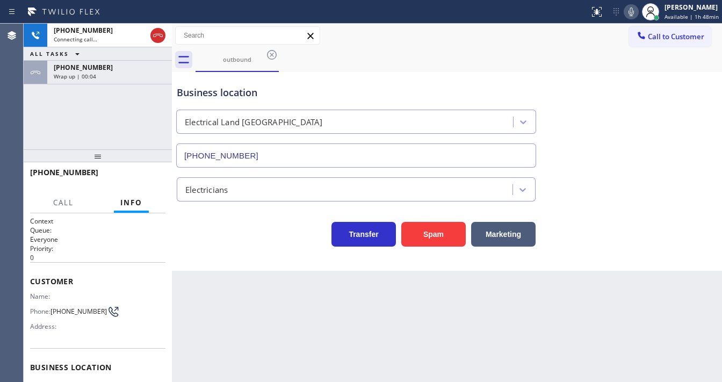
drag, startPoint x: 122, startPoint y: 122, endPoint x: 170, endPoint y: 151, distance: 55.4
click at [122, 120] on div "[PHONE_NUMBER] Connecting call… ALL TASKS ALL TASKS ACTIVE TASKS TASKS IN WRAP …" at bounding box center [98, 87] width 148 height 126
click at [128, 71] on div "[PHONE_NUMBER] Wrap up | 00:04" at bounding box center [107, 73] width 120 height 24
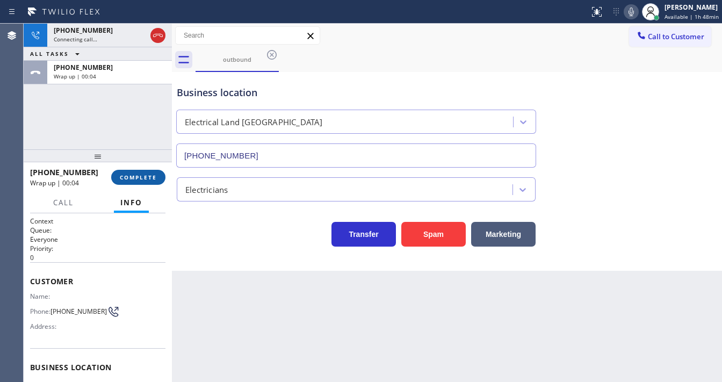
click at [160, 180] on button "COMPLETE" at bounding box center [138, 177] width 54 height 15
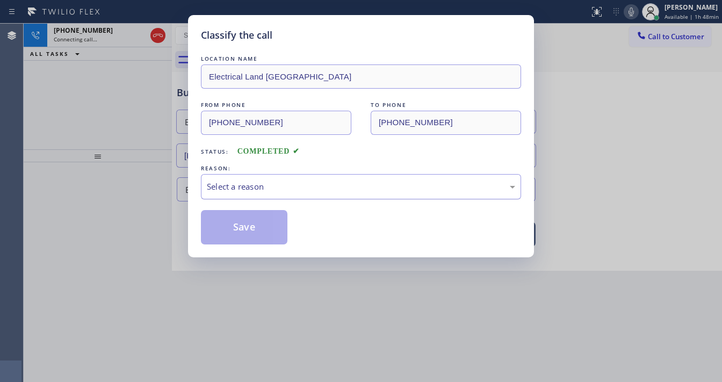
click at [254, 187] on div "Select a reason" at bounding box center [361, 186] width 308 height 12
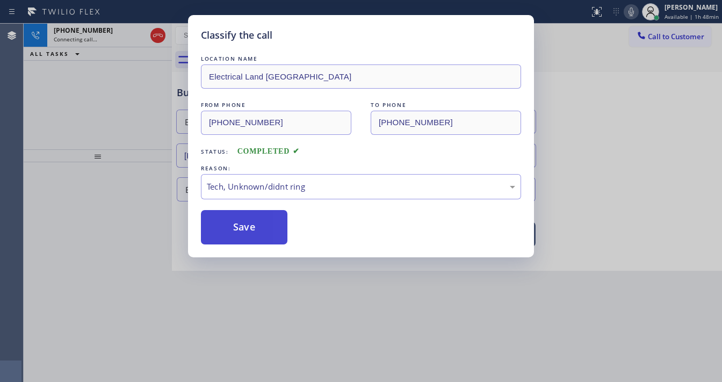
click at [241, 238] on button "Save" at bounding box center [244, 227] width 86 height 34
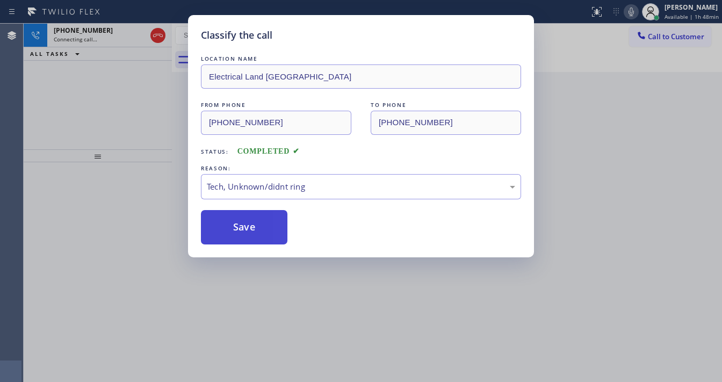
click at [241, 238] on button "Save" at bounding box center [244, 227] width 86 height 34
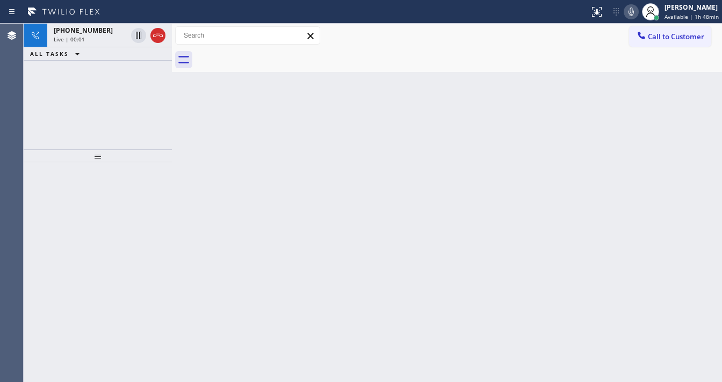
click at [34, 111] on div "[PHONE_NUMBER] Live | 00:01 ALL TASKS ALL TASKS ACTIVE TASKS TASKS IN WRAP UP" at bounding box center [98, 87] width 148 height 126
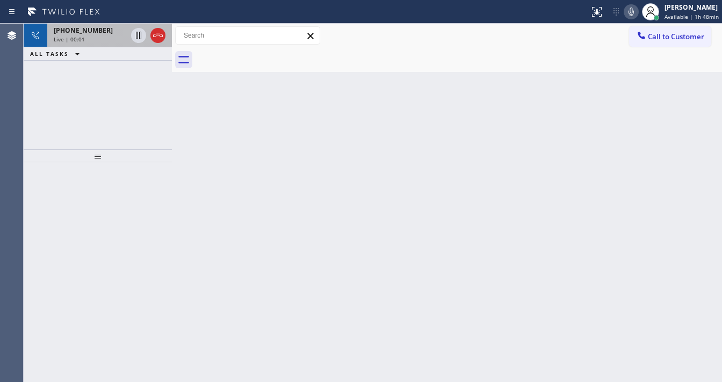
click at [99, 39] on div "Live | 00:01" at bounding box center [90, 39] width 73 height 8
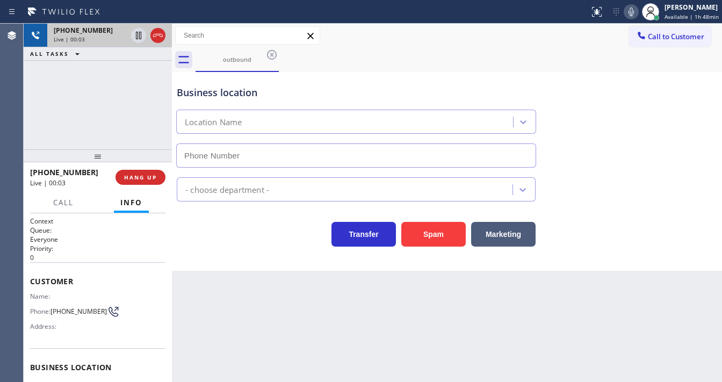
type input "[PHONE_NUMBER]"
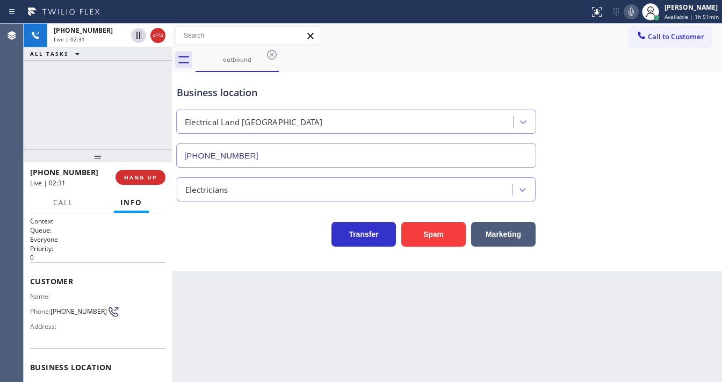
click at [129, 127] on div "[PHONE_NUMBER] Live | 02:31 ALL TASKS ALL TASKS ACTIVE TASKS TASKS IN WRAP UP" at bounding box center [98, 87] width 148 height 126
click at [677, 150] on div "Business location Electrical Land [GEOGRAPHIC_DATA] [PHONE_NUMBER]" at bounding box center [447, 118] width 545 height 97
click at [636, 16] on icon at bounding box center [631, 11] width 13 height 13
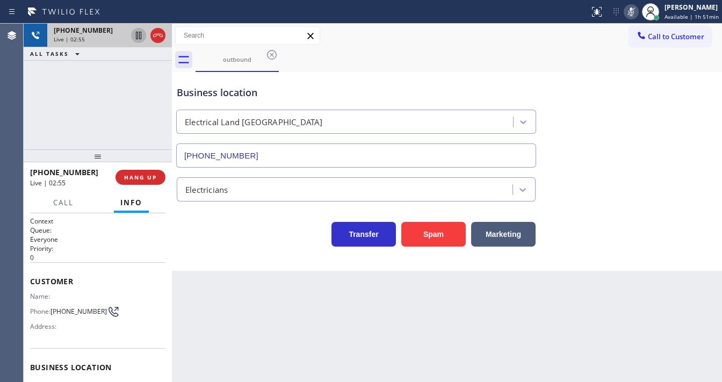
click at [140, 38] on icon at bounding box center [138, 35] width 13 height 13
click at [626, 15] on div "Status report No issues detected If you experience an issue, please download th…" at bounding box center [653, 12] width 137 height 24
click at [628, 14] on icon at bounding box center [631, 11] width 13 height 13
click at [136, 40] on icon at bounding box center [138, 35] width 13 height 13
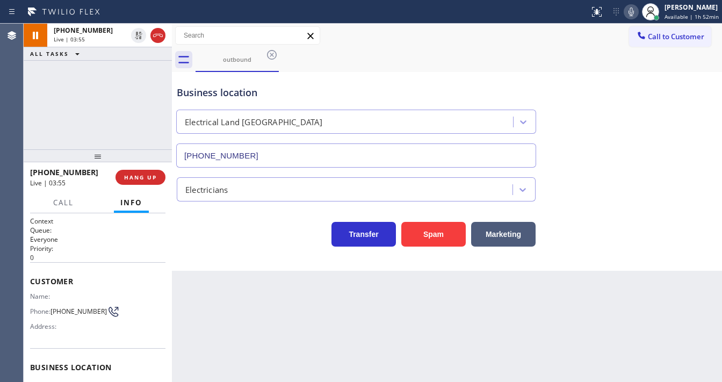
click at [119, 84] on div "[PHONE_NUMBER] Live | 03:55 ALL TASKS ALL TASKS ACTIVE TASKS TASKS IN WRAP UP" at bounding box center [98, 87] width 148 height 126
click at [63, 200] on span "Call" at bounding box center [63, 203] width 20 height 10
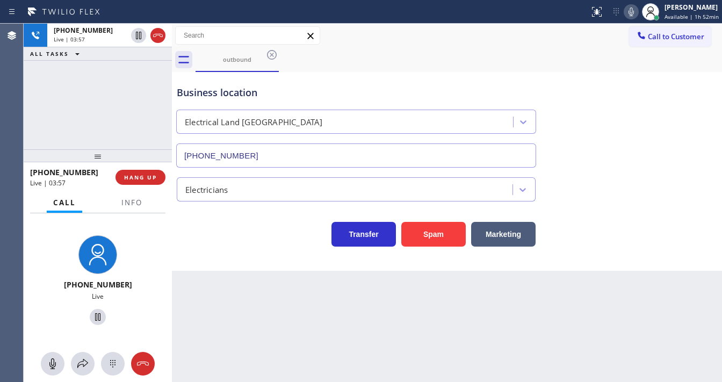
click at [71, 370] on div at bounding box center [98, 364] width 148 height 24
click at [79, 364] on icon at bounding box center [82, 363] width 13 height 13
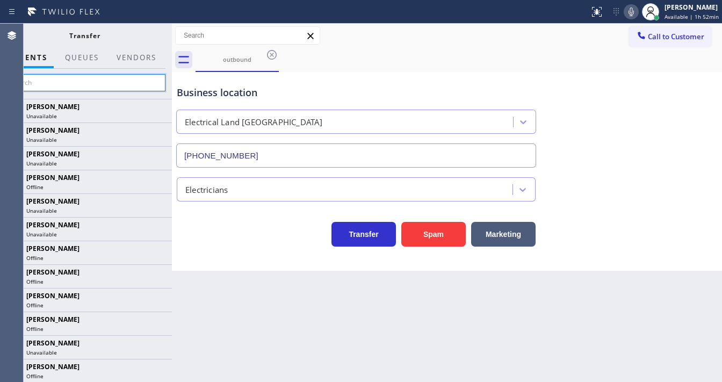
click at [84, 77] on input "text" at bounding box center [85, 82] width 162 height 17
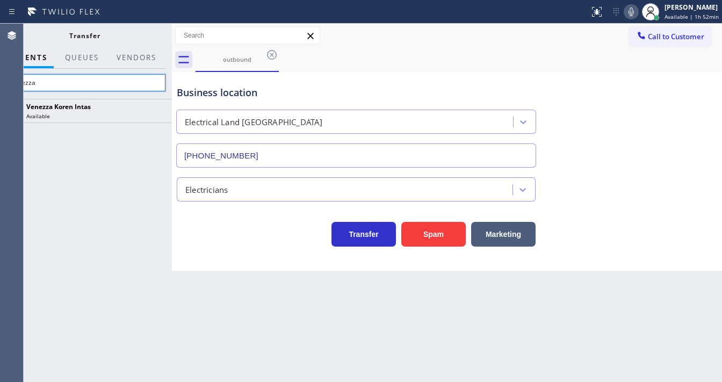
type input "venezza"
click at [101, 147] on div "Venezza Koren Intas Available" at bounding box center [84, 240] width 175 height 283
click at [146, 150] on div "Venezza Koren Intas Available" at bounding box center [84, 240] width 175 height 283
click at [345, 34] on div "Call to Customer Outbound call Location Electrical Land [GEOGRAPHIC_DATA] Your …" at bounding box center [447, 35] width 550 height 19
click at [636, 16] on icon at bounding box center [631, 11] width 13 height 13
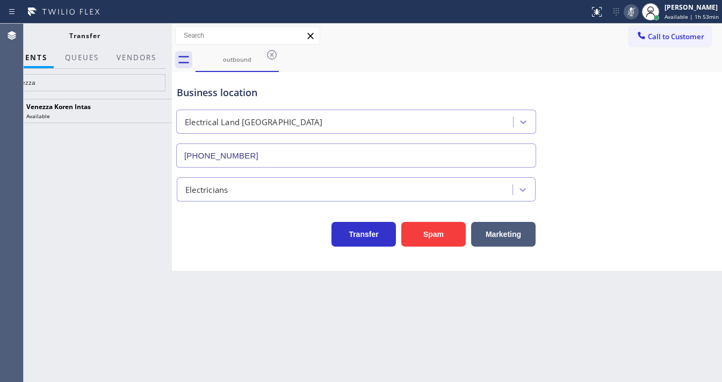
click at [636, 16] on icon at bounding box center [631, 11] width 13 height 13
click at [92, 164] on div "Venezza Koren Intas Available" at bounding box center [84, 240] width 175 height 283
click at [30, 168] on div "Venezza Koren Intas Available" at bounding box center [84, 240] width 175 height 283
click at [633, 11] on icon at bounding box center [631, 11] width 13 height 13
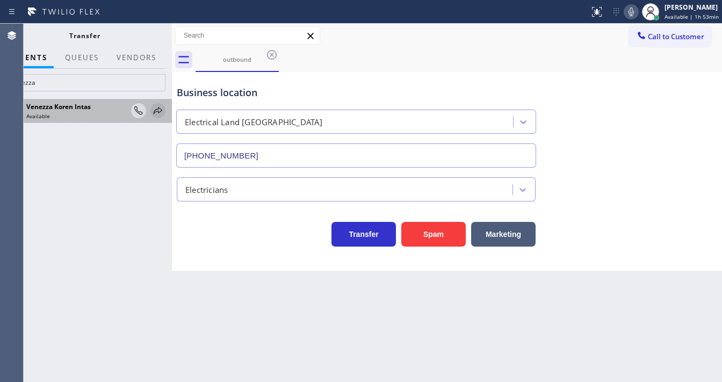
click at [159, 113] on icon at bounding box center [157, 110] width 13 height 13
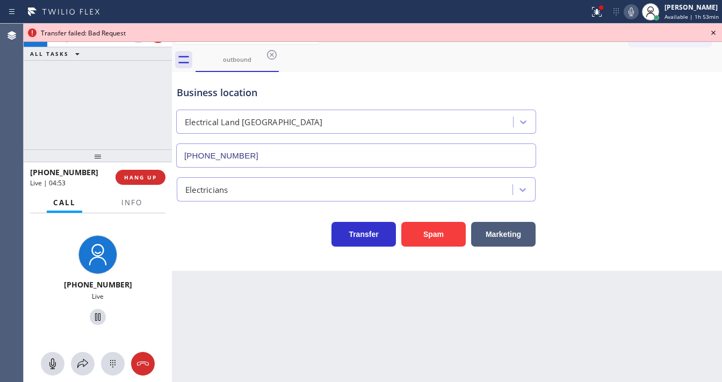
click at [634, 15] on icon at bounding box center [630, 12] width 5 height 9
click at [86, 364] on icon at bounding box center [82, 363] width 11 height 9
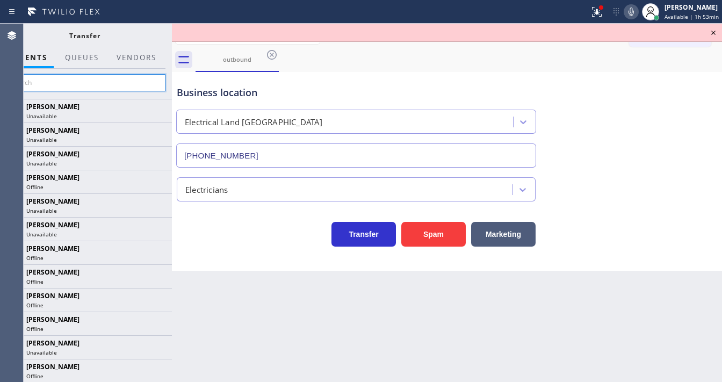
click at [60, 80] on input "text" at bounding box center [85, 82] width 162 height 17
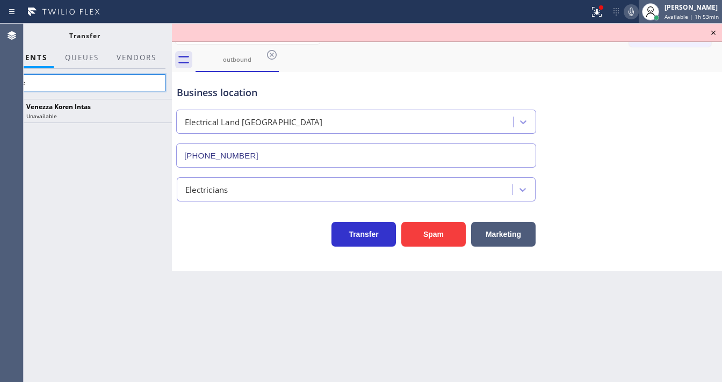
type input "vene"
click at [641, 12] on div at bounding box center [650, 12] width 24 height 24
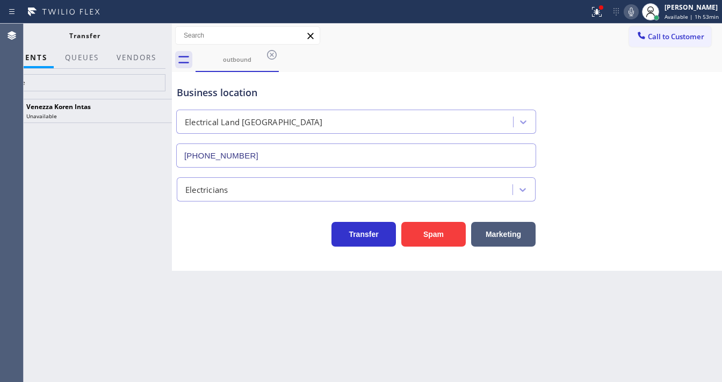
click at [634, 11] on icon at bounding box center [631, 11] width 13 height 13
click at [603, 8] on div at bounding box center [601, 7] width 4 height 4
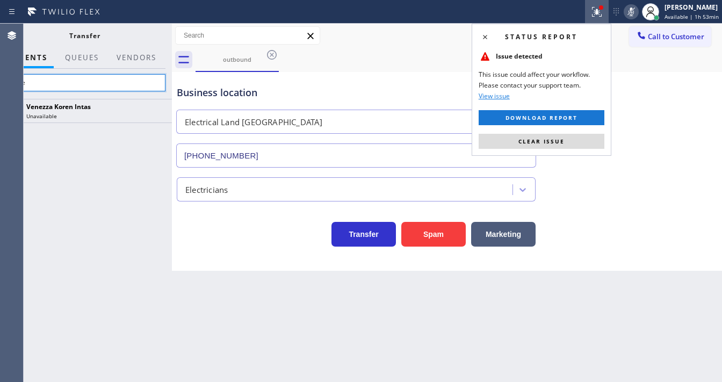
click at [72, 81] on input "vene" at bounding box center [85, 82] width 162 height 17
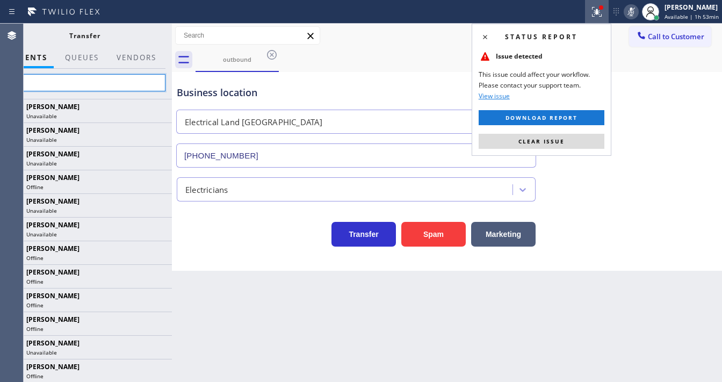
type input "vene"
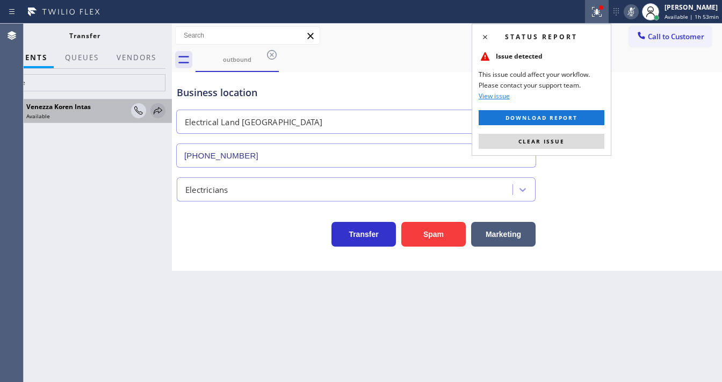
click at [159, 113] on icon at bounding box center [157, 110] width 13 height 13
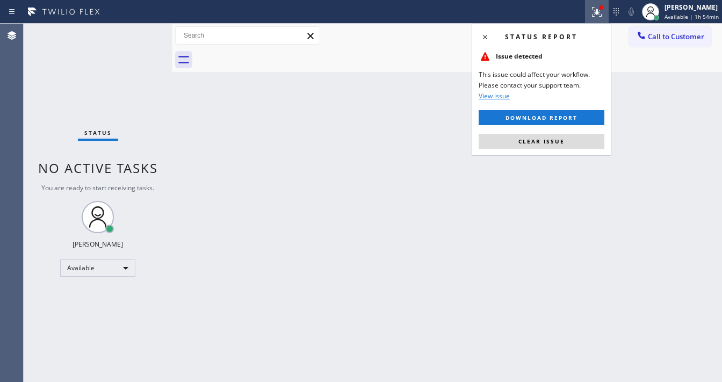
click at [536, 142] on span "Clear issue" at bounding box center [541, 141] width 46 height 8
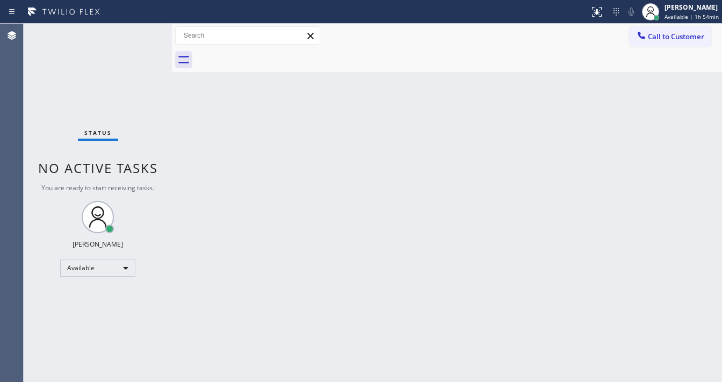
click at [460, 149] on div "Back to Dashboard Change Sender ID Customers Technicians Select a contact Outbo…" at bounding box center [447, 203] width 550 height 358
click at [59, 51] on div "Status No active tasks You are ready to start receiving tasks. [PERSON_NAME]" at bounding box center [98, 203] width 148 height 358
click at [133, 32] on div "Status No active tasks You are ready to start receiving tasks. [PERSON_NAME]" at bounding box center [98, 203] width 148 height 358
click at [144, 31] on div "Status No active tasks You are ready to start receiving tasks. [PERSON_NAME]" at bounding box center [98, 203] width 148 height 358
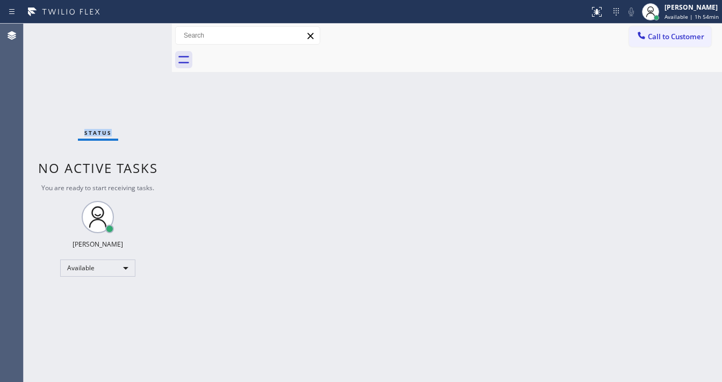
click at [144, 31] on div "Status No active tasks You are ready to start receiving tasks. [PERSON_NAME]" at bounding box center [98, 203] width 148 height 358
click at [144, 32] on div "Status No active tasks You are ready to start receiving tasks. [PERSON_NAME]" at bounding box center [98, 203] width 148 height 358
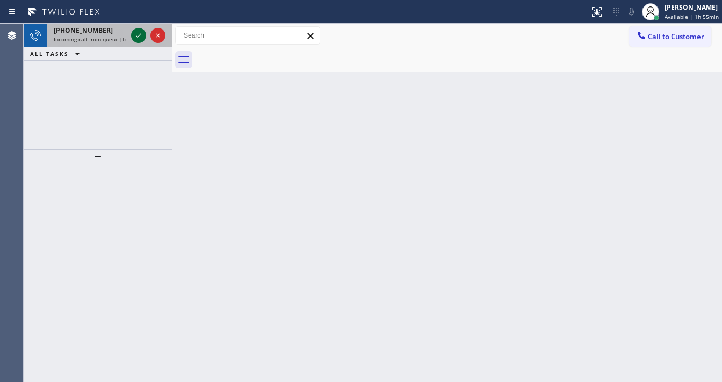
click at [141, 36] on icon at bounding box center [138, 35] width 13 height 13
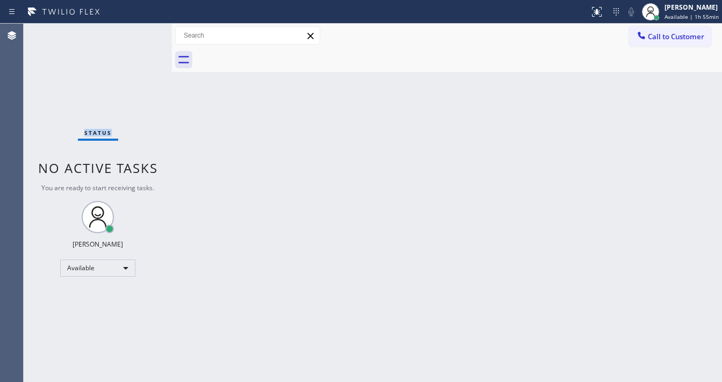
click at [140, 36] on div "Status No active tasks You are ready to start receiving tasks. [PERSON_NAME]" at bounding box center [98, 203] width 148 height 358
click at [139, 37] on div "Status No active tasks You are ready to start receiving tasks. [PERSON_NAME]" at bounding box center [98, 203] width 148 height 358
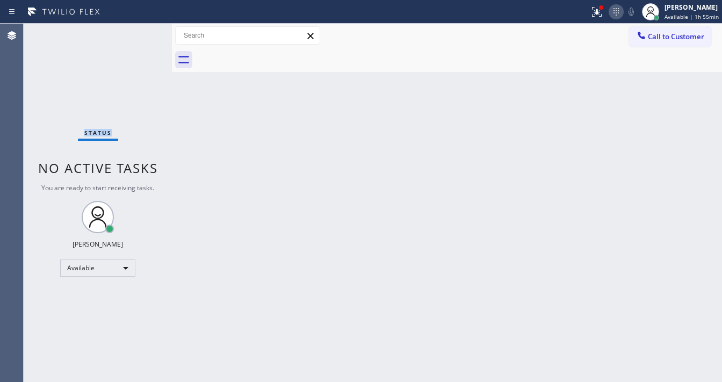
click at [614, 11] on icon at bounding box center [615, 11] width 13 height 13
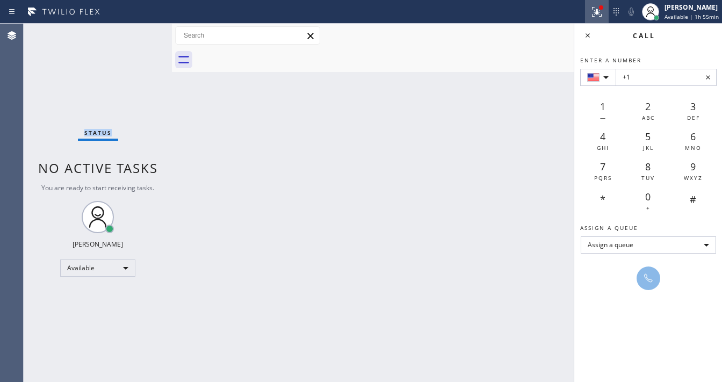
click at [598, 12] on icon at bounding box center [595, 11] width 6 height 8
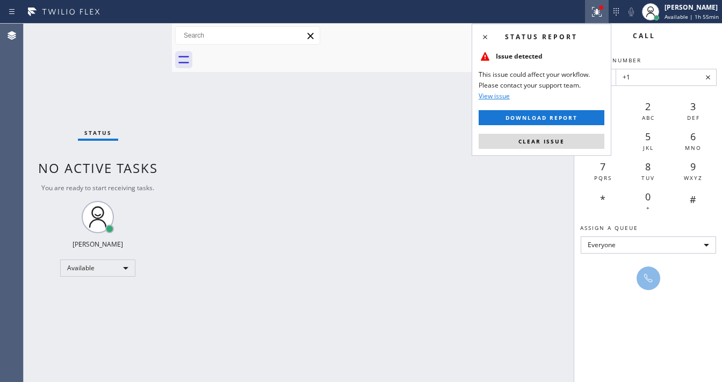
click at [556, 142] on span "Clear issue" at bounding box center [541, 141] width 46 height 8
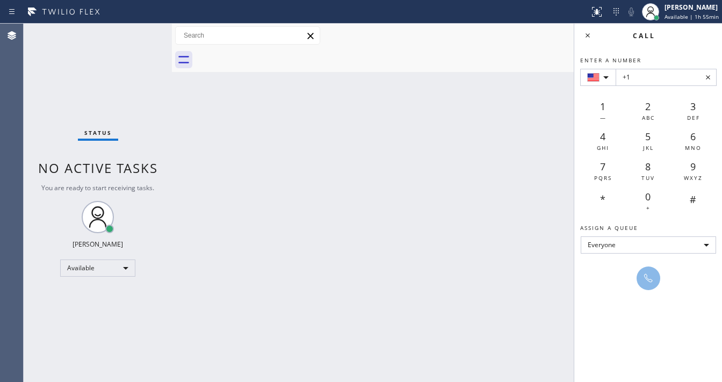
click at [490, 131] on div "Back to Dashboard Change Sender ID Customers Technicians Select a contact Outbo…" at bounding box center [447, 203] width 550 height 358
click at [618, 11] on icon at bounding box center [615, 12] width 5 height 8
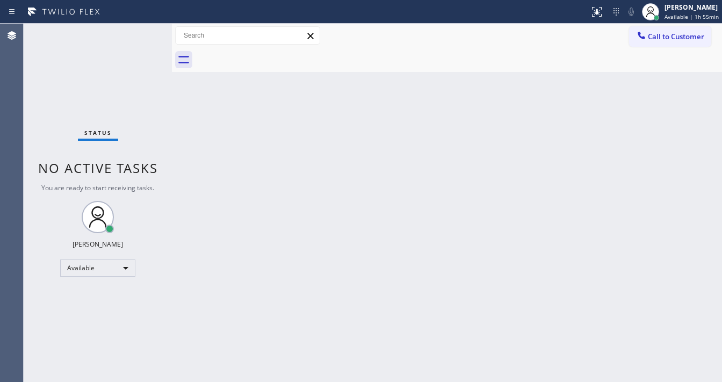
click at [560, 64] on div at bounding box center [458, 60] width 526 height 24
click at [140, 33] on div "Status No active tasks You are ready to start receiving tasks. [PERSON_NAME]" at bounding box center [98, 203] width 148 height 358
click at [140, 32] on div "Status No active tasks You are ready to start receiving tasks. [PERSON_NAME]" at bounding box center [98, 203] width 148 height 358
click at [142, 32] on div "Status No active tasks You are ready to start receiving tasks. [PERSON_NAME]" at bounding box center [98, 203] width 148 height 358
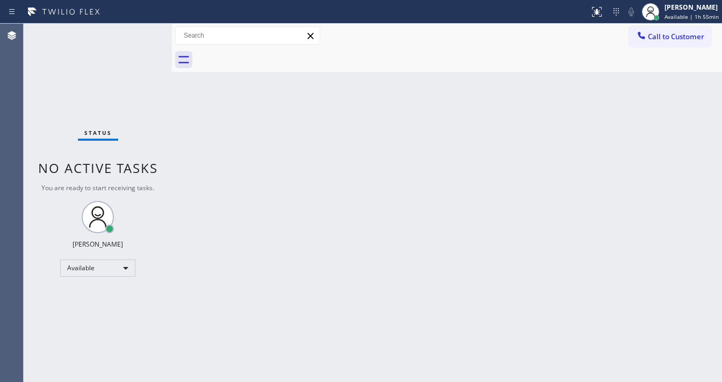
click at [142, 32] on div "Status No active tasks You are ready to start receiving tasks. [PERSON_NAME]" at bounding box center [98, 203] width 148 height 358
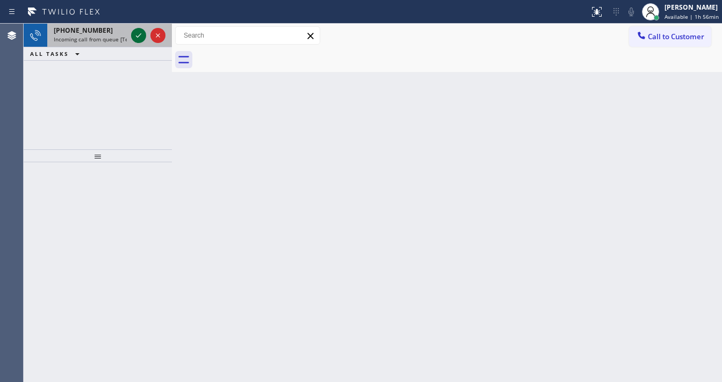
click at [138, 38] on icon at bounding box center [138, 35] width 13 height 13
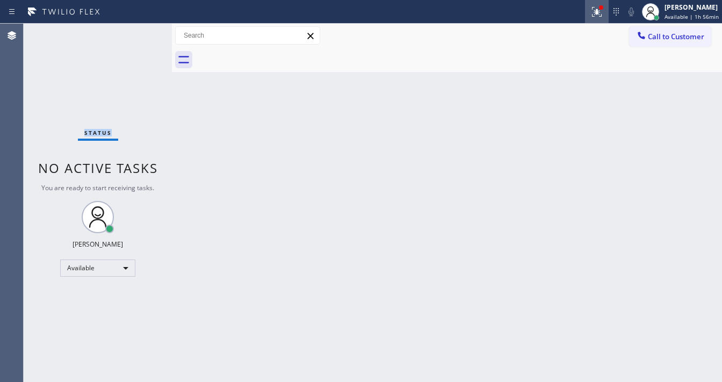
click at [592, 13] on div at bounding box center [597, 11] width 24 height 13
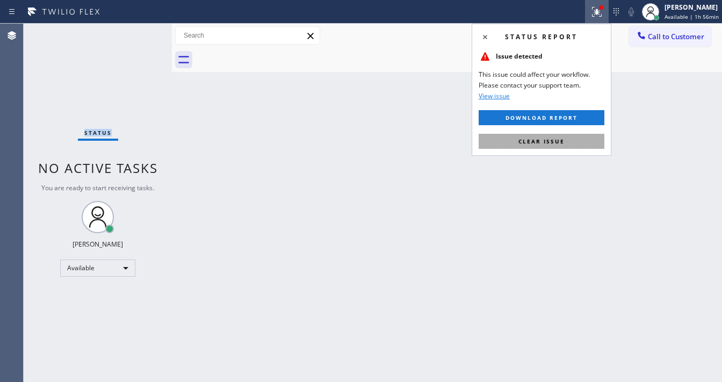
click at [561, 139] on span "Clear issue" at bounding box center [541, 141] width 46 height 8
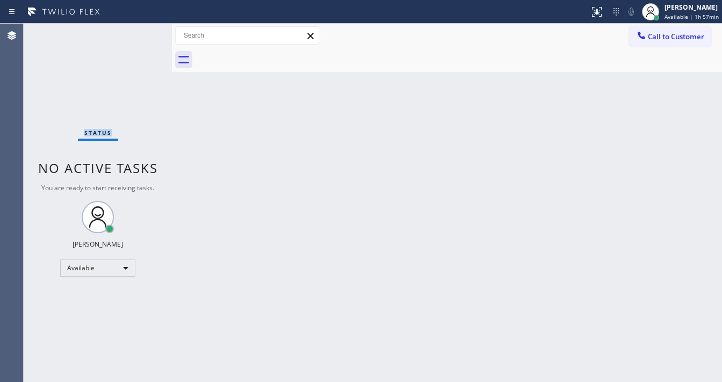
click at [143, 28] on div "Status No active tasks You are ready to start receiving tasks. [PERSON_NAME]" at bounding box center [98, 203] width 148 height 358
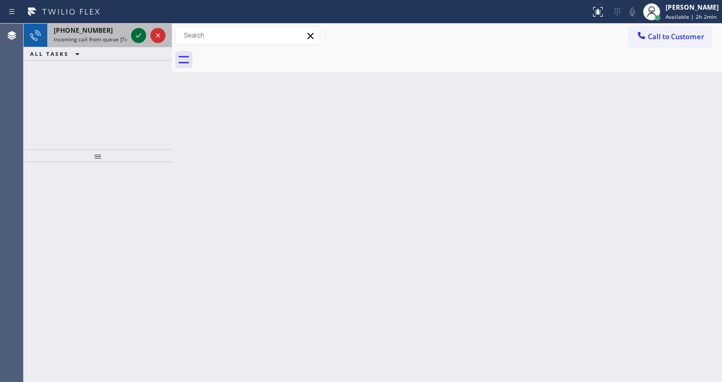
click at [134, 32] on icon at bounding box center [138, 35] width 13 height 13
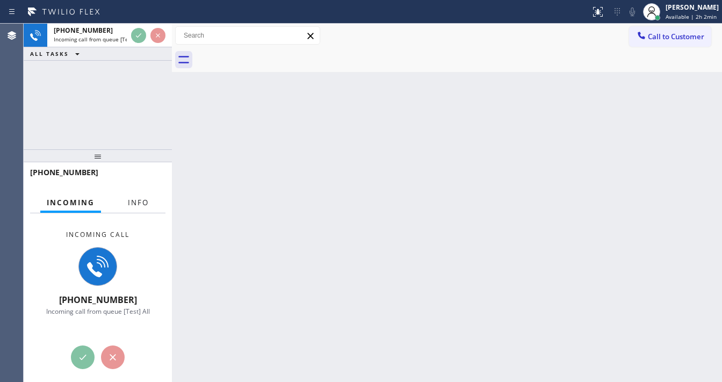
click at [143, 199] on span "Info" at bounding box center [138, 203] width 21 height 10
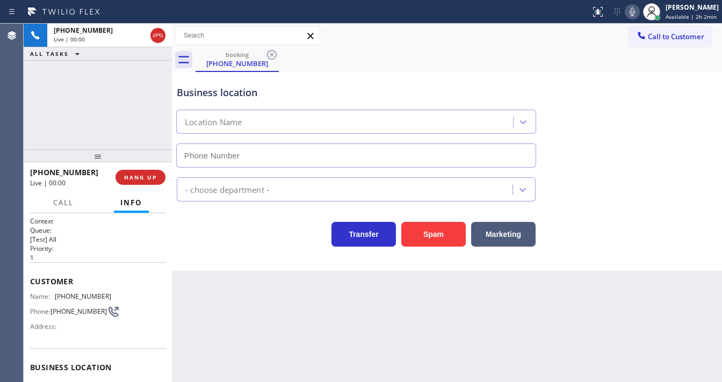
scroll to position [86, 0]
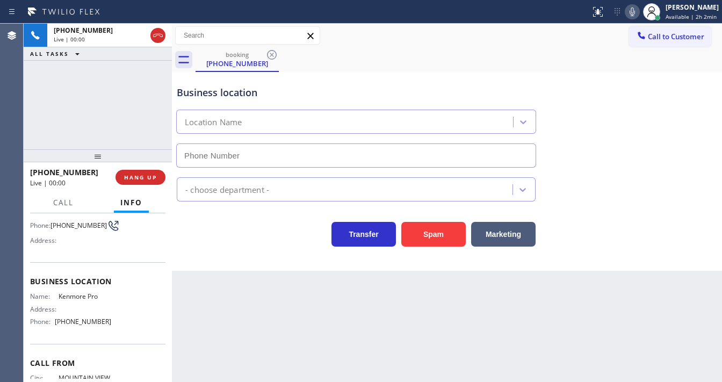
type input "[PHONE_NUMBER]"
click at [636, 17] on icon at bounding box center [632, 11] width 13 height 13
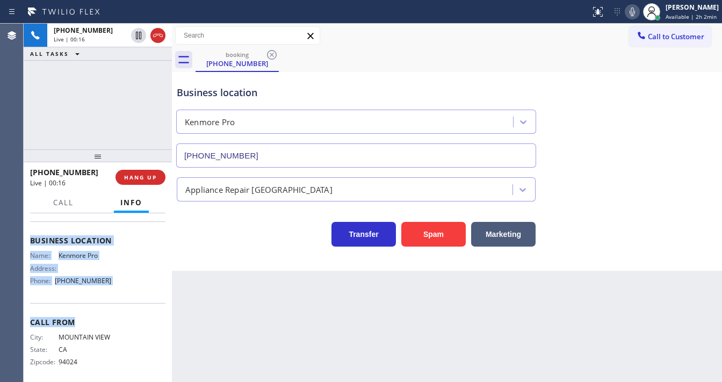
scroll to position [129, 0]
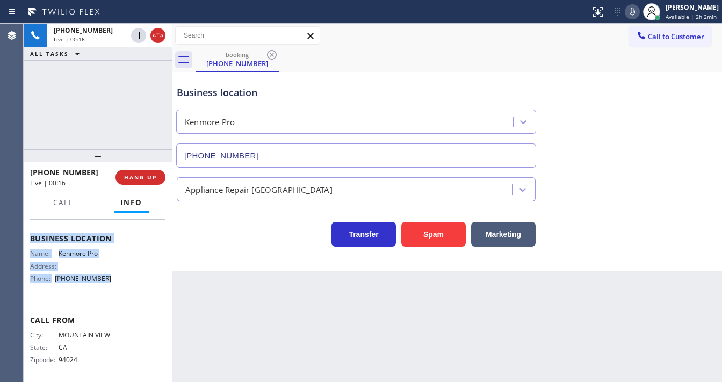
drag, startPoint x: 27, startPoint y: 231, endPoint x: 115, endPoint y: 278, distance: 99.2
click at [115, 278] on div "Context Queue: [Test] All Priority: 1 Customer Name: [PHONE_NUMBER] Phone: [PHO…" at bounding box center [98, 297] width 148 height 169
copy div "Customer Name: [PHONE_NUMBER] Phone: [PHONE_NUMBER] Address: Business location …"
click at [67, 97] on div "[PHONE_NUMBER] Live | 00:17 ALL TASKS ALL TASKS ACTIVE TASKS TASKS IN WRAP UP" at bounding box center [98, 87] width 148 height 126
drag, startPoint x: 64, startPoint y: 97, endPoint x: 163, endPoint y: 98, distance: 98.8
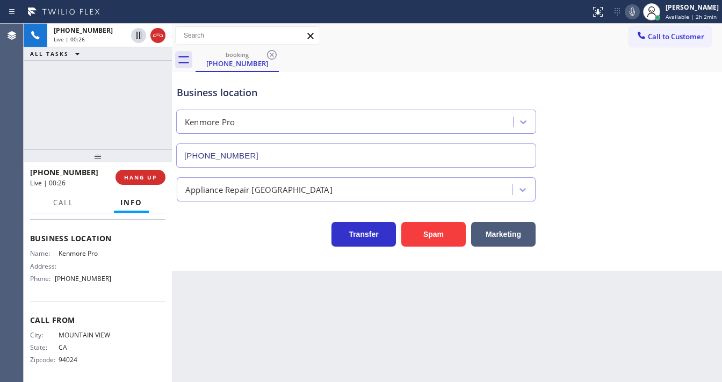
click at [63, 97] on div "[PHONE_NUMBER] Live | 00:26 ALL TASKS ALL TASKS ACTIVE TASKS TASKS IN WRAP UP" at bounding box center [98, 87] width 148 height 126
click at [634, 17] on icon at bounding box center [632, 11] width 13 height 13
click at [142, 129] on div "[PHONE_NUMBER] Live | 00:32 ALL TASKS ALL TASKS ACTIVE TASKS TASKS IN WRAP UP" at bounding box center [98, 87] width 148 height 126
click at [635, 11] on icon at bounding box center [632, 11] width 13 height 13
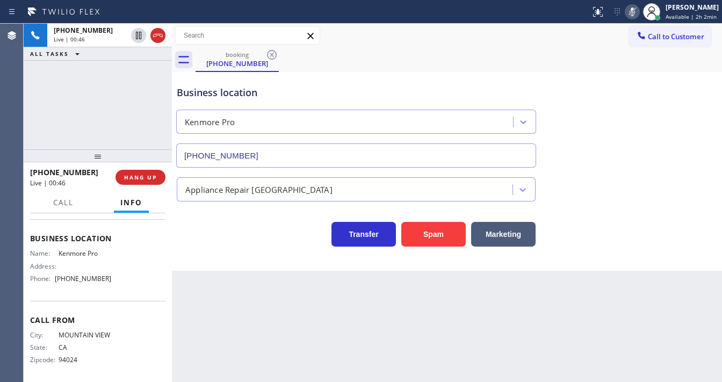
click at [635, 11] on icon at bounding box center [632, 11] width 13 height 13
click at [636, 10] on icon at bounding box center [632, 11] width 13 height 13
click at [635, 10] on icon at bounding box center [631, 12] width 5 height 9
drag, startPoint x: 92, startPoint y: 174, endPoint x: 39, endPoint y: 175, distance: 53.7
click at [39, 175] on div "[PHONE_NUMBER]" at bounding box center [69, 172] width 78 height 10
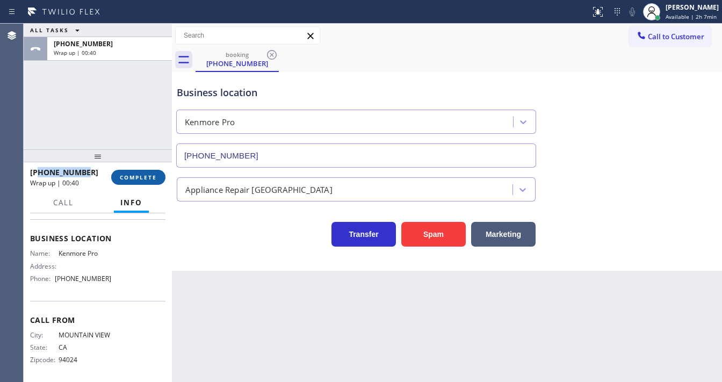
click at [140, 175] on span "COMPLETE" at bounding box center [138, 177] width 37 height 8
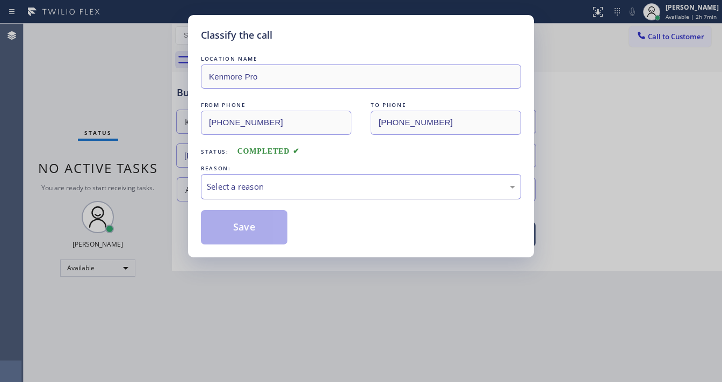
click at [239, 187] on div "Select a reason" at bounding box center [361, 186] width 308 height 12
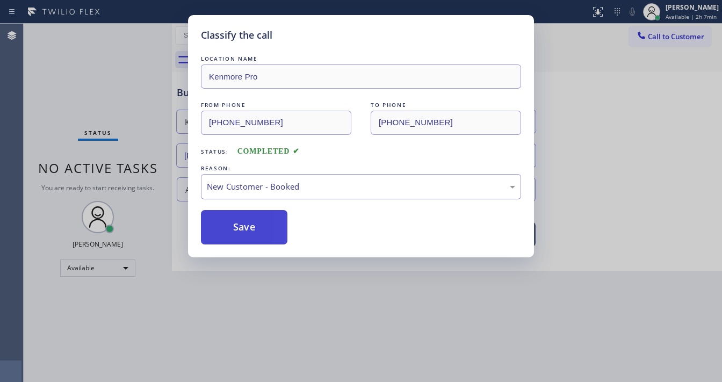
click at [236, 228] on button "Save" at bounding box center [244, 227] width 86 height 34
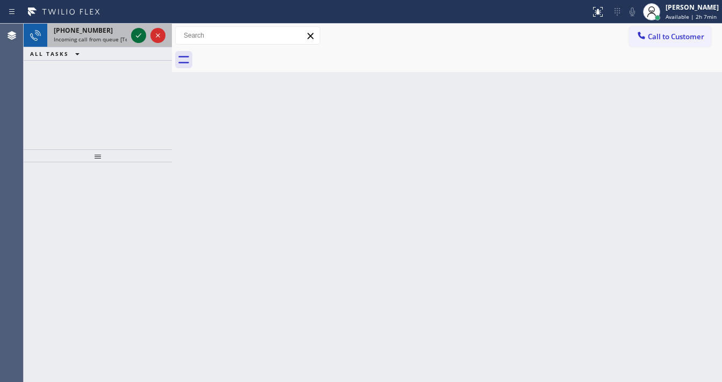
click at [135, 34] on icon at bounding box center [138, 35] width 13 height 13
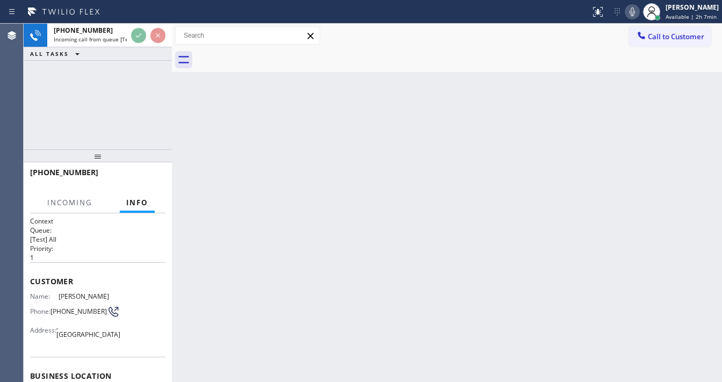
click at [635, 14] on icon at bounding box center [631, 12] width 5 height 9
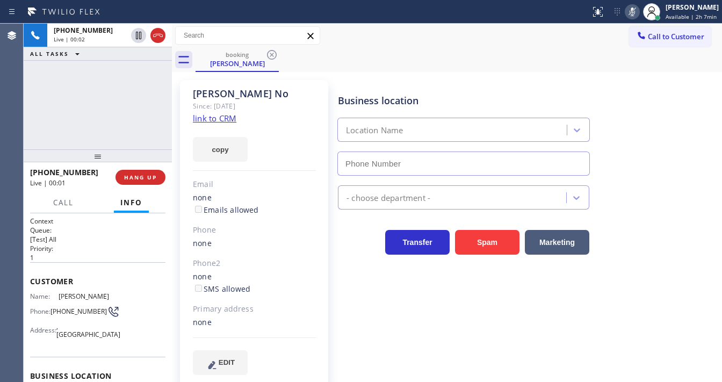
type input "[PHONE_NUMBER]"
click at [635, 14] on icon at bounding box center [631, 12] width 5 height 9
click at [28, 127] on div "[PHONE_NUMBER] Live | 00:10 ALL TASKS ALL TASKS ACTIVE TASKS TASKS IN WRAP UP" at bounding box center [98, 87] width 148 height 126
click at [222, 119] on link "link to CRM" at bounding box center [214, 118] width 43 height 11
click at [45, 112] on div "[PHONE_NUMBER] Live | 00:25 ALL TASKS ALL TASKS ACTIVE TASKS TASKS IN WRAP UP" at bounding box center [98, 87] width 148 height 126
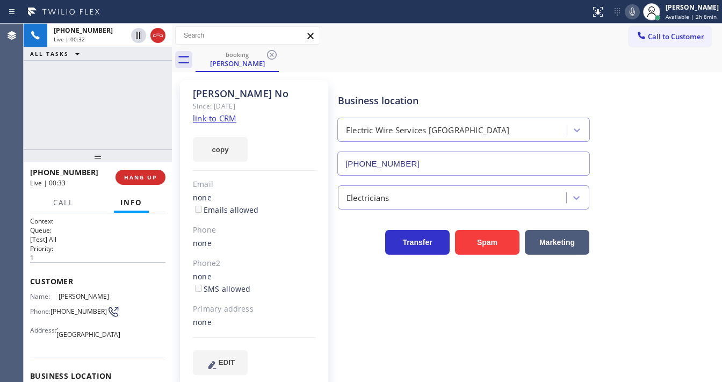
click at [30, 126] on div "[PHONE_NUMBER] Live | 00:32 ALL TASKS ALL TASKS ACTIVE TASKS TASKS IN WRAP UP" at bounding box center [98, 87] width 148 height 126
click at [83, 268] on div "Customer Name: [PERSON_NAME] No Phone: [PHONE_NUMBER] Address: [GEOGRAPHIC_DATA]" at bounding box center [97, 309] width 135 height 94
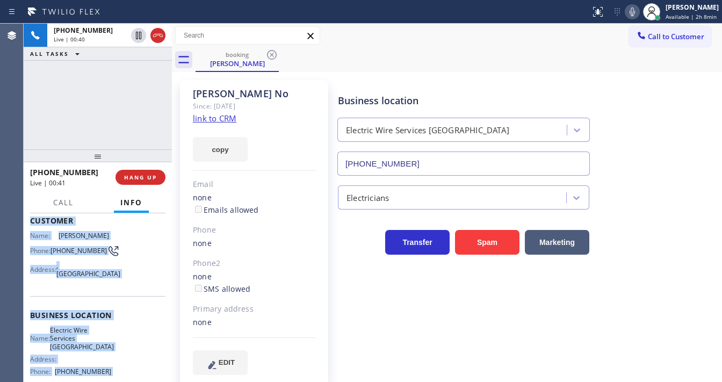
scroll to position [157, 0]
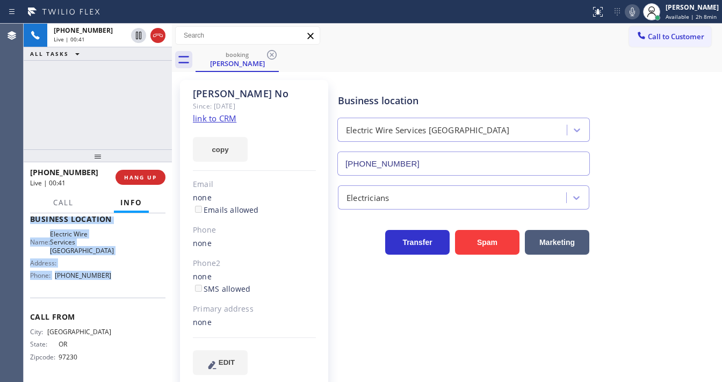
drag, startPoint x: 27, startPoint y: 278, endPoint x: 120, endPoint y: 285, distance: 93.7
click at [120, 285] on div "Context Queue: [Test] All Priority: 1 Customer Name: [PERSON_NAME] No Phone: [P…" at bounding box center [98, 297] width 148 height 169
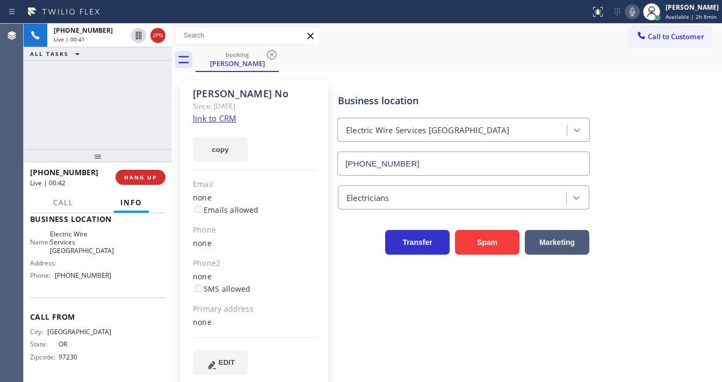
click at [104, 119] on div "[PHONE_NUMBER] Live | 00:41 ALL TASKS ALL TASKS ACTIVE TASKS TASKS IN WRAP UP" at bounding box center [98, 87] width 148 height 126
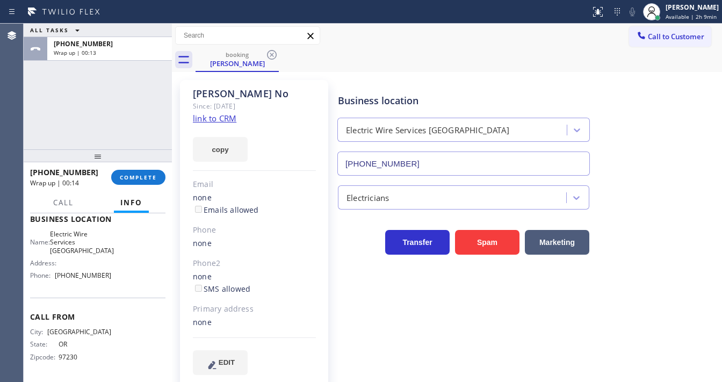
drag, startPoint x: 658, startPoint y: 37, endPoint x: 504, endPoint y: 61, distance: 156.5
click at [659, 37] on span "Call to Customer" at bounding box center [676, 37] width 56 height 10
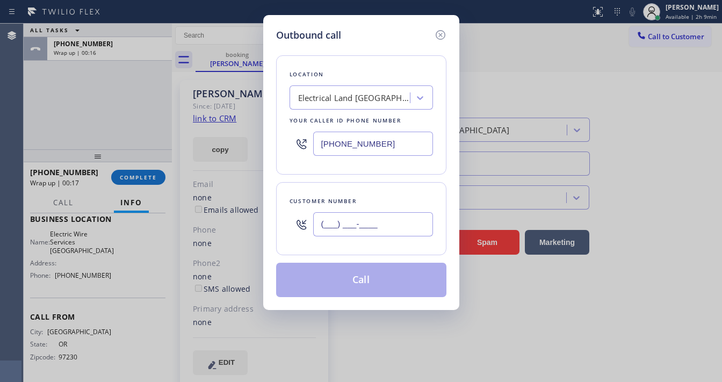
click at [358, 226] on input "(___) ___-____" at bounding box center [373, 224] width 120 height 24
paste input "503) 926-4119"
type input "[PHONE_NUMBER]"
click at [380, 142] on input "[PHONE_NUMBER]" at bounding box center [373, 144] width 120 height 24
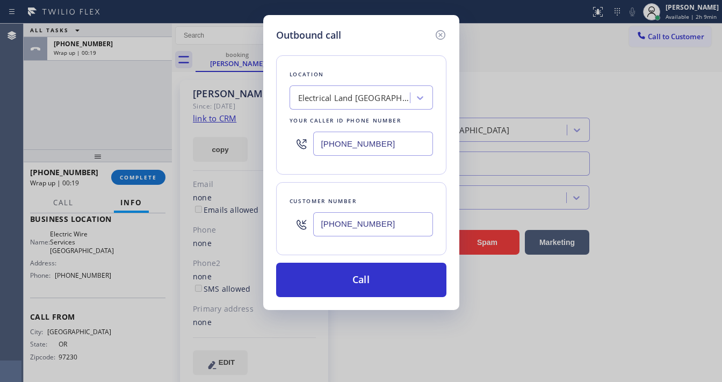
paste input "805) 624-4880"
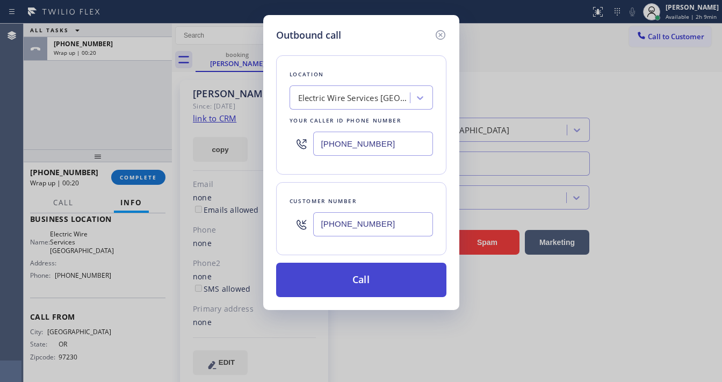
type input "[PHONE_NUMBER]"
click at [358, 277] on button "Call" at bounding box center [361, 280] width 170 height 34
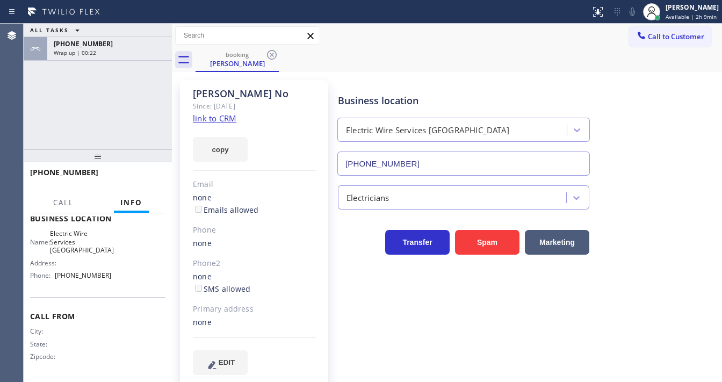
scroll to position [149, 0]
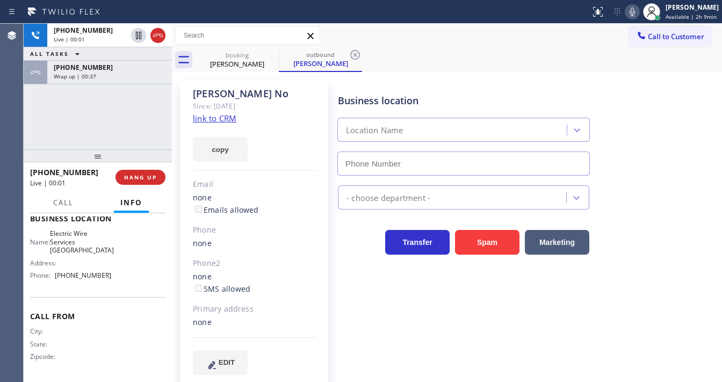
type input "[PHONE_NUMBER]"
click at [32, 141] on div "[PHONE_NUMBER] Live | 00:13 ALL TASKS ALL TASKS ACTIVE TASKS TASKS IN WRAP UP […" at bounding box center [98, 87] width 148 height 126
click at [635, 13] on icon at bounding box center [631, 12] width 5 height 9
click at [111, 114] on div "[PHONE_NUMBER] Live | 00:39 ALL TASKS ALL TASKS ACTIVE TASKS TASKS IN WRAP UP […" at bounding box center [98, 87] width 148 height 126
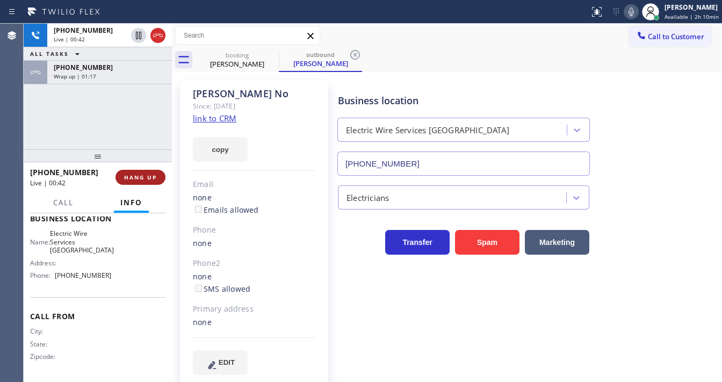
click at [156, 179] on span "HANG UP" at bounding box center [140, 177] width 33 height 8
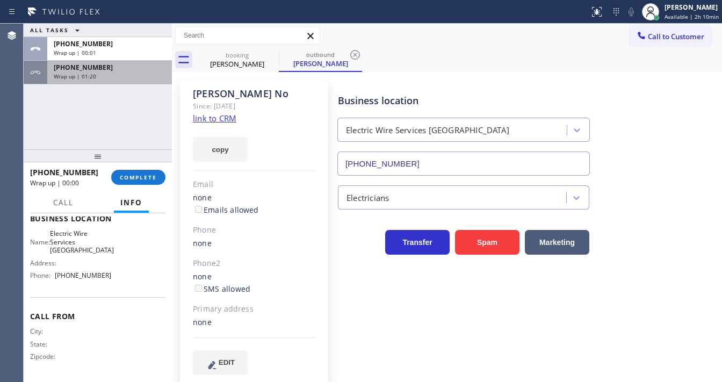
click at [108, 83] on div "[PHONE_NUMBER] Wrap up | 01:20" at bounding box center [107, 73] width 120 height 24
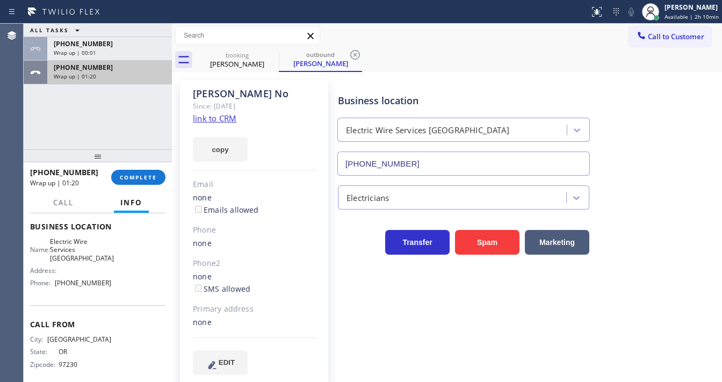
scroll to position [157, 0]
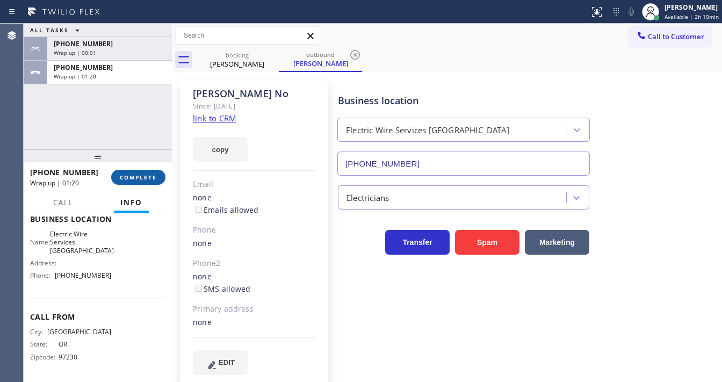
click at [141, 178] on span "COMPLETE" at bounding box center [138, 177] width 37 height 8
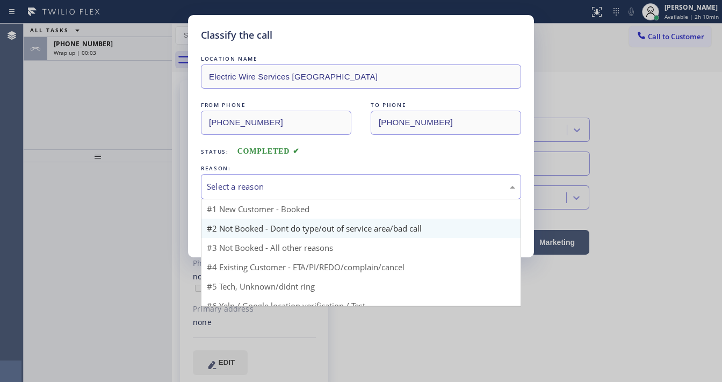
drag, startPoint x: 264, startPoint y: 187, endPoint x: 269, endPoint y: 232, distance: 45.4
click at [269, 187] on div "Select a reason" at bounding box center [361, 186] width 308 height 12
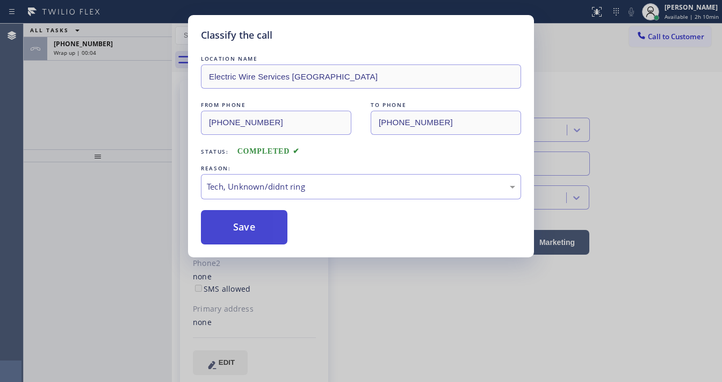
click at [244, 235] on button "Save" at bounding box center [244, 227] width 86 height 34
drag, startPoint x: 244, startPoint y: 235, endPoint x: 144, endPoint y: 28, distance: 229.8
click at [244, 234] on button "Save" at bounding box center [244, 227] width 86 height 34
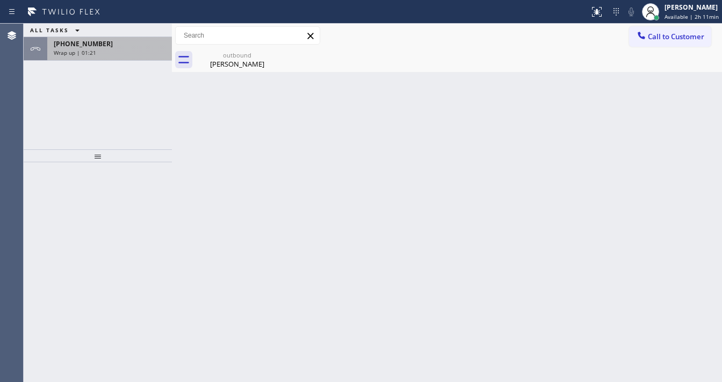
click at [126, 47] on div "[PHONE_NUMBER]" at bounding box center [110, 43] width 112 height 9
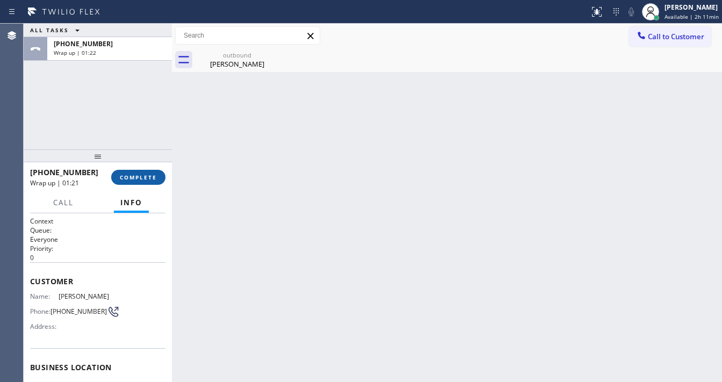
click at [141, 177] on span "COMPLETE" at bounding box center [138, 177] width 37 height 8
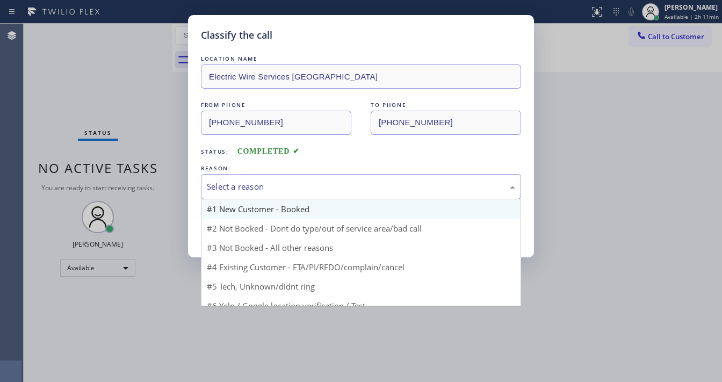
drag, startPoint x: 236, startPoint y: 187, endPoint x: 238, endPoint y: 215, distance: 28.5
click at [237, 187] on div "Select a reason" at bounding box center [361, 186] width 308 height 12
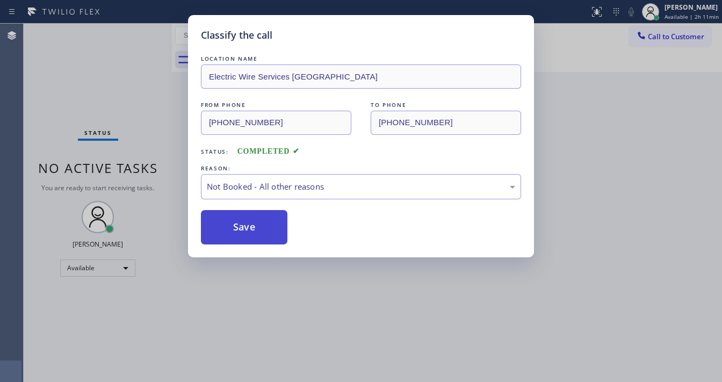
click at [234, 221] on button "Save" at bounding box center [244, 227] width 86 height 34
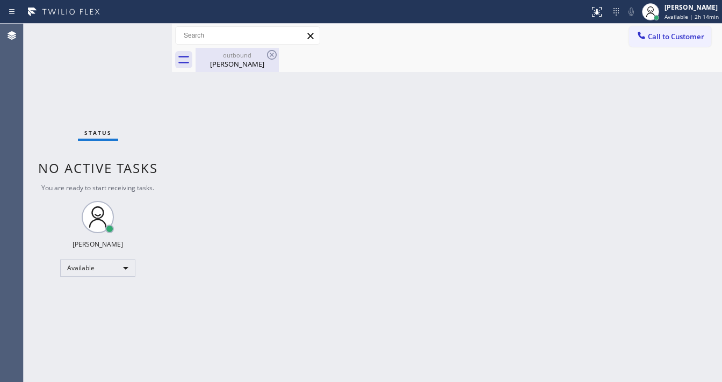
click at [247, 71] on div "outbound [PERSON_NAME]" at bounding box center [237, 60] width 81 height 24
drag, startPoint x: 261, startPoint y: 61, endPoint x: 259, endPoint y: 70, distance: 8.9
click at [262, 61] on div at bounding box center [458, 60] width 526 height 24
click at [270, 290] on div "Back to Dashboard Change Sender ID Customers Technicians Select a contact Outbo…" at bounding box center [447, 203] width 550 height 358
click at [15, 143] on div "Agent Desktop" at bounding box center [11, 203] width 23 height 358
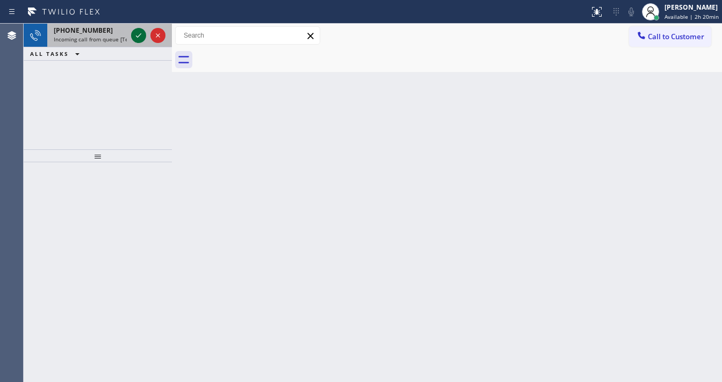
click at [143, 32] on icon at bounding box center [138, 35] width 13 height 13
click at [141, 34] on icon at bounding box center [138, 35] width 13 height 13
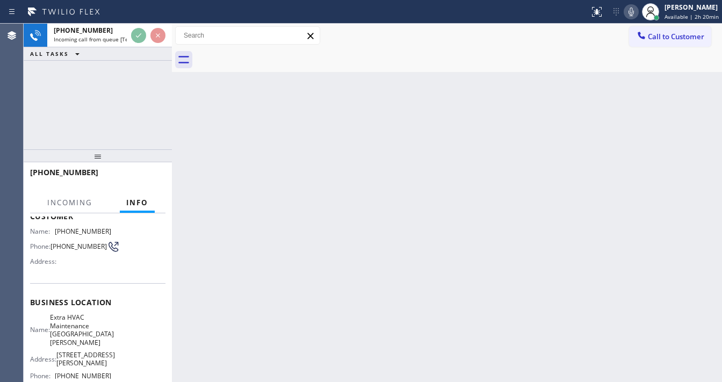
scroll to position [86, 0]
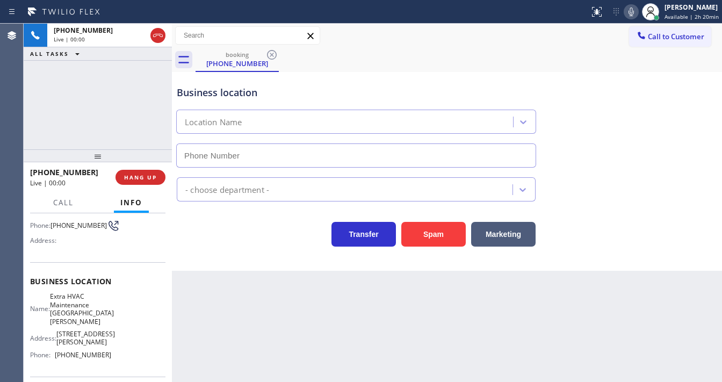
type input "[PHONE_NUMBER]"
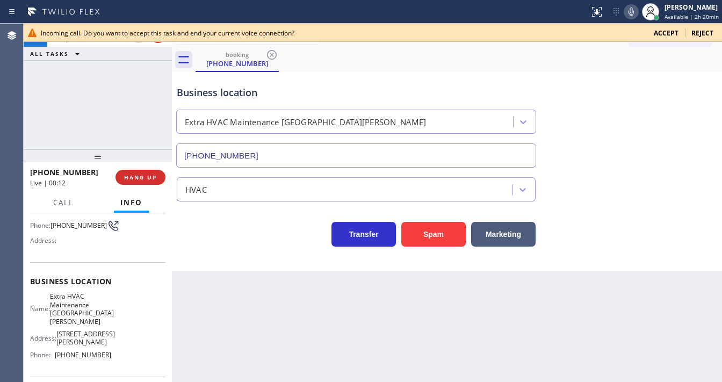
click at [43, 124] on div "[PHONE_NUMBER] Live | 00:12 ALL TASKS ALL TASKS ACTIVE TASKS TASKS IN WRAP UP" at bounding box center [98, 87] width 148 height 126
click at [665, 34] on span "Accept" at bounding box center [666, 32] width 25 height 9
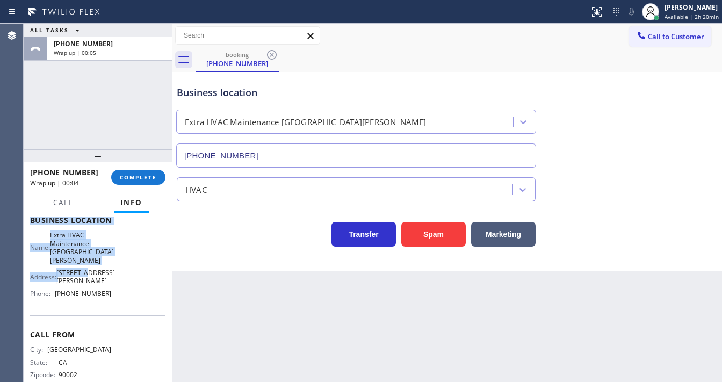
scroll to position [149, 0]
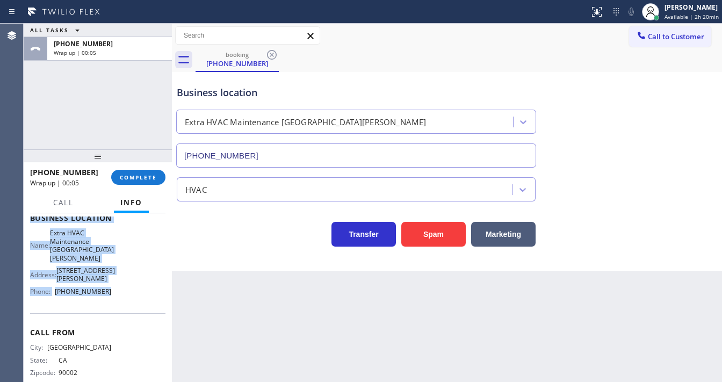
drag, startPoint x: 62, startPoint y: 263, endPoint x: 114, endPoint y: 284, distance: 55.8
click at [114, 284] on div "Context Queue: [Test] All Priority: 1 Customer Name: [PHONE_NUMBER] Phone: [PHO…" at bounding box center [98, 297] width 148 height 169
click at [652, 45] on button "Call to Customer" at bounding box center [670, 36] width 82 height 20
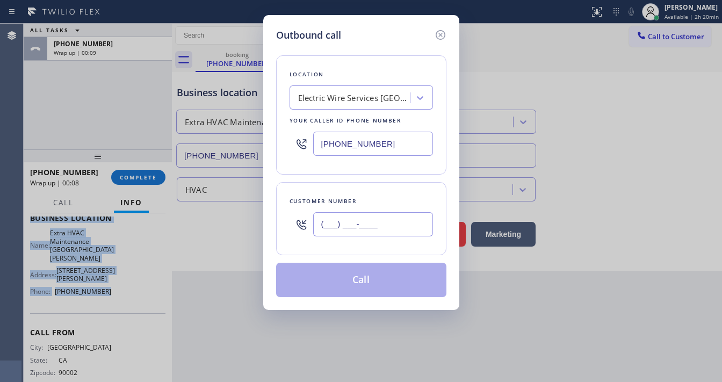
click at [363, 221] on input "(___) ___-____" at bounding box center [373, 224] width 120 height 24
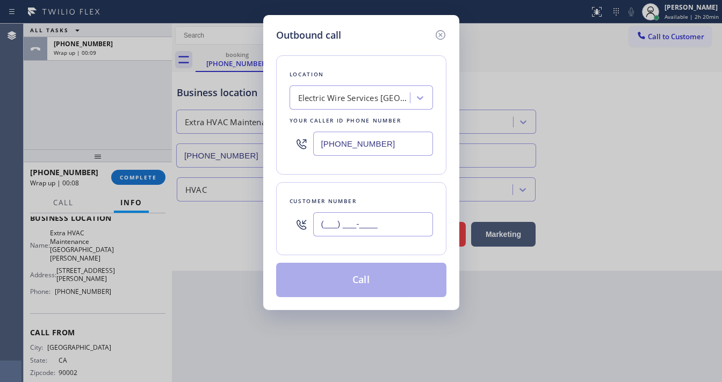
paste input "562) 418-8550"
type input "[PHONE_NUMBER]"
click at [390, 139] on input "[PHONE_NUMBER]" at bounding box center [373, 144] width 120 height 24
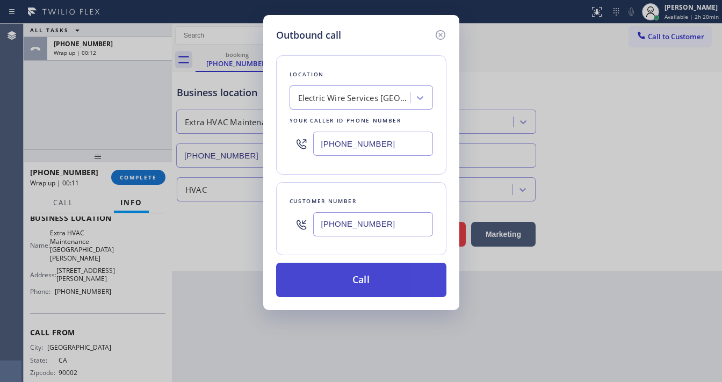
paste input "424) 364-195"
type input "[PHONE_NUMBER]"
click at [338, 274] on button "Call" at bounding box center [361, 280] width 170 height 34
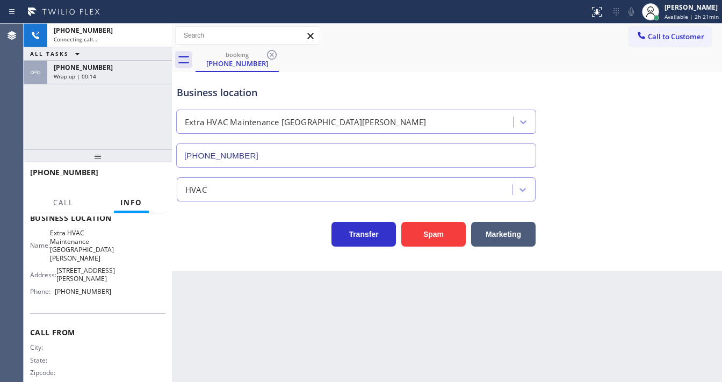
click at [109, 117] on div "[PHONE_NUMBER] Connecting call… ALL TASKS ALL TASKS ACTIVE TASKS TASKS IN WRAP …" at bounding box center [98, 87] width 148 height 126
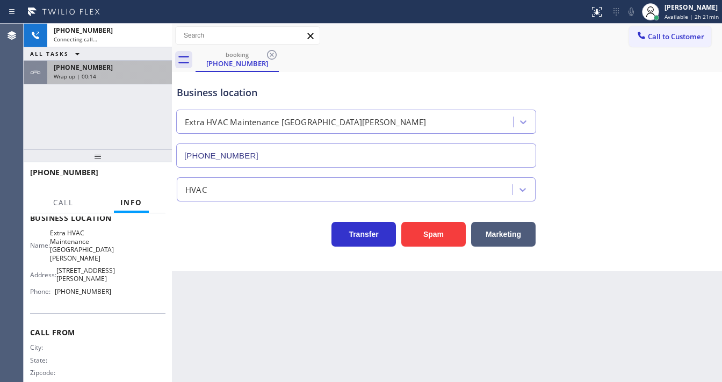
click at [115, 79] on div "[PHONE_NUMBER] Wrap up | 00:14" at bounding box center [107, 73] width 120 height 24
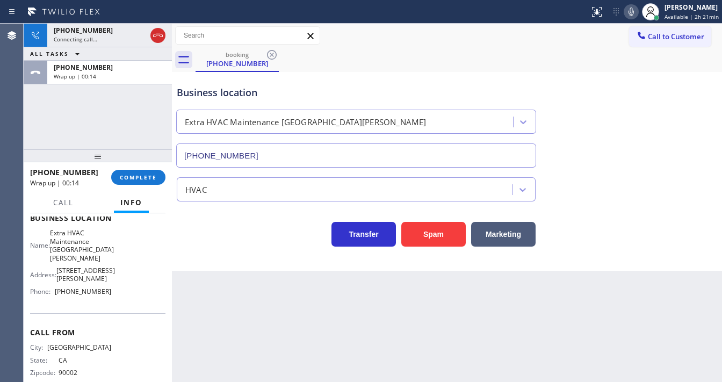
click at [139, 168] on div "[PHONE_NUMBER] Wrap up | 00:14 COMPLETE" at bounding box center [97, 177] width 135 height 28
click at [141, 176] on span "COMPLETE" at bounding box center [138, 177] width 37 height 8
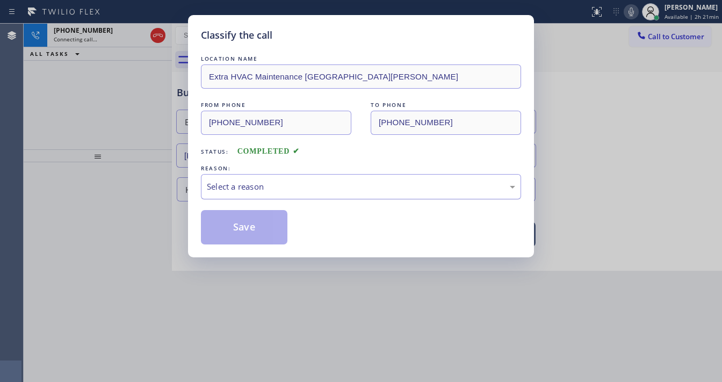
click at [268, 192] on div "Select a reason" at bounding box center [361, 186] width 308 height 12
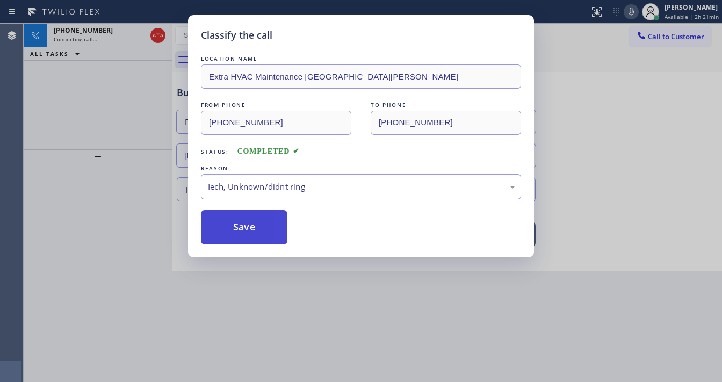
click at [249, 232] on button "Save" at bounding box center [244, 227] width 86 height 34
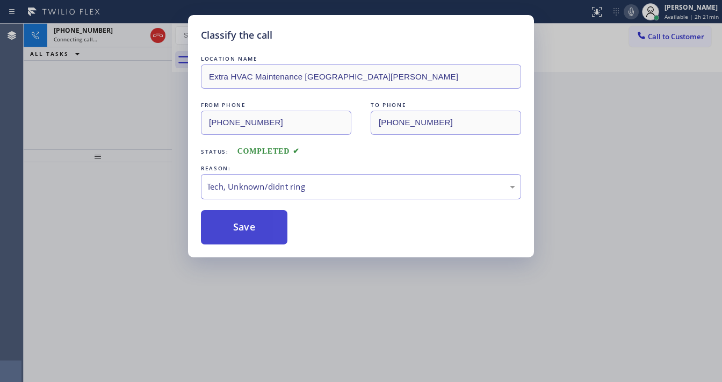
click at [249, 232] on button "Save" at bounding box center [244, 227] width 86 height 34
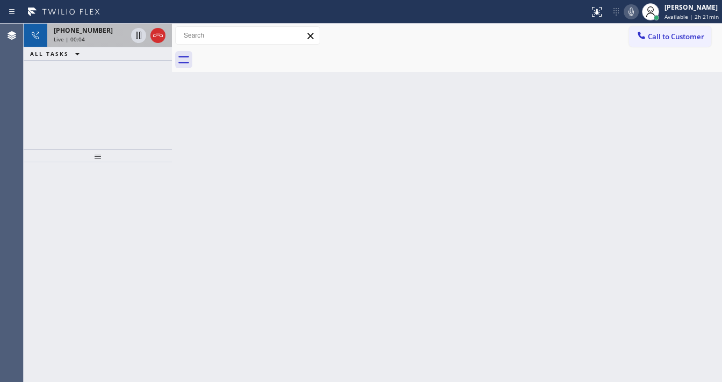
click at [93, 30] on span "[PHONE_NUMBER]" at bounding box center [83, 30] width 59 height 9
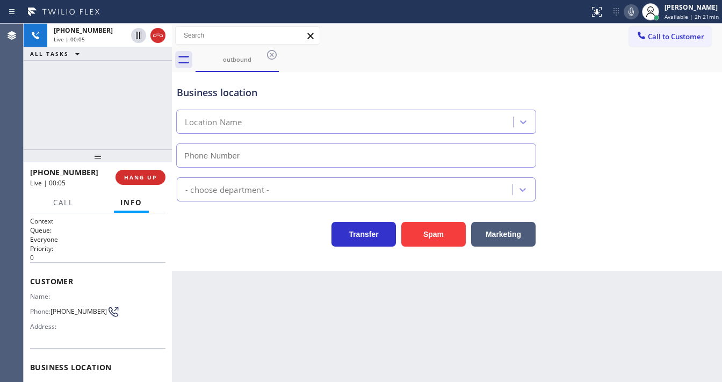
type input "[PHONE_NUMBER]"
click at [29, 120] on div "[PHONE_NUMBER] Live | 00:15 ALL TASKS ALL TASKS ACTIVE TASKS TASKS IN WRAP UP" at bounding box center [98, 87] width 148 height 126
click at [632, 17] on icon at bounding box center [631, 11] width 13 height 13
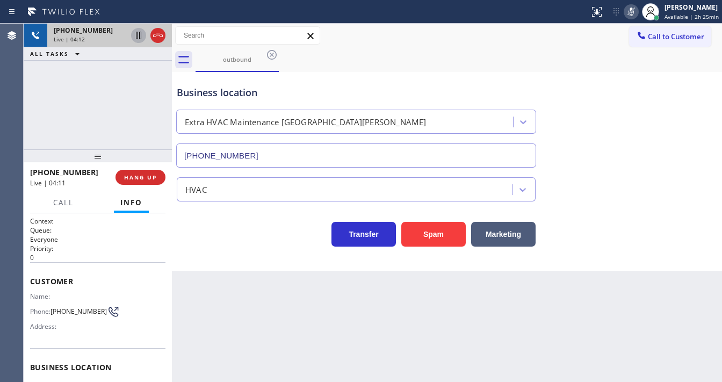
click at [140, 40] on icon at bounding box center [138, 35] width 13 height 13
click at [92, 112] on div "[PHONE_NUMBER] Live | 05:21 ALL TASKS ALL TASKS ACTIVE TASKS TASKS IN WRAP UP" at bounding box center [98, 87] width 148 height 126
drag, startPoint x: 135, startPoint y: 39, endPoint x: 146, endPoint y: 39, distance: 10.2
click at [136, 39] on icon at bounding box center [138, 35] width 13 height 13
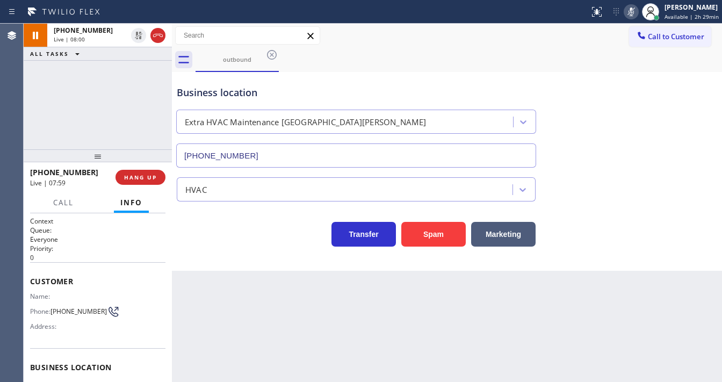
click at [626, 13] on div at bounding box center [630, 11] width 15 height 13
click at [610, 64] on div "outbound" at bounding box center [458, 60] width 526 height 24
click at [127, 105] on div "[PHONE_NUMBER] Live | 08:01 ALL TASKS ALL TASKS ACTIVE TASKS TASKS IN WRAP UP" at bounding box center [98, 87] width 148 height 126
click at [48, 110] on div "[PHONE_NUMBER] Live | 08:14 ALL TASKS ALL TASKS ACTIVE TASKS TASKS IN WRAP UP" at bounding box center [98, 87] width 148 height 126
click at [119, 110] on div "[PHONE_NUMBER] Live | 08:15 ALL TASKS ALL TASKS ACTIVE TASKS TASKS IN WRAP UP" at bounding box center [98, 87] width 148 height 126
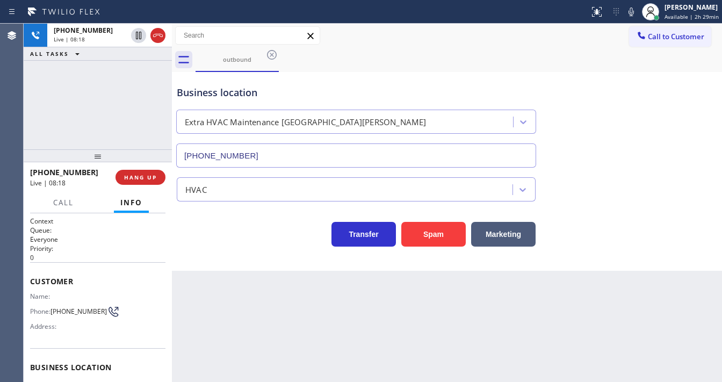
click at [115, 114] on div "[PHONE_NUMBER] Live | 08:18 ALL TASKS ALL TASKS ACTIVE TASKS TASKS IN WRAP UP" at bounding box center [98, 87] width 148 height 126
click at [6, 125] on div "Agent Desktop" at bounding box center [11, 203] width 23 height 358
click at [36, 127] on div "[PHONE_NUMBER] Live | 09:08 ALL TASKS ALL TASKS ACTIVE TASKS TASKS IN WRAP UP" at bounding box center [98, 87] width 148 height 126
click at [90, 113] on div "[PHONE_NUMBER] Live | 09:10 ALL TASKS ALL TASKS ACTIVE TASKS TASKS IN WRAP UP" at bounding box center [98, 87] width 148 height 126
click at [31, 114] on div "[PHONE_NUMBER] Live | 09:12 ALL TASKS ALL TASKS ACTIVE TASKS TASKS IN WRAP UP" at bounding box center [98, 87] width 148 height 126
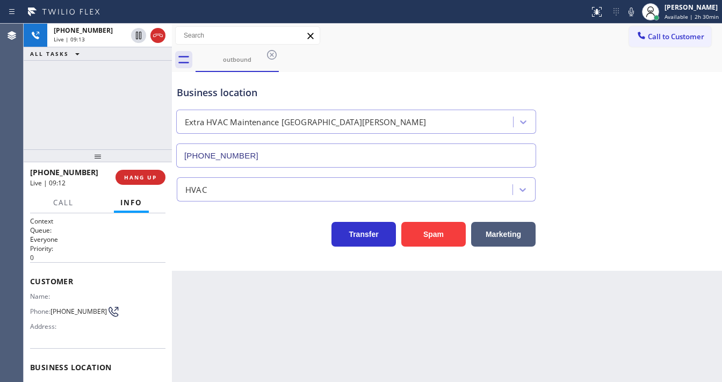
click at [567, 60] on div "outbound" at bounding box center [458, 60] width 526 height 24
click at [552, 39] on div "Call to Customer Outbound call Location Extra HVAC Maintenance [GEOGRAPHIC_DATA…" at bounding box center [447, 35] width 550 height 19
click at [632, 13] on icon at bounding box center [630, 12] width 5 height 9
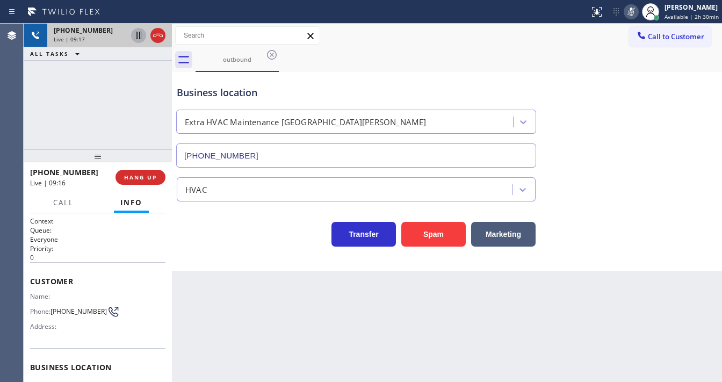
click at [135, 36] on icon at bounding box center [138, 35] width 13 height 13
click at [141, 38] on icon at bounding box center [138, 35] width 13 height 13
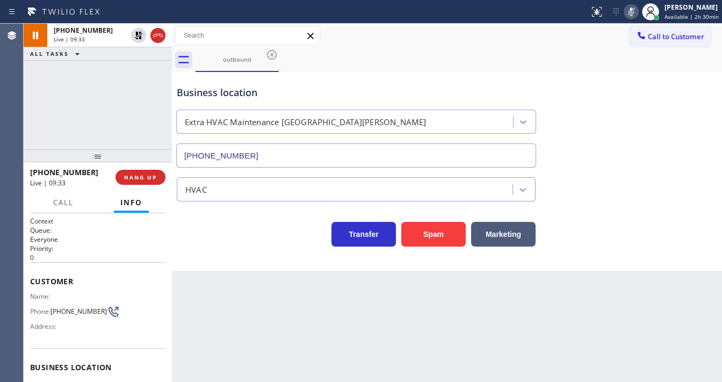
click at [630, 12] on icon at bounding box center [631, 11] width 13 height 13
click at [497, 79] on div "Business location Extra HVAC Maintenance [GEOGRAPHIC_DATA][PERSON_NAME] [PHONE_…" at bounding box center [356, 121] width 363 height 93
click at [112, 113] on div "[PHONE_NUMBER] Live | 09:34 ALL TASKS ALL TASKS ACTIVE TASKS TASKS IN WRAP UP" at bounding box center [98, 87] width 148 height 126
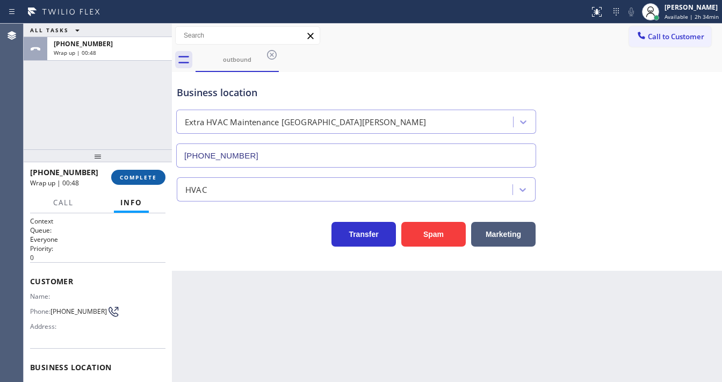
click at [151, 175] on span "COMPLETE" at bounding box center [138, 177] width 37 height 8
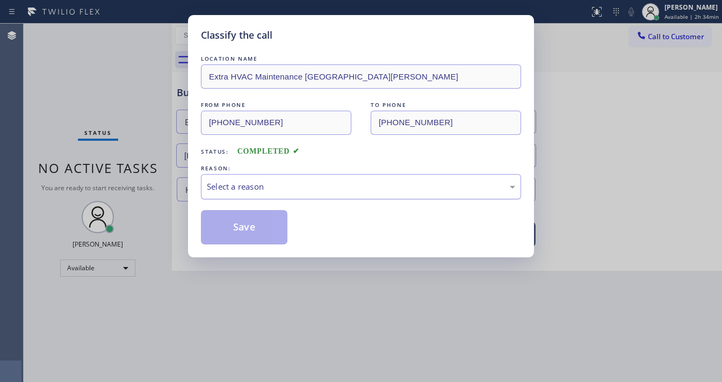
click at [251, 186] on div "Select a reason" at bounding box center [361, 186] width 308 height 12
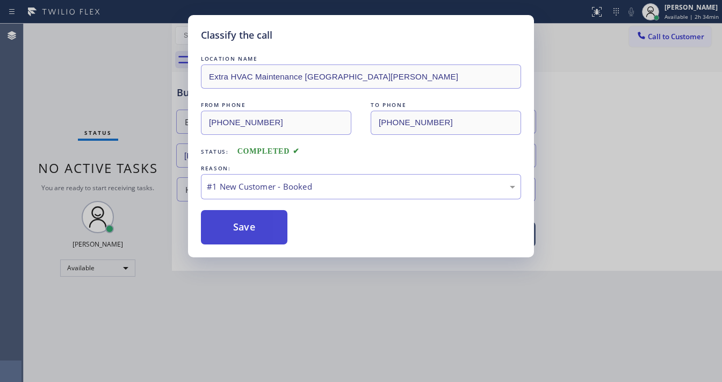
click at [243, 223] on button "Save" at bounding box center [244, 227] width 86 height 34
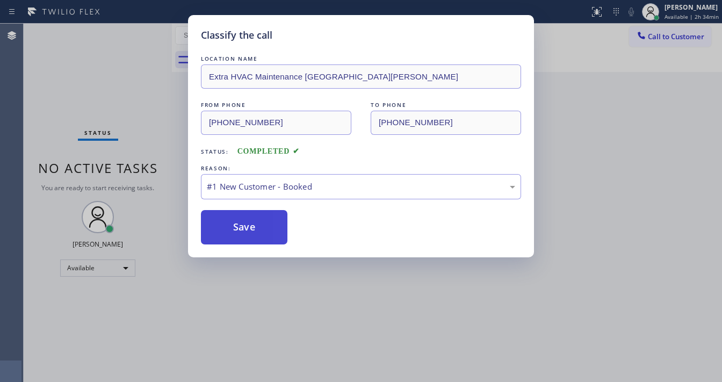
click at [243, 223] on button "Save" at bounding box center [244, 227] width 86 height 34
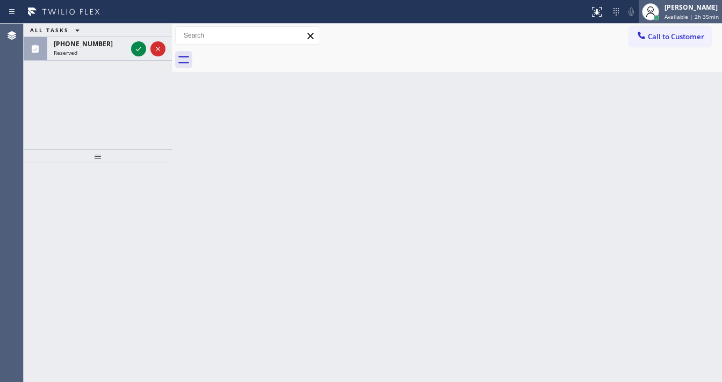
click at [674, 20] on div "[PERSON_NAME] Available | 2h 35min" at bounding box center [679, 12] width 83 height 24
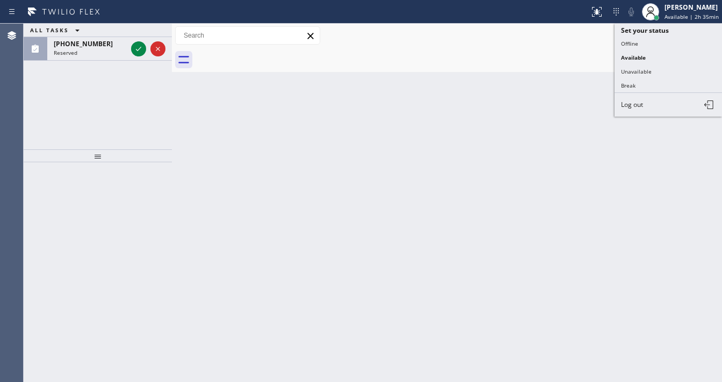
click at [638, 71] on button "Unavailable" at bounding box center [667, 71] width 107 height 14
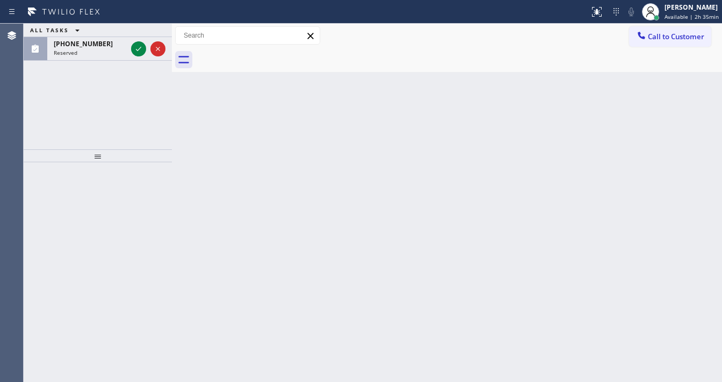
click at [172, 136] on div at bounding box center [172, 203] width 0 height 358
click at [137, 48] on icon at bounding box center [138, 48] width 13 height 13
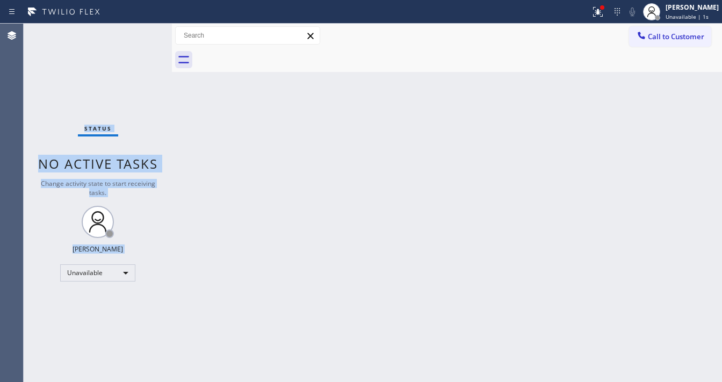
drag, startPoint x: 603, startPoint y: 10, endPoint x: 603, endPoint y: 39, distance: 29.5
click at [602, 9] on icon at bounding box center [597, 11] width 13 height 13
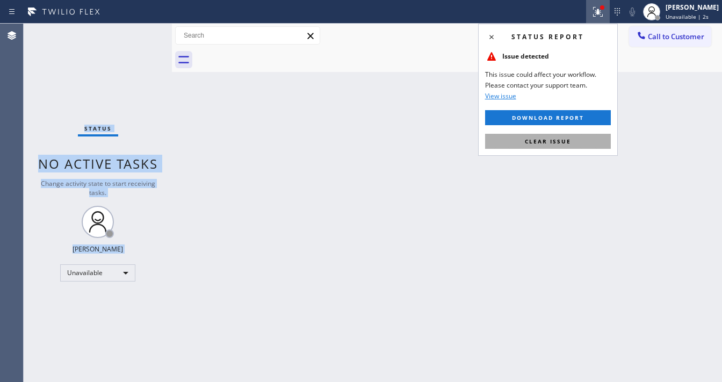
click at [559, 135] on button "Clear issue" at bounding box center [548, 141] width 126 height 15
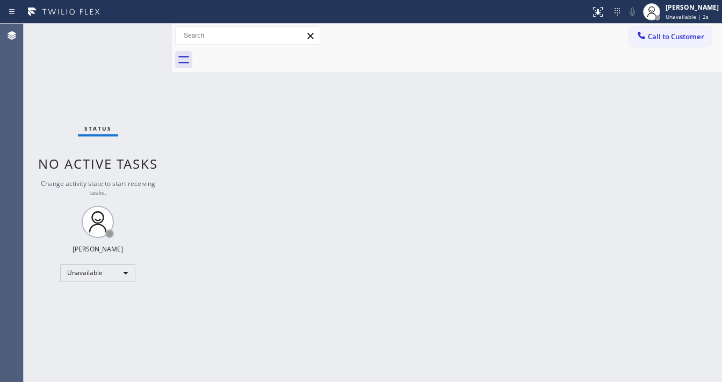
drag, startPoint x: 404, startPoint y: 157, endPoint x: 372, endPoint y: 232, distance: 81.8
click at [403, 159] on div "Back to Dashboard Change Sender ID Customers Technicians Select a contact Outbo…" at bounding box center [447, 203] width 550 height 358
click at [22, 171] on div "Agent Desktop" at bounding box center [11, 203] width 23 height 358
click at [89, 272] on div "Unavailable" at bounding box center [97, 272] width 75 height 17
click at [87, 326] on li "Break" at bounding box center [97, 327] width 73 height 13
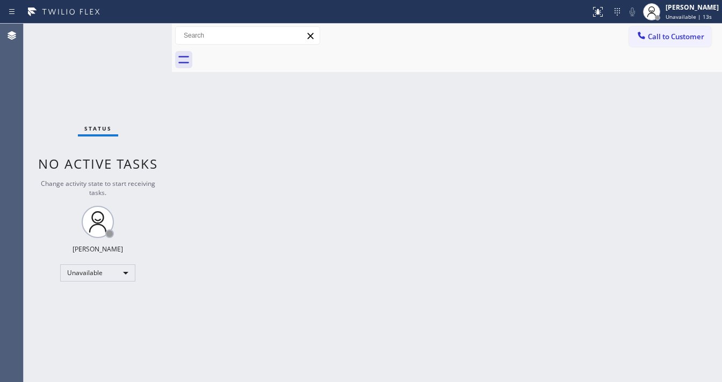
drag, startPoint x: 387, startPoint y: 256, endPoint x: 645, endPoint y: 284, distance: 259.9
click at [397, 253] on div "Back to Dashboard Change Sender ID Customers Technicians Select a contact Outbo…" at bounding box center [447, 203] width 550 height 358
drag, startPoint x: 565, startPoint y: 81, endPoint x: 433, endPoint y: 368, distance: 316.7
click at [565, 81] on div "Back to Dashboard Change Sender ID Customers Technicians Select a contact Outbo…" at bounding box center [447, 203] width 550 height 358
click at [77, 277] on div "Break" at bounding box center [97, 272] width 75 height 17
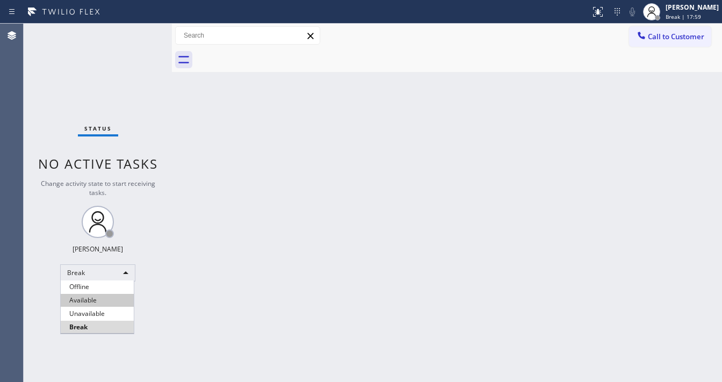
drag, startPoint x: 84, startPoint y: 303, endPoint x: 106, endPoint y: 296, distance: 22.9
click at [85, 302] on li "Available" at bounding box center [97, 300] width 73 height 13
click at [142, 287] on div "Status No active tasks Change activity state to start receiving tasks. [PERSON_…" at bounding box center [98, 203] width 148 height 358
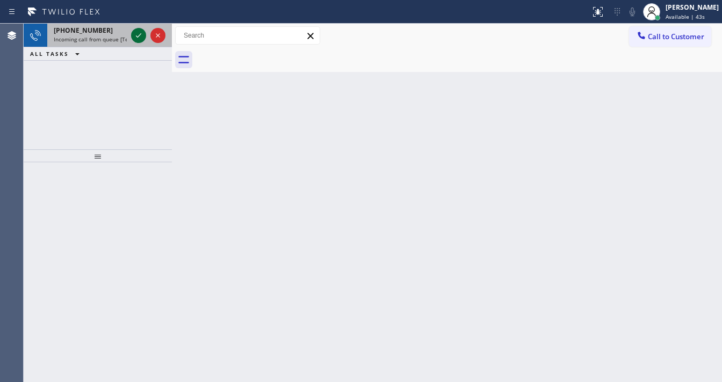
click at [136, 38] on icon at bounding box center [138, 35] width 13 height 13
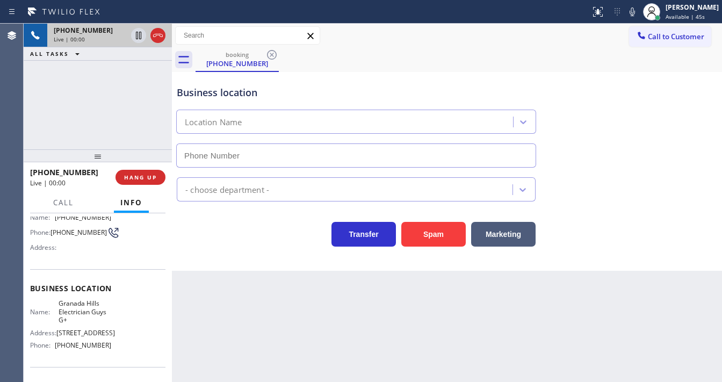
scroll to position [86, 0]
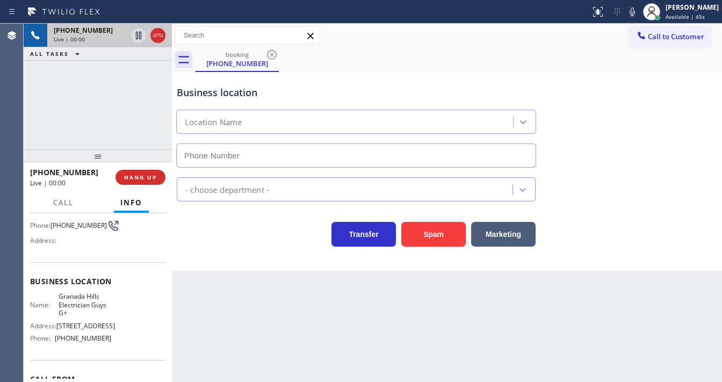
type input "[PHONE_NUMBER]"
click at [424, 308] on div "Back to Dashboard Change Sender ID Customers Technicians Select a contact Outbo…" at bounding box center [447, 203] width 550 height 358
click at [387, 378] on div "Back to Dashboard Change Sender ID Customers Technicians Select a contact Outbo…" at bounding box center [447, 203] width 550 height 358
click at [386, 380] on div "Back to Dashboard Change Sender ID Customers Technicians Select a contact Outbo…" at bounding box center [447, 203] width 550 height 358
click at [386, 381] on div "Back to Dashboard Change Sender ID Customers Technicians Select a contact Outbo…" at bounding box center [447, 203] width 550 height 358
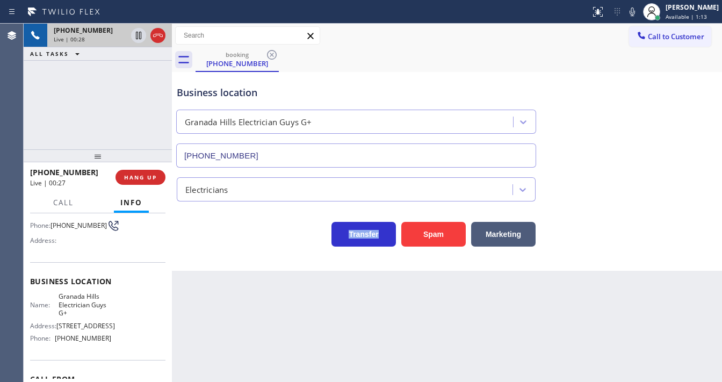
click at [398, 32] on div "Call to Customer Outbound call Location Extra HVAC Maintenance [GEOGRAPHIC_DATA…" at bounding box center [447, 35] width 550 height 19
click at [358, 292] on div "Back to Dashboard Change Sender ID Customers Technicians Select a contact Outbo…" at bounding box center [447, 203] width 550 height 358
click at [146, 174] on span "HANG UP" at bounding box center [140, 177] width 33 height 8
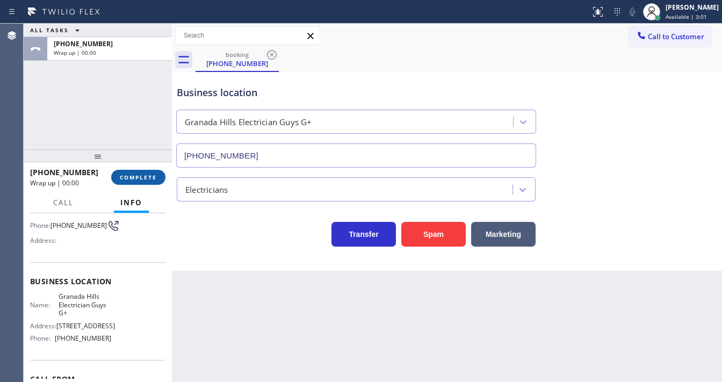
click at [146, 174] on span "COMPLETE" at bounding box center [138, 177] width 37 height 8
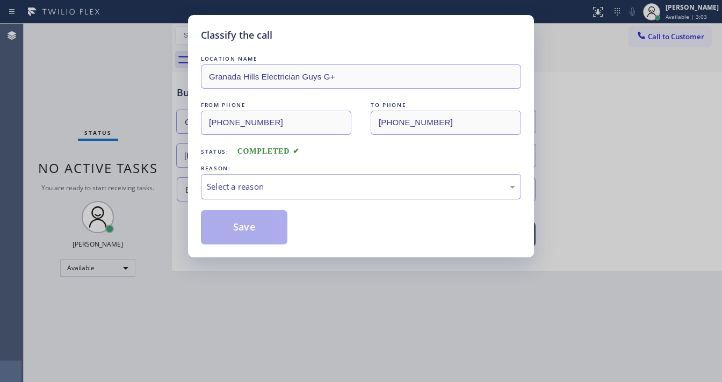
drag, startPoint x: 255, startPoint y: 180, endPoint x: 250, endPoint y: 195, distance: 15.3
click at [255, 186] on div "Select a reason" at bounding box center [361, 186] width 308 height 12
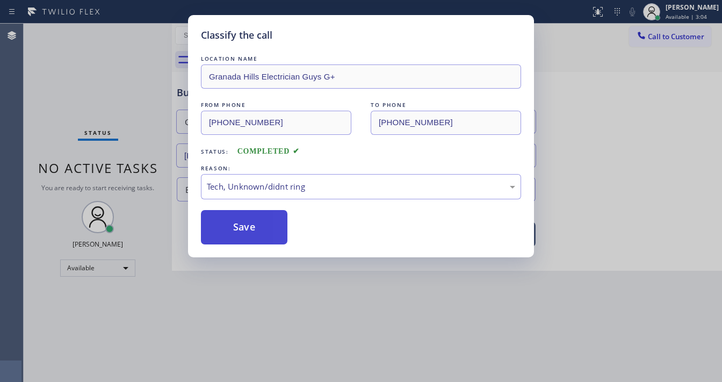
click at [234, 235] on button "Save" at bounding box center [244, 227] width 86 height 34
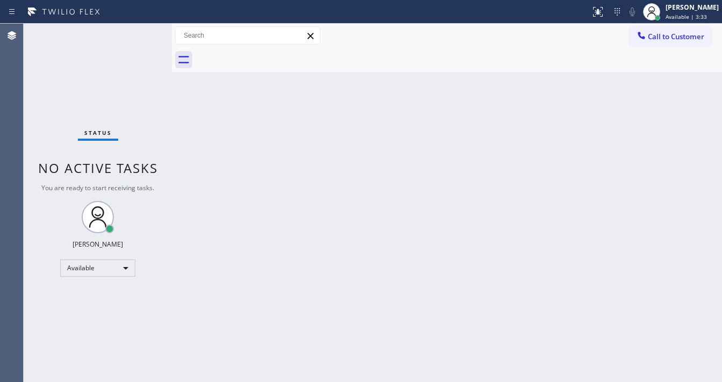
click at [47, 126] on div "Status No active tasks You are ready to start receiving tasks. [PERSON_NAME]" at bounding box center [98, 203] width 148 height 358
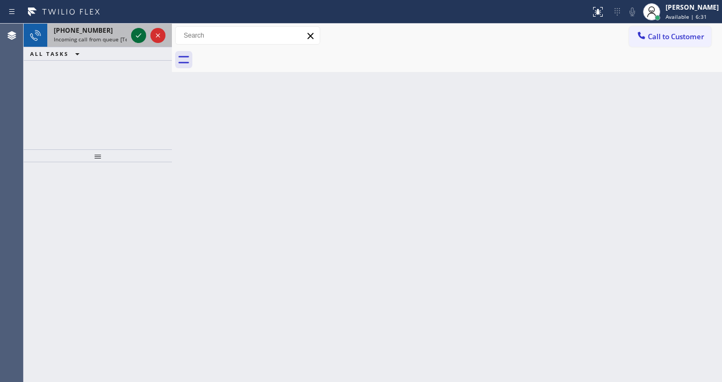
click at [140, 33] on icon at bounding box center [138, 35] width 13 height 13
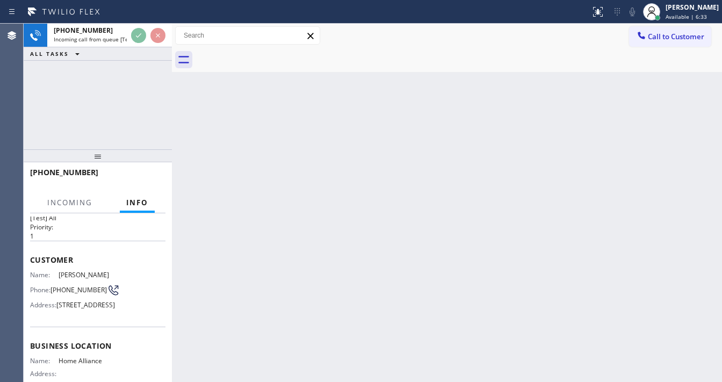
scroll to position [43, 0]
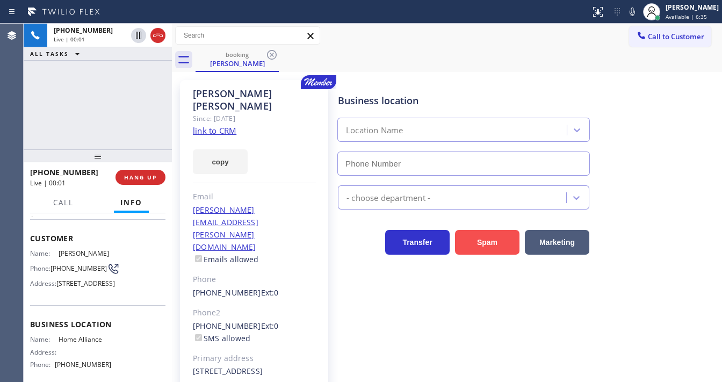
type input "[PHONE_NUMBER]"
click at [480, 242] on button "Spam" at bounding box center [487, 242] width 64 height 25
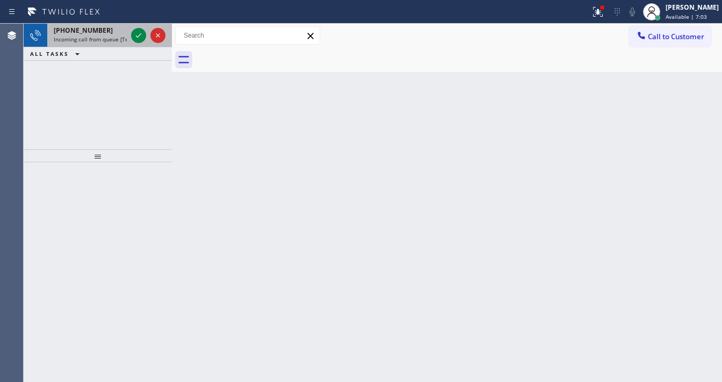
click at [91, 35] on span "Incoming call from queue [Test] All" at bounding box center [98, 39] width 89 height 8
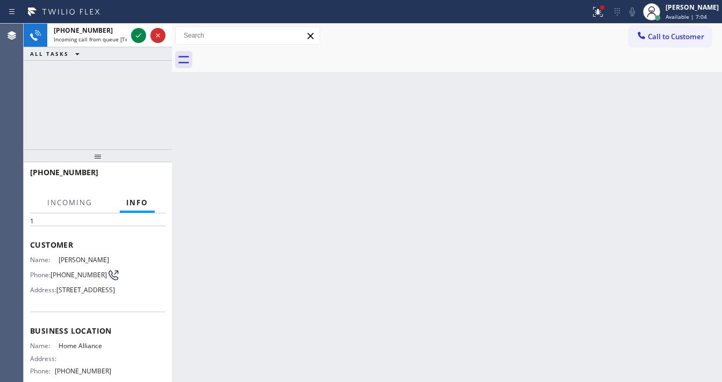
scroll to position [86, 0]
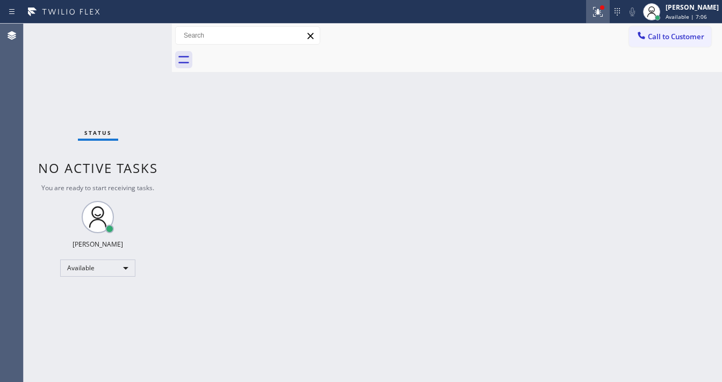
click at [603, 11] on icon at bounding box center [597, 11] width 13 height 13
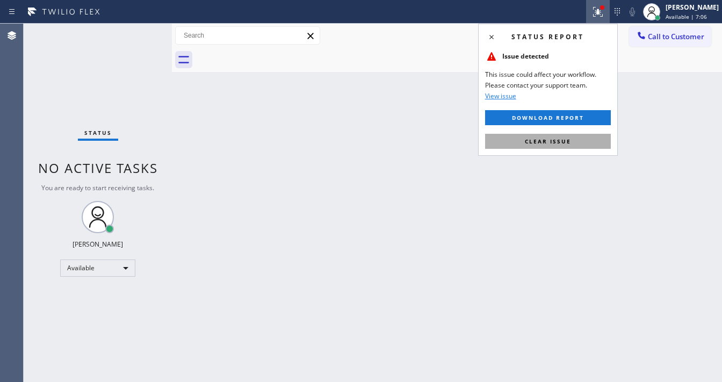
click at [550, 148] on button "Clear issue" at bounding box center [548, 141] width 126 height 15
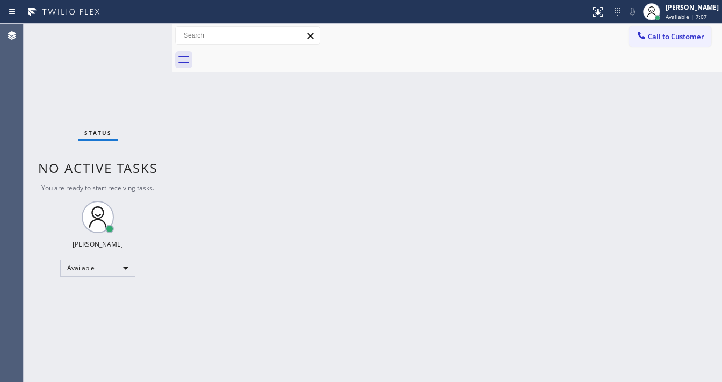
drag, startPoint x: 140, startPoint y: 38, endPoint x: 140, endPoint y: 28, distance: 10.2
click at [140, 35] on div "Status No active tasks You are ready to start receiving tasks. [PERSON_NAME]" at bounding box center [98, 203] width 148 height 358
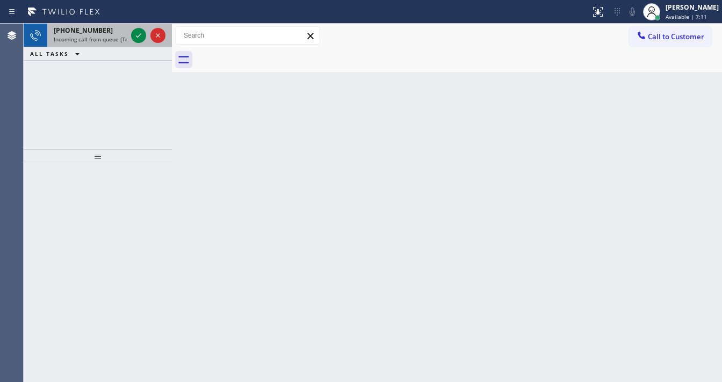
click at [101, 33] on div "[PHONE_NUMBER]" at bounding box center [90, 30] width 73 height 9
click at [95, 33] on span "[PHONE_NUMBER]" at bounding box center [83, 30] width 59 height 9
click at [103, 35] on span "Incoming call from queue [Test] All" at bounding box center [98, 39] width 89 height 8
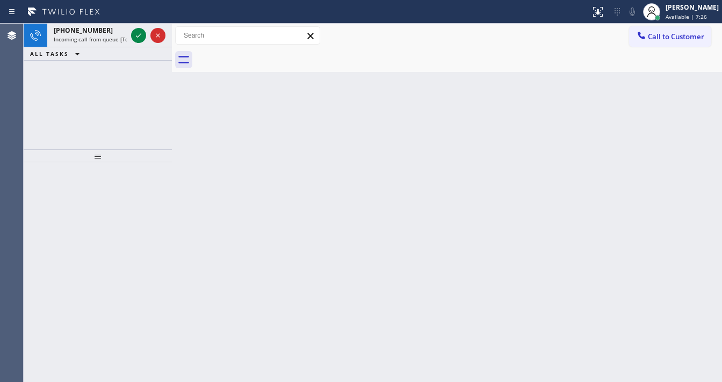
click at [134, 34] on icon at bounding box center [138, 35] width 13 height 13
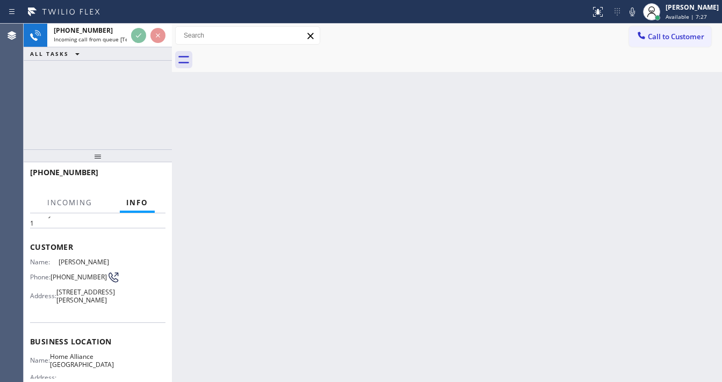
scroll to position [43, 0]
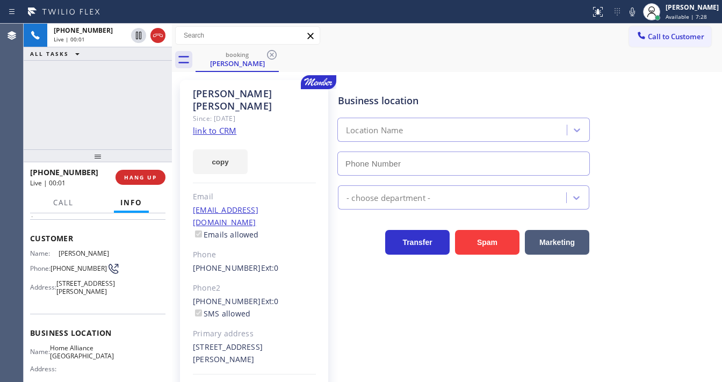
type input "[PHONE_NUMBER]"
click at [223, 125] on link "link to CRM" at bounding box center [214, 130] width 43 height 11
click at [93, 110] on div "[PHONE_NUMBER] Live | 03:20 ALL TASKS ALL TASKS ACTIVE TASKS TASKS IN WRAP UP" at bounding box center [98, 87] width 148 height 126
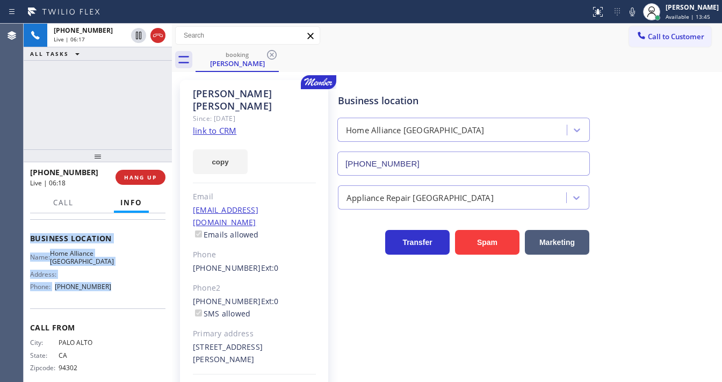
scroll to position [157, 0]
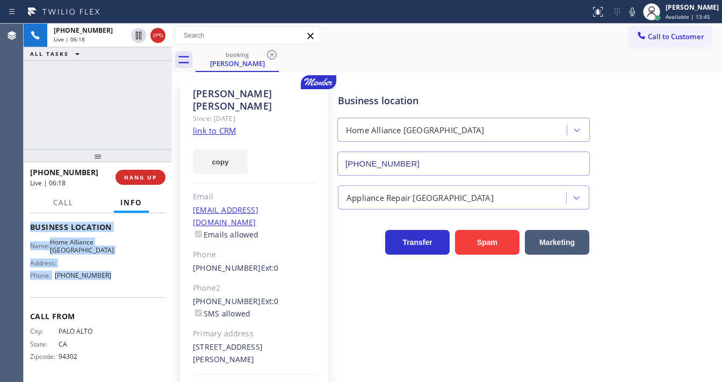
drag, startPoint x: 28, startPoint y: 231, endPoint x: 122, endPoint y: 286, distance: 109.0
click at [122, 286] on div "Context Queue: [Test] All Priority: 1 Customer Name: [PERSON_NAME] Phone: [PHON…" at bounding box center [98, 297] width 148 height 169
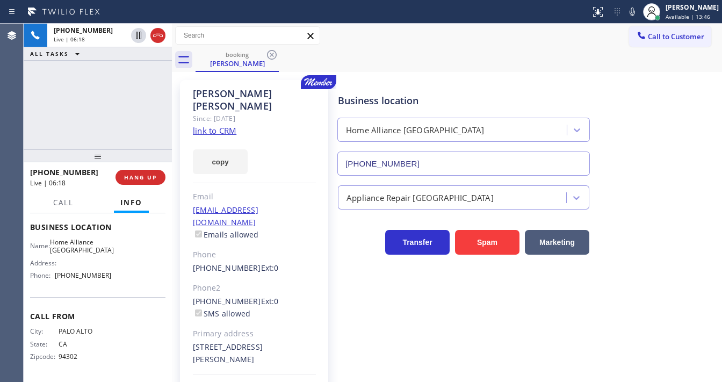
click at [115, 117] on div "[PHONE_NUMBER] Live | 06:18 ALL TASKS ALL TASKS ACTIVE TASKS TASKS IN WRAP UP" at bounding box center [98, 87] width 148 height 126
drag, startPoint x: 47, startPoint y: 172, endPoint x: 39, endPoint y: 175, distance: 8.2
click at [39, 175] on div "[PHONE_NUMBER]" at bounding box center [69, 172] width 78 height 10
click at [118, 90] on div "[PHONE_NUMBER] Live | 09:41 ALL TASKS ALL TASKS ACTIVE TASKS TASKS IN WRAP UP" at bounding box center [98, 87] width 148 height 126
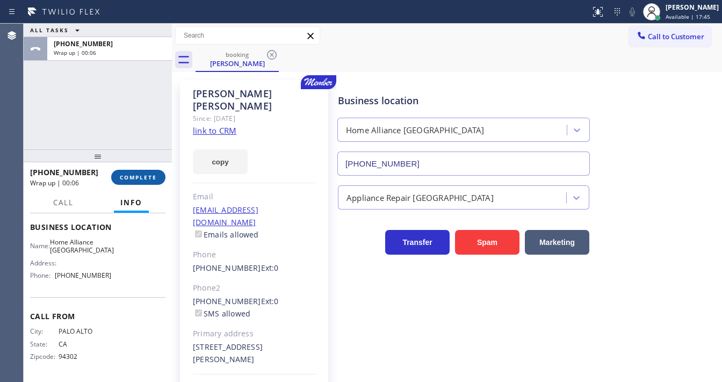
click at [130, 176] on span "COMPLETE" at bounding box center [138, 177] width 37 height 8
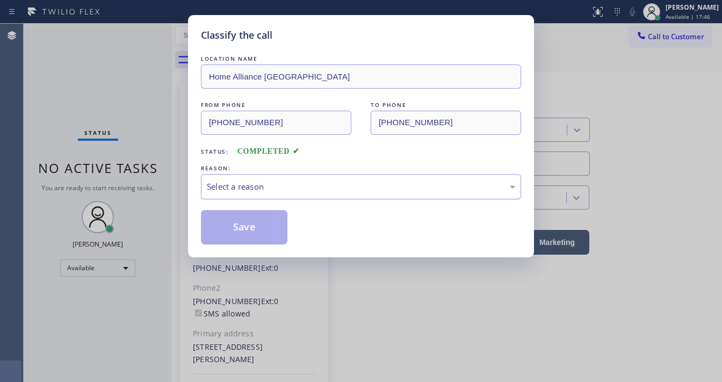
drag, startPoint x: 252, startPoint y: 189, endPoint x: 250, endPoint y: 197, distance: 7.7
click at [252, 189] on div "Select a reason" at bounding box center [361, 186] width 308 height 12
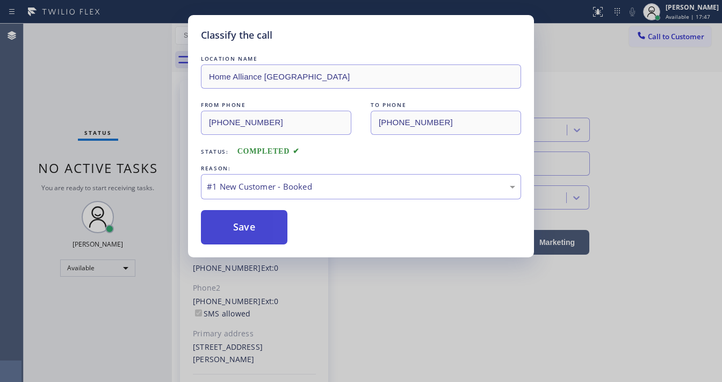
click at [240, 226] on button "Save" at bounding box center [244, 227] width 86 height 34
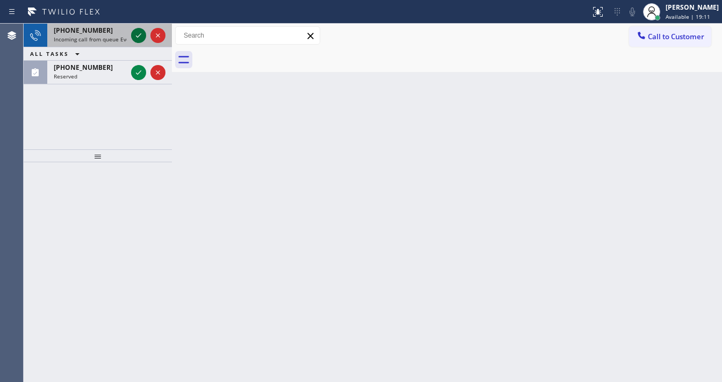
click at [139, 38] on icon at bounding box center [138, 35] width 13 height 13
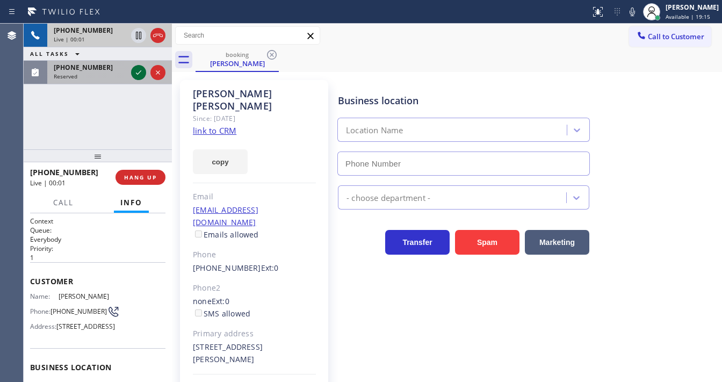
type input "[PHONE_NUMBER]"
click at [136, 69] on icon at bounding box center [138, 72] width 13 height 13
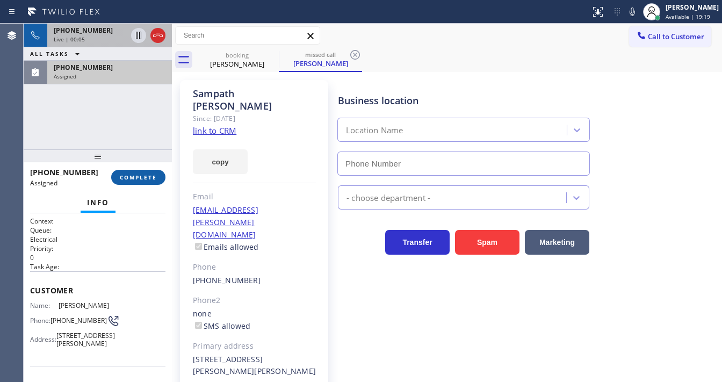
type input "[PHONE_NUMBER]"
click at [131, 170] on button "COMPLETE" at bounding box center [138, 177] width 54 height 15
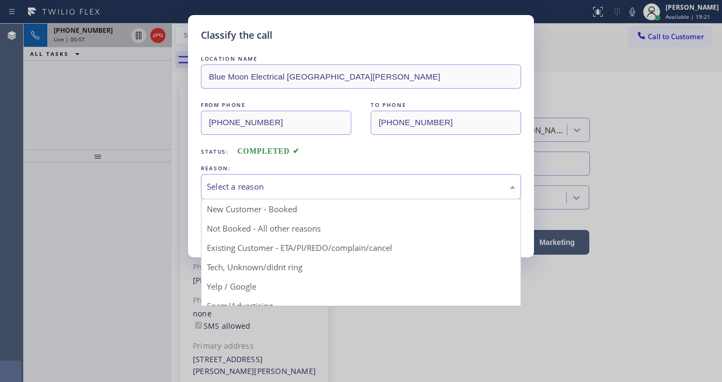
click at [238, 187] on div "Select a reason" at bounding box center [361, 186] width 308 height 12
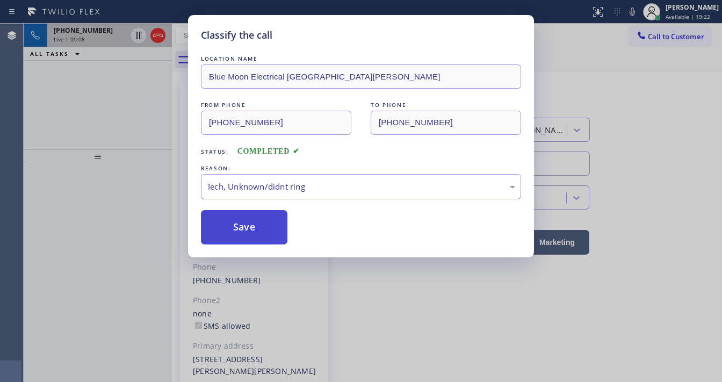
click at [245, 227] on button "Save" at bounding box center [244, 227] width 86 height 34
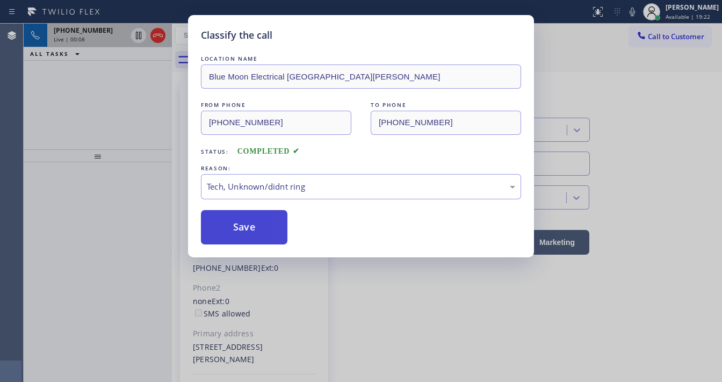
click at [245, 227] on button "Save" at bounding box center [244, 227] width 86 height 34
drag, startPoint x: 121, startPoint y: 170, endPoint x: 206, endPoint y: 64, distance: 135.9
click at [121, 169] on div "Classify the call LOCATION NAME Blue Moon Electrical [GEOGRAPHIC_DATA][PERSON_N…" at bounding box center [361, 191] width 722 height 382
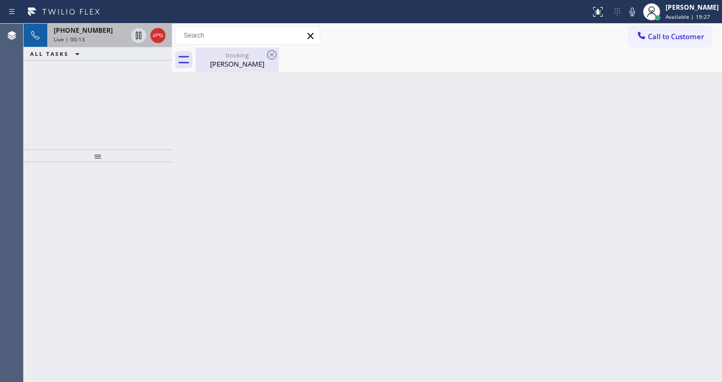
click at [229, 63] on div "[PERSON_NAME]" at bounding box center [237, 64] width 81 height 10
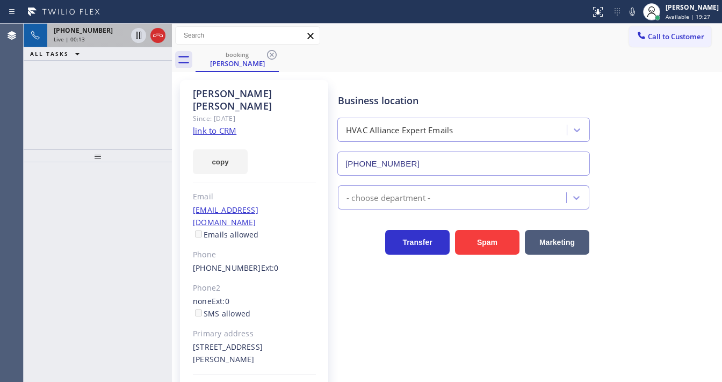
click at [222, 125] on link "link to CRM" at bounding box center [214, 130] width 43 height 11
click at [89, 28] on span "[PHONE_NUMBER]" at bounding box center [83, 30] width 59 height 9
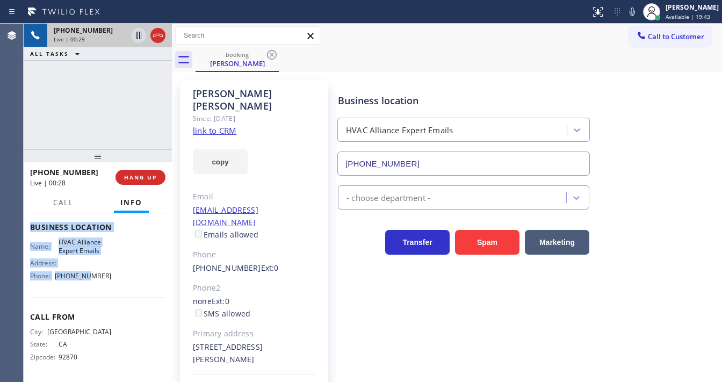
scroll to position [157, 0]
drag, startPoint x: 31, startPoint y: 275, endPoint x: 112, endPoint y: 279, distance: 80.6
click at [112, 279] on div "Context Queue: Everybody Priority: 1 Customer Name: [PERSON_NAME] Phone: [PHONE…" at bounding box center [97, 227] width 135 height 302
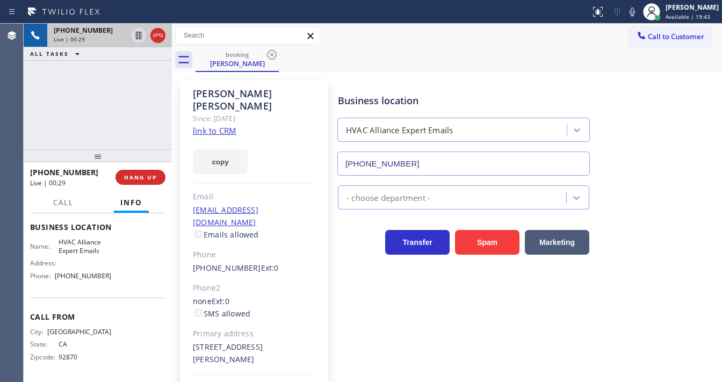
click at [96, 137] on div "[PHONE_NUMBER] Live | 00:29 ALL TASKS ALL TASKS ACTIVE TASKS TASKS IN WRAP UP" at bounding box center [98, 87] width 148 height 126
click at [424, 34] on div "Call to Customer Outbound call Location Extra HVAC Maintenance [GEOGRAPHIC_DATA…" at bounding box center [447, 35] width 550 height 19
click at [540, 67] on div "booking [PERSON_NAME]" at bounding box center [458, 60] width 526 height 24
click at [635, 14] on icon at bounding box center [631, 12] width 5 height 9
click at [140, 38] on icon at bounding box center [138, 35] width 13 height 13
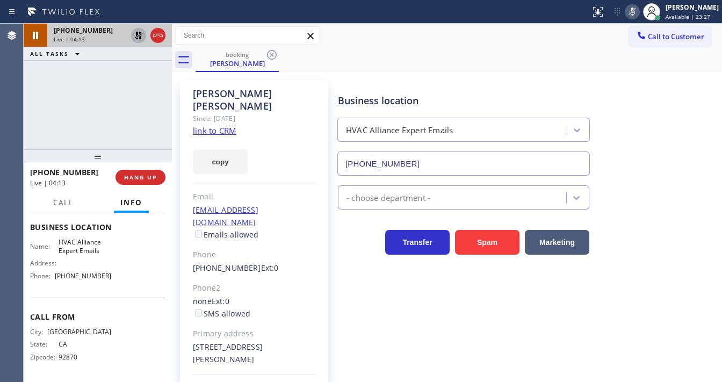
click at [137, 37] on icon at bounding box center [138, 35] width 13 height 13
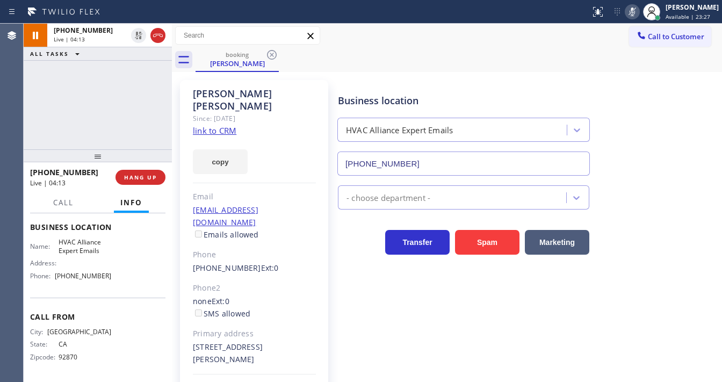
click at [638, 12] on icon at bounding box center [632, 11] width 13 height 13
drag, startPoint x: 584, startPoint y: 46, endPoint x: 265, endPoint y: 77, distance: 320.5
click at [584, 46] on div "Call to Customer Outbound call Location Extra HVAC Maintenance [GEOGRAPHIC_DATA…" at bounding box center [447, 36] width 550 height 24
click at [96, 98] on div "[PHONE_NUMBER] Live | 04:14 ALL TASKS ALL TASKS ACTIVE TASKS TASKS IN WRAP UP" at bounding box center [98, 87] width 148 height 126
click at [45, 120] on div "[PHONE_NUMBER] Live | 04:28 ALL TASKS ALL TASKS ACTIVE TASKS TASKS IN WRAP UP" at bounding box center [98, 87] width 148 height 126
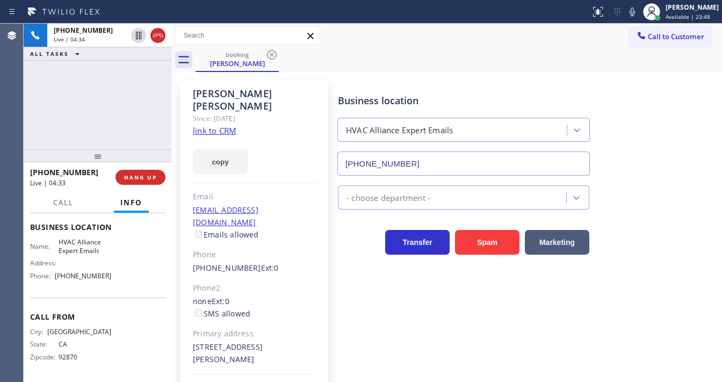
click at [123, 84] on div "[PHONE_NUMBER] Live | 04:34 ALL TASKS ALL TASKS ACTIVE TASKS TASKS IN WRAP UP" at bounding box center [98, 87] width 148 height 126
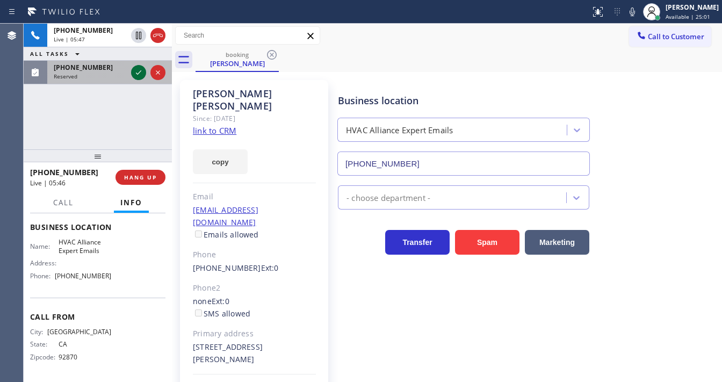
click at [141, 72] on icon at bounding box center [138, 72] width 13 height 13
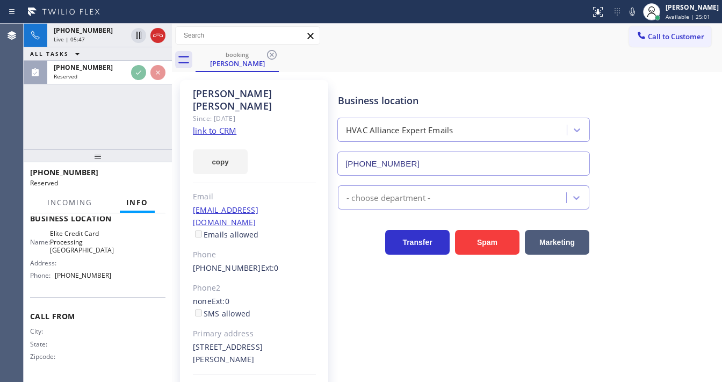
scroll to position [149, 0]
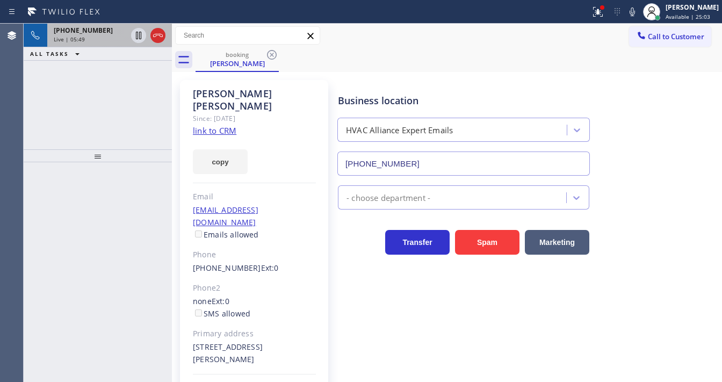
click at [99, 33] on div "[PHONE_NUMBER]" at bounding box center [90, 30] width 73 height 9
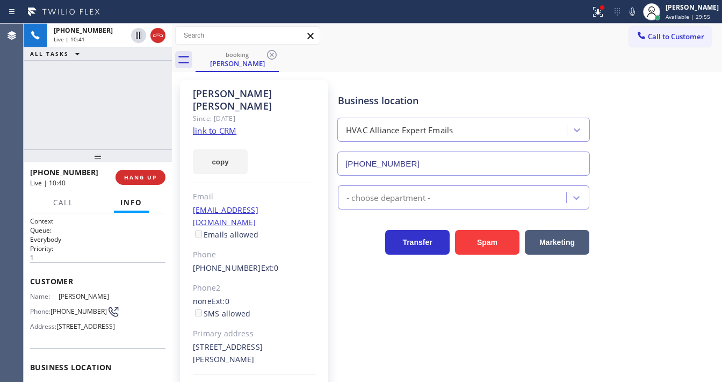
click at [139, 107] on div "[PHONE_NUMBER] Live | 10:41 ALL TASKS ALL TASKS ACTIVE TASKS TASKS IN WRAP UP" at bounding box center [98, 87] width 148 height 126
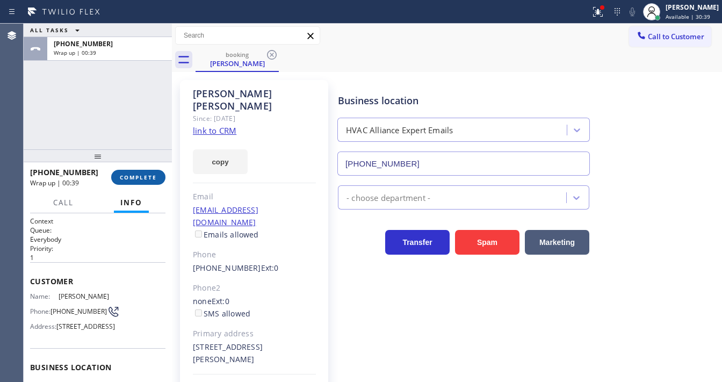
click at [143, 177] on span "COMPLETE" at bounding box center [138, 177] width 37 height 8
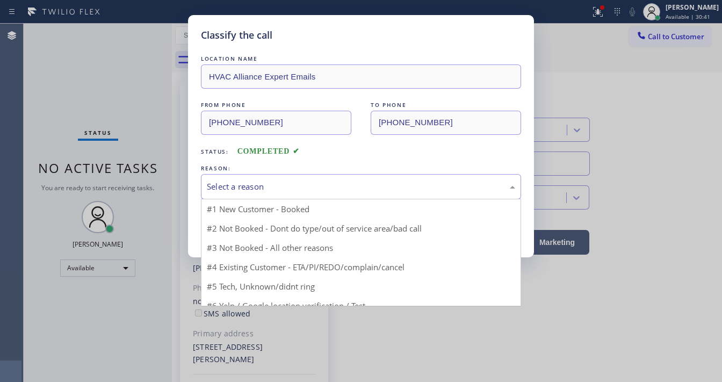
click at [258, 190] on div "Select a reason" at bounding box center [361, 186] width 308 height 12
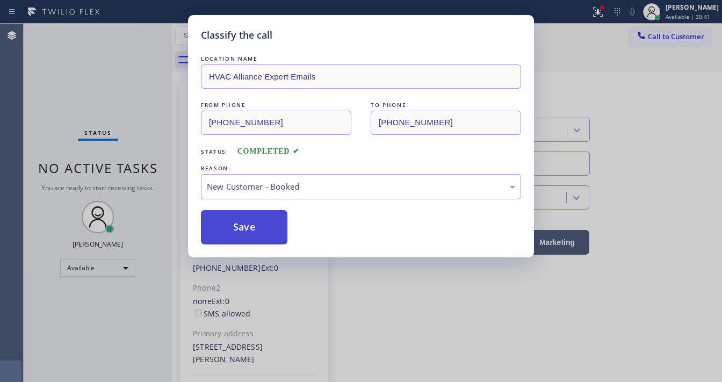
click at [253, 227] on button "Save" at bounding box center [244, 227] width 86 height 34
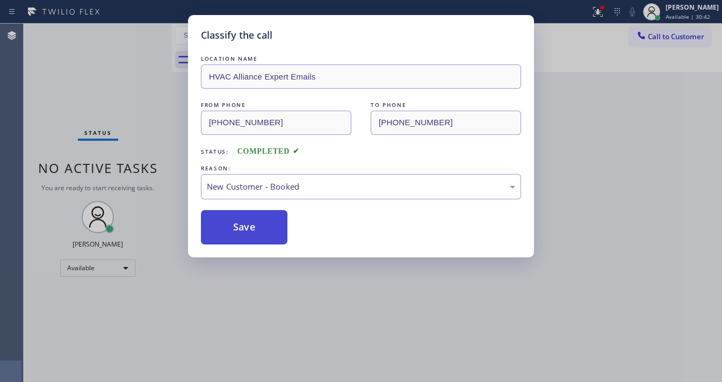
click at [253, 228] on button "Save" at bounding box center [244, 227] width 86 height 34
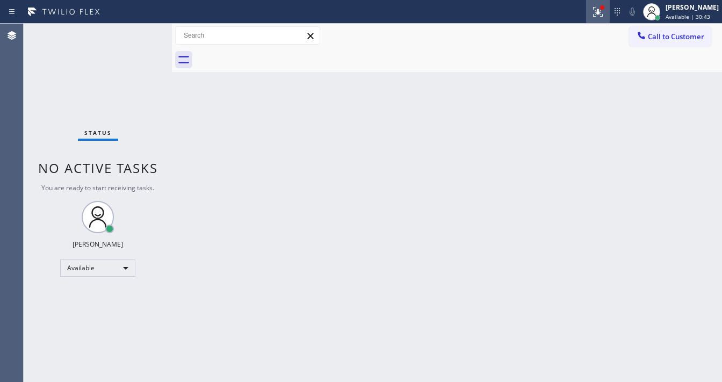
click at [603, 11] on icon at bounding box center [598, 12] width 10 height 10
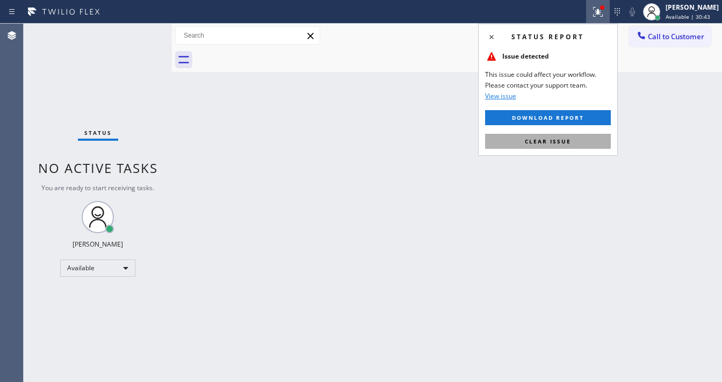
click at [569, 140] on span "Clear issue" at bounding box center [548, 141] width 46 height 8
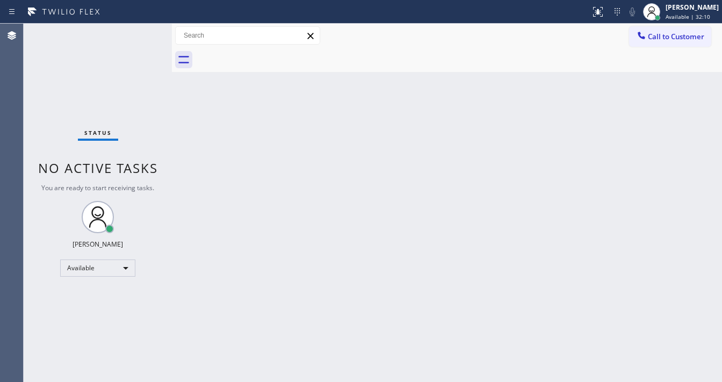
click at [541, 24] on div "Status report No issues detected If you experience an issue, please download th…" at bounding box center [361, 191] width 722 height 382
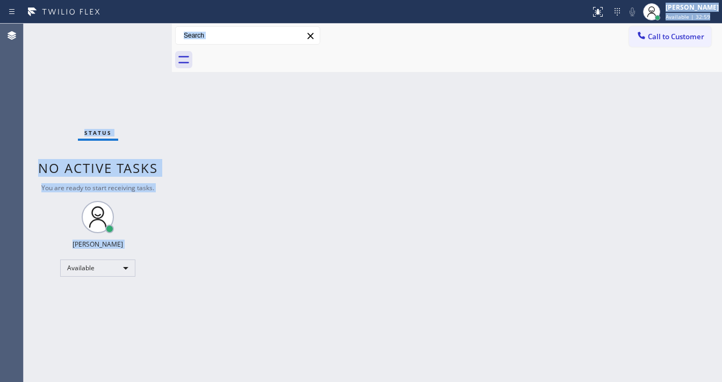
click at [141, 32] on div "Status No active tasks You are ready to start receiving tasks. [PERSON_NAME]" at bounding box center [98, 203] width 148 height 358
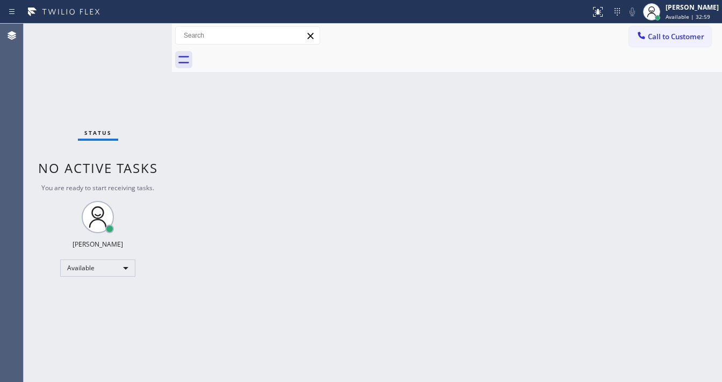
click at [141, 32] on div "Status No active tasks You are ready to start receiving tasks. [PERSON_NAME]" at bounding box center [98, 203] width 148 height 358
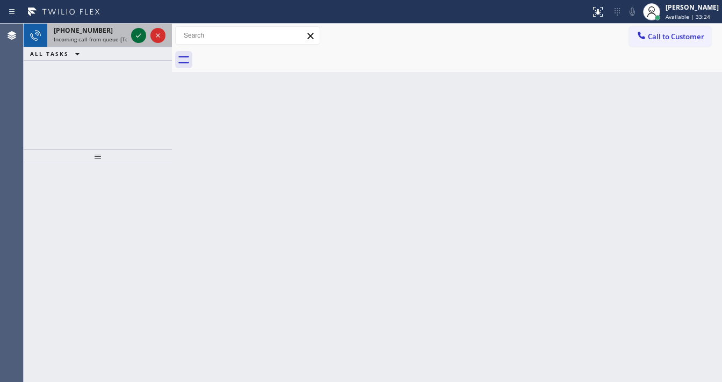
click at [137, 37] on icon at bounding box center [138, 35] width 5 height 4
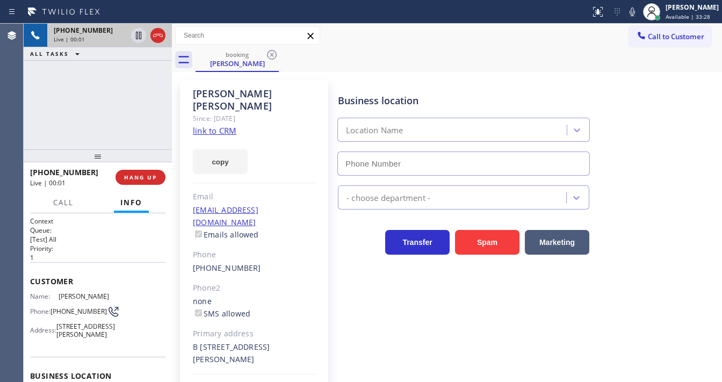
type input "[PHONE_NUMBER]"
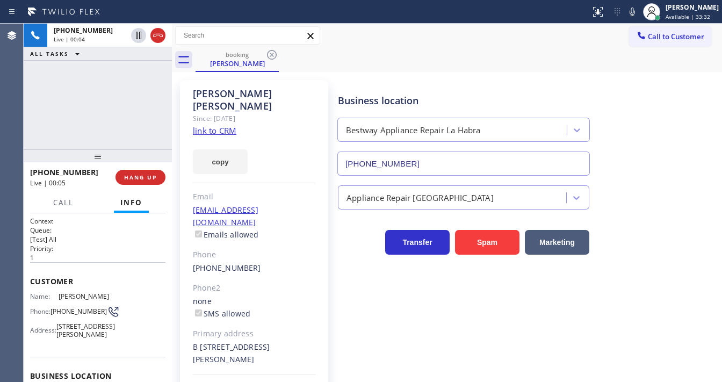
click at [220, 125] on link "link to CRM" at bounding box center [214, 130] width 43 height 11
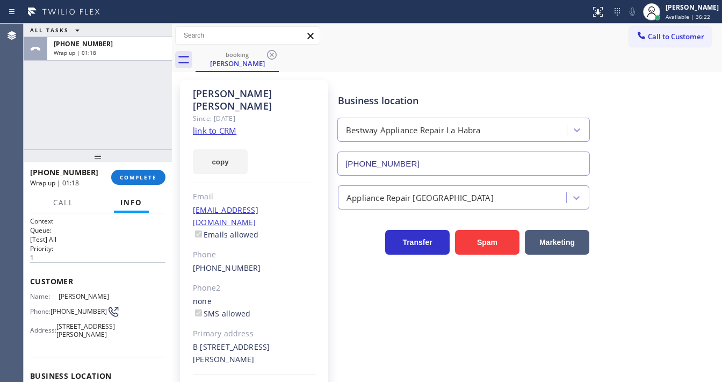
click at [140, 165] on div "[PHONE_NUMBER] Wrap up | 01:18 COMPLETE" at bounding box center [97, 177] width 135 height 28
click at [142, 170] on button "COMPLETE" at bounding box center [138, 177] width 54 height 15
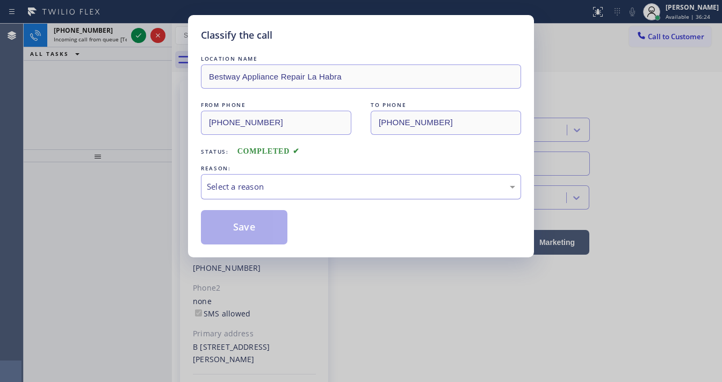
drag, startPoint x: 232, startPoint y: 180, endPoint x: 251, endPoint y: 196, distance: 25.2
click at [239, 183] on div "Select a reason" at bounding box center [361, 186] width 308 height 12
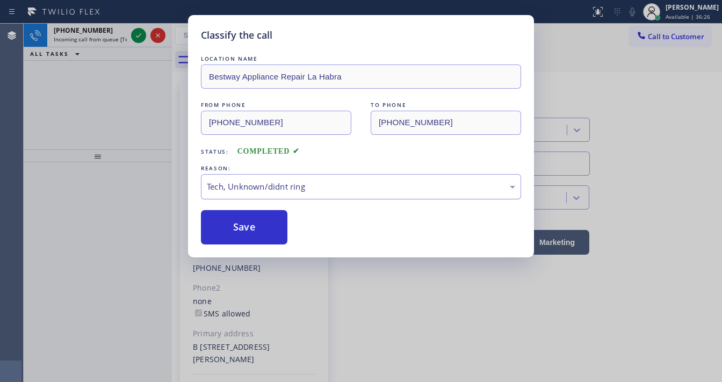
click at [270, 195] on div "Tech, Unknown/didnt ring" at bounding box center [361, 186] width 320 height 25
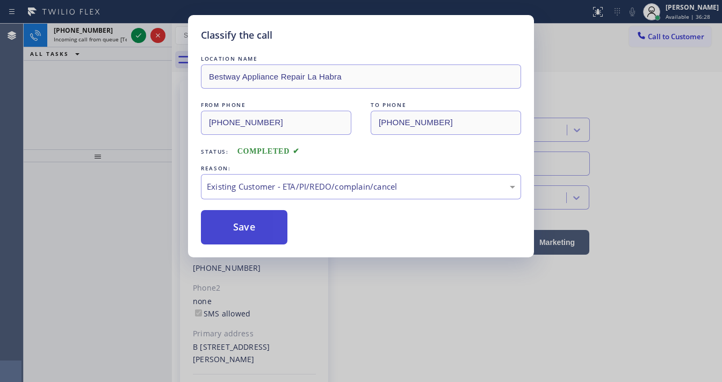
click at [262, 224] on button "Save" at bounding box center [244, 227] width 86 height 34
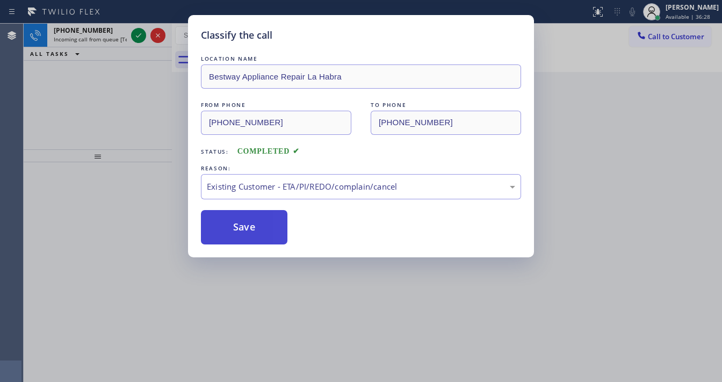
click at [262, 224] on button "Save" at bounding box center [244, 227] width 86 height 34
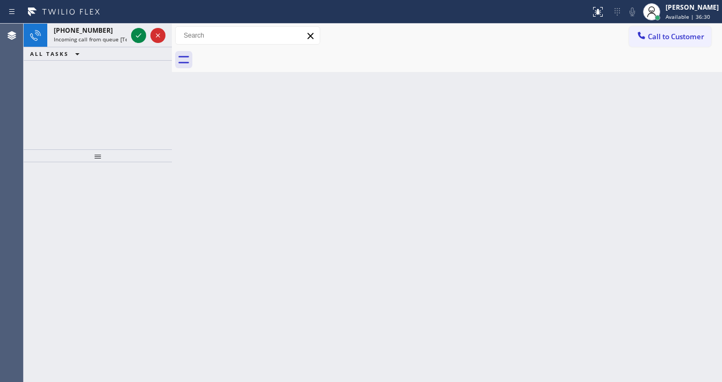
click at [75, 32] on span "[PHONE_NUMBER]" at bounding box center [83, 30] width 59 height 9
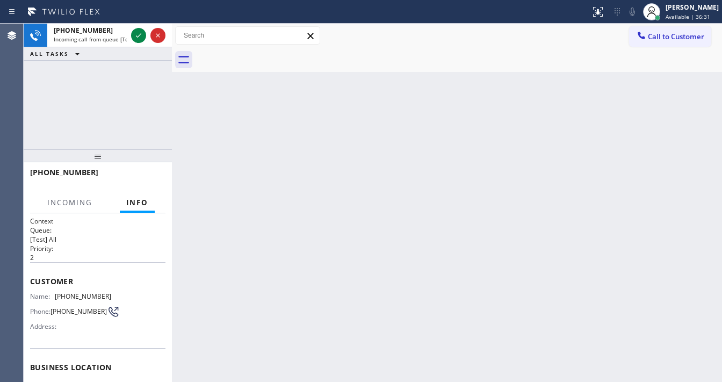
scroll to position [86, 0]
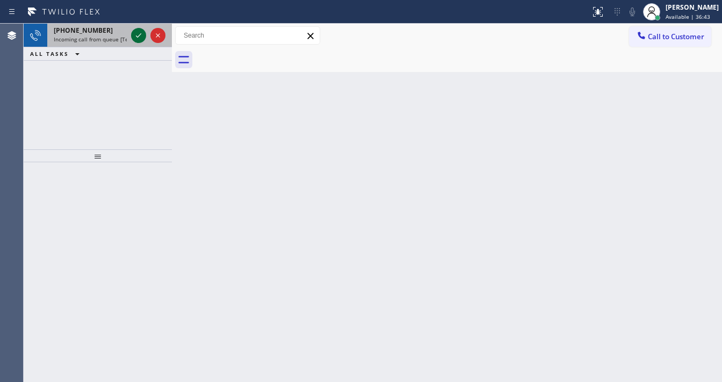
click at [133, 34] on icon at bounding box center [138, 35] width 13 height 13
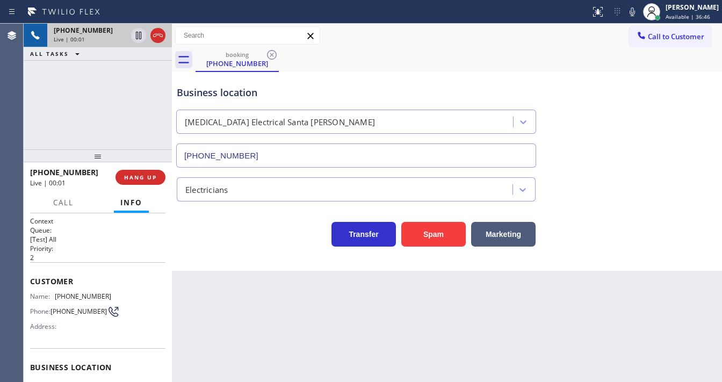
type input "[PHONE_NUMBER]"
click at [28, 108] on div "[PHONE_NUMBER] Live | 00:01 ALL TASKS ALL TASKS ACTIVE TASKS TASKS IN WRAP UP" at bounding box center [98, 87] width 148 height 126
click at [37, 115] on div "[PHONE_NUMBER] Live | 00:31 ALL TASKS ALL TASKS ACTIVE TASKS TASKS IN WRAP UP" at bounding box center [98, 87] width 148 height 126
click at [485, 380] on div "Back to Dashboard Change Sender ID Customers Technicians Select a contact Outbo…" at bounding box center [447, 203] width 550 height 358
click at [87, 265] on div "Customer Name: [PHONE_NUMBER] Phone: [PHONE_NUMBER] Address:" at bounding box center [97, 305] width 135 height 86
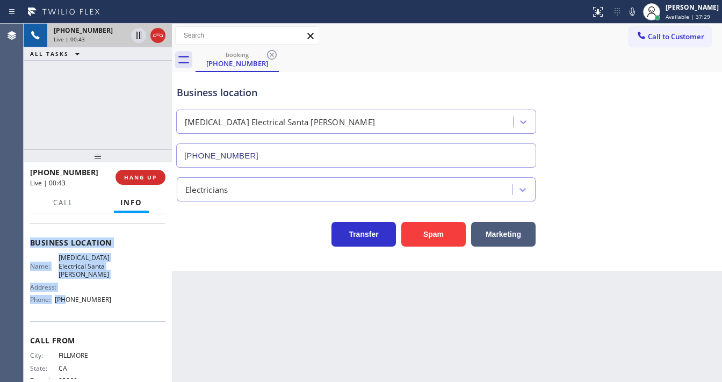
scroll to position [129, 0]
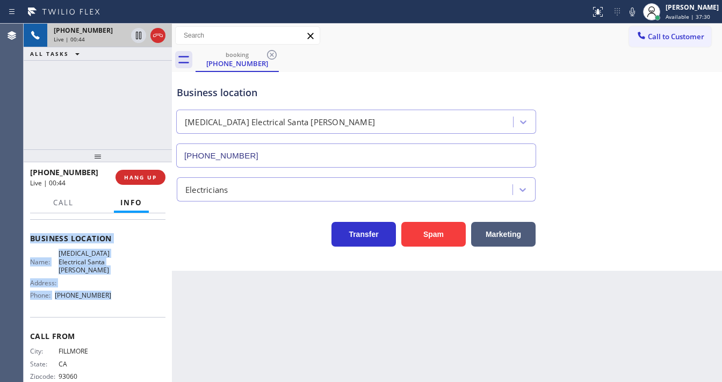
drag, startPoint x: 27, startPoint y: 277, endPoint x: 110, endPoint y: 302, distance: 86.5
click at [110, 302] on div "Context Queue: [Test] All Priority: 2 Customer Name: [PHONE_NUMBER] Phone: [PHO…" at bounding box center [98, 297] width 148 height 169
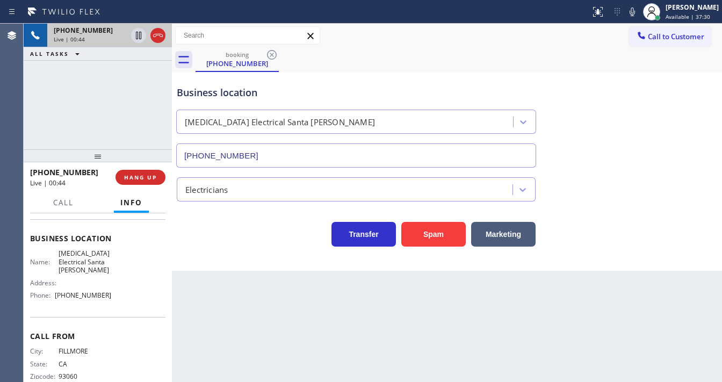
click at [110, 111] on div "[PHONE_NUMBER] Live | 00:44 ALL TASKS ALL TASKS ACTIVE TASKS TASKS IN WRAP UP" at bounding box center [98, 87] width 148 height 126
click at [127, 94] on div "[PHONE_NUMBER] Live | 02:17 ALL TASKS ALL TASKS ACTIVE TASKS TASKS IN WRAP UP" at bounding box center [98, 87] width 148 height 126
drag, startPoint x: 88, startPoint y: 173, endPoint x: 71, endPoint y: 173, distance: 17.2
click at [71, 173] on div "[PHONE_NUMBER]" at bounding box center [69, 172] width 78 height 10
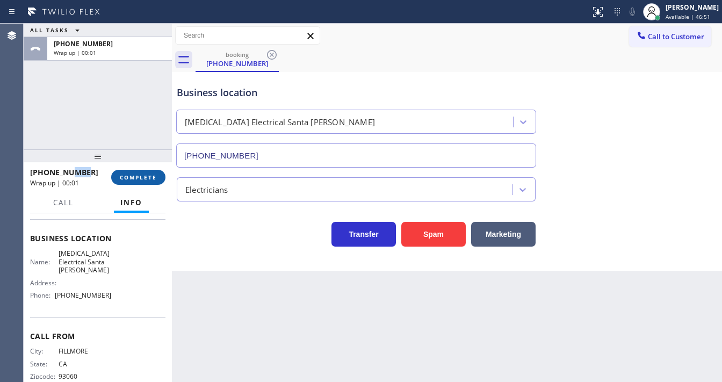
click at [146, 174] on span "COMPLETE" at bounding box center [138, 177] width 37 height 8
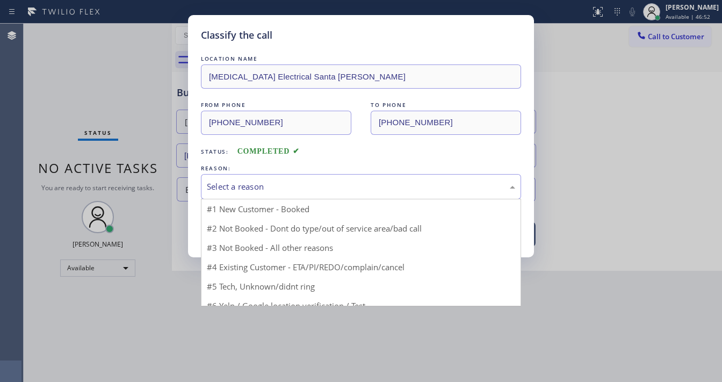
drag, startPoint x: 238, startPoint y: 187, endPoint x: 239, endPoint y: 198, distance: 10.3
click at [239, 187] on div "Select a reason" at bounding box center [361, 186] width 308 height 12
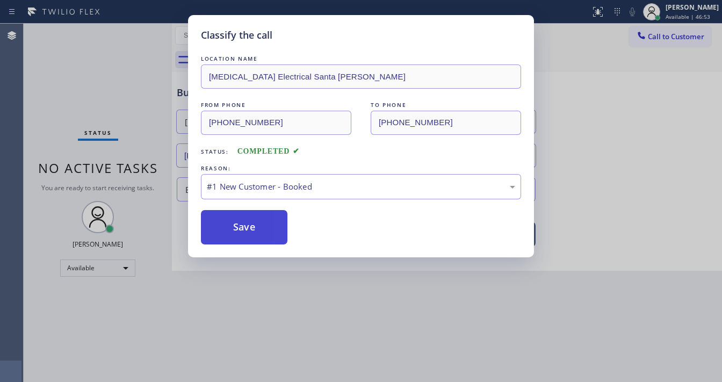
click at [238, 227] on button "Save" at bounding box center [244, 227] width 86 height 34
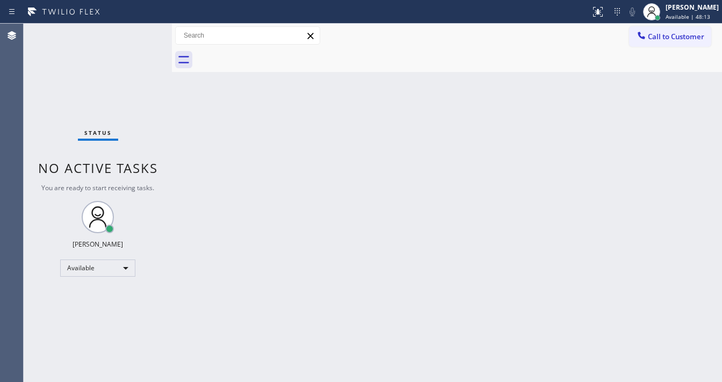
click at [134, 34] on div "Status No active tasks You are ready to start receiving tasks. [PERSON_NAME]" at bounding box center [98, 203] width 148 height 358
click at [136, 34] on div "Status No active tasks You are ready to start receiving tasks. [PERSON_NAME]" at bounding box center [98, 203] width 148 height 358
click at [144, 41] on div "Status No active tasks You are ready to start receiving tasks. [PERSON_NAME]" at bounding box center [98, 203] width 148 height 358
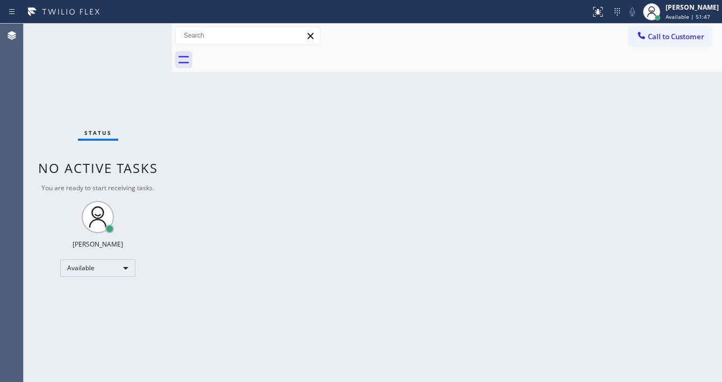
click at [133, 149] on div "Status No active tasks You are ready to start receiving tasks. [PERSON_NAME]" at bounding box center [98, 203] width 148 height 358
click at [133, 35] on div "Status No active tasks You are ready to start receiving tasks. [PERSON_NAME]" at bounding box center [98, 203] width 148 height 358
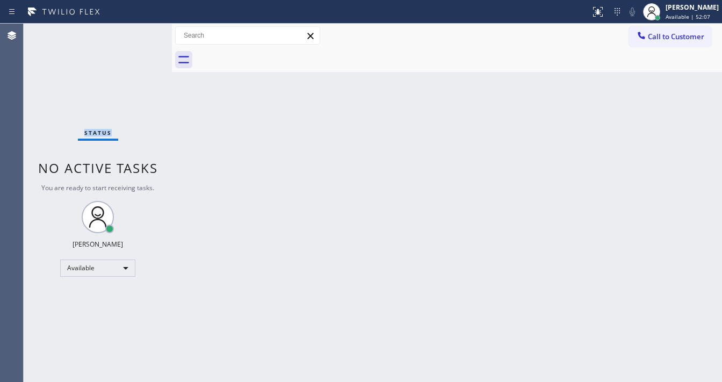
click at [133, 35] on div "Status No active tasks You are ready to start receiving tasks. [PERSON_NAME]" at bounding box center [98, 203] width 148 height 358
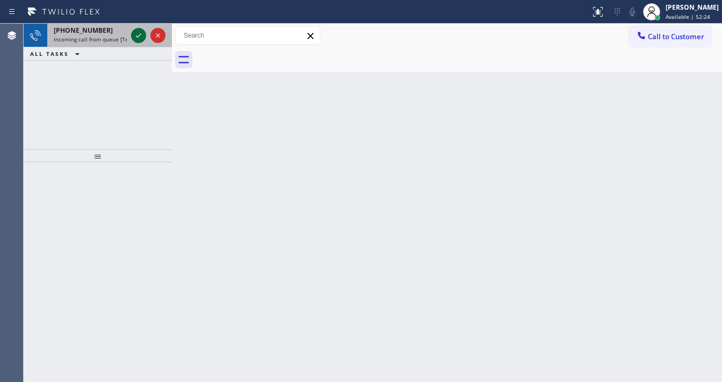
drag, startPoint x: 133, startPoint y: 42, endPoint x: 133, endPoint y: 35, distance: 7.5
click at [133, 35] on icon at bounding box center [138, 35] width 13 height 13
click at [140, 34] on icon at bounding box center [138, 35] width 5 height 4
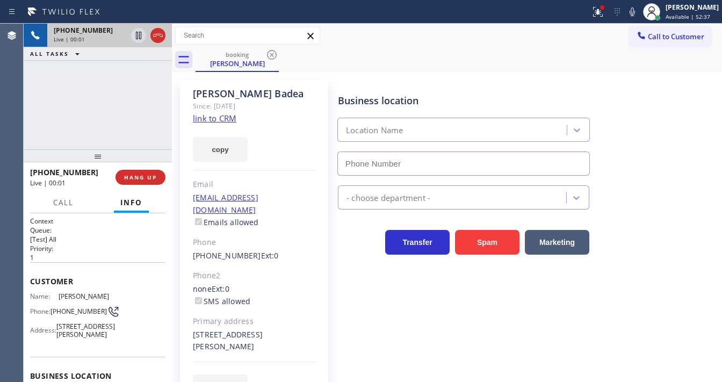
type input "[PHONE_NUMBER]"
click at [47, 139] on div "[PHONE_NUMBER] Live | 00:10 ALL TASKS ALL TASKS ACTIVE TASKS TASKS IN WRAP UP" at bounding box center [98, 87] width 148 height 126
click at [210, 119] on link "link to CRM" at bounding box center [214, 118] width 43 height 11
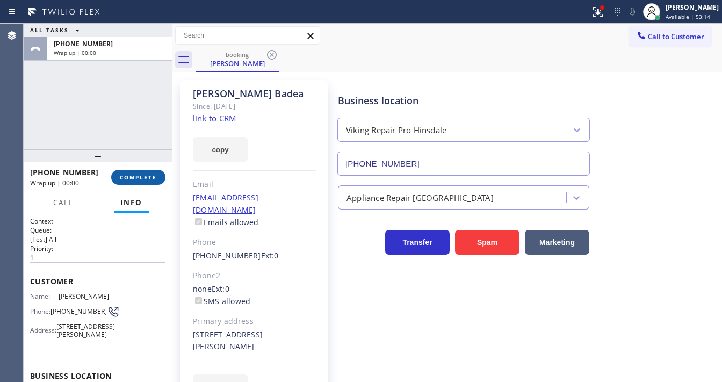
click at [142, 180] on span "COMPLETE" at bounding box center [138, 177] width 37 height 8
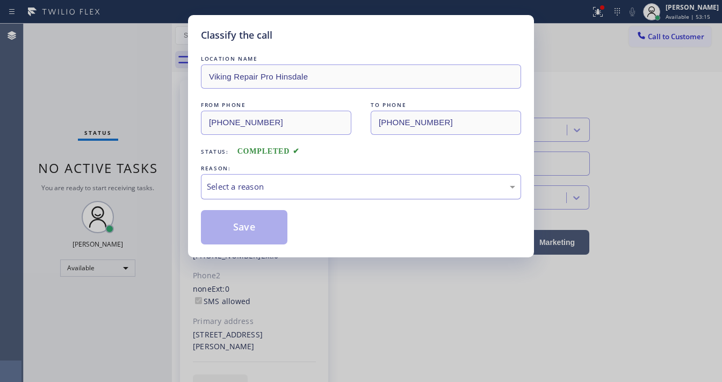
click at [249, 187] on div "Select a reason" at bounding box center [361, 186] width 308 height 12
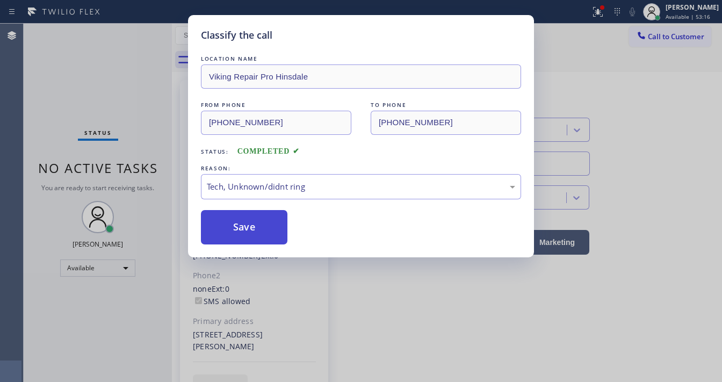
click at [253, 235] on button "Save" at bounding box center [244, 227] width 86 height 34
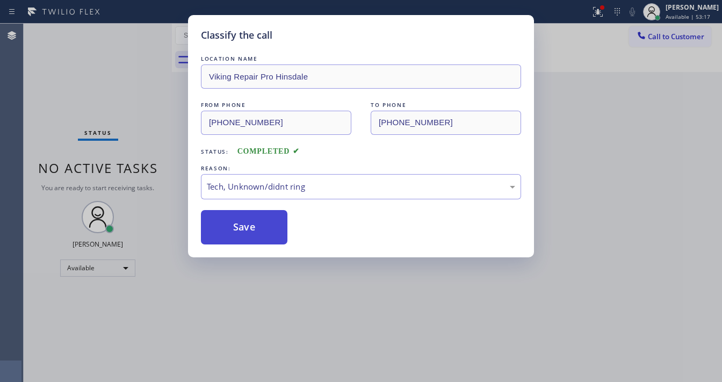
click at [253, 234] on button "Save" at bounding box center [244, 227] width 86 height 34
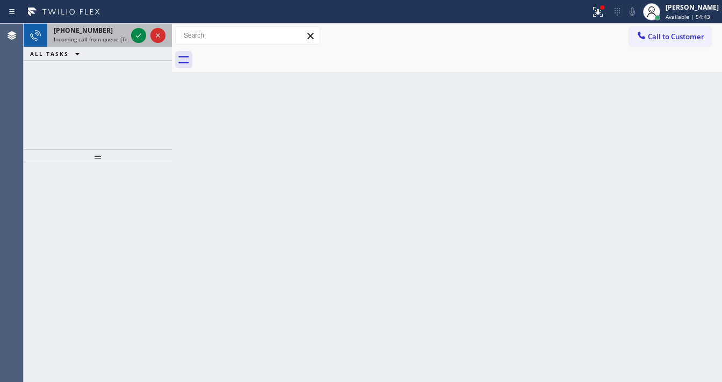
click at [98, 41] on span "Incoming call from queue [Test] All" at bounding box center [98, 39] width 89 height 8
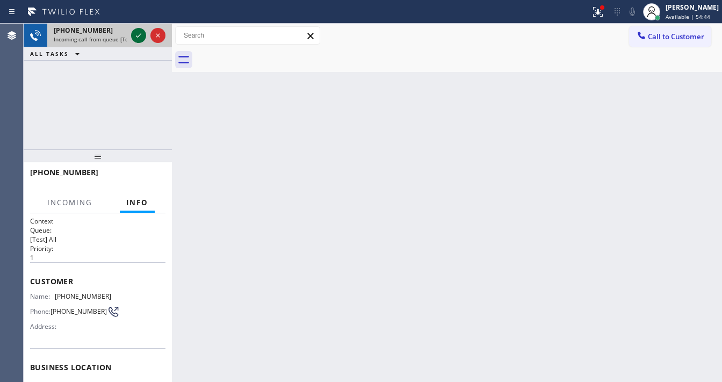
click at [136, 37] on icon at bounding box center [138, 35] width 13 height 13
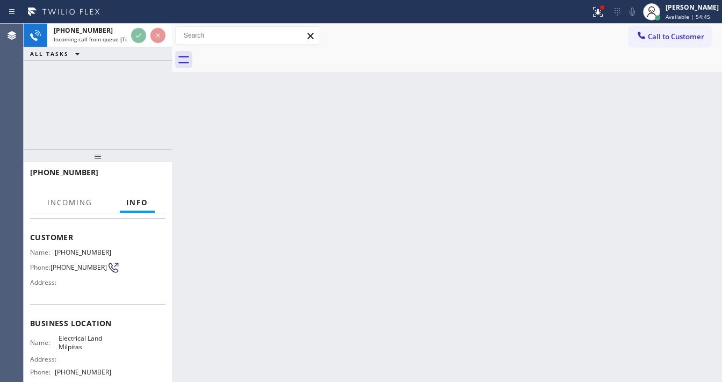
scroll to position [86, 0]
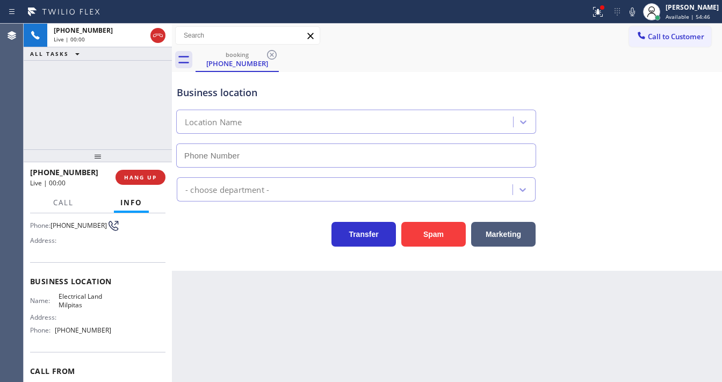
type input "[PHONE_NUMBER]"
drag, startPoint x: 10, startPoint y: 98, endPoint x: 55, endPoint y: 117, distance: 48.9
click at [11, 97] on div "Agent Desktop" at bounding box center [11, 203] width 23 height 358
click at [90, 99] on div "[PHONE_NUMBER] Live | 01:24 ALL TASKS ALL TASKS ACTIVE TASKS TASKS IN WRAP UP" at bounding box center [98, 87] width 148 height 126
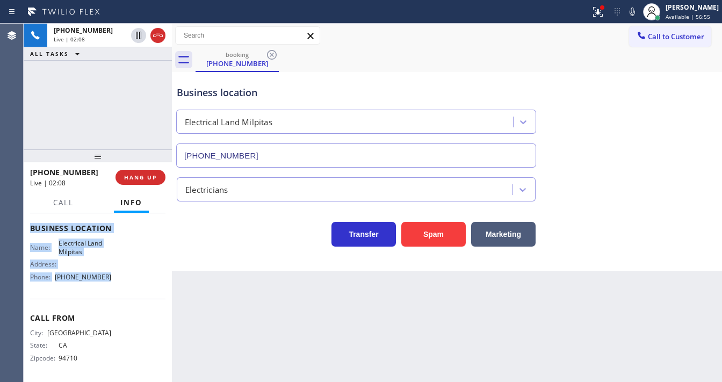
scroll to position [141, 0]
drag, startPoint x: 30, startPoint y: 280, endPoint x: 121, endPoint y: 281, distance: 91.3
click at [121, 281] on div "Context Queue: [Test] All Priority: 1 Customer Name: [PHONE_NUMBER] Phone: [PHO…" at bounding box center [97, 227] width 135 height 302
click at [107, 107] on div "[PHONE_NUMBER] Live | 02:09 ALL TASKS ALL TASKS ACTIVE TASKS TASKS IN WRAP UP" at bounding box center [98, 87] width 148 height 126
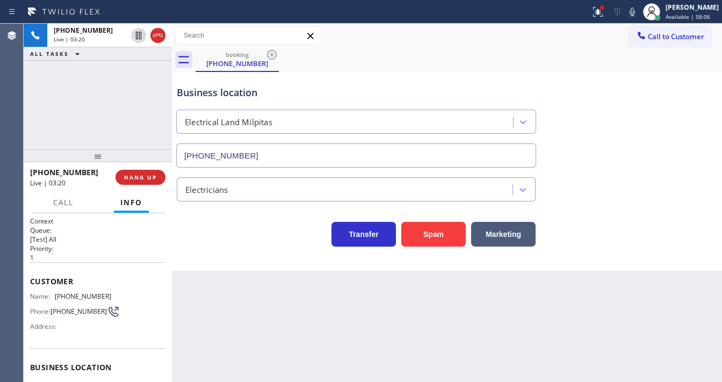
scroll to position [141, 0]
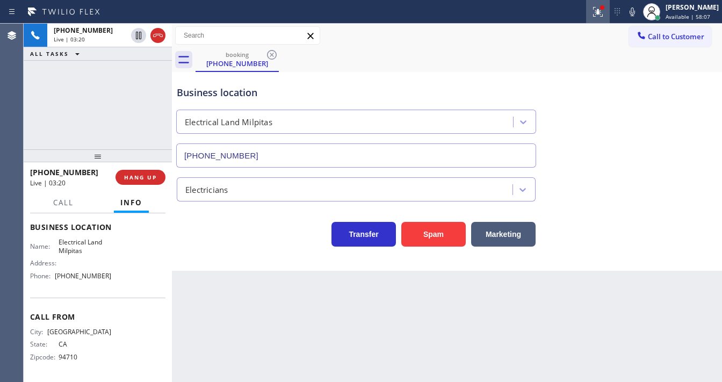
click at [601, 12] on icon at bounding box center [597, 11] width 6 height 4
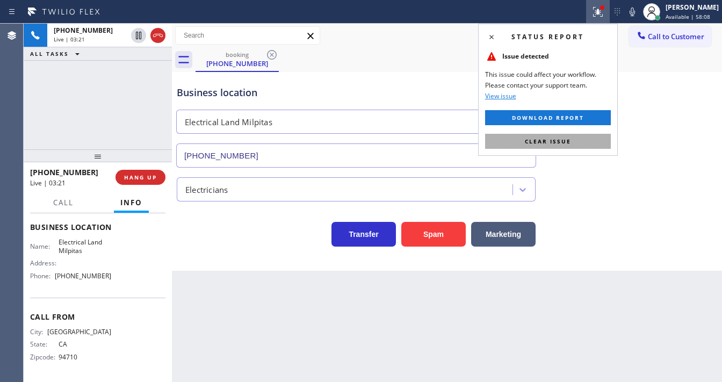
click at [556, 147] on button "Clear issue" at bounding box center [548, 141] width 126 height 15
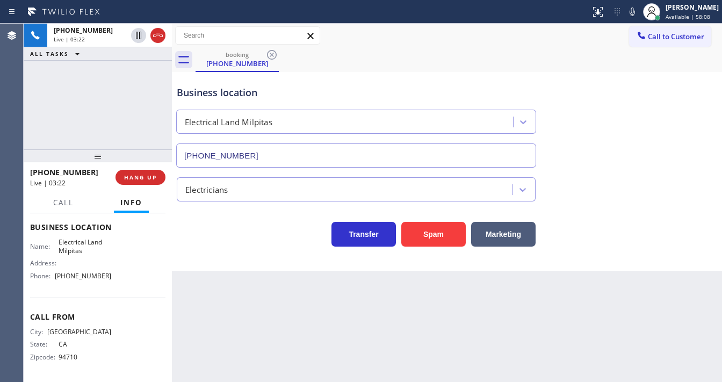
click at [584, 136] on div "Business location Electrical Land Milpitas (408) 547-9940" at bounding box center [447, 118] width 545 height 97
click at [324, 318] on div "Back to Dashboard Change Sender ID Customers Technicians Select a contact Outbo…" at bounding box center [447, 203] width 550 height 358
click at [35, 137] on div "+15104694118 Live | 03:35 ALL TASKS ALL TASKS ACTIVE TASKS TASKS IN WRAP UP" at bounding box center [98, 87] width 148 height 126
click at [131, 99] on div "+15104694118 Live | 06:18 ALL TASKS ALL TASKS ACTIVE TASKS TASKS IN WRAP UP" at bounding box center [98, 87] width 148 height 126
click at [132, 99] on div "+15104694118 Live | 06:19 ALL TASKS ALL TASKS ACTIVE TASKS TASKS IN WRAP UP" at bounding box center [98, 87] width 148 height 126
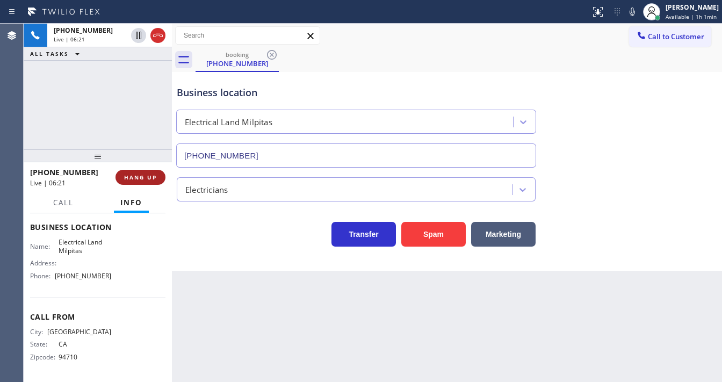
drag, startPoint x: 148, startPoint y: 177, endPoint x: 690, endPoint y: 53, distance: 556.5
click at [148, 177] on span "HANG UP" at bounding box center [140, 177] width 33 height 8
click at [700, 15] on span "Available | 1h 1min" at bounding box center [690, 17] width 51 height 8
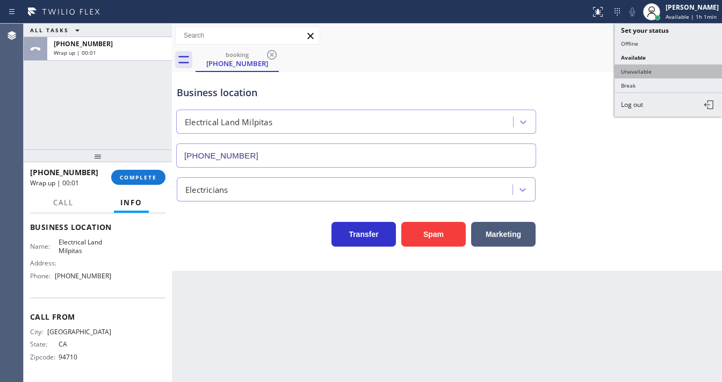
click at [637, 70] on button "Unavailable" at bounding box center [667, 71] width 107 height 14
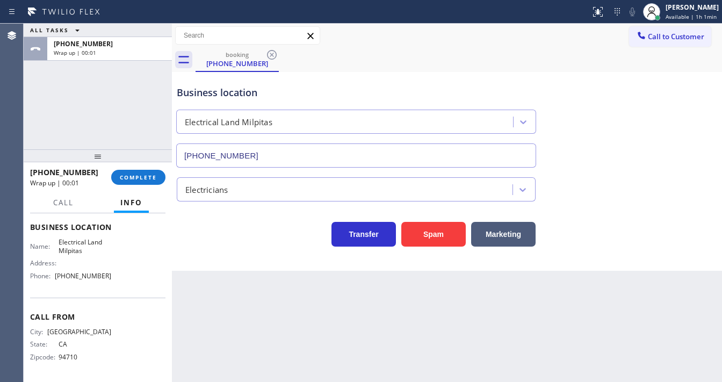
click at [135, 130] on div "ALL TASKS ALL TASKS ACTIVE TASKS TASKS IN WRAP UP +15104694118 Wrap up | 00:01" at bounding box center [98, 87] width 148 height 126
click at [112, 101] on div "ALL TASKS ALL TASKS ACTIVE TASKS TASKS IN WRAP UP +15104694118 Wrap up | 00:09" at bounding box center [98, 87] width 148 height 126
click at [45, 122] on div "ALL TASKS ALL TASKS ACTIVE TASKS TASKS IN WRAP UP +15104694118 Wrap up | 00:18" at bounding box center [98, 87] width 148 height 126
click at [139, 170] on button "COMPLETE" at bounding box center [138, 177] width 54 height 15
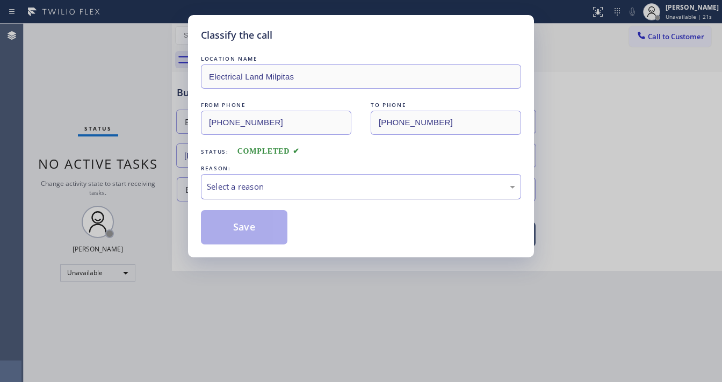
click at [238, 186] on div "Select a reason" at bounding box center [361, 186] width 308 height 12
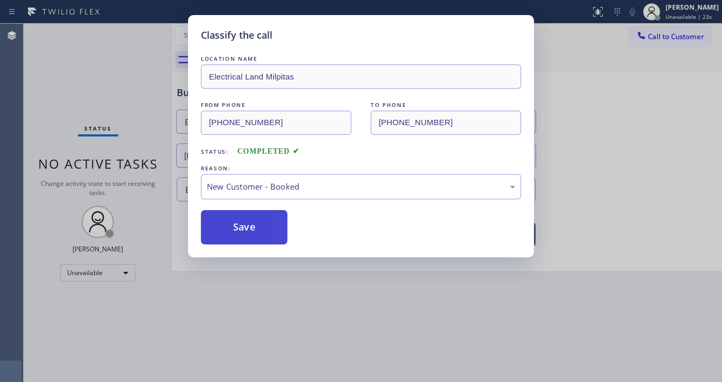
click at [236, 221] on button "Save" at bounding box center [244, 227] width 86 height 34
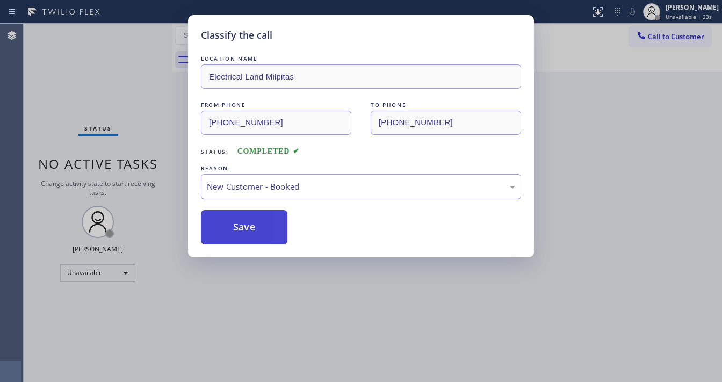
click at [236, 221] on button "Save" at bounding box center [244, 227] width 86 height 34
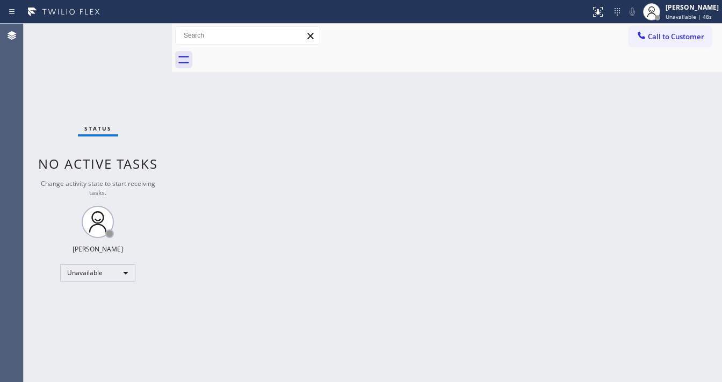
click at [337, 164] on div "Back to Dashboard Change Sender ID Customers Technicians Select a contact Outbo…" at bounding box center [447, 203] width 550 height 358
click at [95, 275] on div "Unavailable" at bounding box center [97, 272] width 75 height 17
click at [98, 286] on li "Offline" at bounding box center [97, 286] width 73 height 13
click at [692, 11] on div "[PERSON_NAME]" at bounding box center [691, 7] width 53 height 9
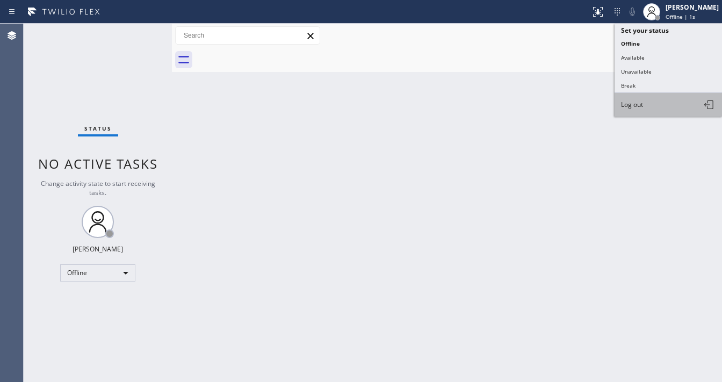
click at [651, 95] on button "Log out" at bounding box center [667, 105] width 107 height 24
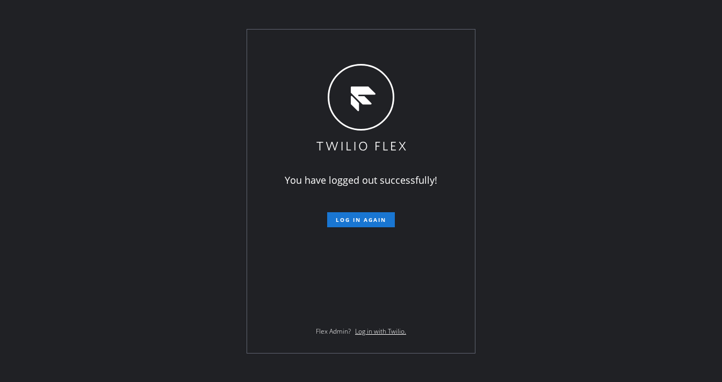
click at [477, 148] on div "You have logged out successfully! Log in again Flex Admin? Log in with Twilio." at bounding box center [361, 191] width 722 height 382
click at [527, 26] on div "You have logged out successfully! Log in again Flex Admin? Log in with Twilio." at bounding box center [361, 191] width 722 height 382
click at [175, 26] on div "You have logged out successfully! Log in again Flex Admin? Log in with Twilio." at bounding box center [361, 191] width 722 height 382
